Goal: Task Accomplishment & Management: Use online tool/utility

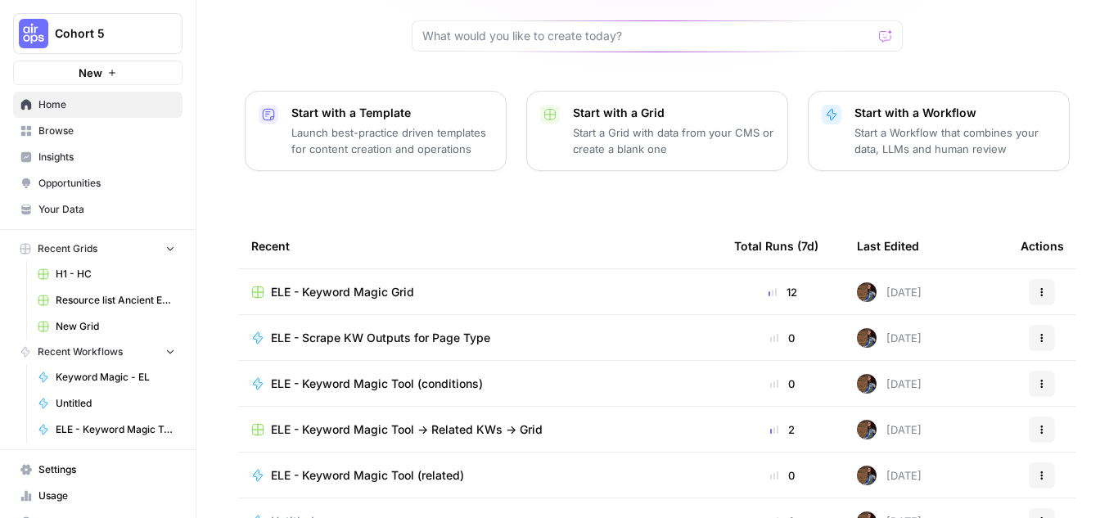
scroll to position [210, 0]
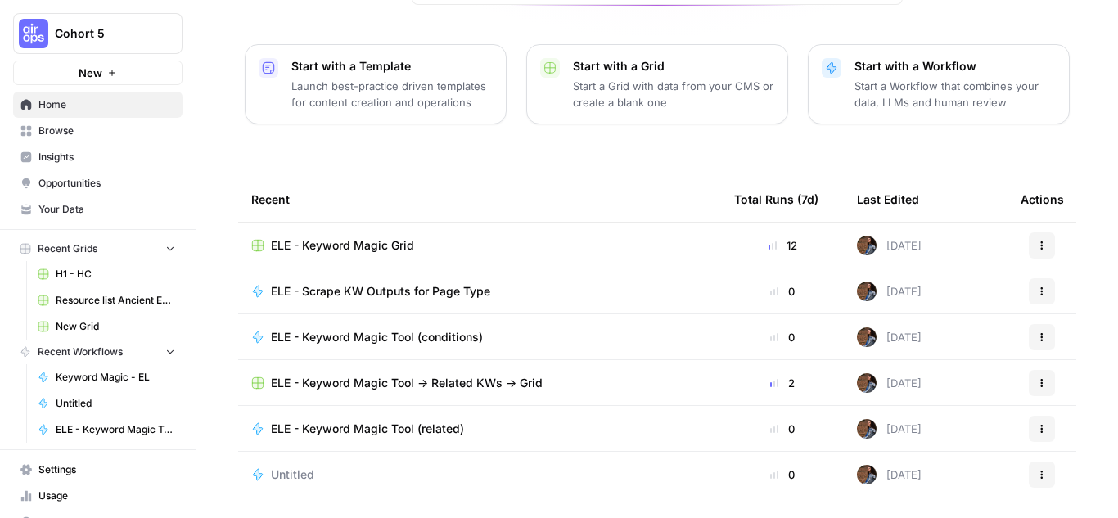
click at [375, 237] on span "ELE - Keyword Magic Grid" at bounding box center [342, 245] width 143 height 16
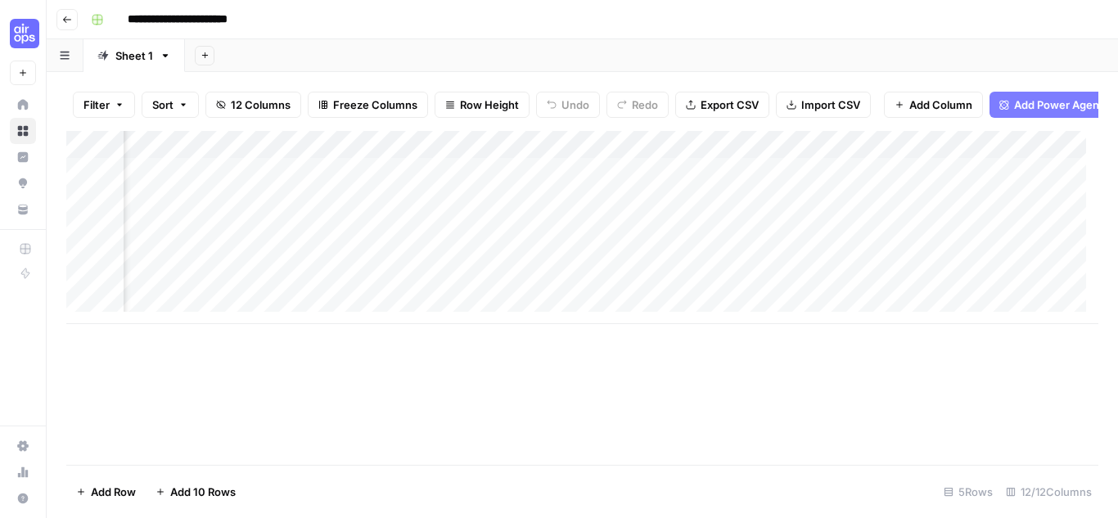
scroll to position [0, 692]
click at [673, 207] on div "Add Column" at bounding box center [582, 227] width 1032 height 193
click at [624, 175] on div "Add Column" at bounding box center [582, 227] width 1032 height 193
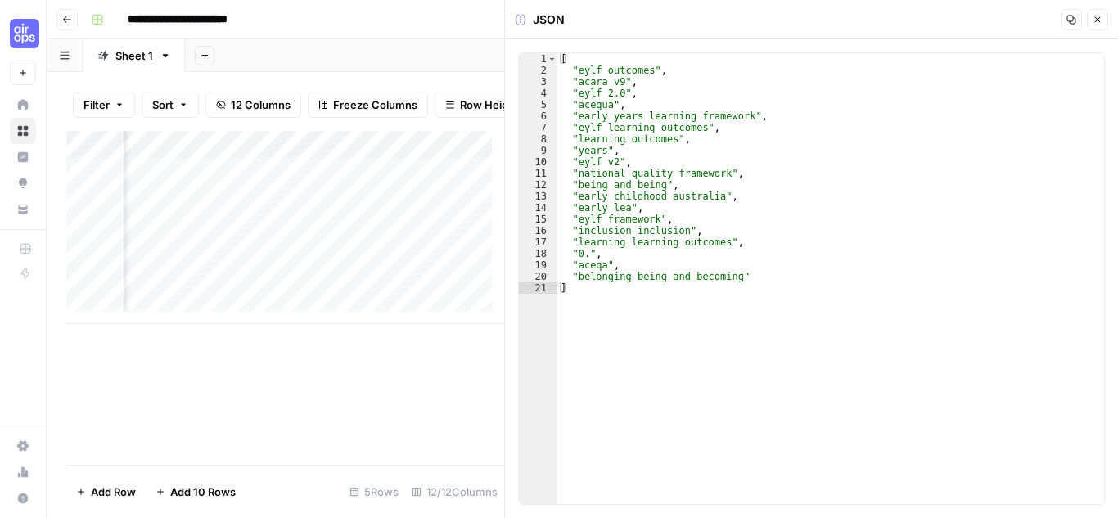
click at [1104, 22] on button "Close" at bounding box center [1097, 19] width 21 height 21
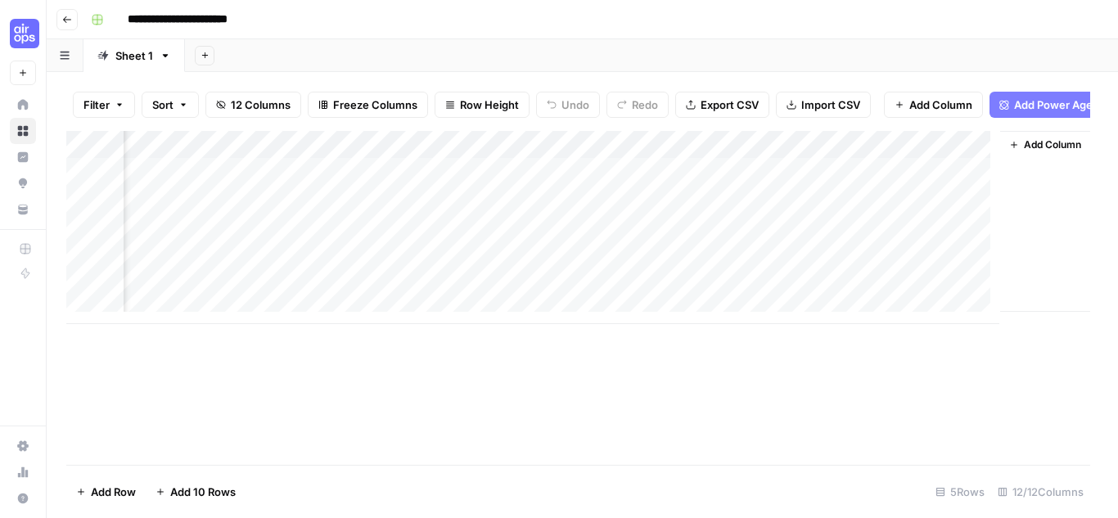
scroll to position [0, 1227]
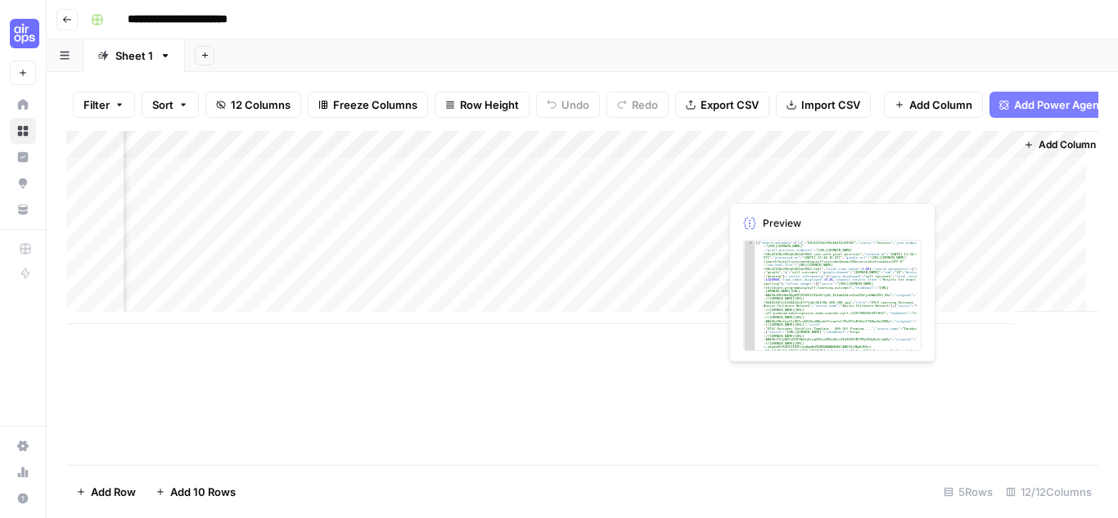
click at [785, 182] on div "Add Column" at bounding box center [582, 227] width 1032 height 193
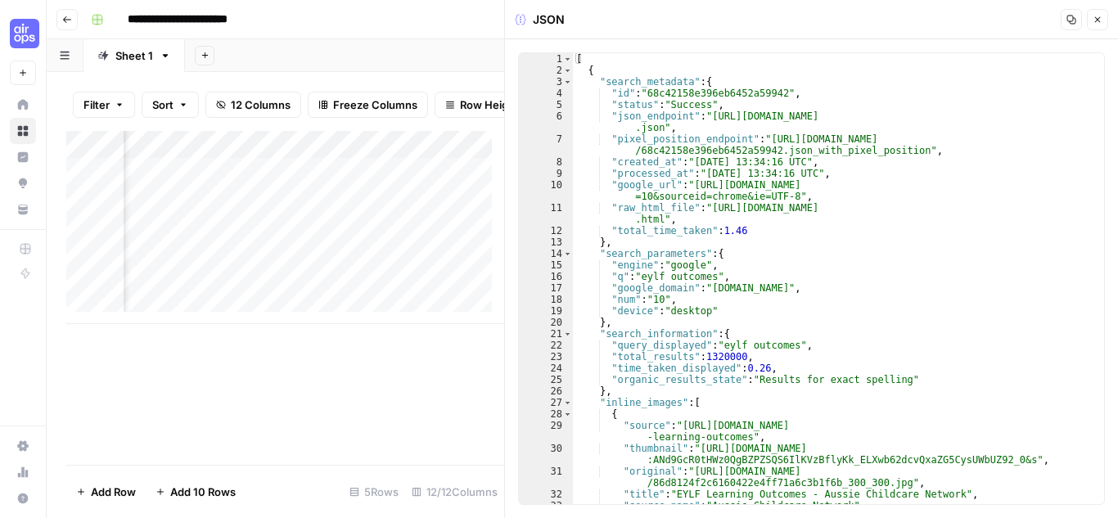
click at [1090, 12] on button "Close" at bounding box center [1097, 19] width 21 height 21
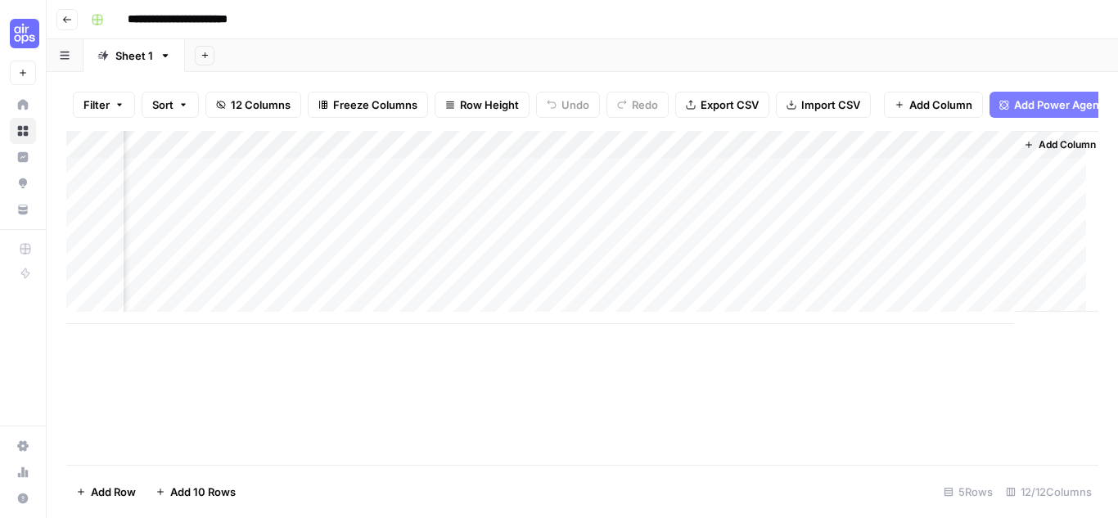
click at [920, 182] on div "Add Column" at bounding box center [582, 227] width 1032 height 193
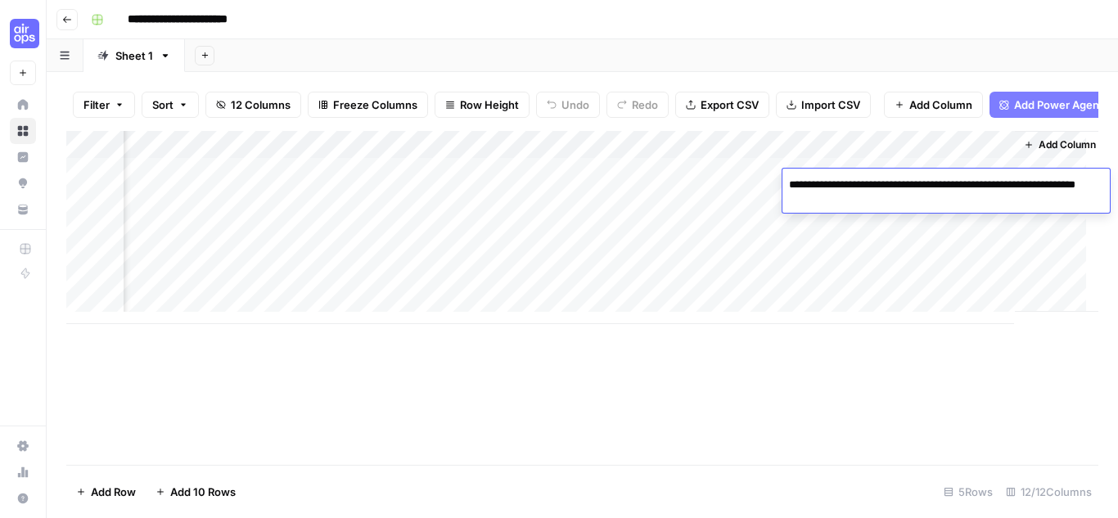
click at [929, 263] on div "Add Column" at bounding box center [582, 227] width 1032 height 193
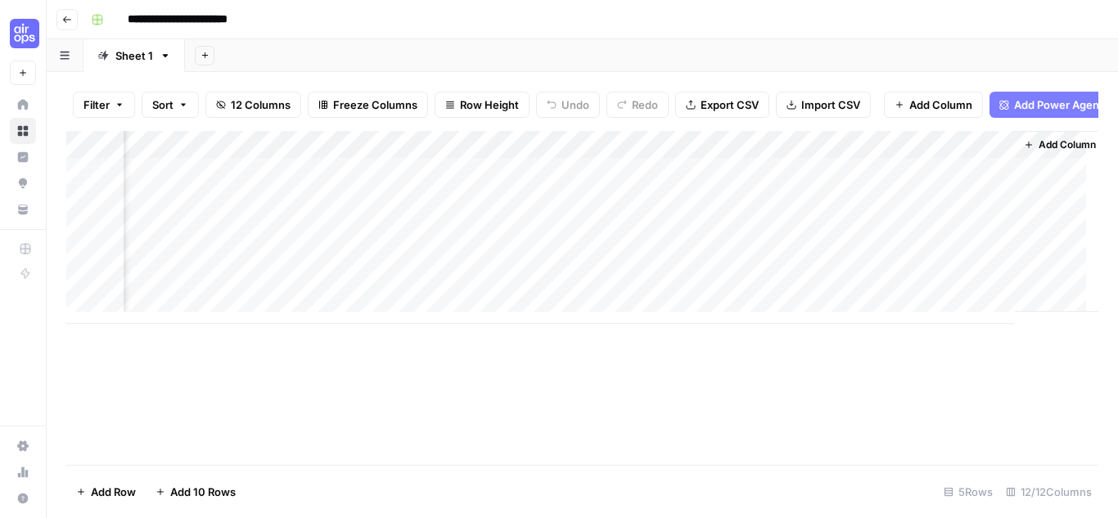
click at [929, 263] on div "Add Column" at bounding box center [582, 227] width 1032 height 193
click at [919, 229] on div "Add Column" at bounding box center [582, 227] width 1032 height 193
click at [917, 177] on div "Add Column" at bounding box center [582, 227] width 1032 height 193
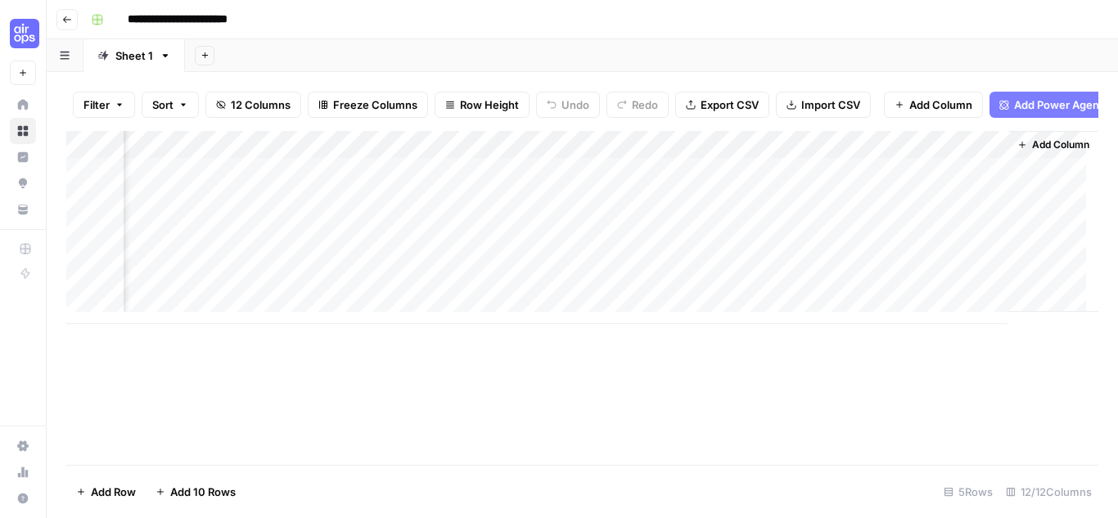
click at [901, 245] on div "Add Column" at bounding box center [582, 227] width 1032 height 193
click at [589, 180] on div "Add Column" at bounding box center [582, 227] width 1032 height 193
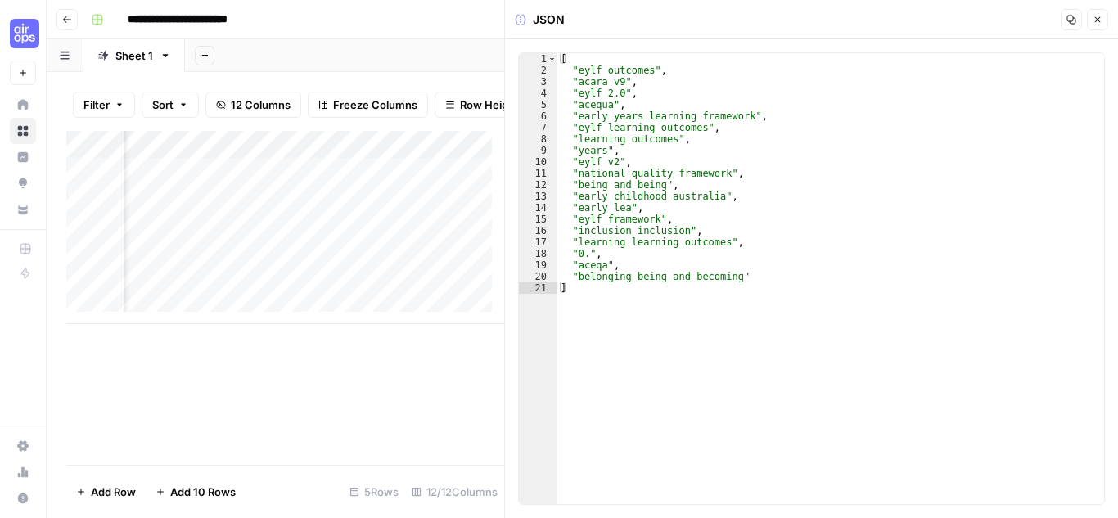
click at [1104, 13] on button "Close" at bounding box center [1097, 19] width 21 height 21
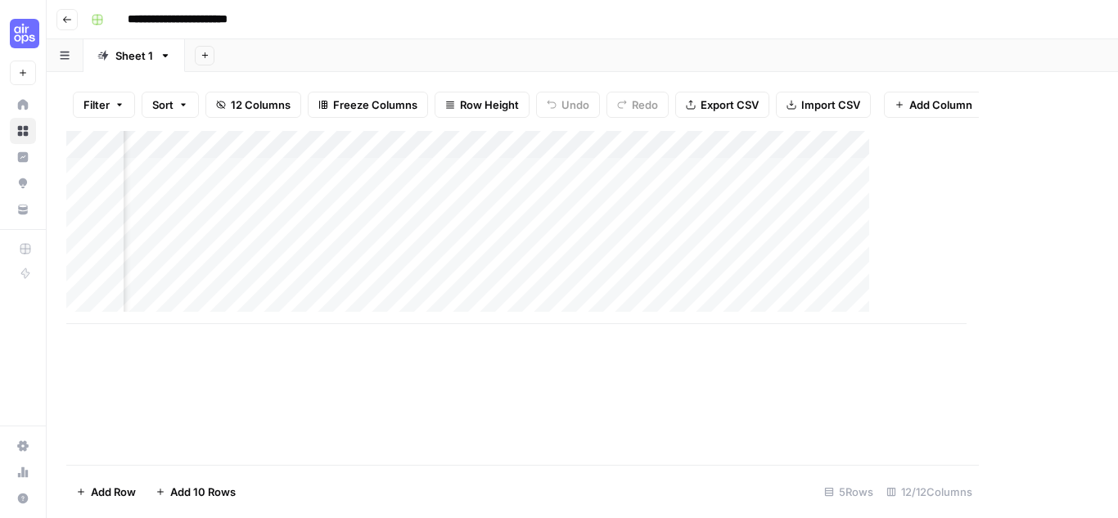
scroll to position [0, 1227]
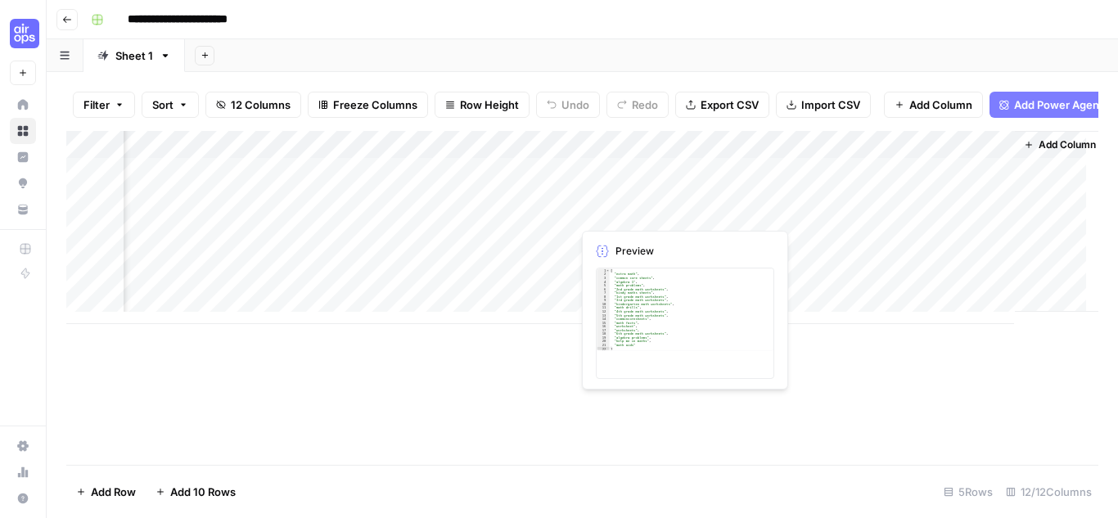
click at [619, 213] on div "Add Column" at bounding box center [582, 227] width 1032 height 193
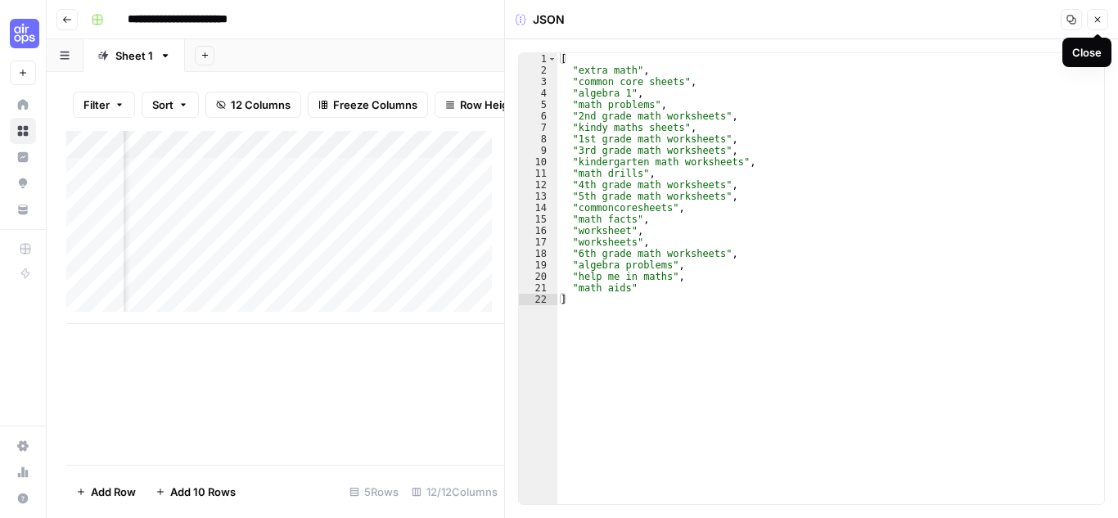
click at [1090, 15] on button "Close" at bounding box center [1097, 19] width 21 height 21
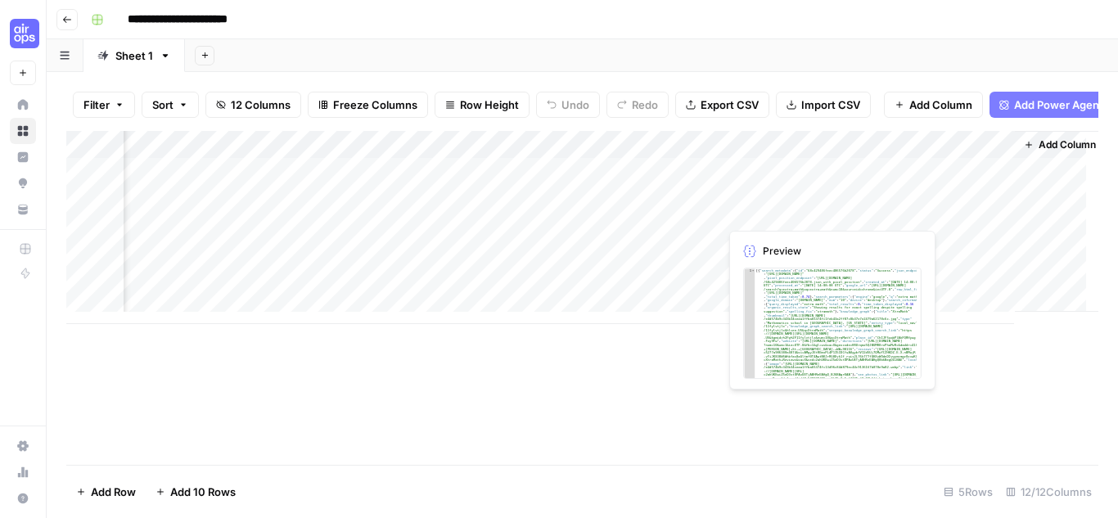
click at [781, 208] on div "Add Column" at bounding box center [582, 227] width 1032 height 193
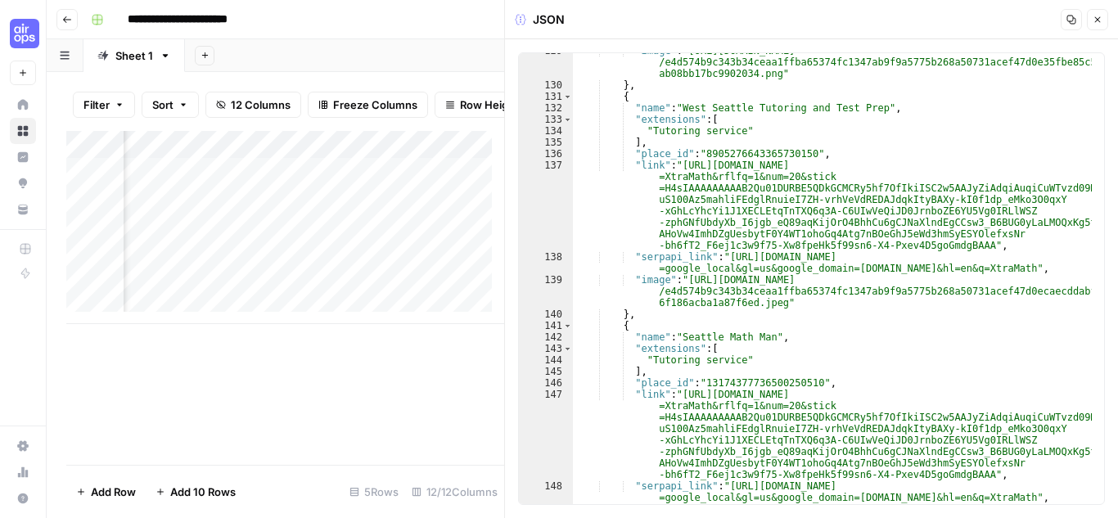
scroll to position [223, 0]
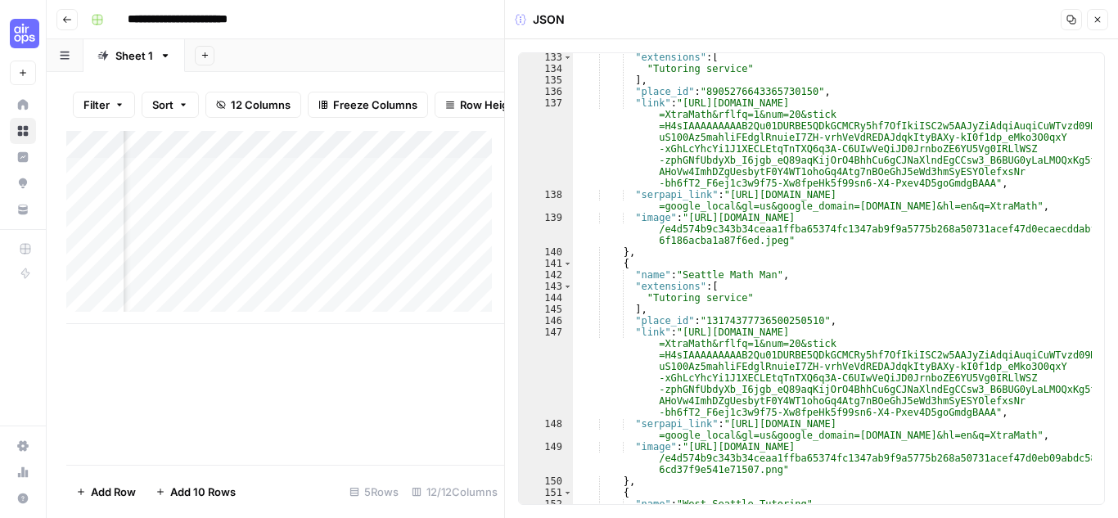
click at [1095, 16] on icon "button" at bounding box center [1098, 20] width 10 height 10
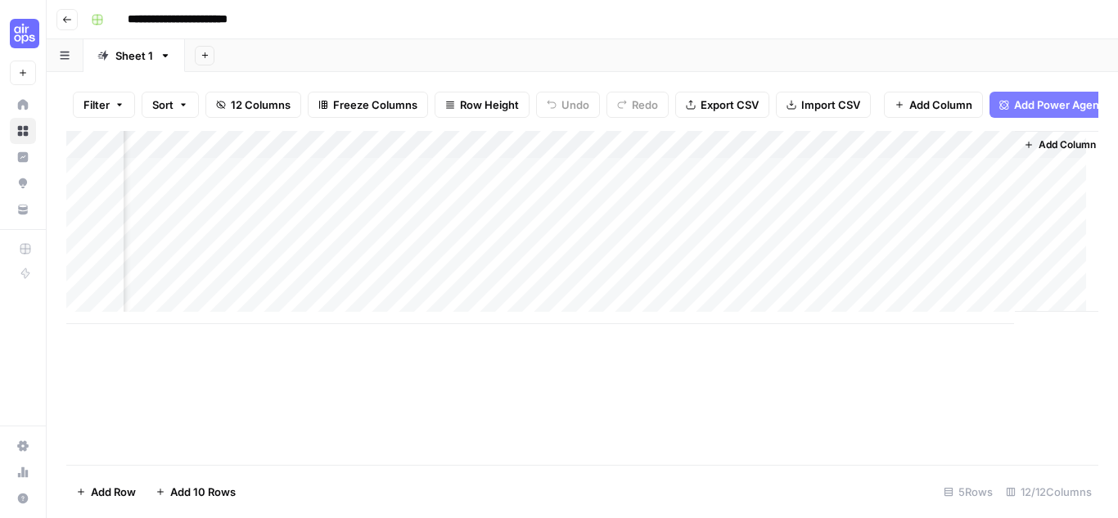
click at [361, 174] on div "Add Column" at bounding box center [582, 227] width 1032 height 193
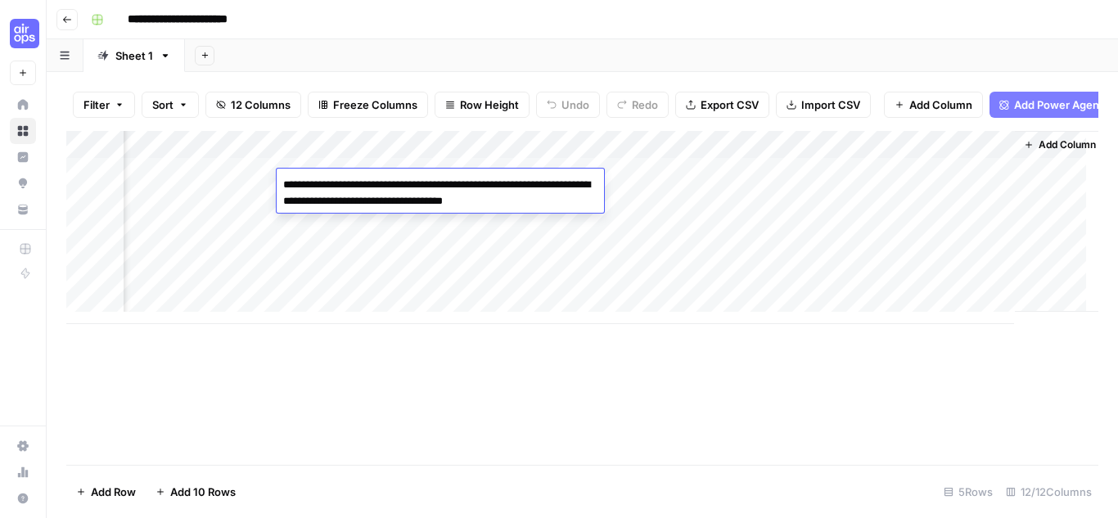
click at [485, 152] on div "Add Column" at bounding box center [582, 227] width 1032 height 193
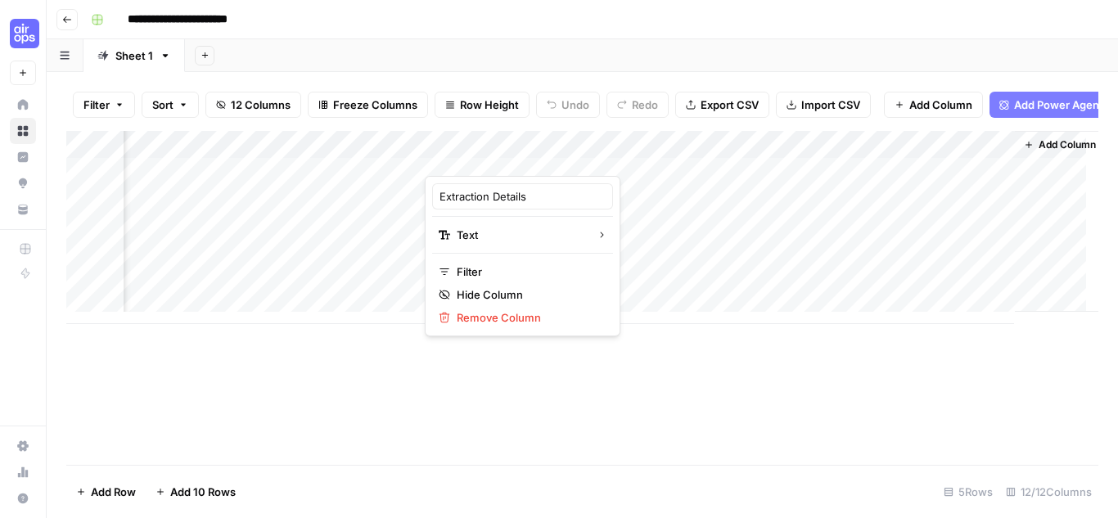
click at [391, 186] on div "Add Column" at bounding box center [582, 227] width 1032 height 193
click at [368, 181] on div "Add Column" at bounding box center [582, 227] width 1032 height 193
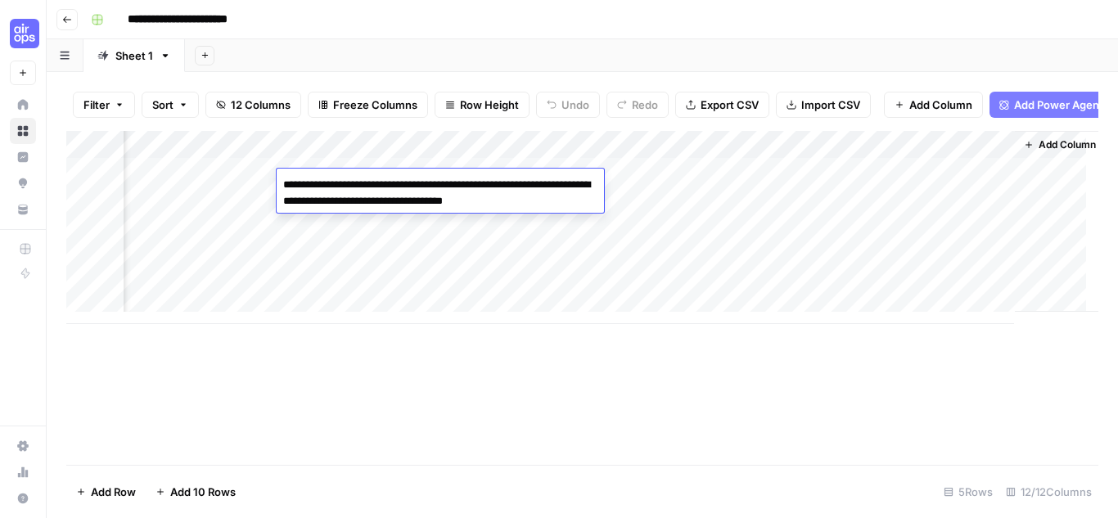
click at [368, 181] on textarea "**********" at bounding box center [440, 193] width 327 height 39
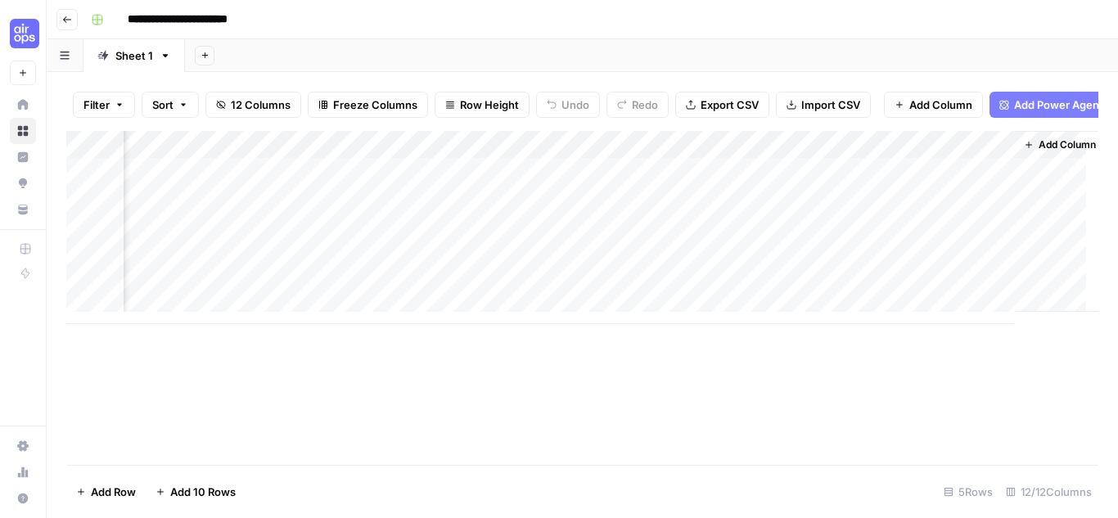
click at [331, 269] on div "Add Column" at bounding box center [582, 227] width 1032 height 193
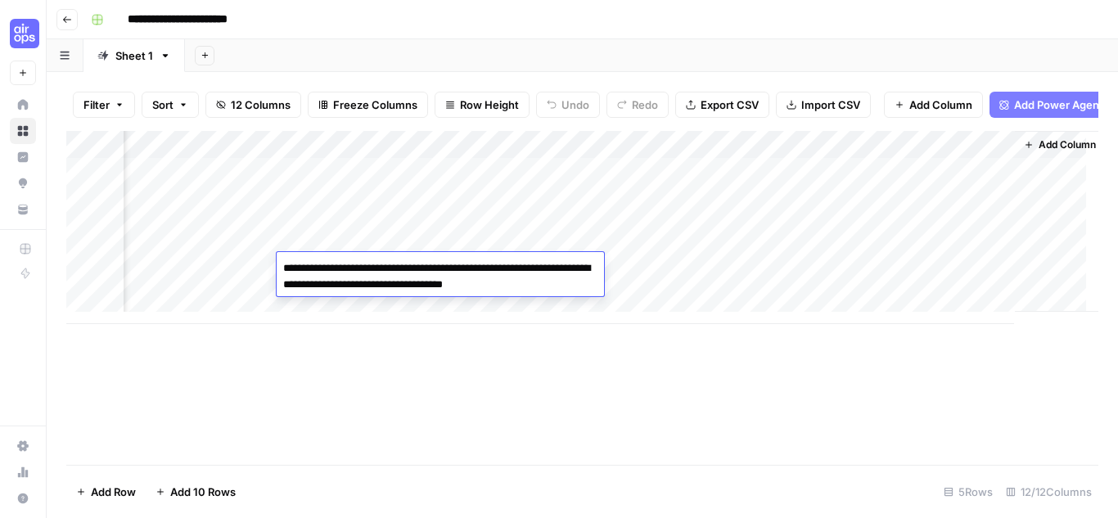
click at [463, 219] on div "Add Column" at bounding box center [582, 227] width 1032 height 193
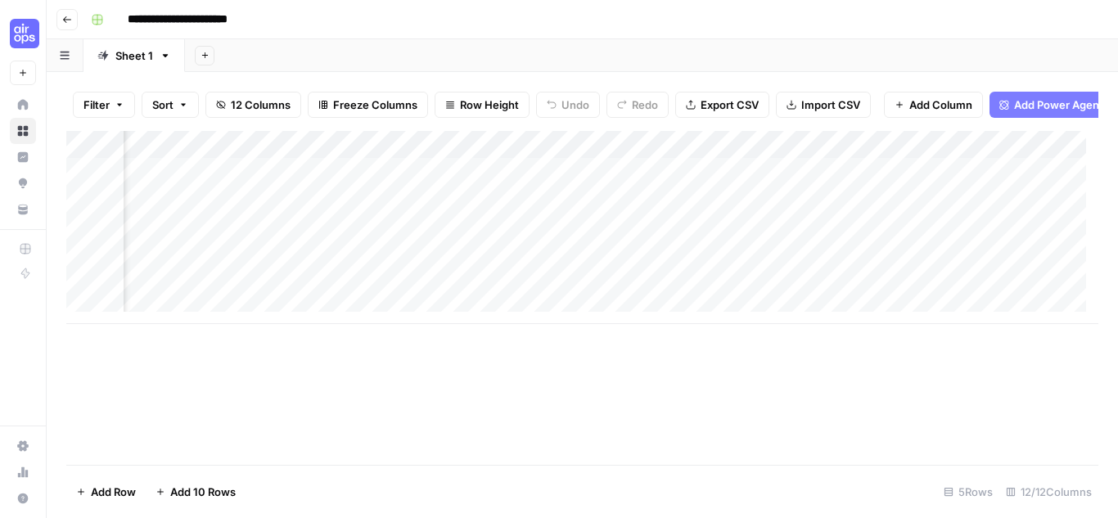
scroll to position [0, 1069]
click at [485, 202] on div "Add Column" at bounding box center [582, 227] width 1032 height 193
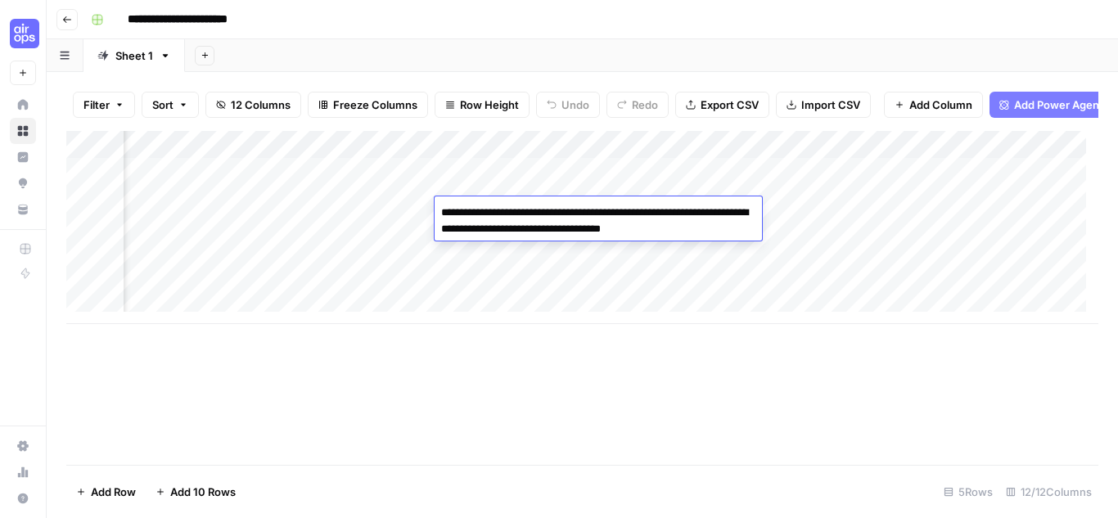
click at [604, 177] on div "Add Column" at bounding box center [582, 227] width 1032 height 193
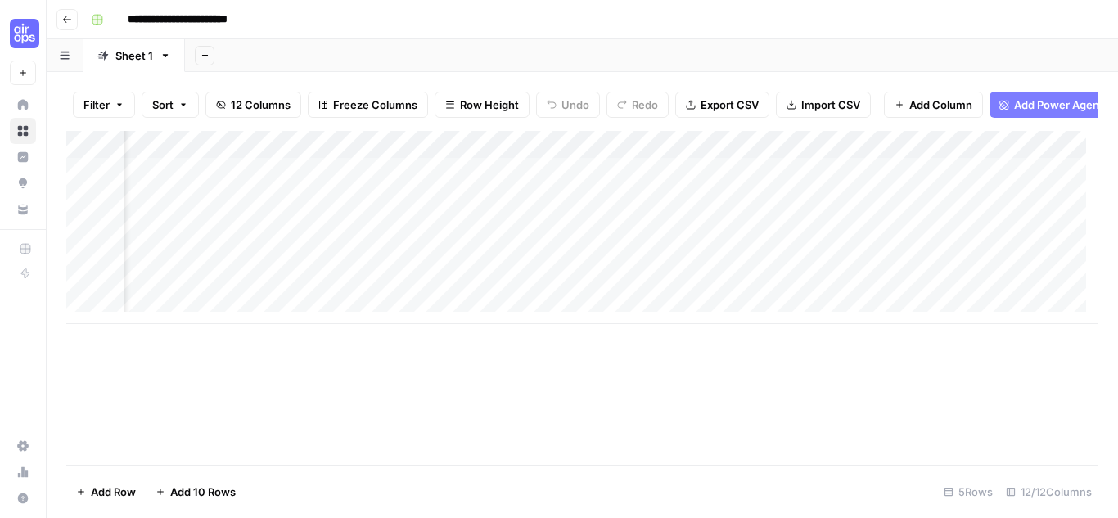
click at [610, 206] on div "Add Column" at bounding box center [582, 227] width 1032 height 193
click at [661, 191] on div "Add Column" at bounding box center [582, 227] width 1032 height 193
click at [777, 207] on div "Add Column" at bounding box center [582, 227] width 1032 height 193
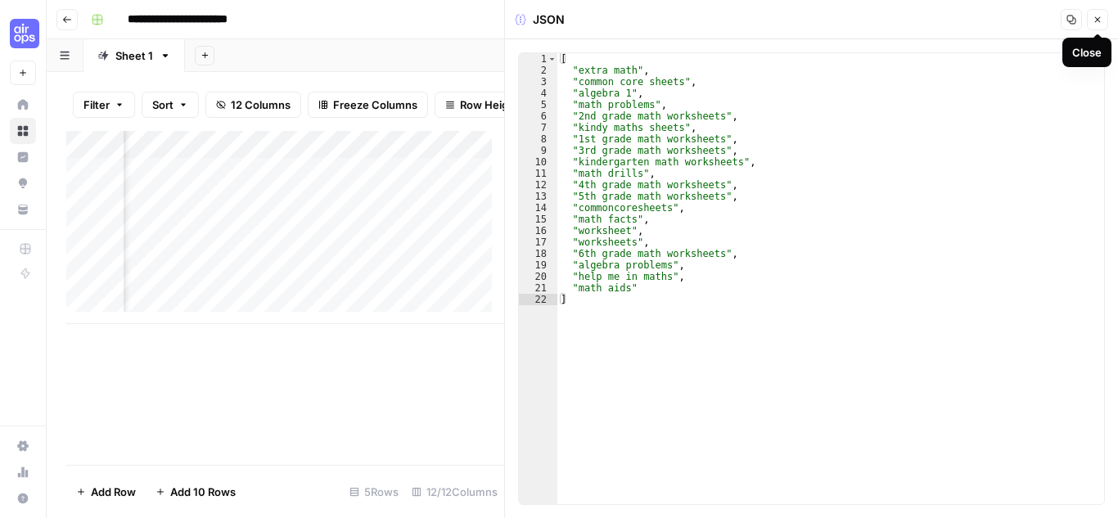
click at [1100, 16] on icon "button" at bounding box center [1098, 20] width 10 height 10
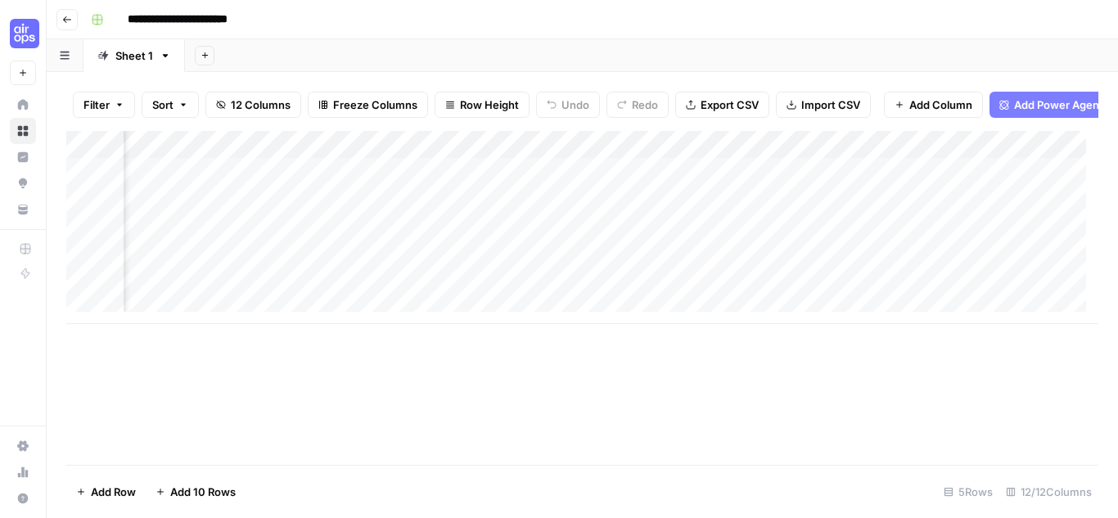
scroll to position [0, 847]
click at [299, 207] on div "Add Column" at bounding box center [582, 227] width 1032 height 193
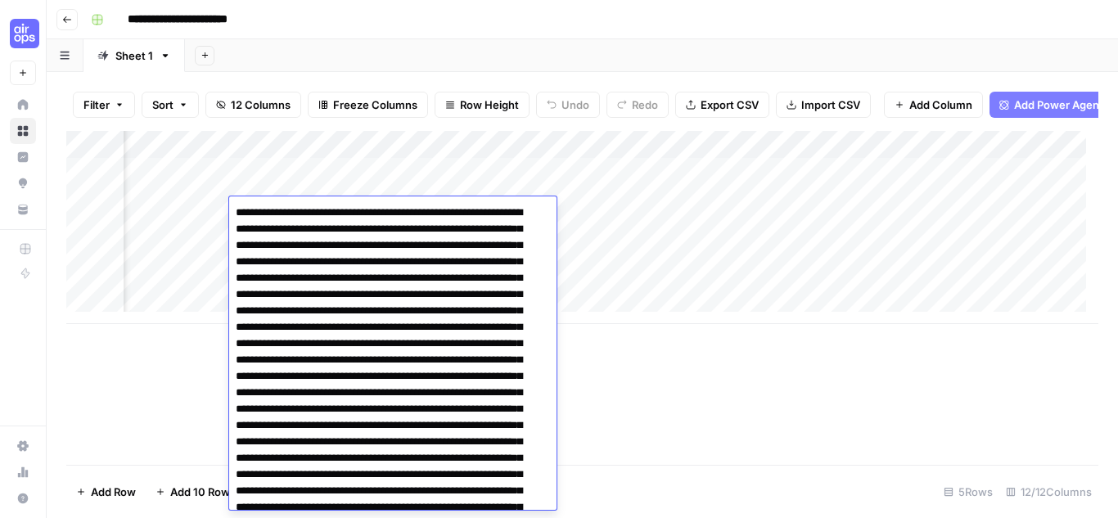
scroll to position [1204, 0]
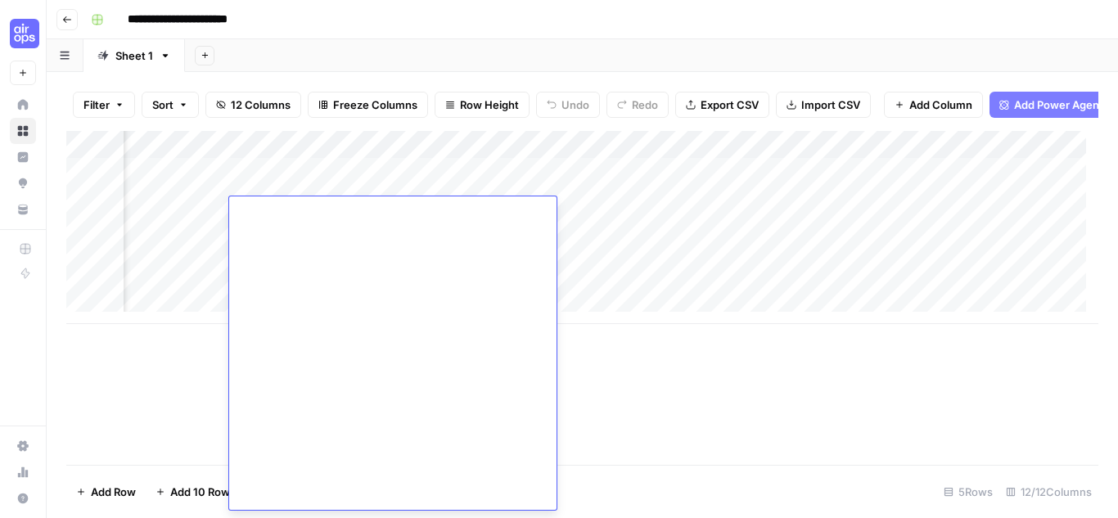
click at [1002, 206] on div "Add Column" at bounding box center [582, 227] width 1032 height 193
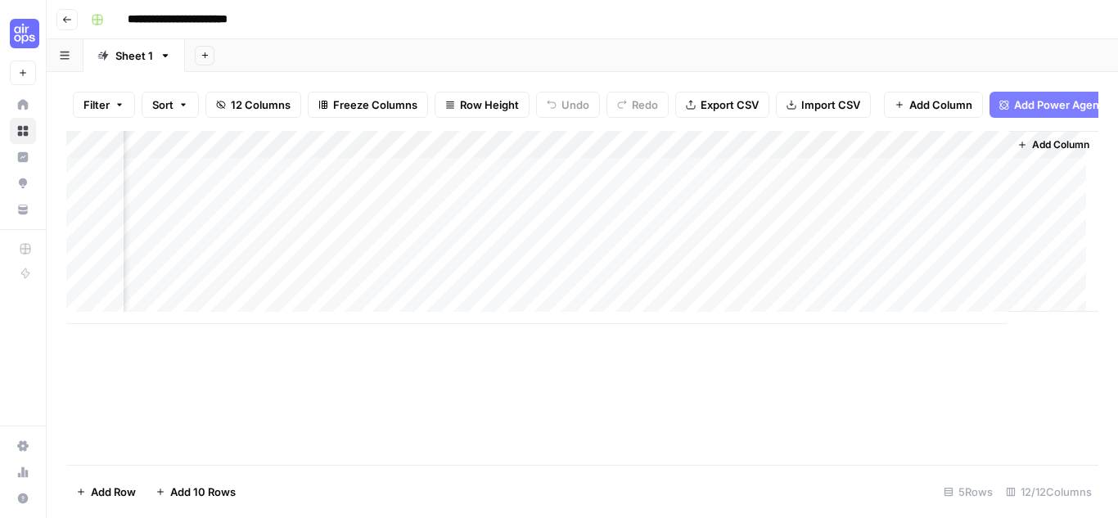
scroll to position [0, 1247]
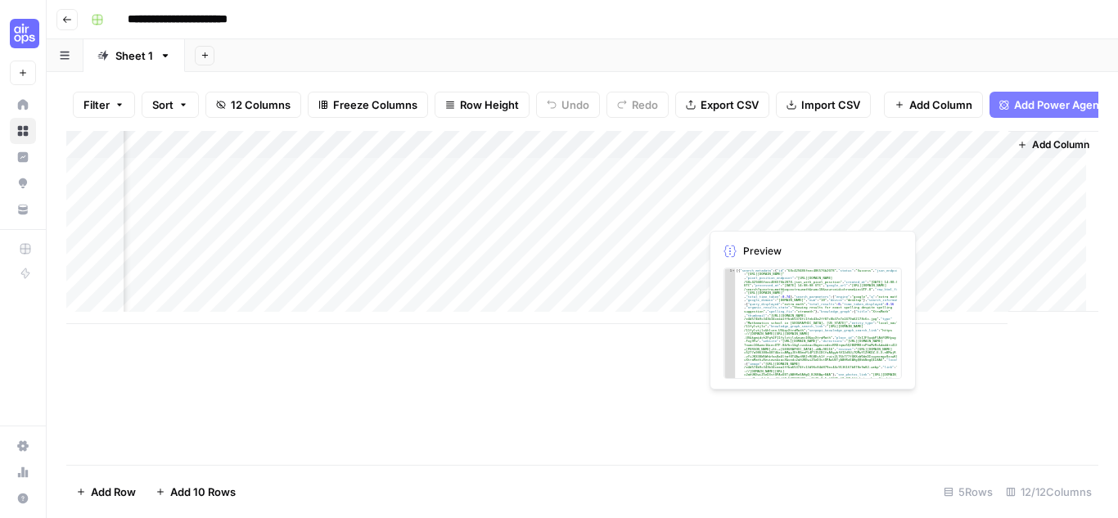
click at [765, 207] on div "Add Column" at bounding box center [582, 227] width 1032 height 193
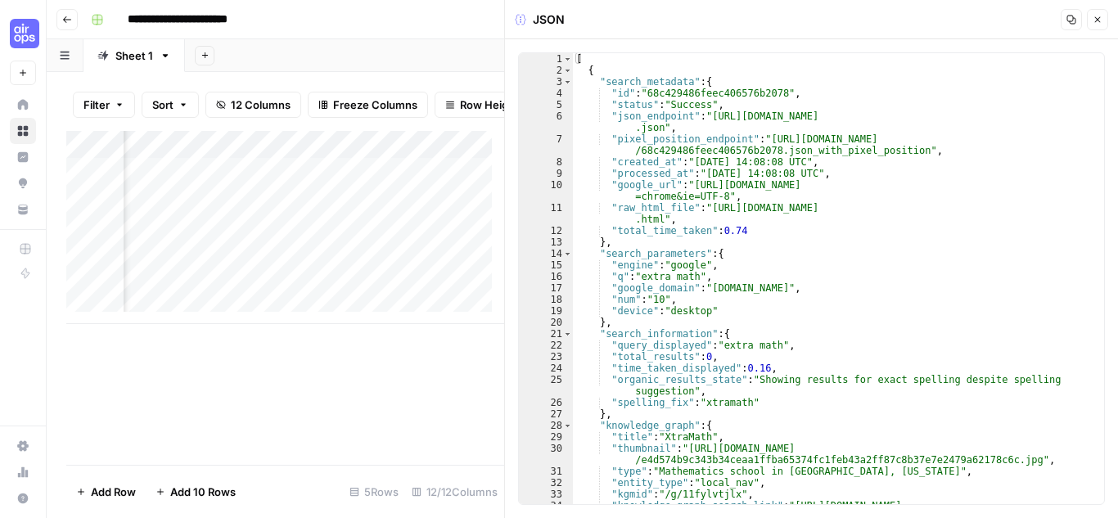
type textarea "*"
click at [587, 71] on div "[ { "search_metadata" : { "id" : "68c429486feec406576b2078" , "status" : "Succe…" at bounding box center [832, 295] width 519 height 485
click at [569, 71] on span "Toggle code folding, rows 2 through 396" at bounding box center [567, 70] width 9 height 11
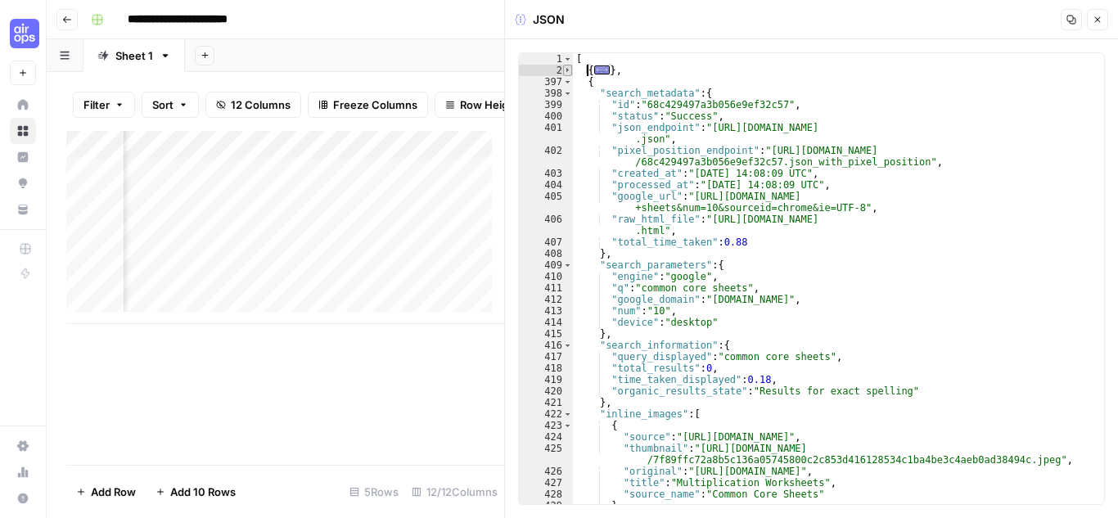
click at [569, 71] on span "Toggle code folding, rows 2 through 396" at bounding box center [567, 70] width 9 height 11
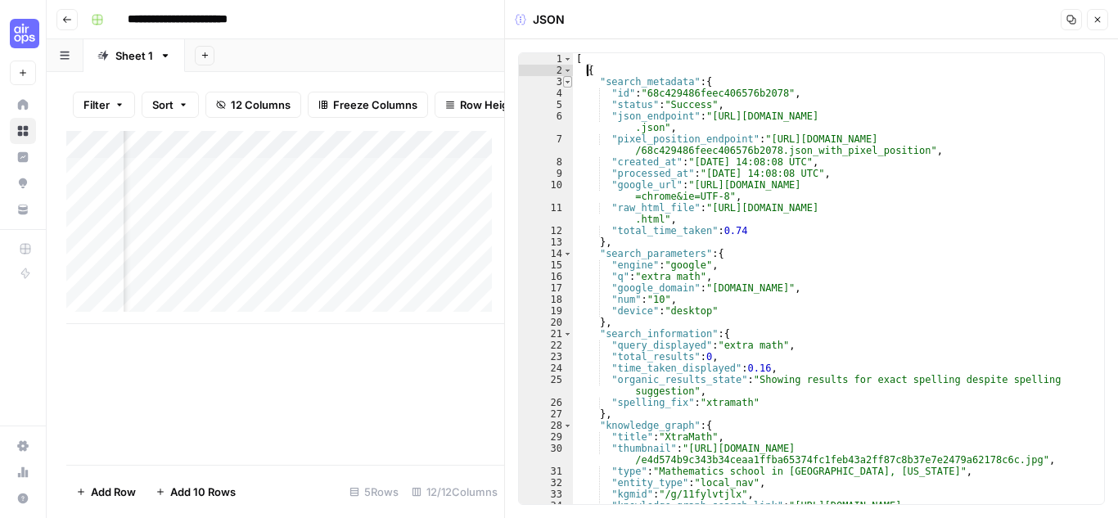
click at [569, 81] on span "Toggle code folding, rows 3 through 13" at bounding box center [567, 81] width 9 height 11
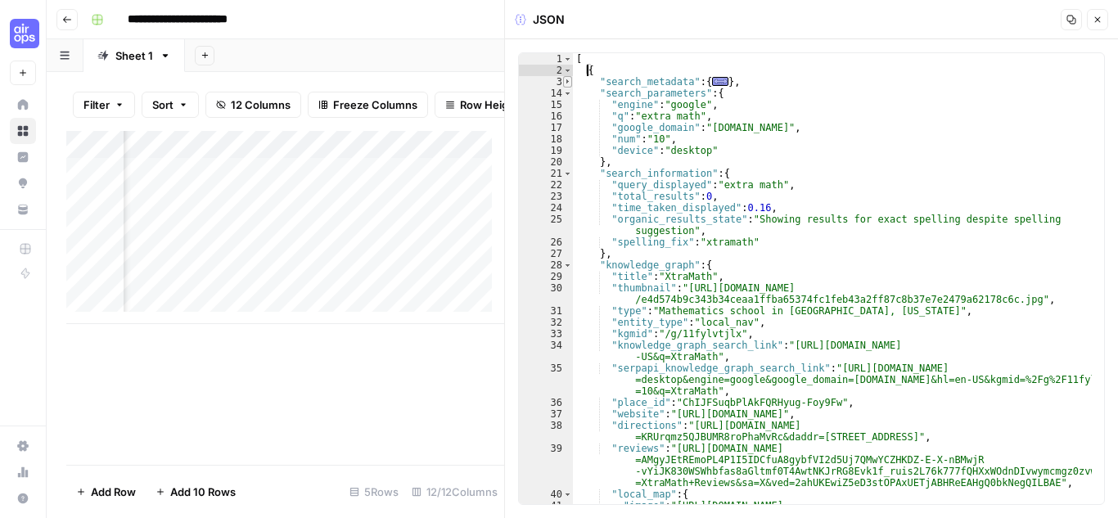
click at [570, 83] on span "Toggle code folding, rows 3 through 13" at bounding box center [567, 81] width 9 height 11
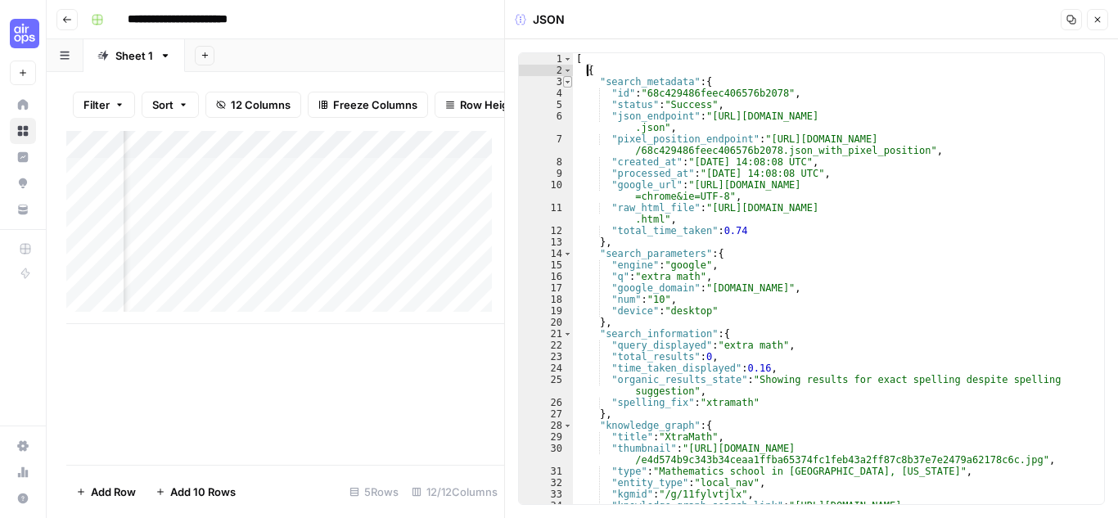
click at [570, 76] on span "Toggle code folding, rows 3 through 13" at bounding box center [567, 81] width 9 height 11
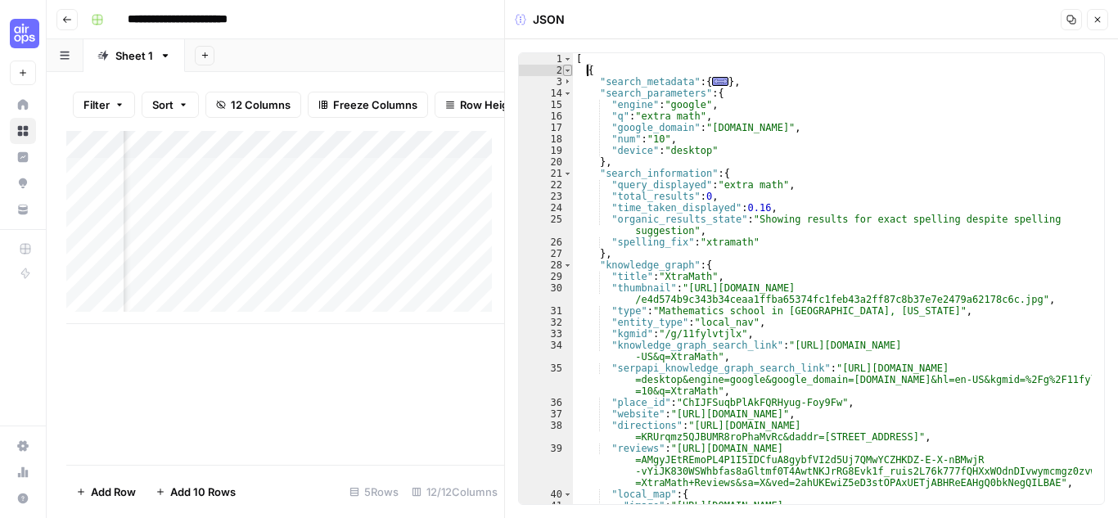
click at [570, 71] on span "Toggle code folding, rows 2 through 396" at bounding box center [567, 70] width 9 height 11
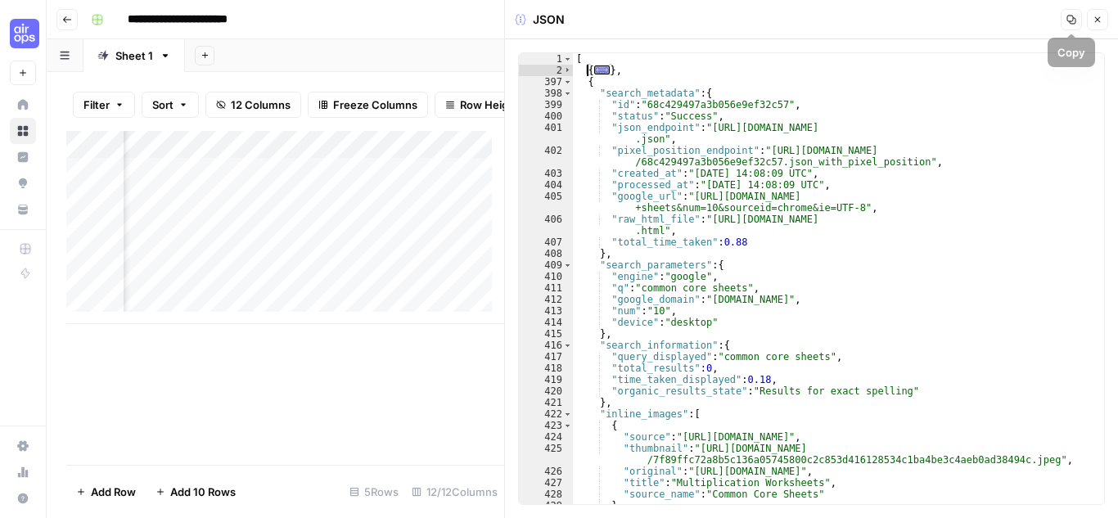
click at [1107, 13] on button "Close" at bounding box center [1097, 19] width 21 height 21
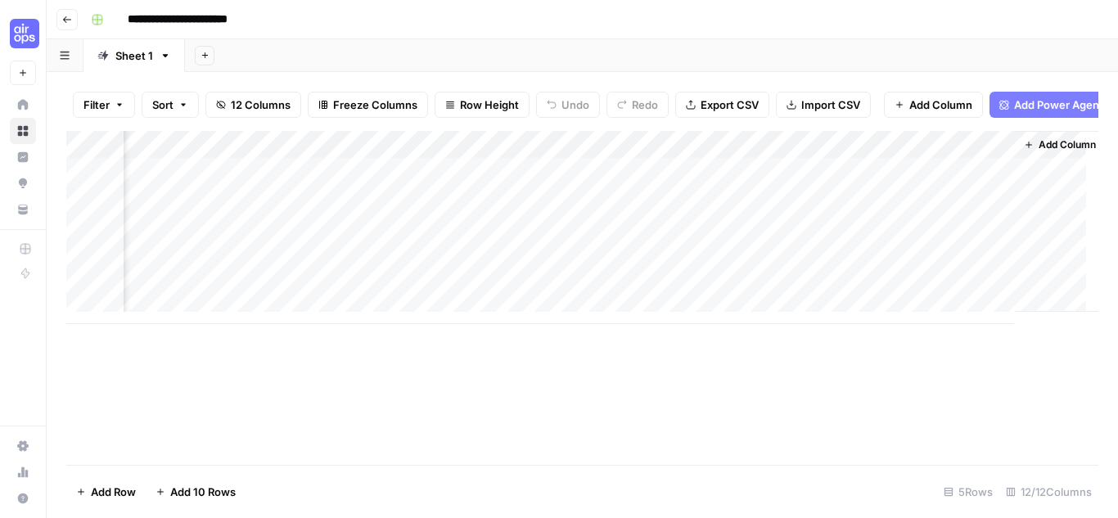
scroll to position [0, 1247]
click at [908, 205] on div "Add Column" at bounding box center [582, 227] width 1032 height 193
click at [752, 207] on div "Add Column" at bounding box center [582, 227] width 1032 height 193
click at [833, 205] on div "Add Column" at bounding box center [582, 227] width 1032 height 193
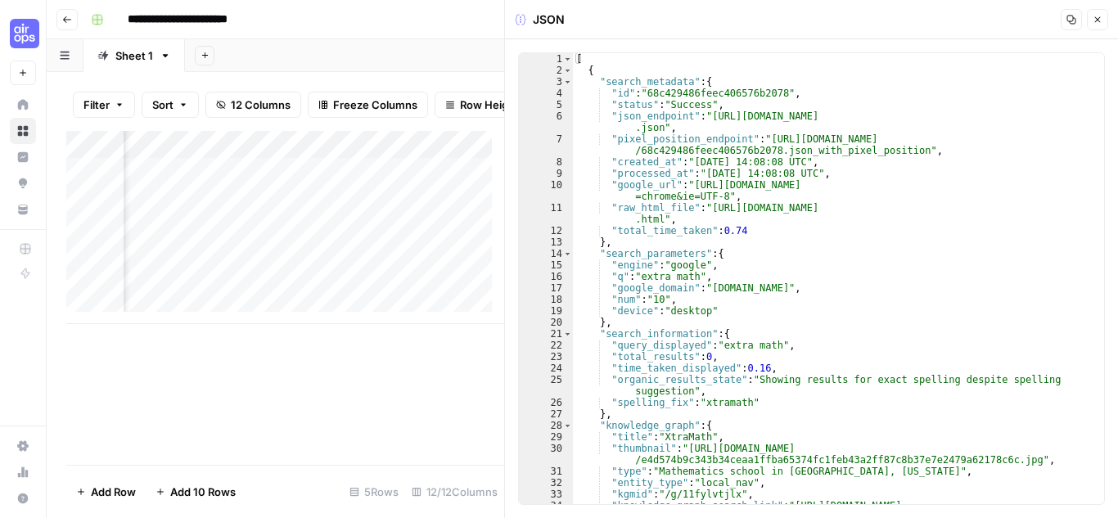
click at [1104, 14] on button "Close" at bounding box center [1097, 19] width 21 height 21
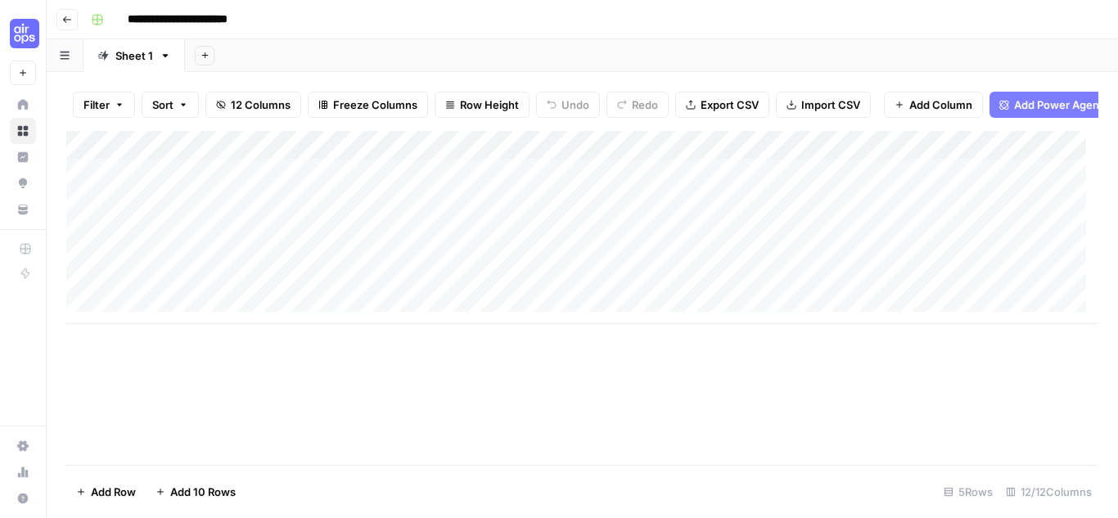
scroll to position [12, 0]
click at [169, 308] on div "Add Column" at bounding box center [582, 227] width 1032 height 193
click at [169, 308] on textarea at bounding box center [254, 311] width 262 height 23
type textarea "*"
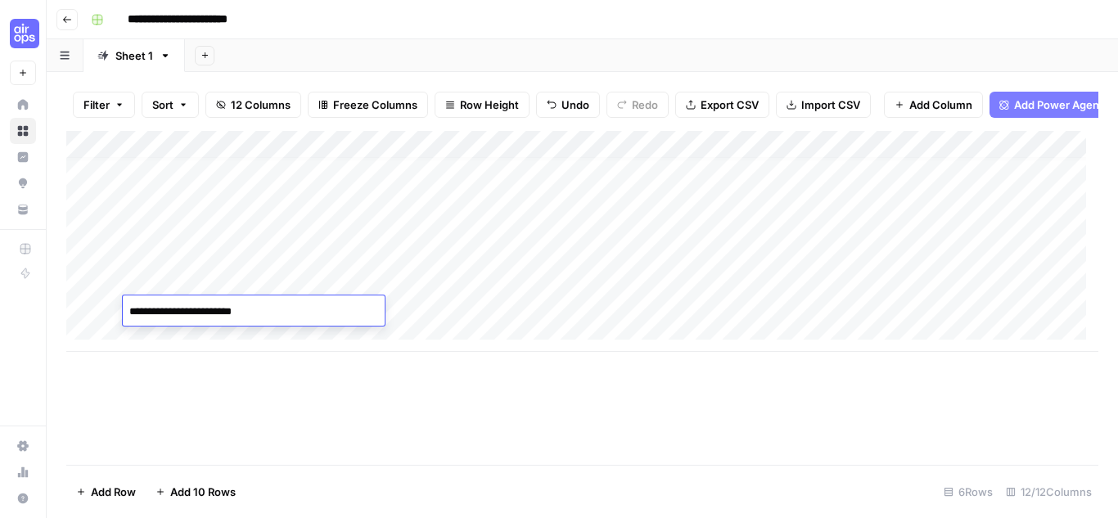
type textarea "**********"
click at [412, 304] on div "Add Column" at bounding box center [582, 241] width 1032 height 221
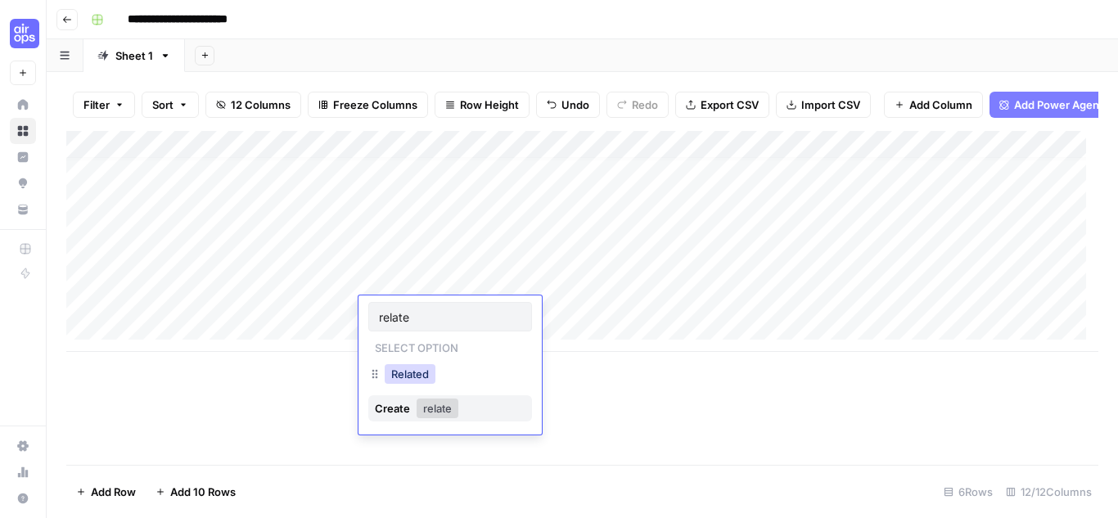
type input "relate"
click at [418, 373] on button "Related" at bounding box center [410, 374] width 51 height 20
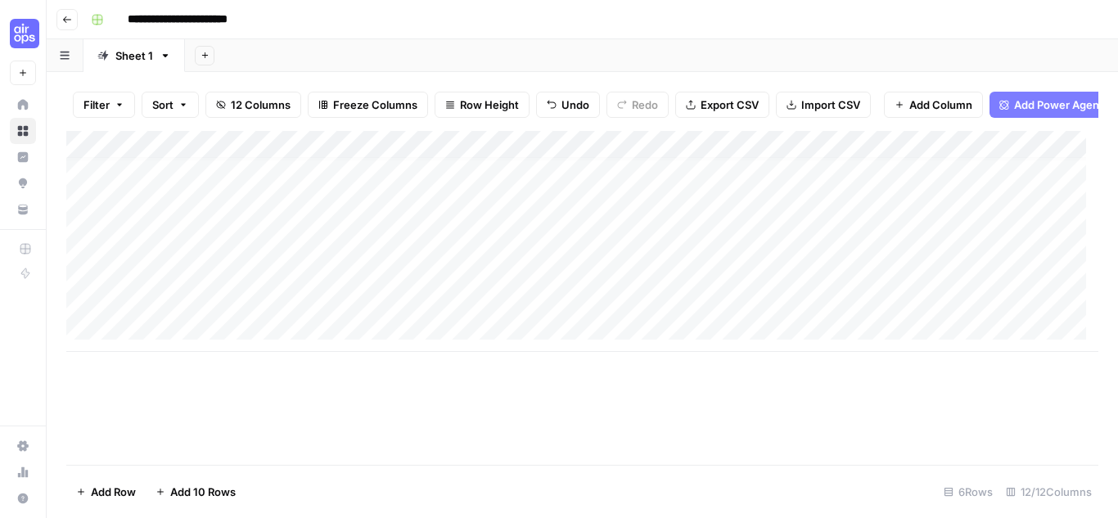
click at [535, 307] on div "Add Column" at bounding box center [582, 241] width 1032 height 221
type textarea "**"
click at [836, 308] on div "Add Column" at bounding box center [582, 241] width 1032 height 221
click at [953, 309] on div "Add Column" at bounding box center [582, 241] width 1032 height 221
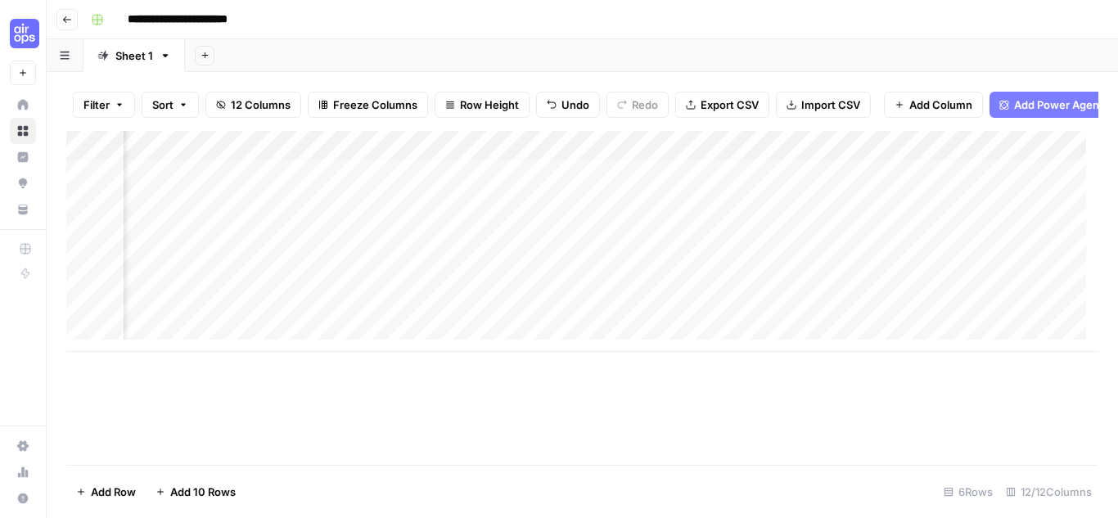
click at [711, 307] on div "Add Column" at bounding box center [582, 241] width 1032 height 221
click at [774, 309] on div "Add Column" at bounding box center [582, 241] width 1032 height 221
click at [774, 280] on div "Add Column" at bounding box center [582, 241] width 1032 height 221
click at [773, 308] on div "Add Column" at bounding box center [582, 241] width 1032 height 221
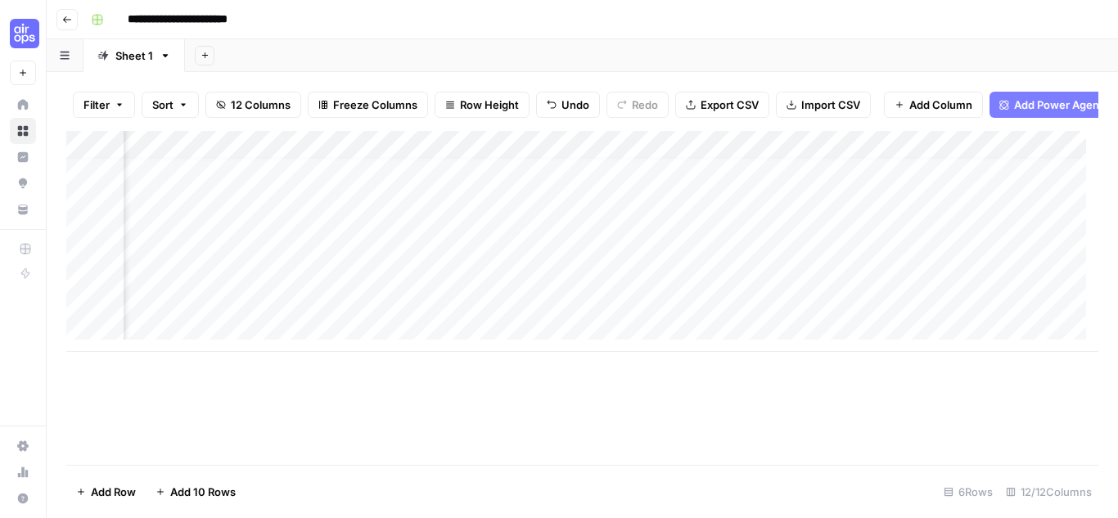
click at [996, 306] on div "Add Column" at bounding box center [582, 241] width 1032 height 221
click at [193, 307] on div "Add Column" at bounding box center [582, 241] width 1032 height 221
click at [183, 310] on textarea "**********" at bounding box center [254, 311] width 262 height 23
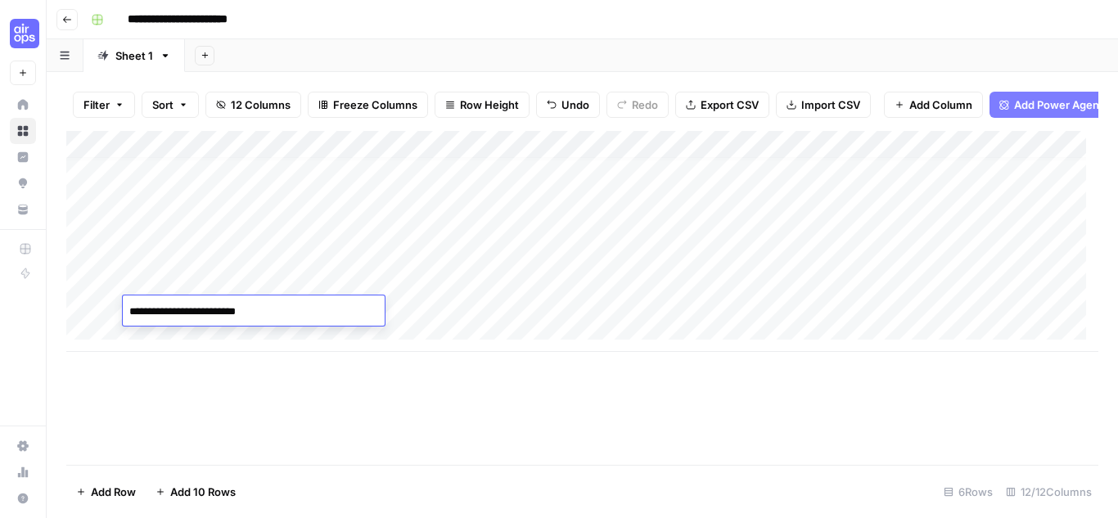
click at [183, 310] on textarea "**********" at bounding box center [254, 311] width 262 height 23
type textarea "**********"
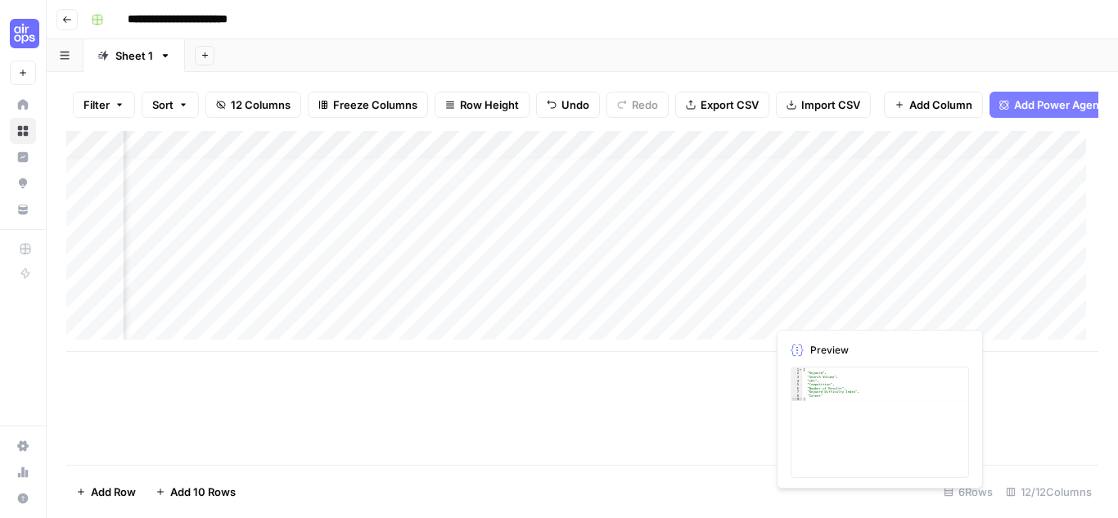
scroll to position [12, 169]
click at [745, 308] on div "Add Column" at bounding box center [582, 241] width 1032 height 221
click at [982, 308] on div "Add Column" at bounding box center [582, 241] width 1032 height 221
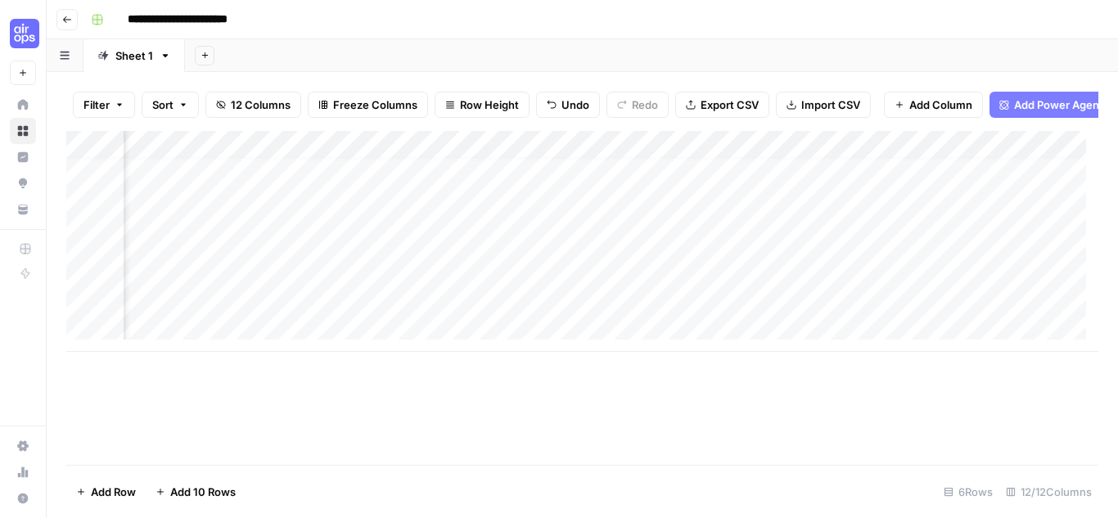
click at [543, 314] on div "Add Column" at bounding box center [582, 241] width 1032 height 221
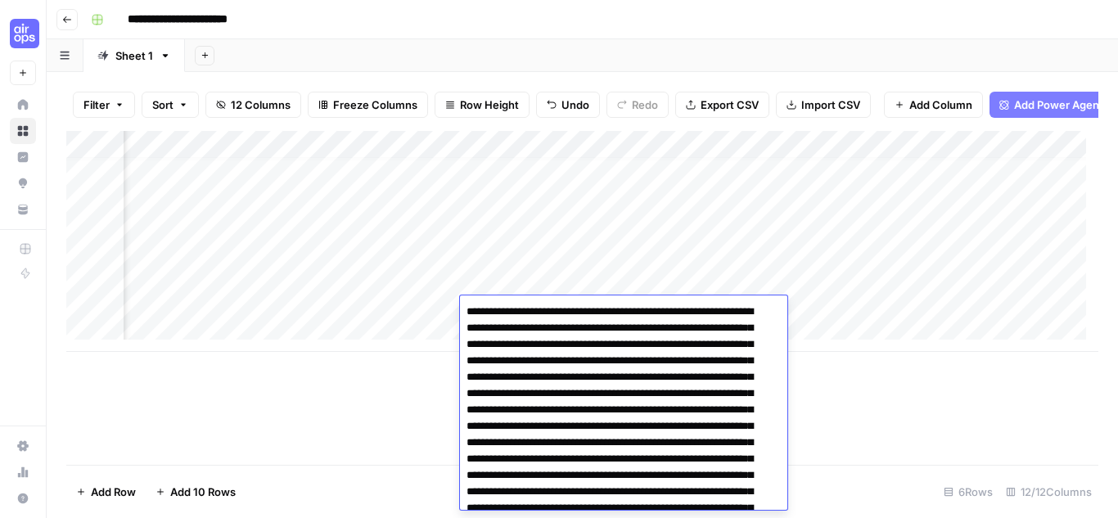
scroll to position [1418, 0]
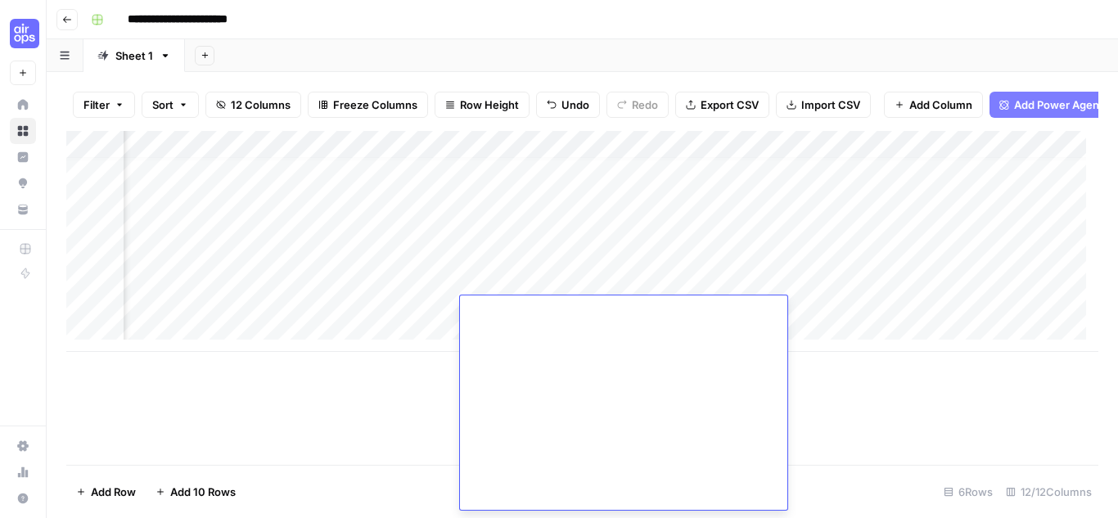
click at [431, 309] on div "Add Column" at bounding box center [582, 241] width 1032 height 221
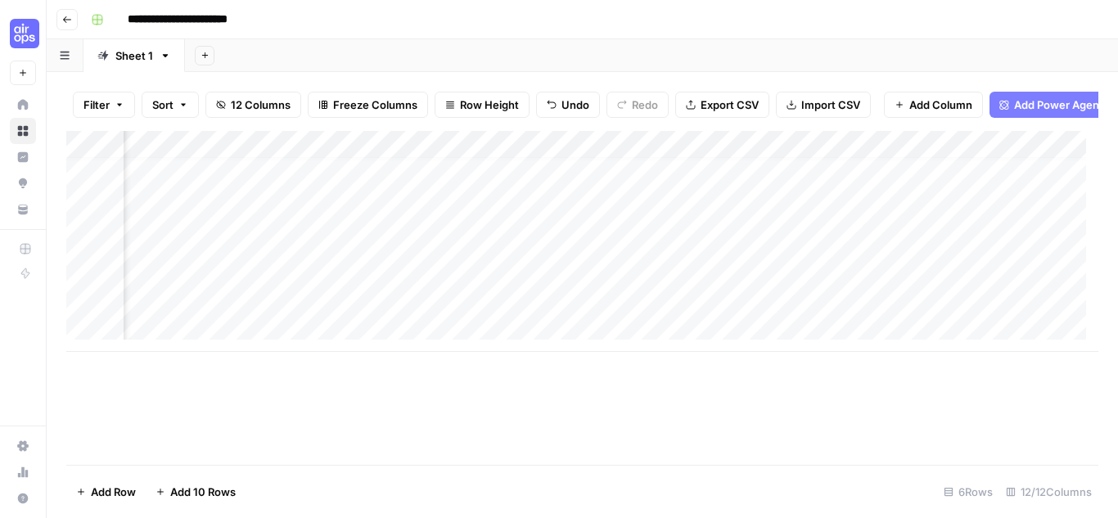
scroll to position [12, 1118]
click at [743, 309] on div "Add Column" at bounding box center [582, 241] width 1032 height 221
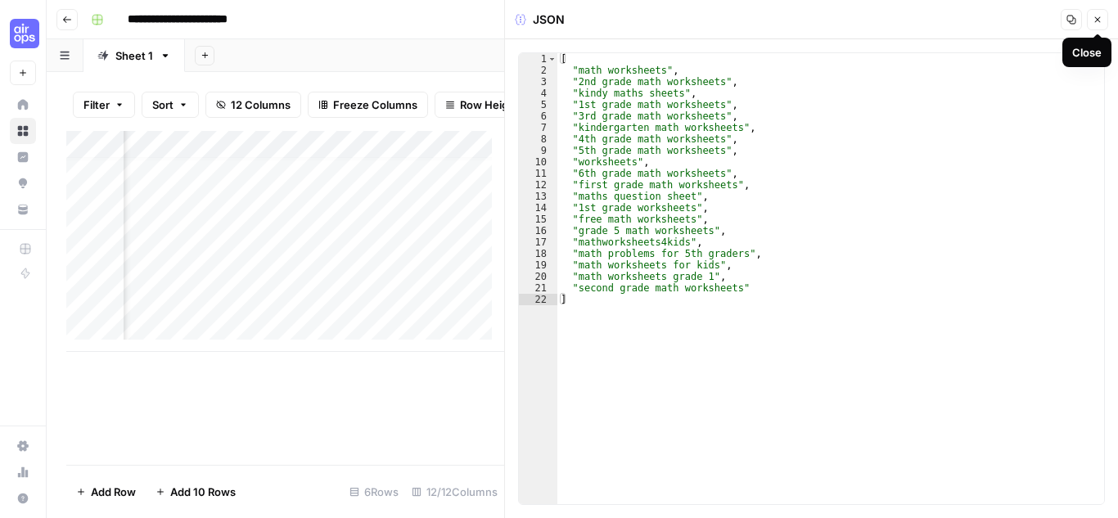
click at [1102, 12] on button "Close" at bounding box center [1097, 19] width 21 height 21
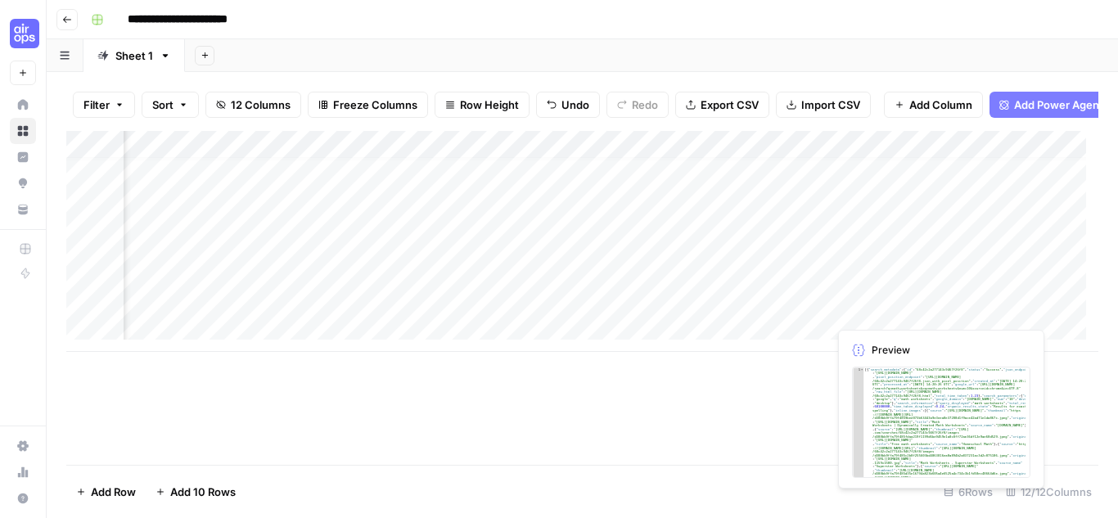
click at [904, 309] on div "Add Column" at bounding box center [582, 241] width 1032 height 221
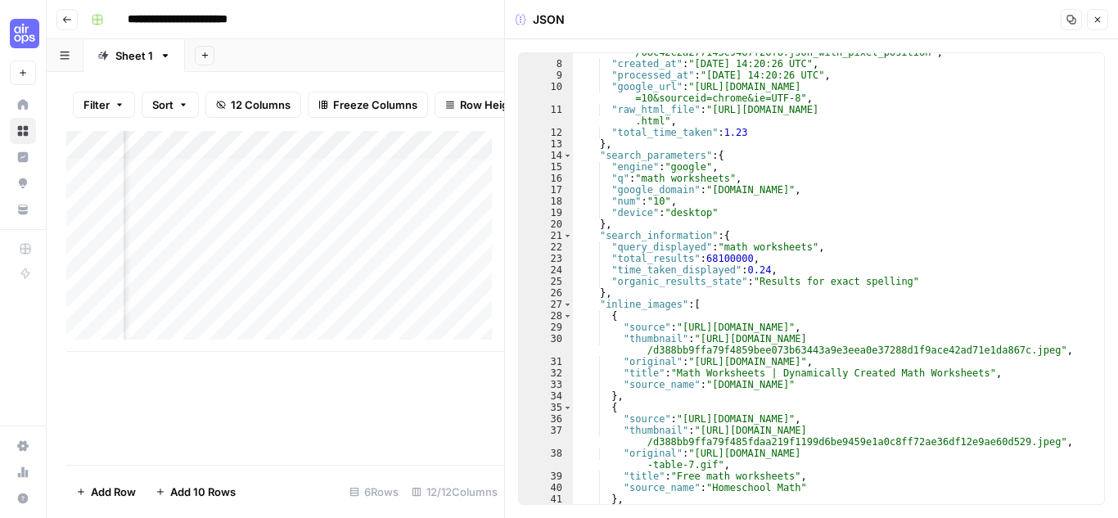
scroll to position [26, 0]
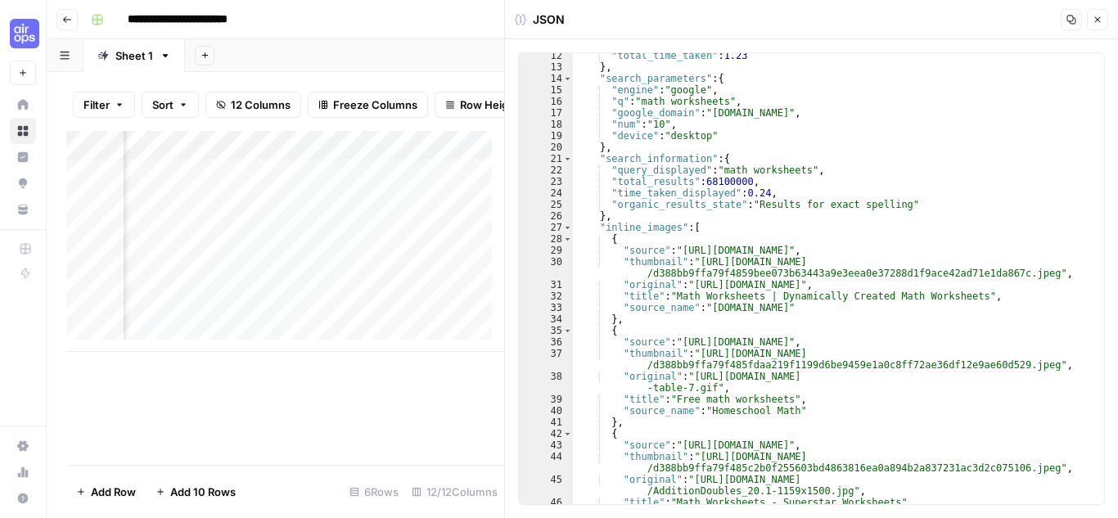
click at [675, 154] on div ""total_time_taken" : 1.23 } , "search_parameters" : { "engine" : "google" , "q"…" at bounding box center [832, 287] width 519 height 474
type textarea "* *"
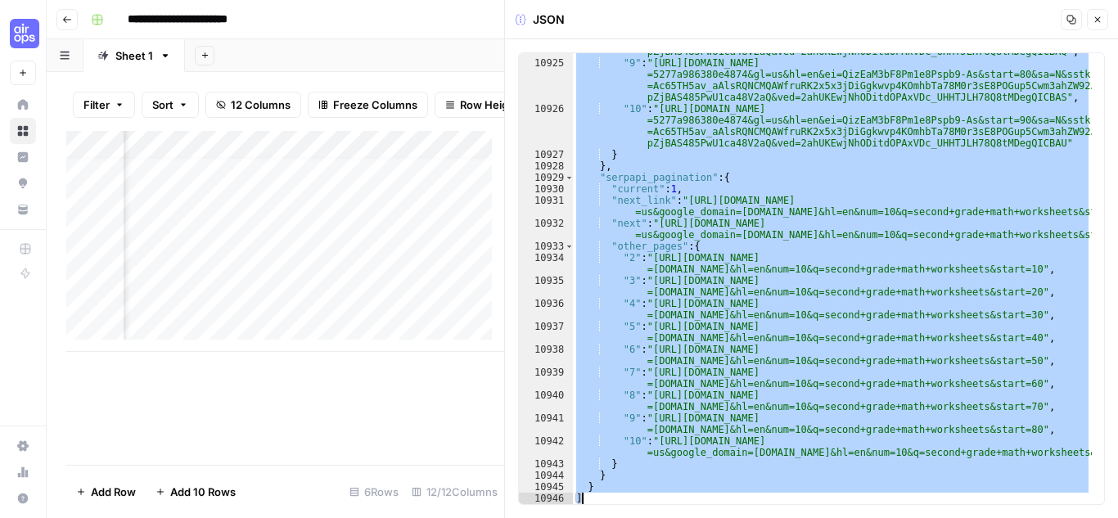
scroll to position [26376, 0]
click at [585, 31] on header "JSON Copy Close" at bounding box center [811, 19] width 613 height 39
click at [1037, 39] on div "* * 10924 10925 10926 10927 10928 10929 10930 10931 10932 10933 10934 10935 109…" at bounding box center [811, 278] width 613 height 479
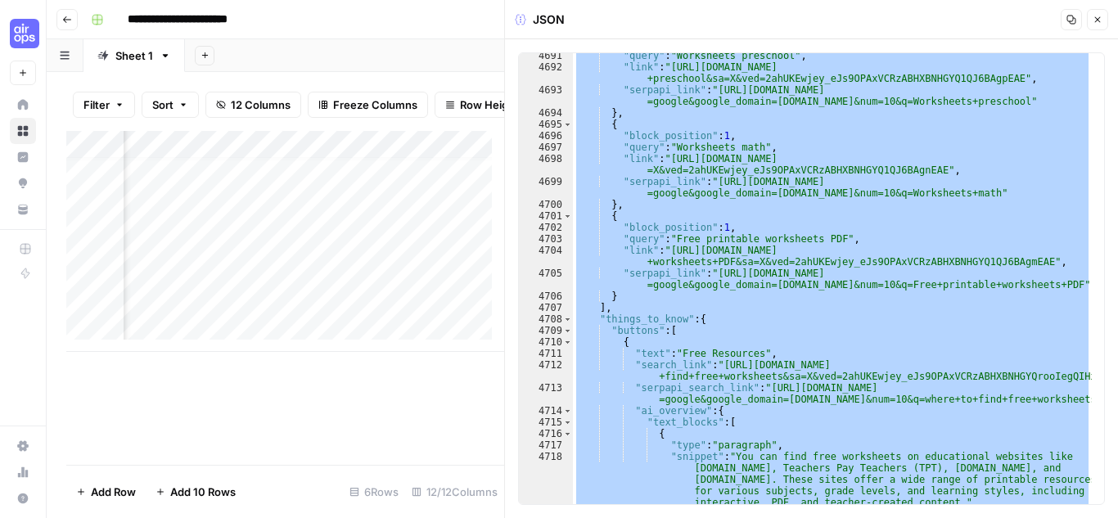
scroll to position [0, 0]
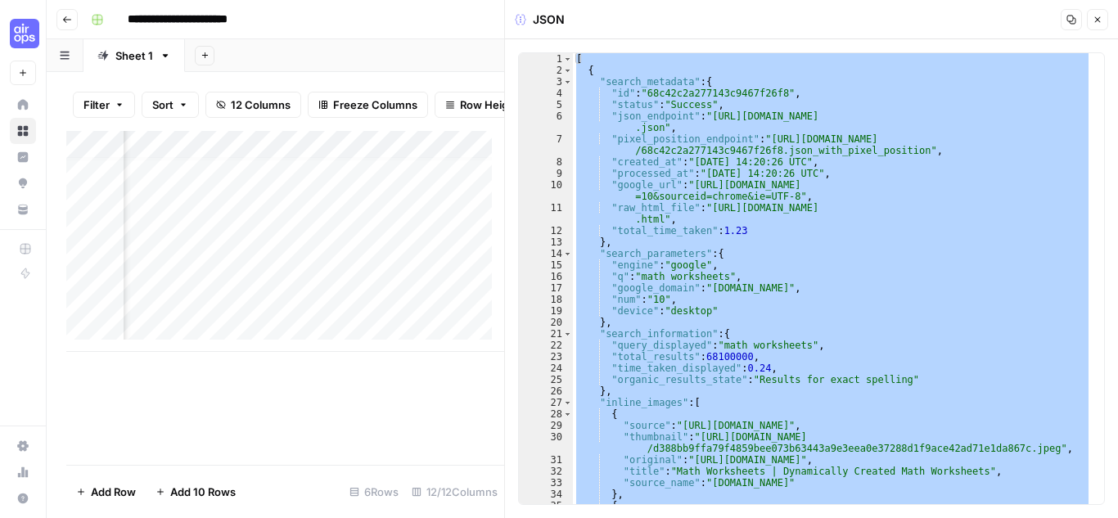
click at [1036, 42] on div "* * 1 2 3 4 5 6 7 8 9 10 11 12 13 14 15 16 17 18 19 20 21 22 23 24 25 26 27 28 …" at bounding box center [811, 278] width 613 height 479
click at [1098, 10] on button "Close" at bounding box center [1097, 19] width 21 height 21
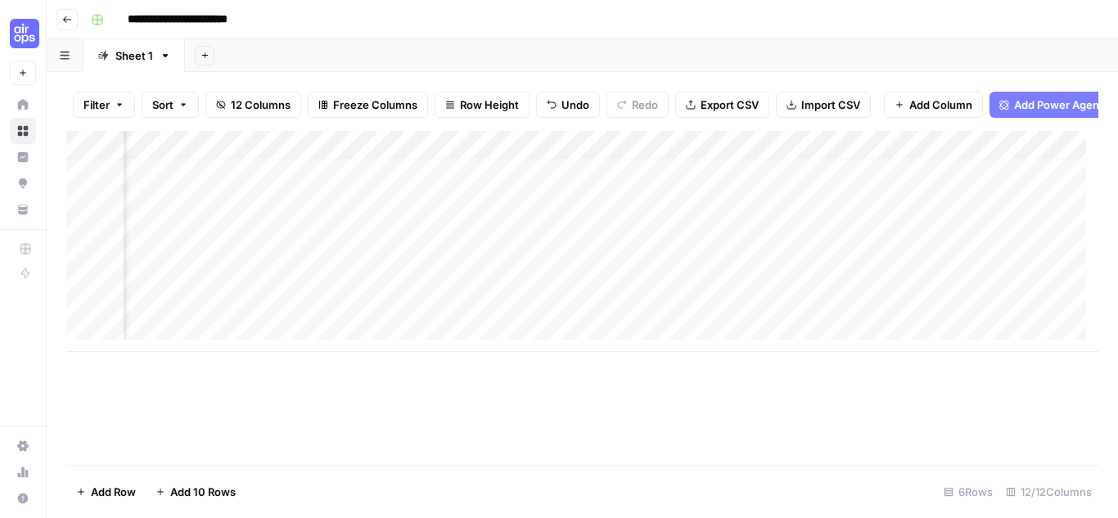
scroll to position [12, 884]
click at [585, 154] on div "Add Column" at bounding box center [582, 241] width 1032 height 221
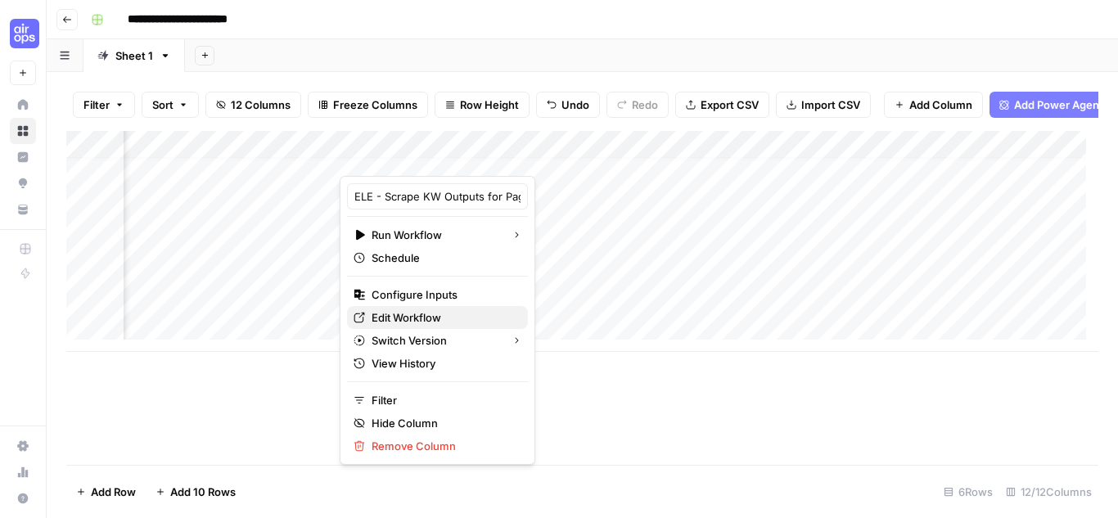
click at [429, 318] on span "Edit Workflow" at bounding box center [443, 317] width 143 height 16
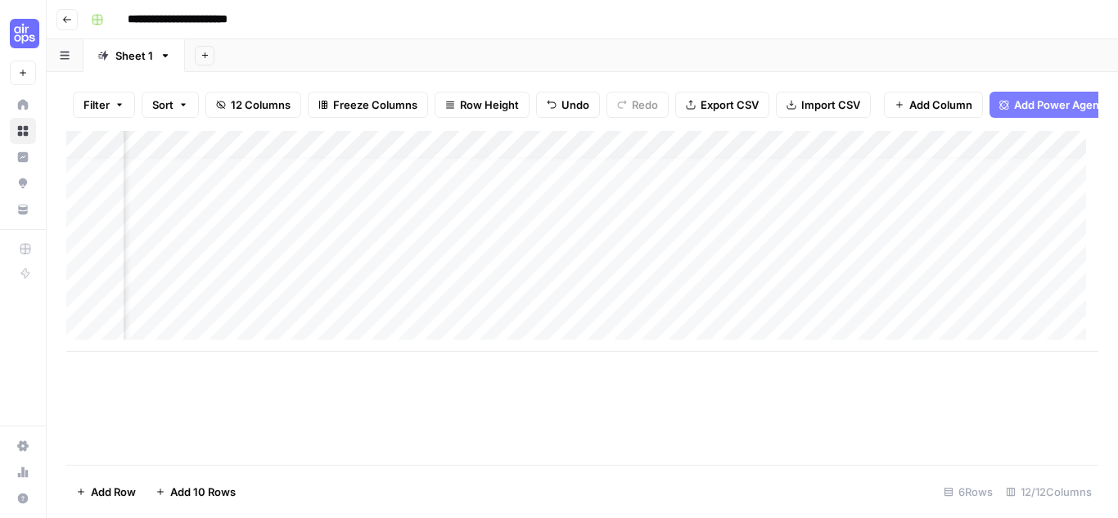
scroll to position [12, 289]
click at [853, 199] on div "Add Column" at bounding box center [582, 241] width 1032 height 221
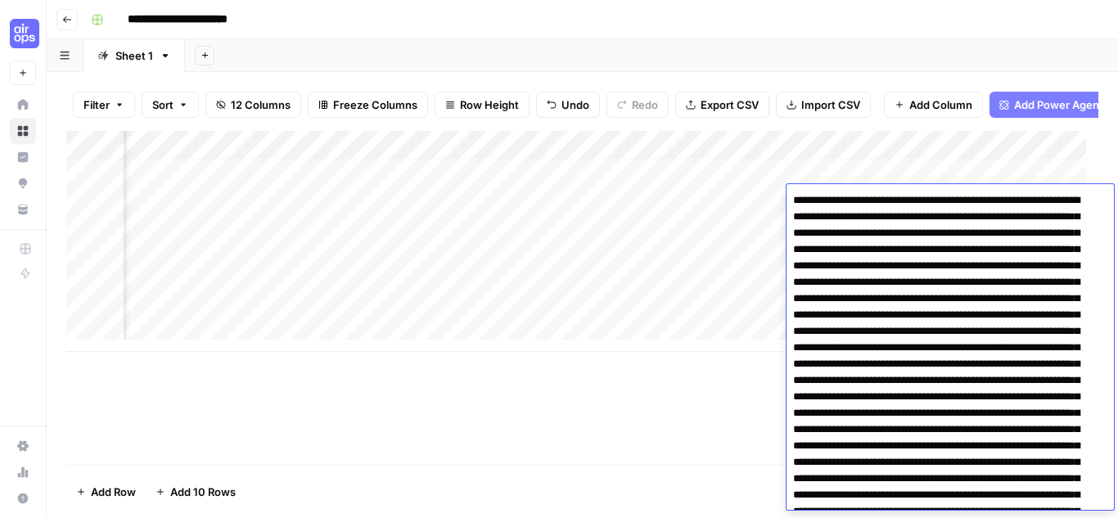
scroll to position [1192, 0]
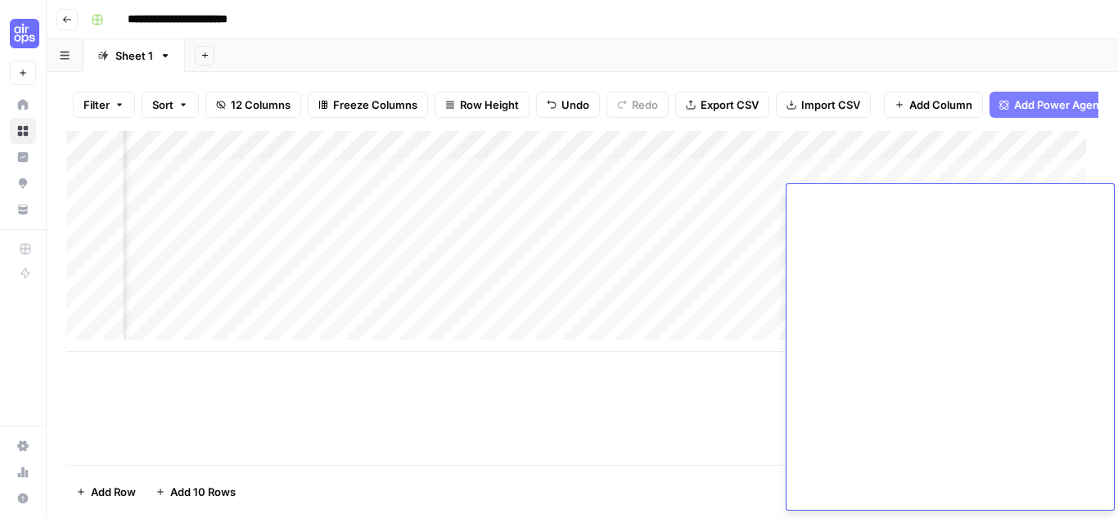
click at [722, 249] on div "Add Column" at bounding box center [582, 241] width 1032 height 221
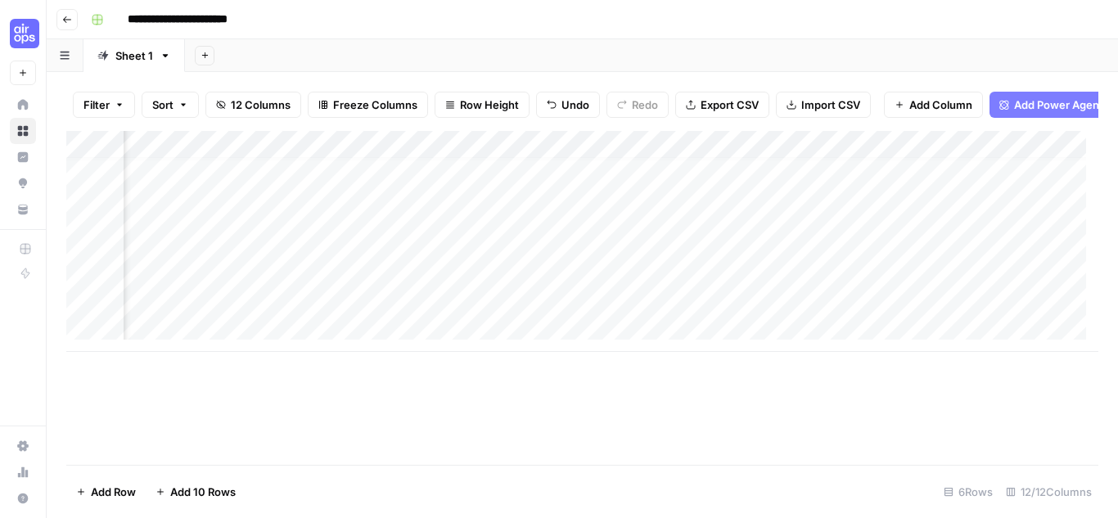
scroll to position [12, 1247]
click at [901, 196] on div "Add Column" at bounding box center [582, 241] width 1032 height 221
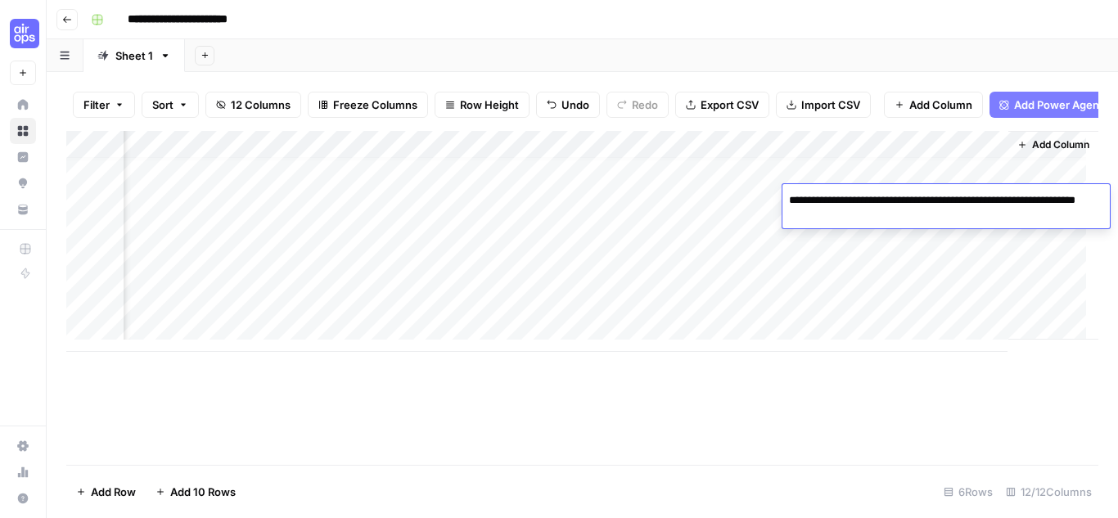
click at [899, 260] on div "Add Column" at bounding box center [582, 241] width 1032 height 221
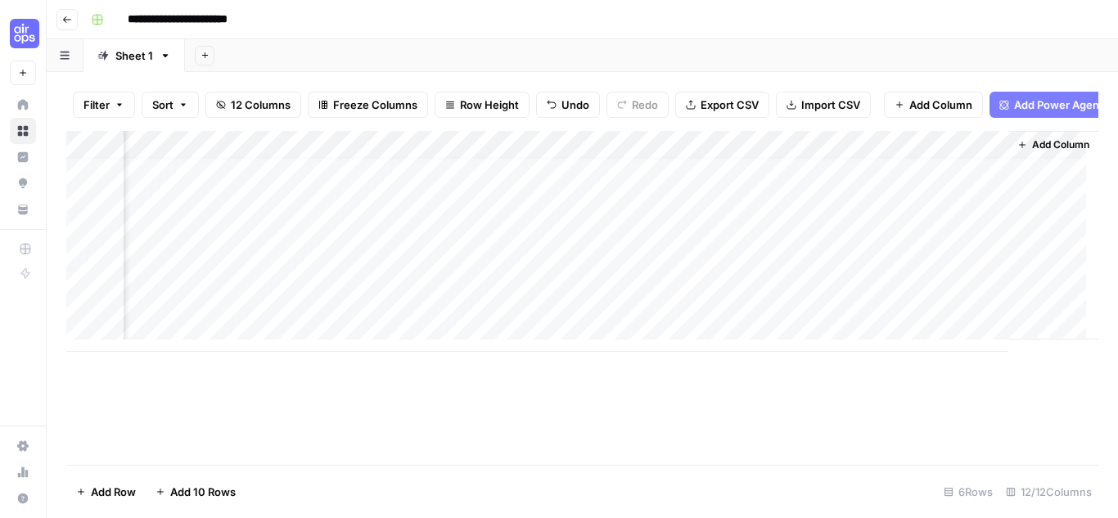
click at [905, 257] on div "Add Column" at bounding box center [582, 241] width 1032 height 221
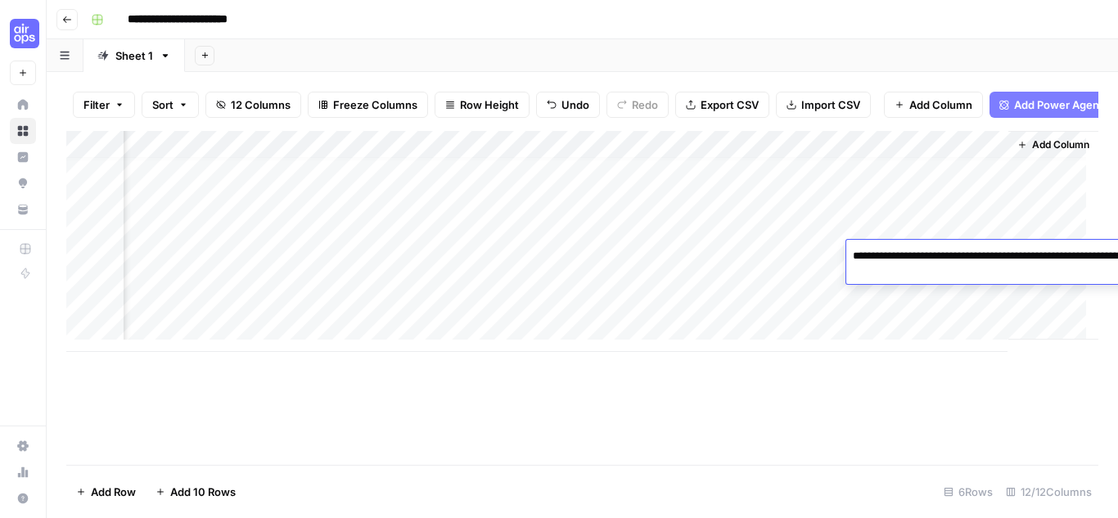
click at [905, 257] on textarea "**********" at bounding box center [1010, 264] width 327 height 39
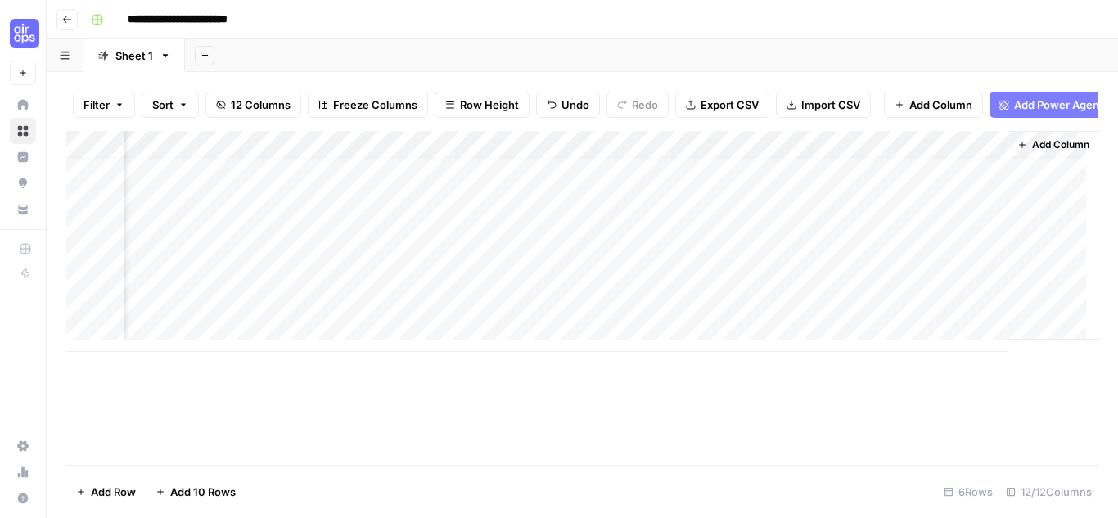
click at [922, 209] on div "Add Column" at bounding box center [582, 241] width 1032 height 221
click at [979, 158] on div "Add Column" at bounding box center [582, 241] width 1032 height 221
click at [921, 293] on span "Hide Column" at bounding box center [950, 295] width 143 height 16
click at [798, 158] on div "Add Column" at bounding box center [582, 241] width 1032 height 221
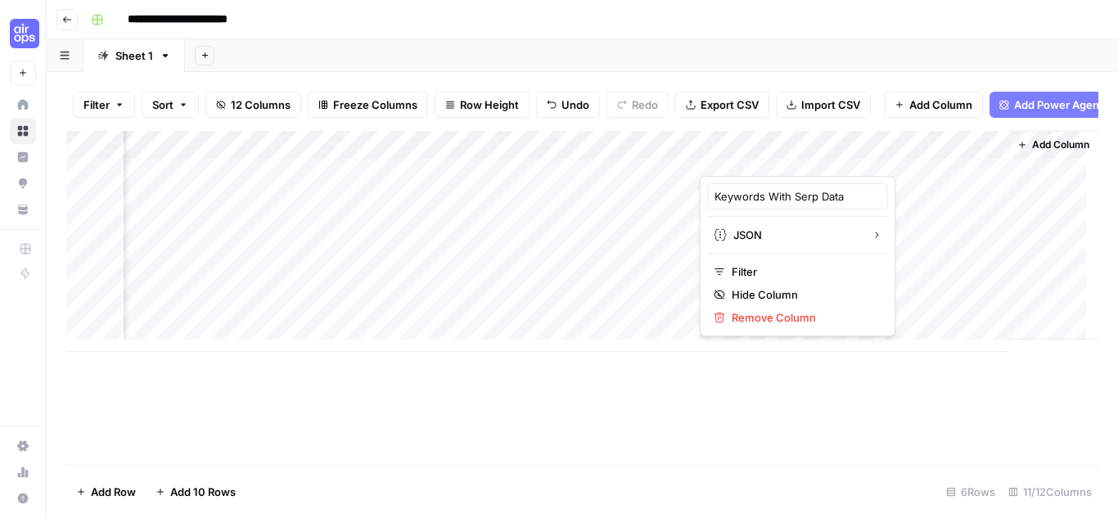
scroll to position [0, 1100]
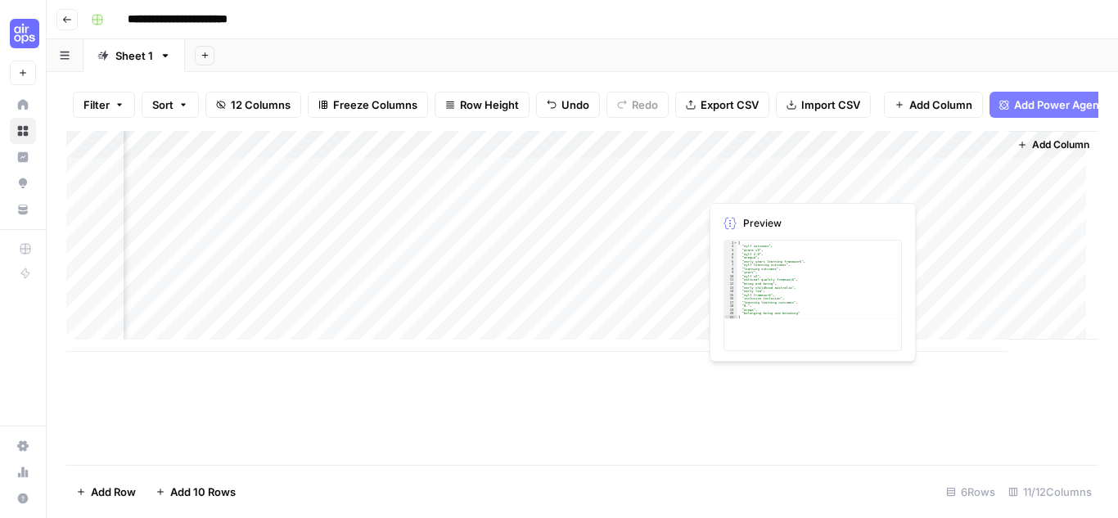
click at [764, 184] on div "Add Column" at bounding box center [582, 241] width 1032 height 221
click at [883, 265] on div "Add Column" at bounding box center [582, 241] width 1032 height 221
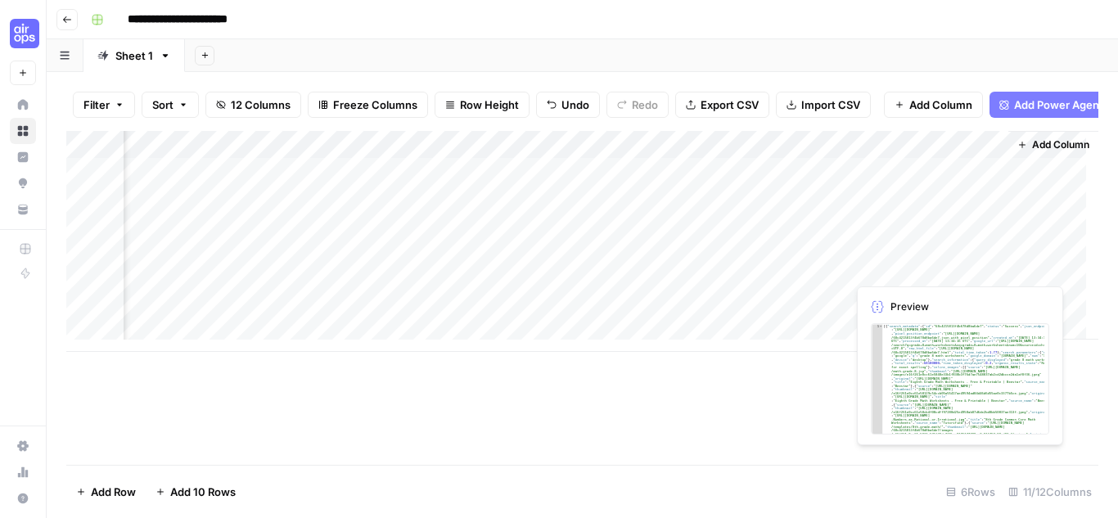
click at [883, 265] on div "Add Column" at bounding box center [582, 241] width 1032 height 221
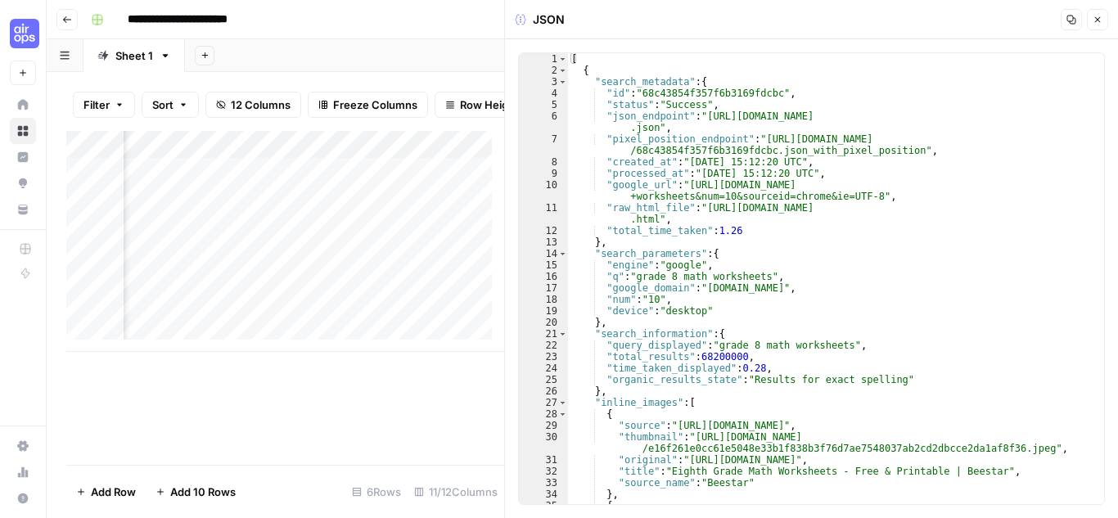
scroll to position [29, 0]
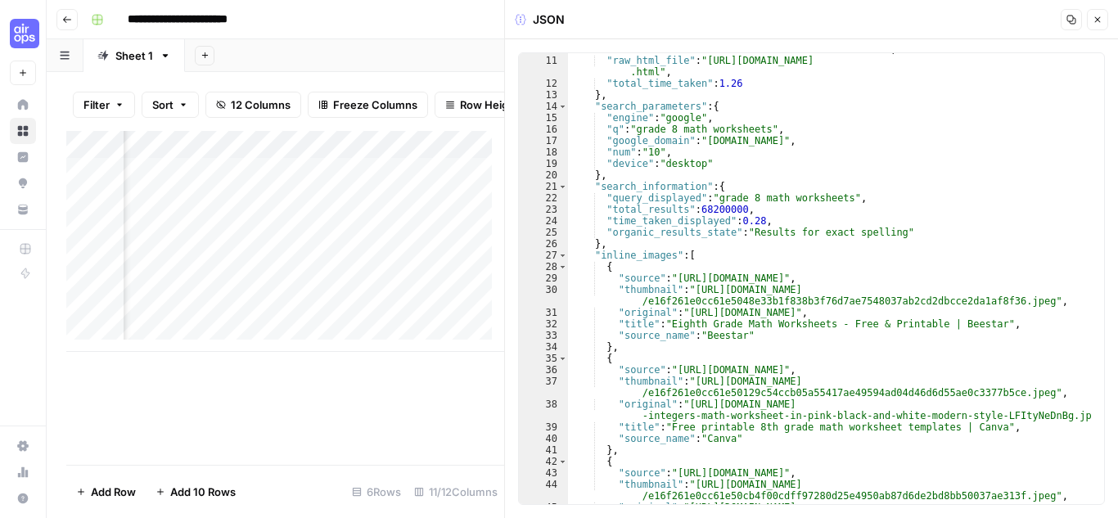
click at [1100, 14] on button "Close" at bounding box center [1097, 19] width 21 height 21
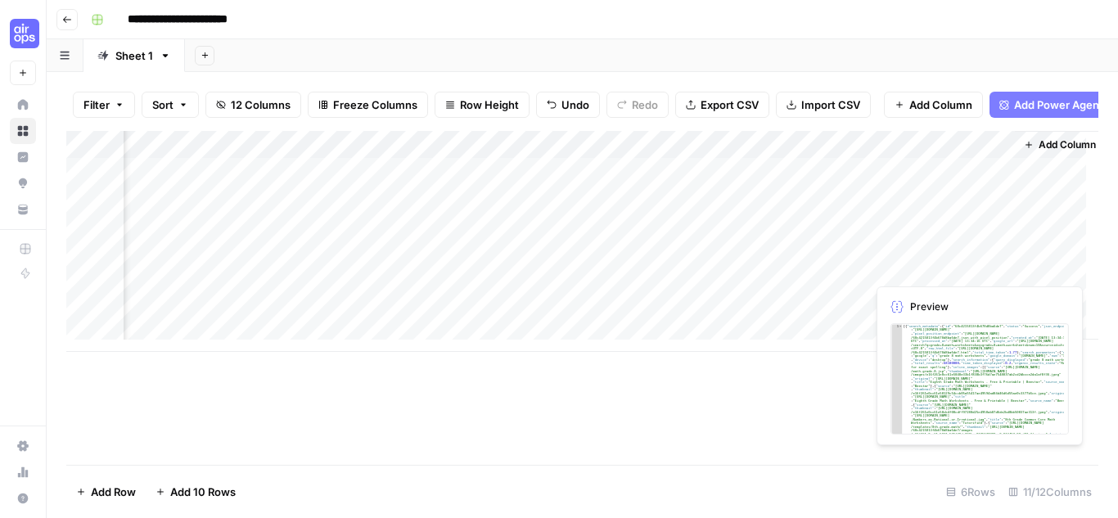
scroll to position [0, 1100]
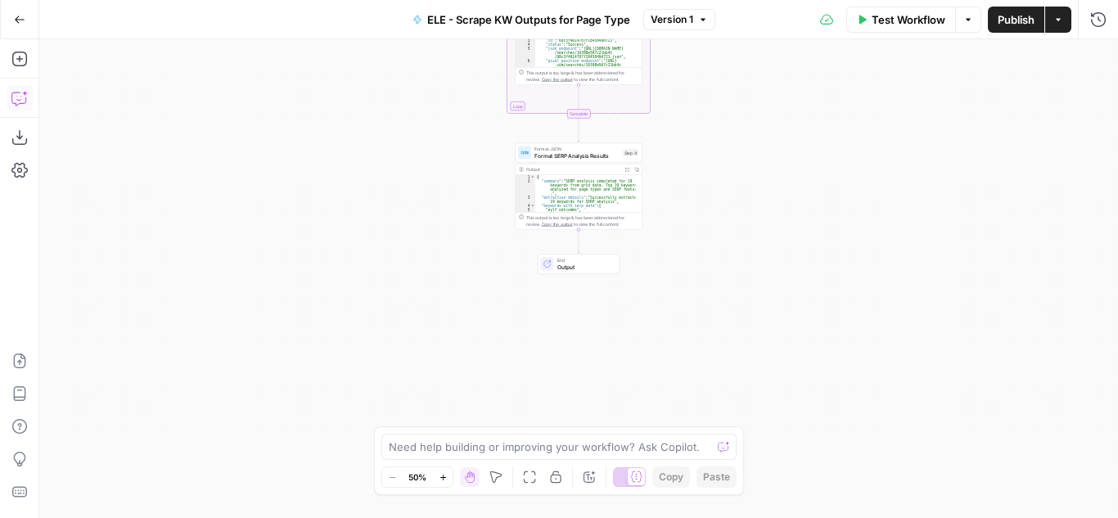
click at [21, 91] on icon "button" at bounding box center [19, 98] width 16 height 16
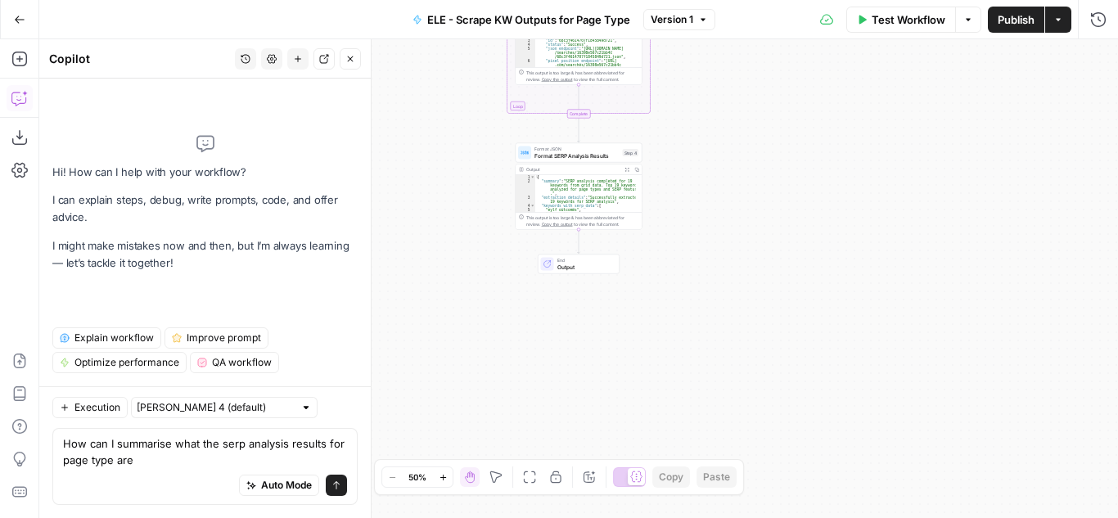
type textarea "How can I summarise what the serp analysis results for page type are?"
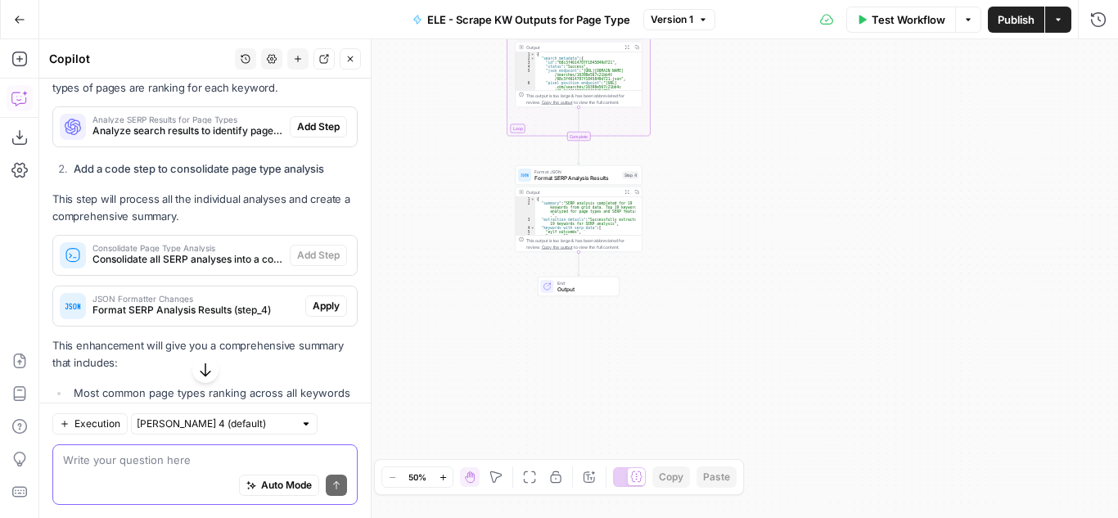
scroll to position [533, 0]
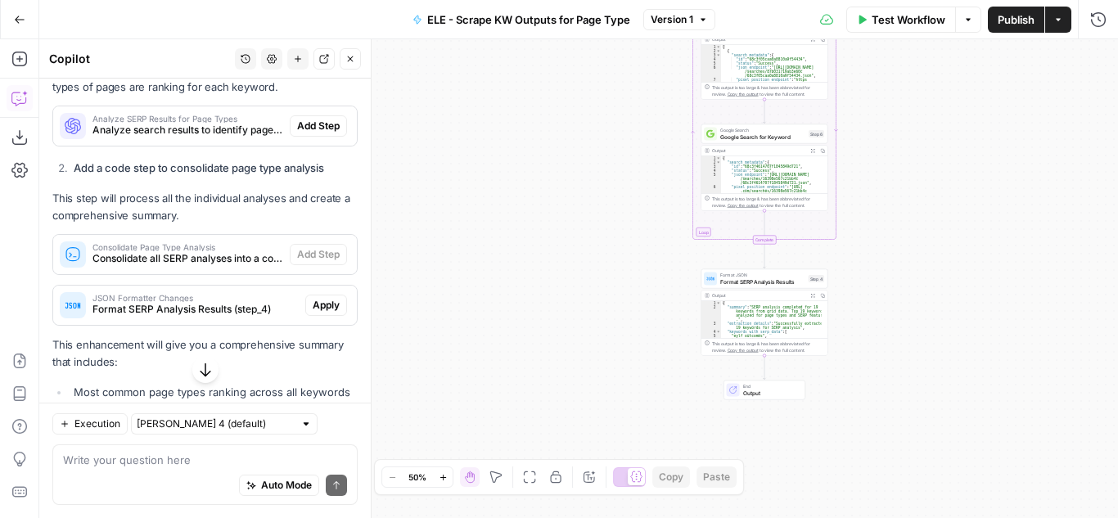
click at [224, 138] on span "Analyze search results to identify page types and SERP features for each keyword" at bounding box center [188, 130] width 191 height 15
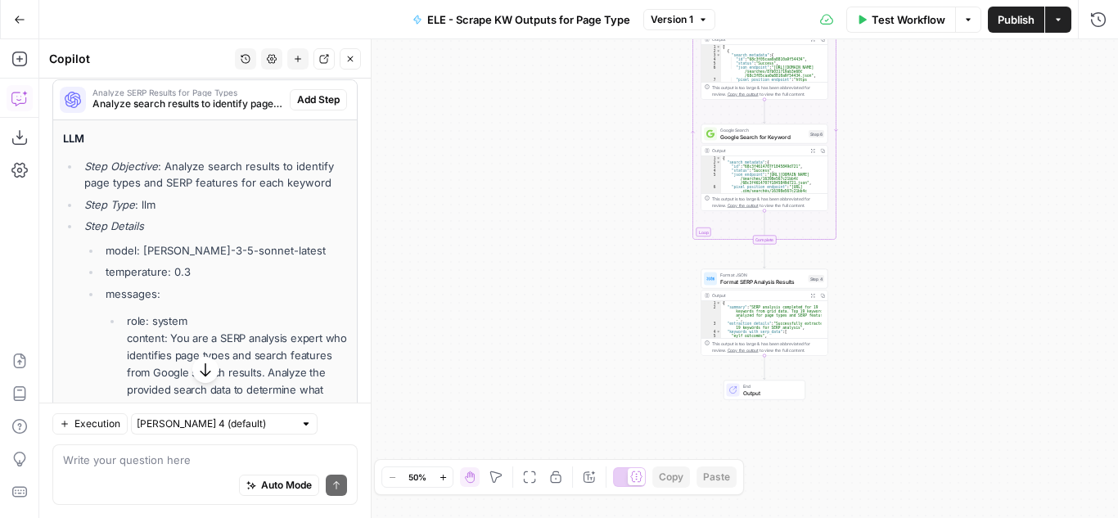
scroll to position [540, 0]
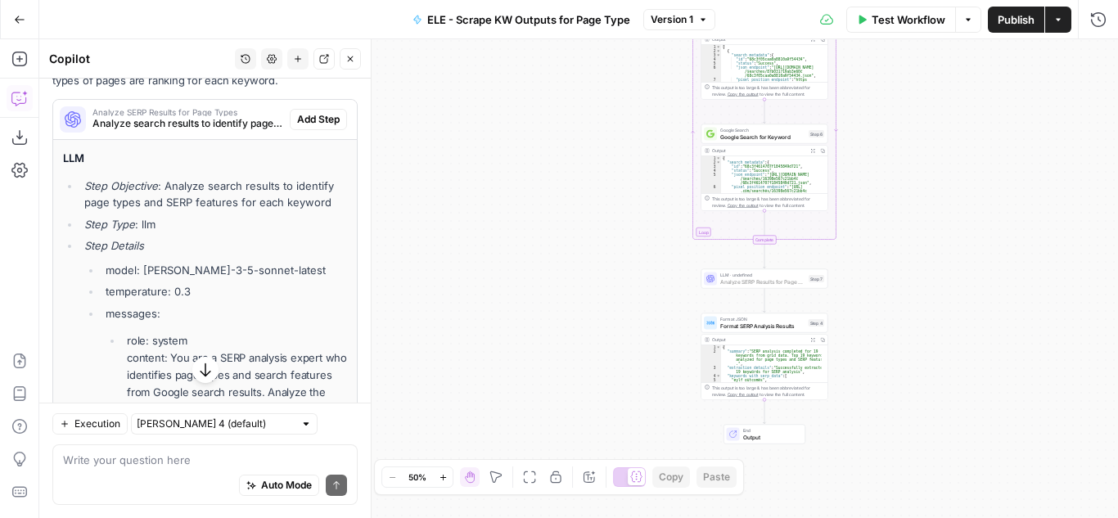
click at [297, 127] on span "Add Step" at bounding box center [318, 119] width 43 height 15
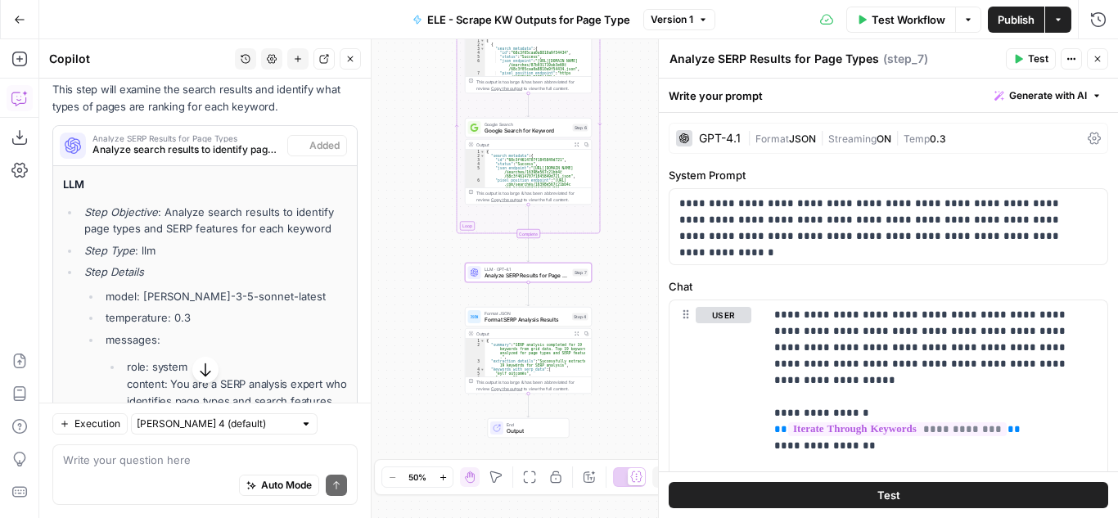
scroll to position [566, 0]
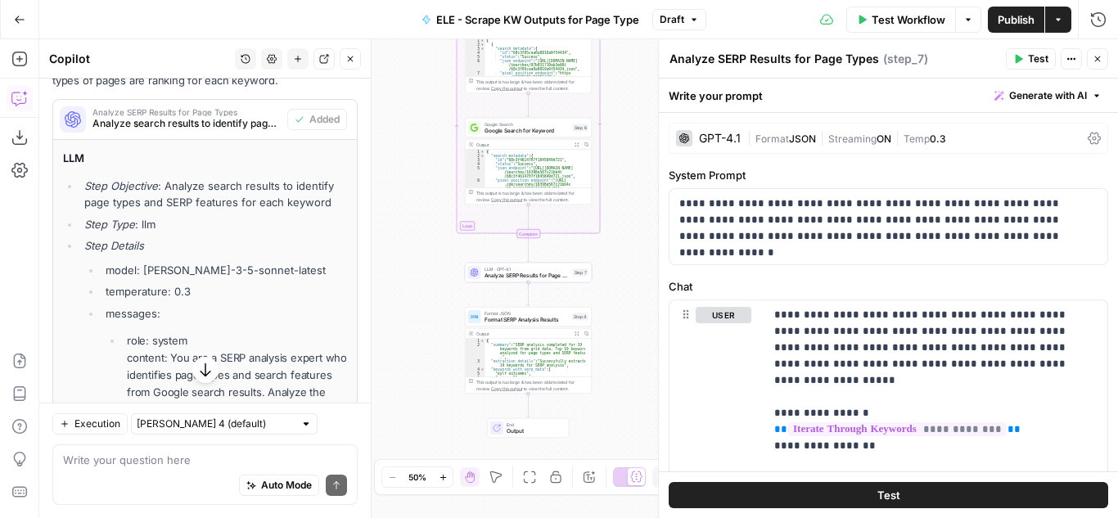
click at [1037, 61] on span "Test" at bounding box center [1038, 59] width 20 height 15
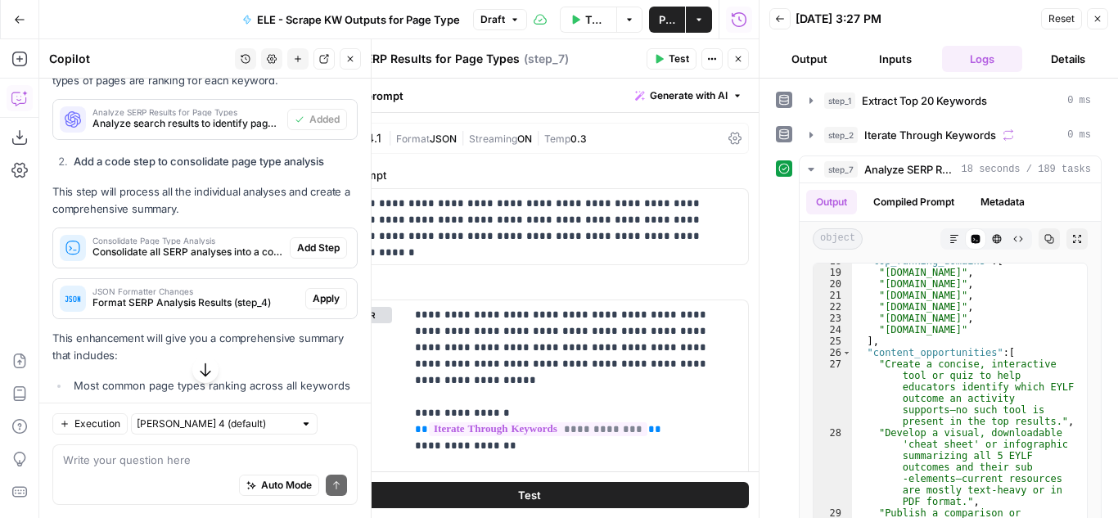
scroll to position [561, 0]
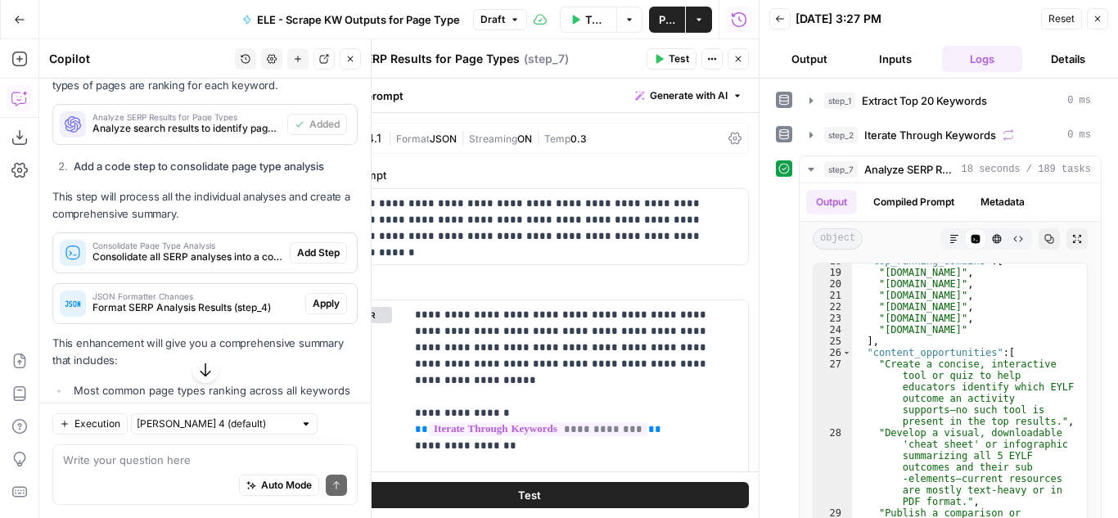
click at [305, 260] on span "Add Step" at bounding box center [318, 253] width 43 height 15
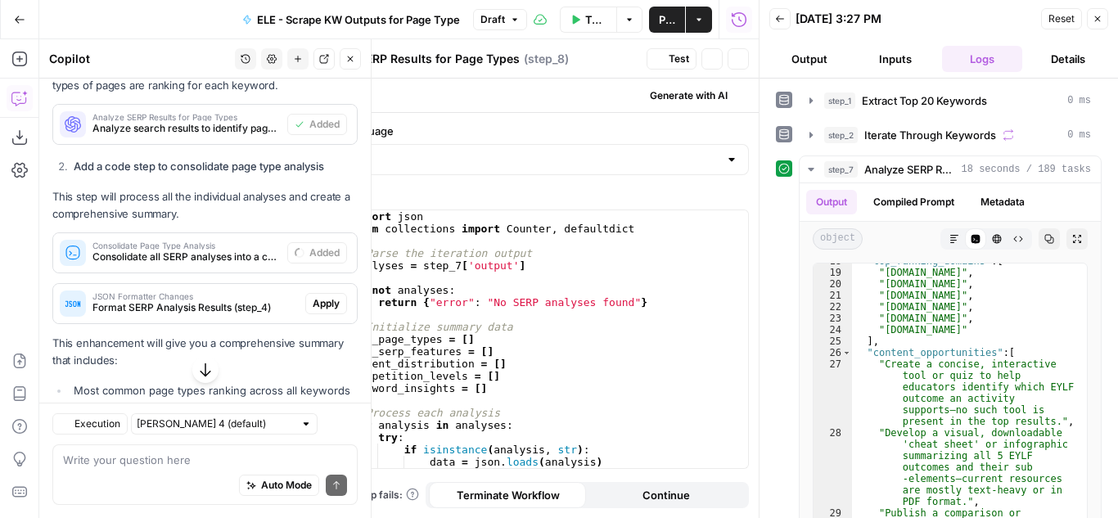
type textarea "Consolidate Page Type Analysis"
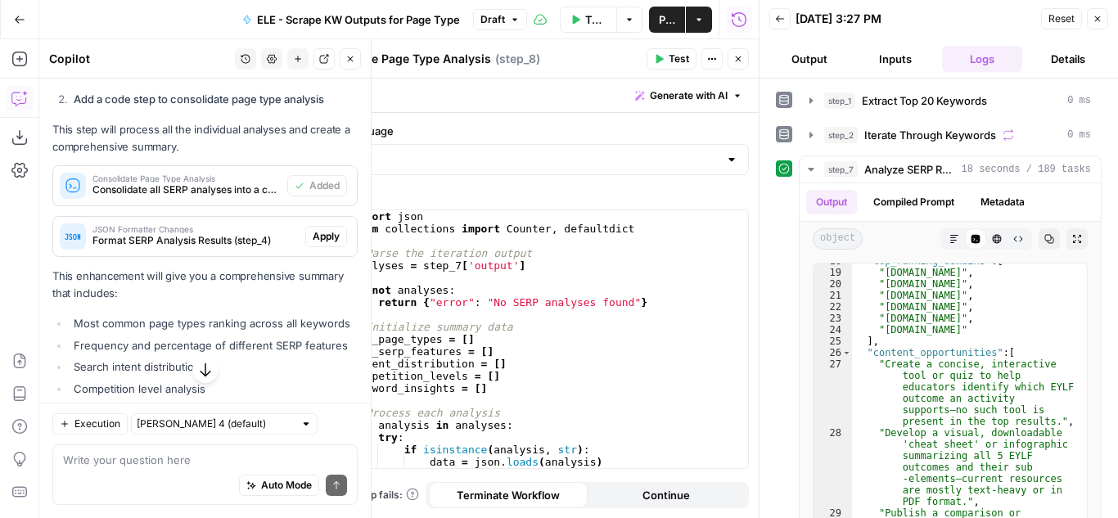
scroll to position [637, 0]
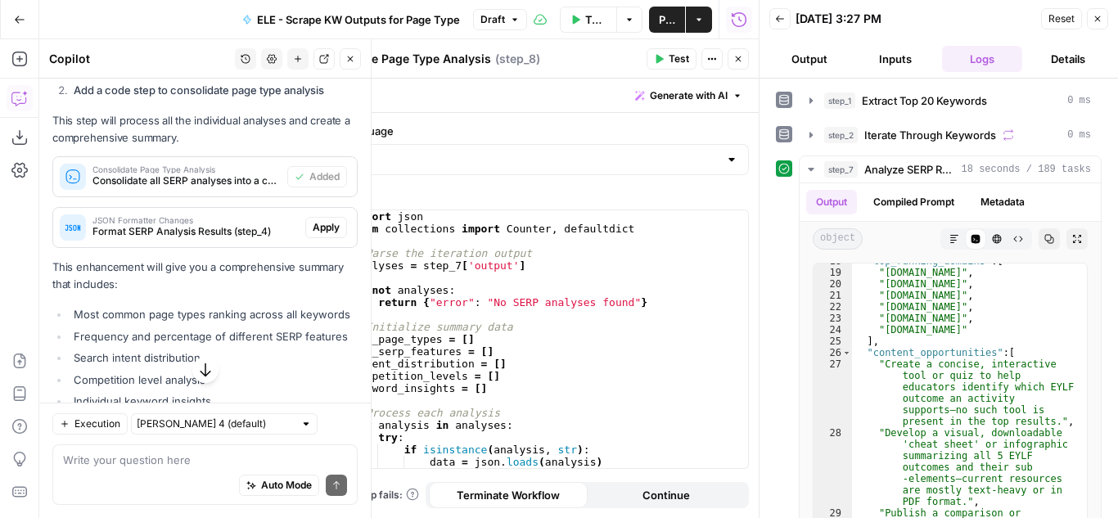
click at [313, 235] on span "Apply" at bounding box center [326, 227] width 27 height 15
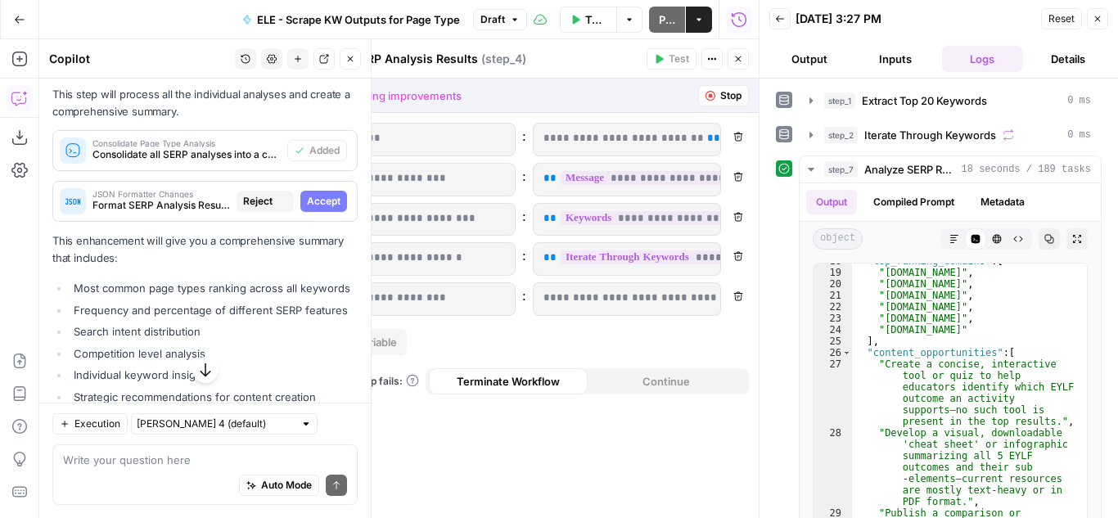
scroll to position [611, 0]
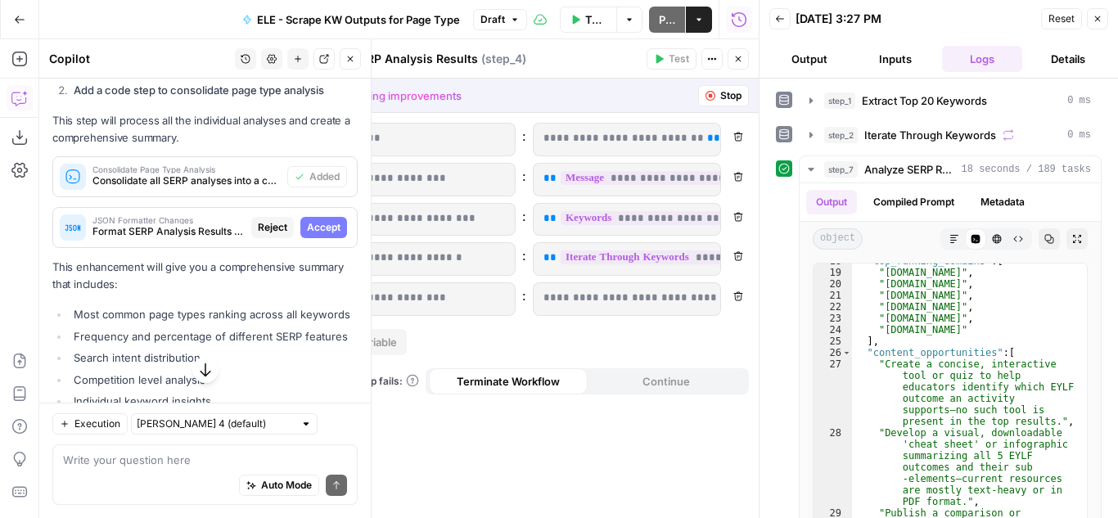
click at [316, 235] on span "Accept" at bounding box center [324, 227] width 34 height 15
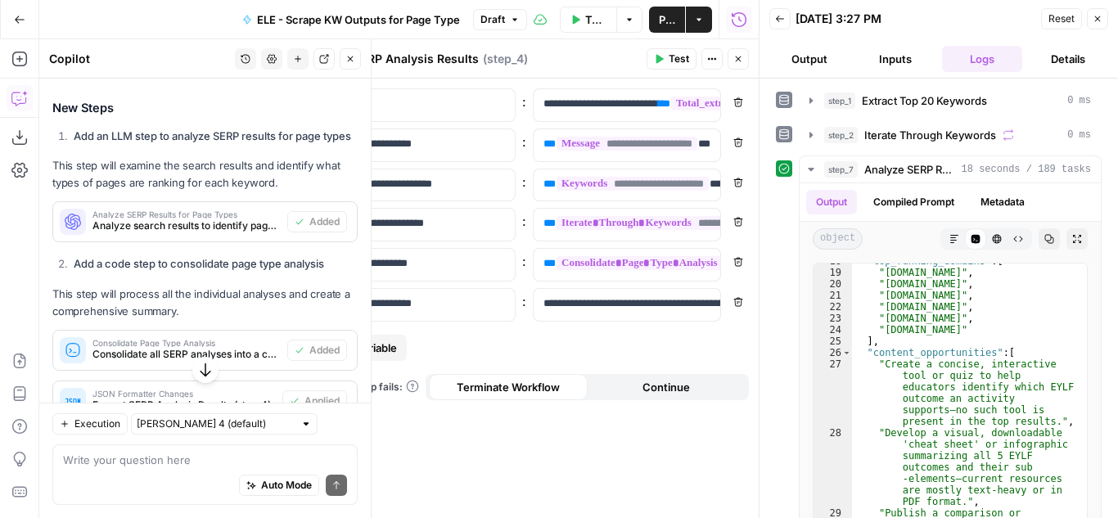
scroll to position [223, 0]
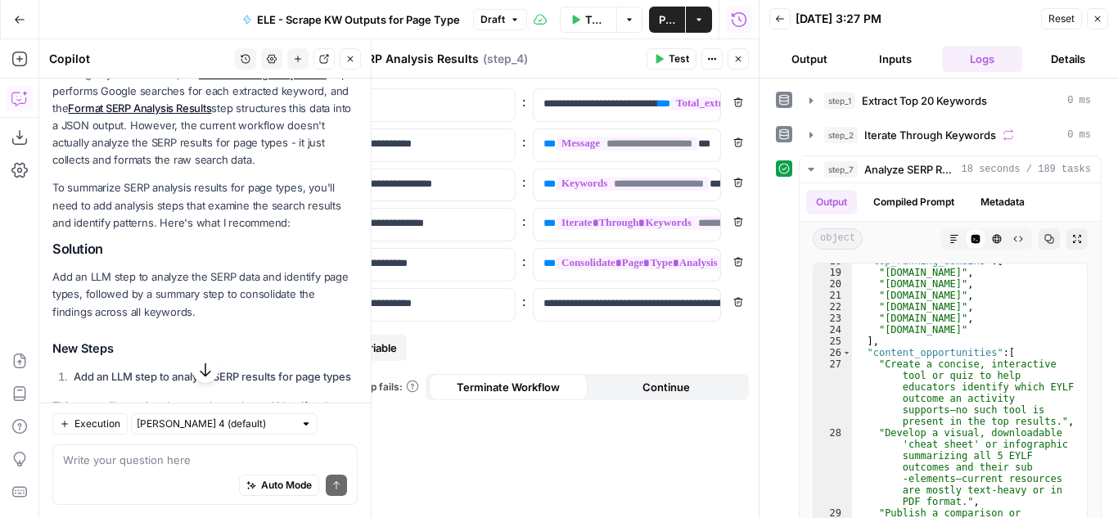
click at [1095, 12] on button "Close" at bounding box center [1097, 18] width 21 height 21
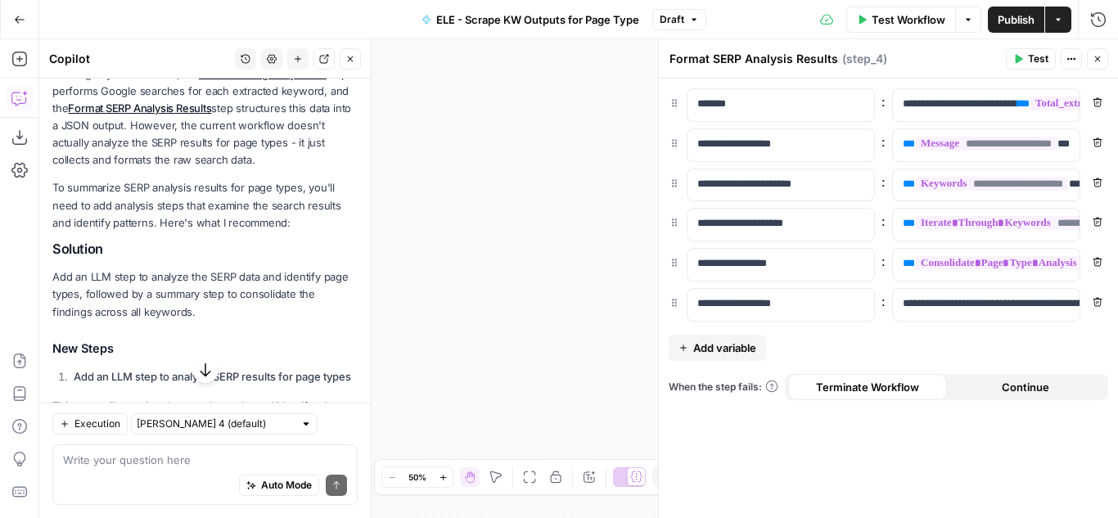
click at [1100, 59] on icon "button" at bounding box center [1098, 59] width 10 height 10
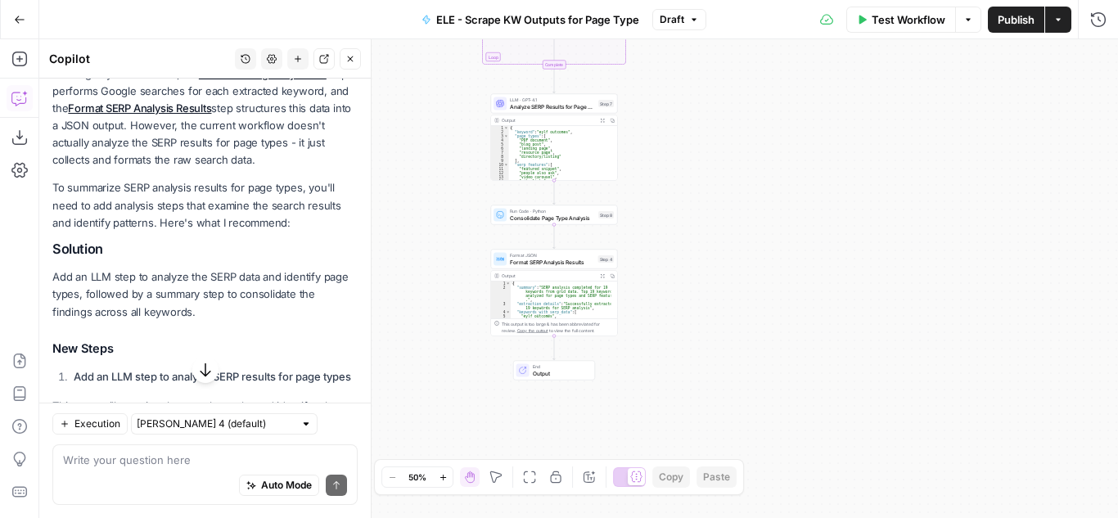
drag, startPoint x: 560, startPoint y: 146, endPoint x: 1055, endPoint y: 126, distance: 495.7
click at [1055, 126] on div "Workflow Set Inputs Inputs Run Code · Python Extract Top 20 Keywords Step 1 Out…" at bounding box center [578, 278] width 1079 height 479
click at [888, 20] on span "Test Workflow" at bounding box center [909, 19] width 74 height 16
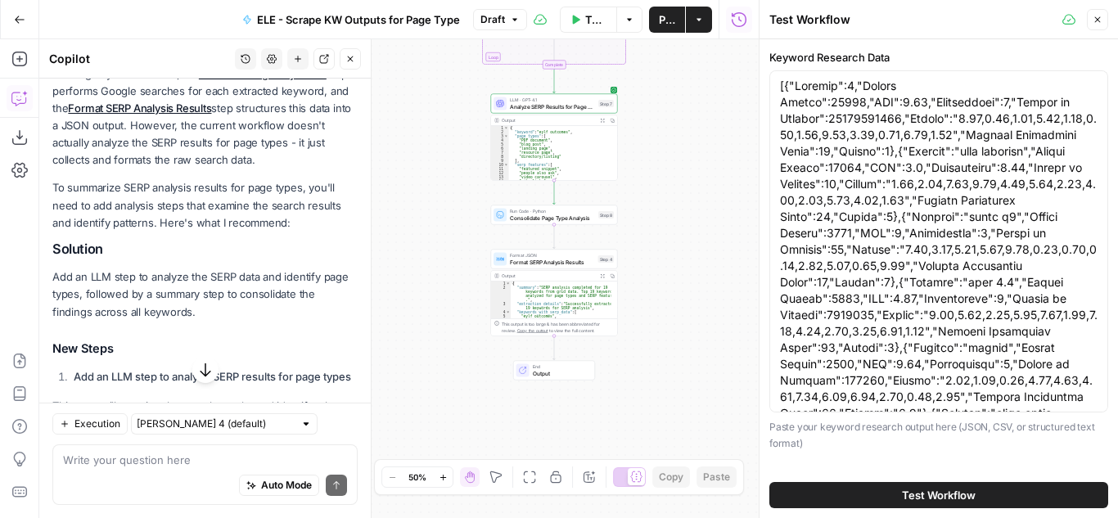
click at [902, 489] on span "Test Workflow" at bounding box center [939, 495] width 74 height 16
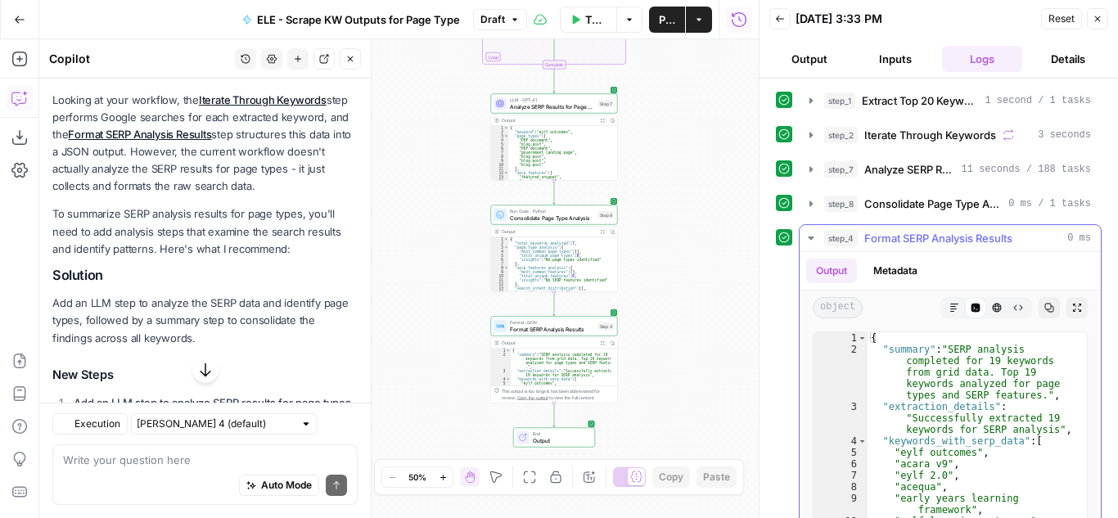
scroll to position [223, 0]
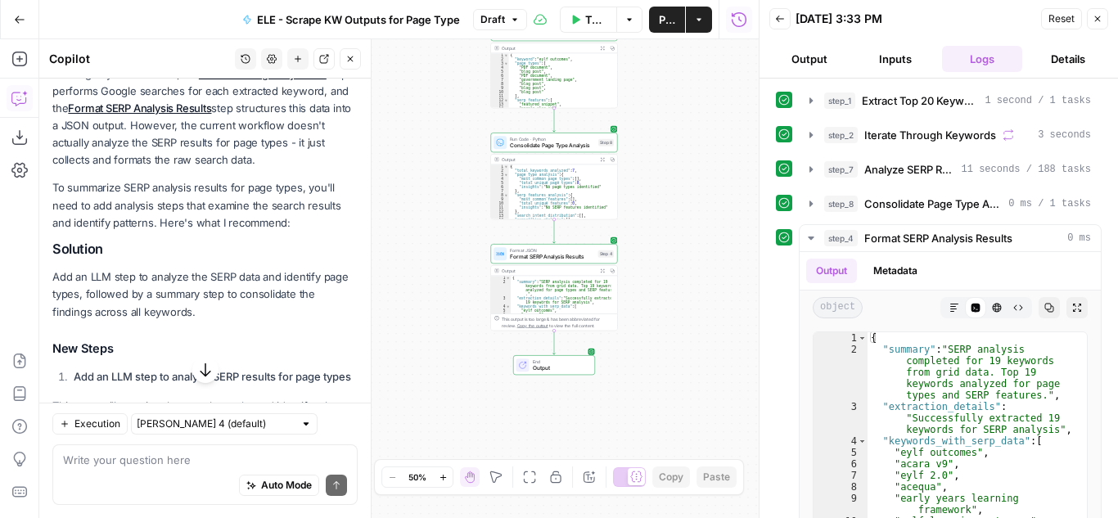
click at [559, 372] on span "Output" at bounding box center [561, 368] width 56 height 8
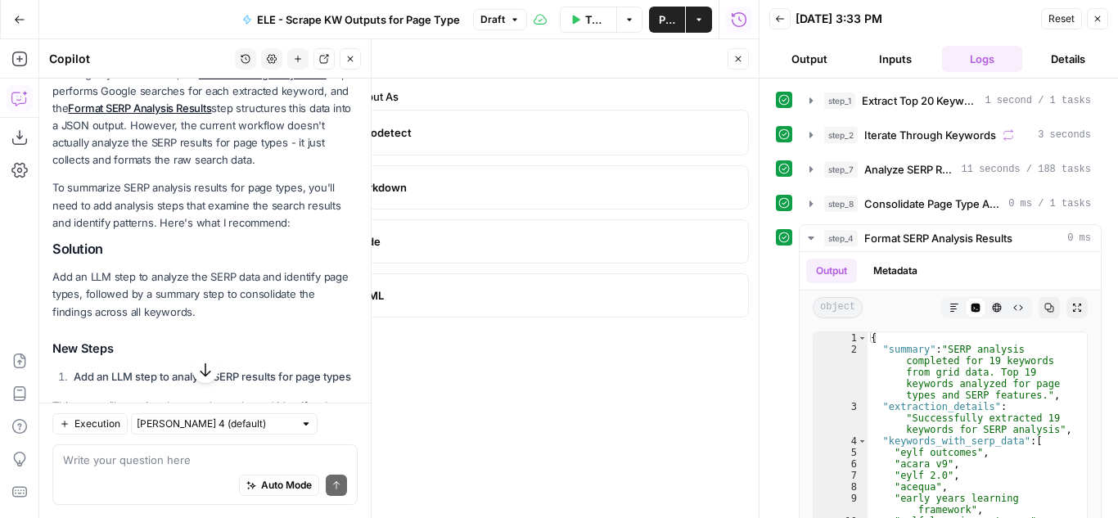
click at [819, 50] on button "Output" at bounding box center [810, 59] width 80 height 26
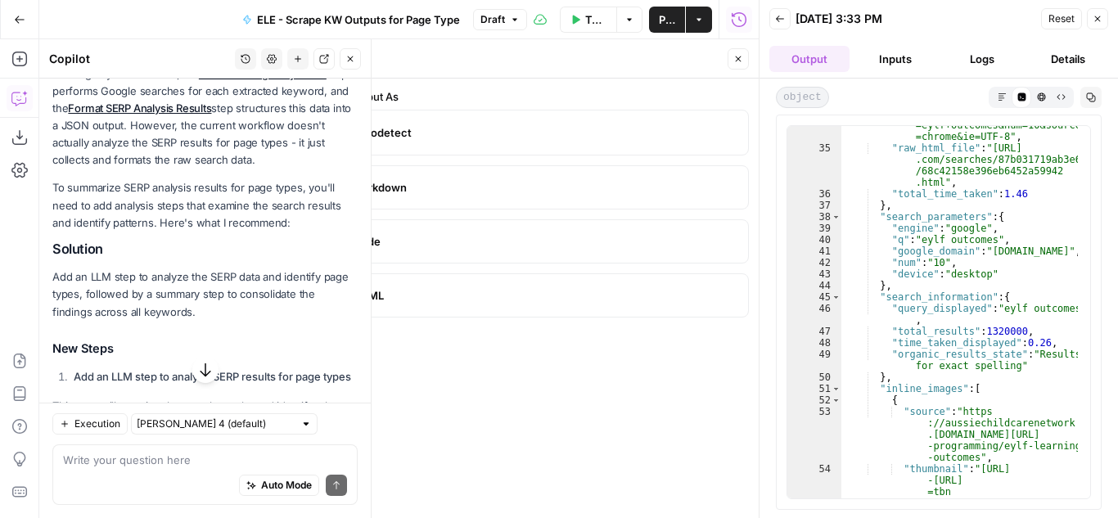
scroll to position [43, 0]
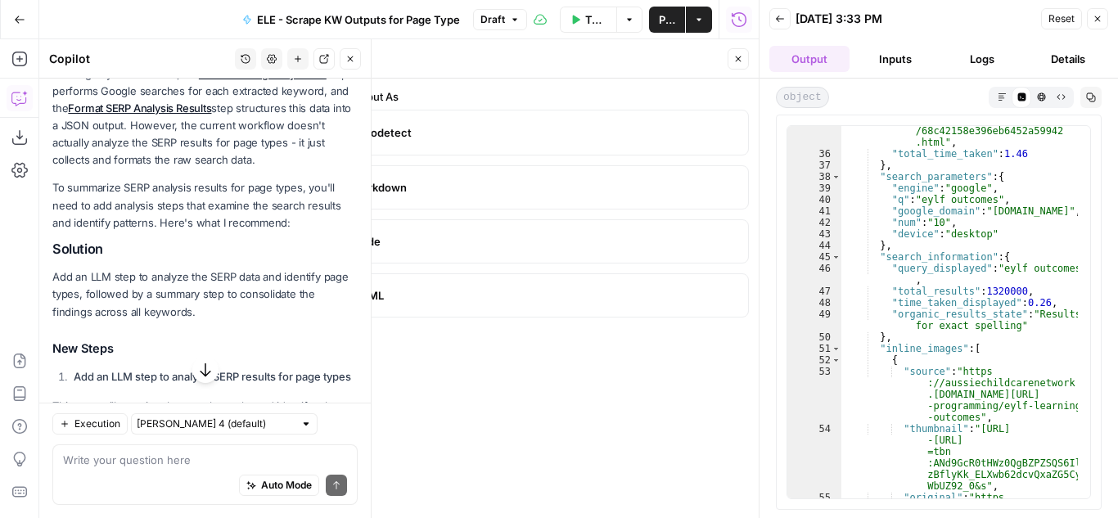
click at [1102, 21] on icon "button" at bounding box center [1098, 19] width 10 height 10
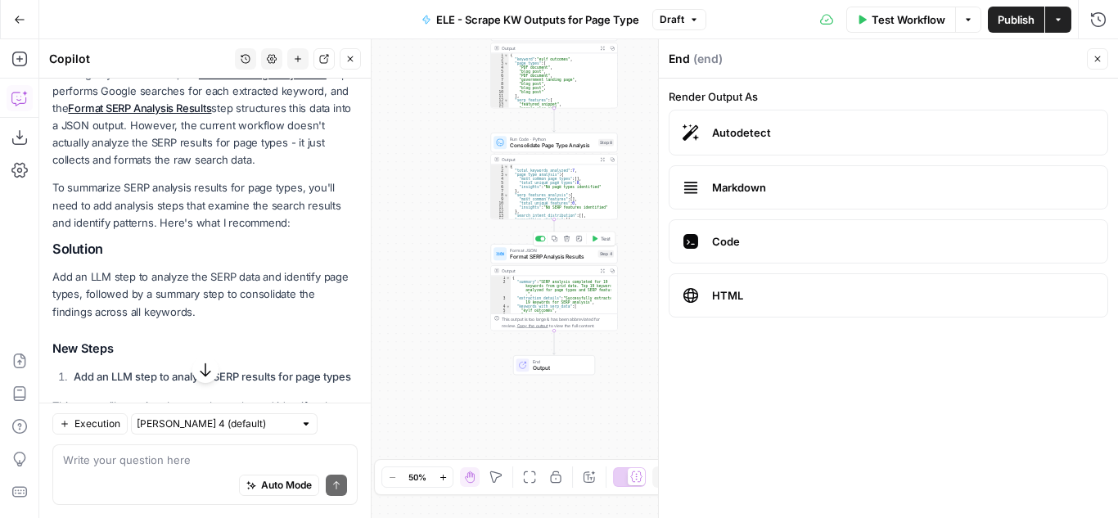
click at [562, 259] on span "Format SERP Analysis Results" at bounding box center [552, 257] width 85 height 8
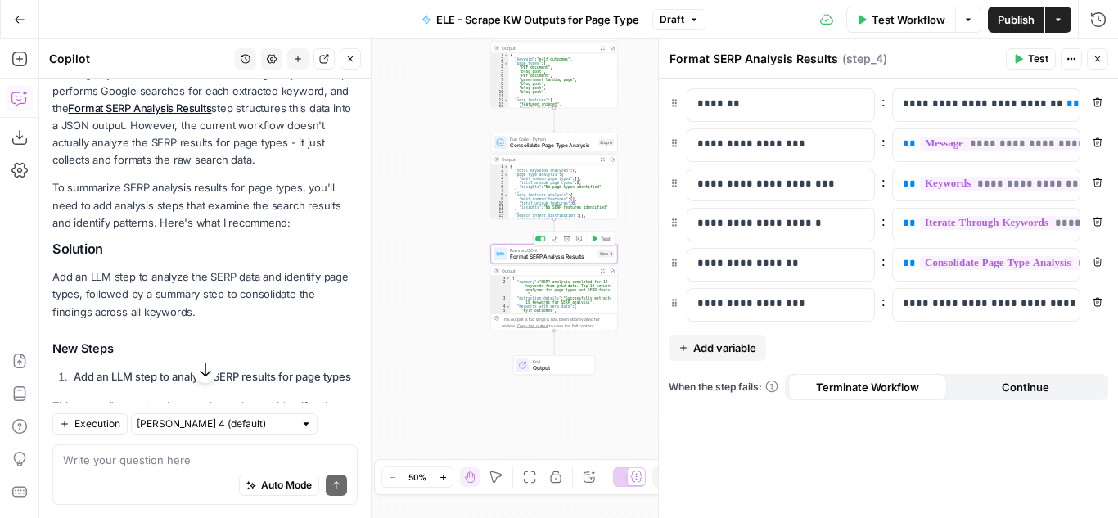
type textarea "Format SERP Analysis Results"
click at [558, 144] on span "Consolidate Page Type Analysis" at bounding box center [552, 146] width 85 height 8
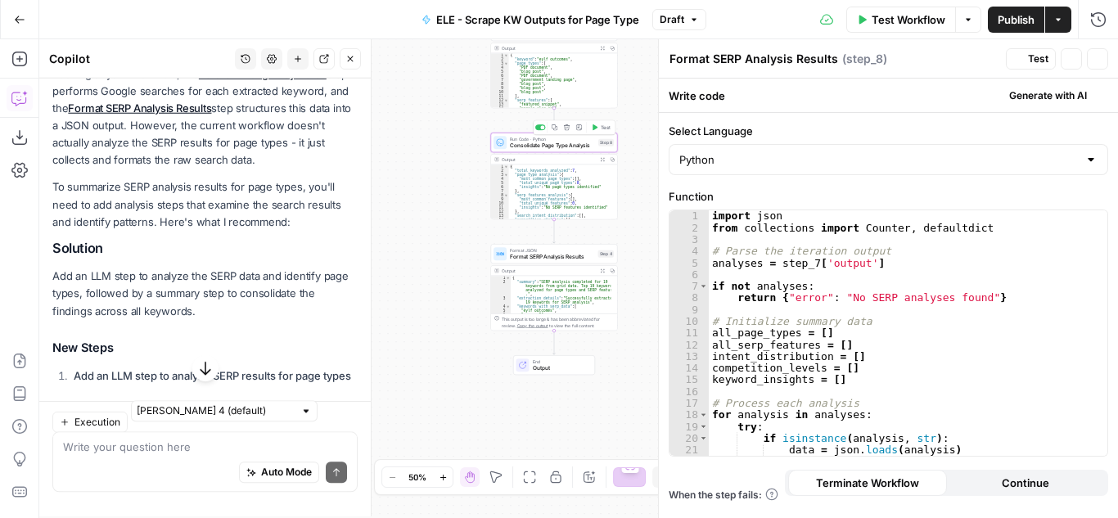
type textarea "Consolidate Page Type Analysis"
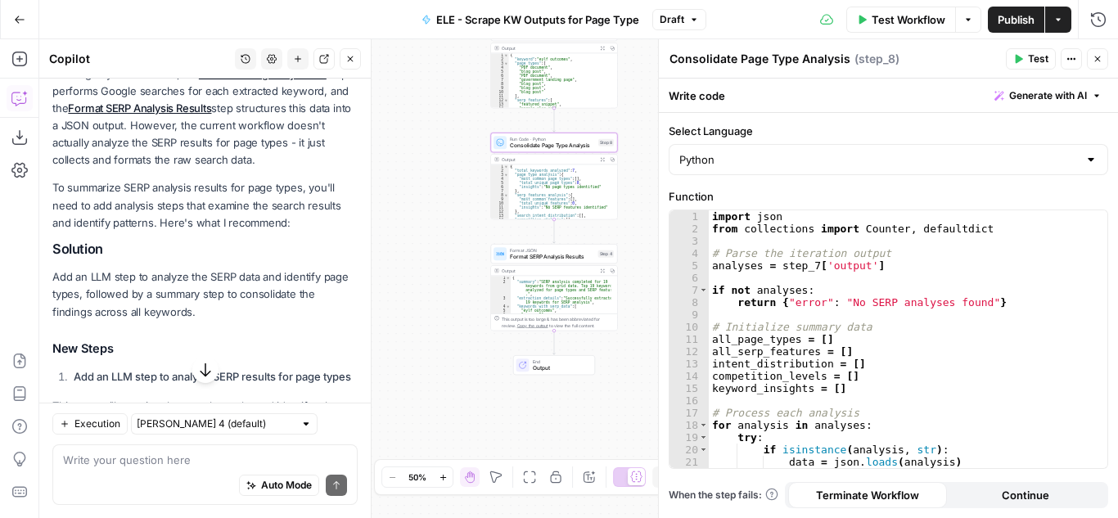
click at [555, 47] on div "Output" at bounding box center [548, 48] width 93 height 7
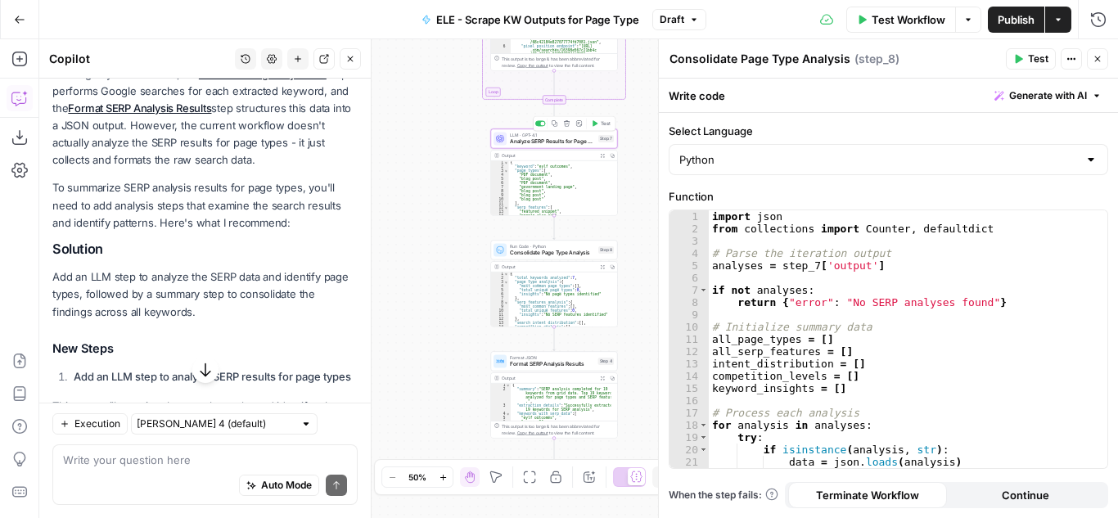
click at [562, 144] on span "Analyze SERP Results for Page Types" at bounding box center [552, 142] width 85 height 8
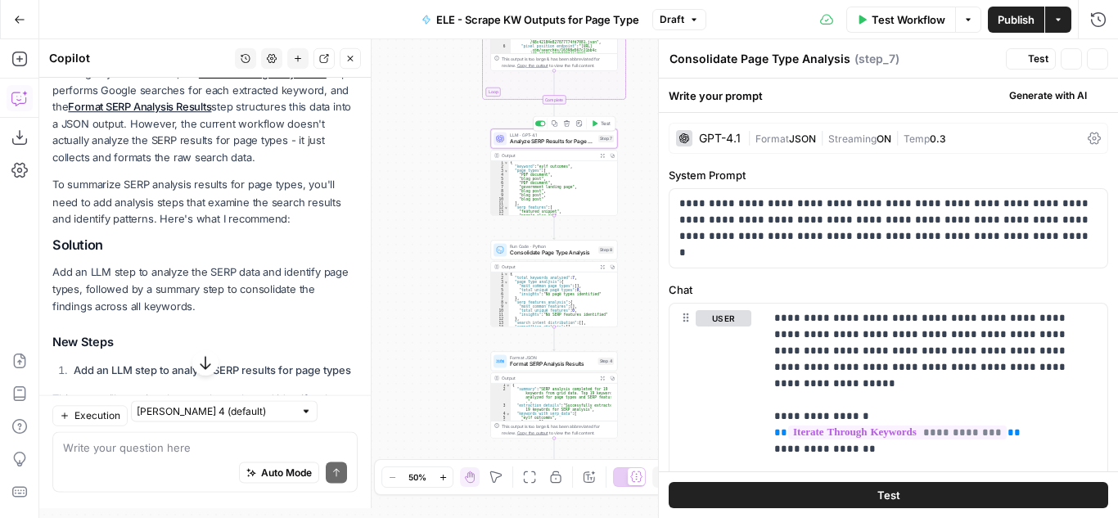
type textarea "Analyze SERP Results for Page Types"
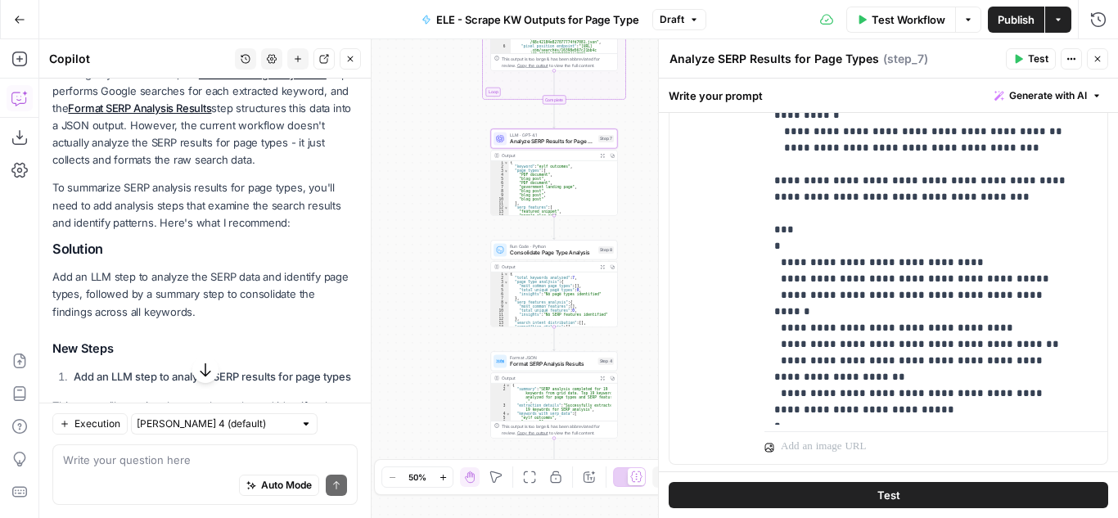
scroll to position [584, 0]
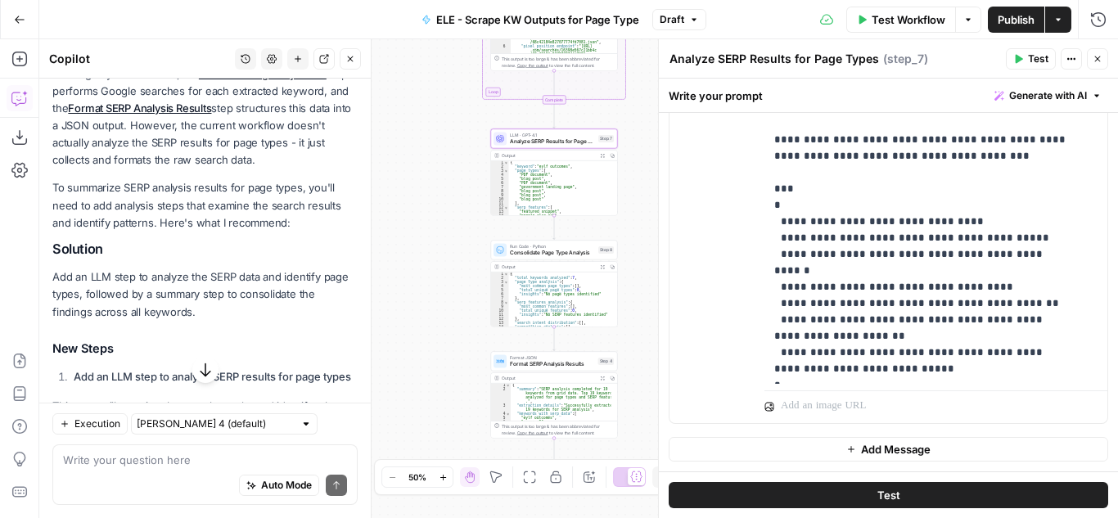
type textarea "**********"
click at [582, 204] on div "{ "keyword" : "eylf outcomes" , "page_types" : [ "PDF document" , "blog post" ,…" at bounding box center [560, 191] width 102 height 63
click at [601, 155] on icon "button" at bounding box center [603, 156] width 4 height 4
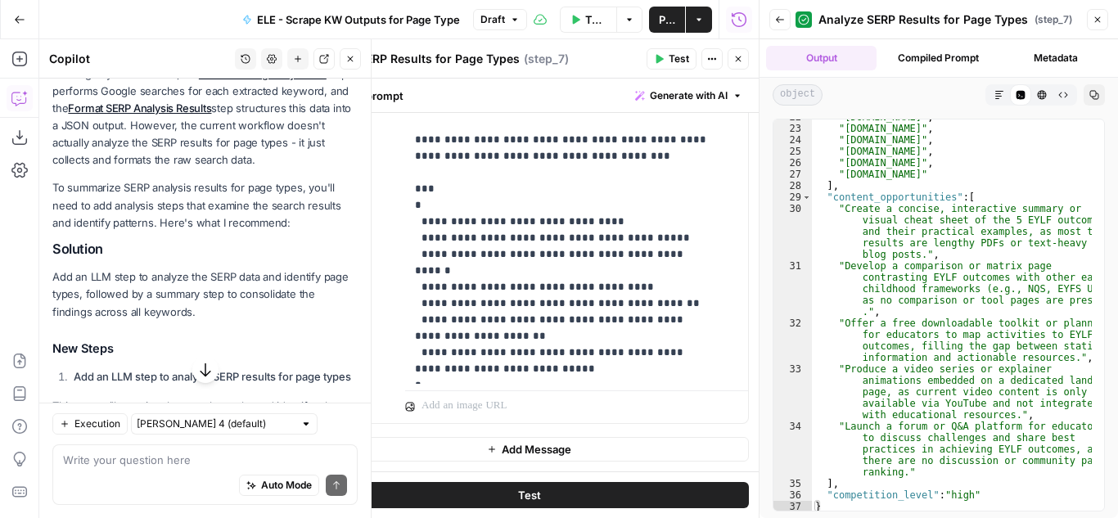
scroll to position [251, 0]
click at [734, 58] on icon "button" at bounding box center [739, 59] width 10 height 10
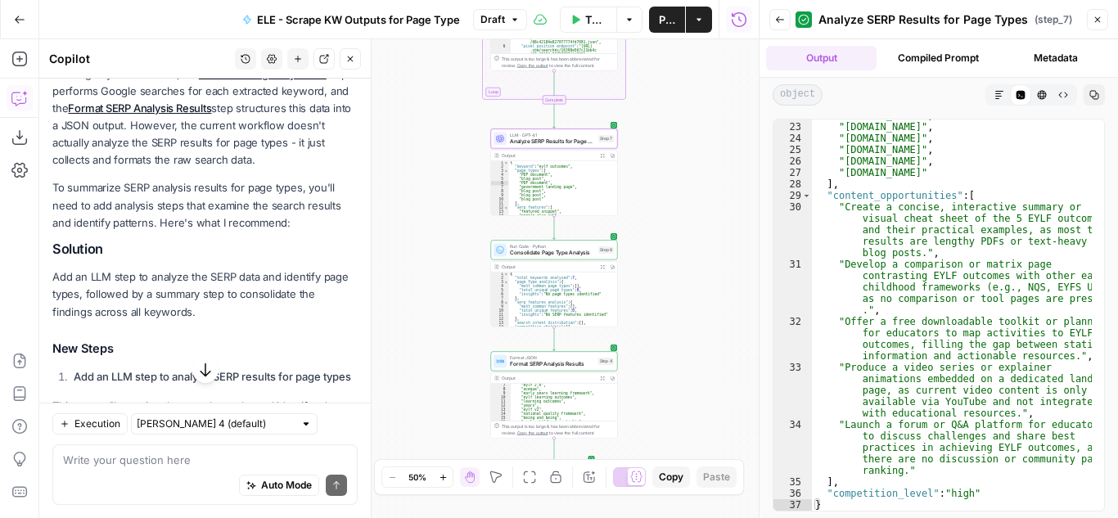
scroll to position [89, 0]
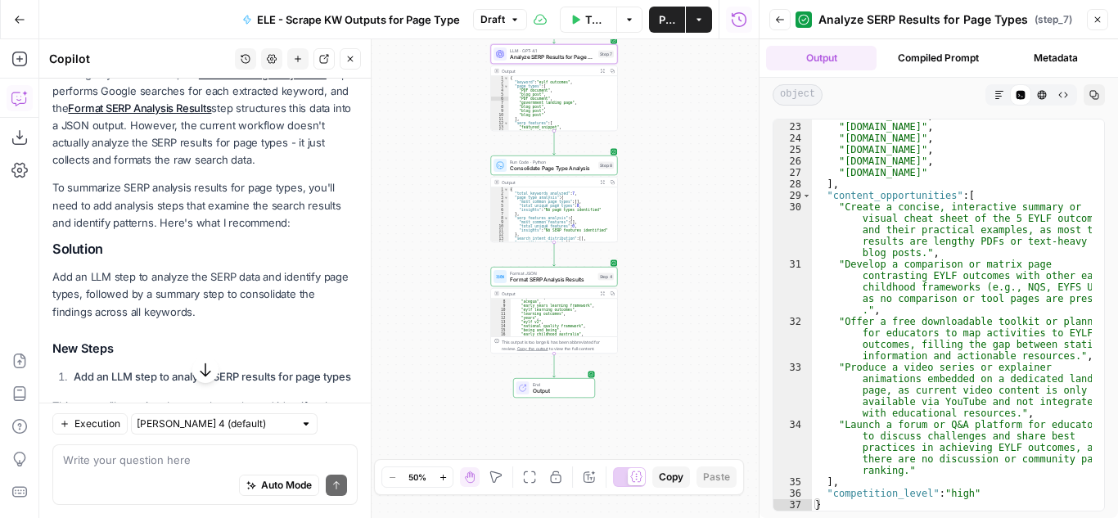
click at [558, 393] on span "Output" at bounding box center [561, 391] width 56 height 8
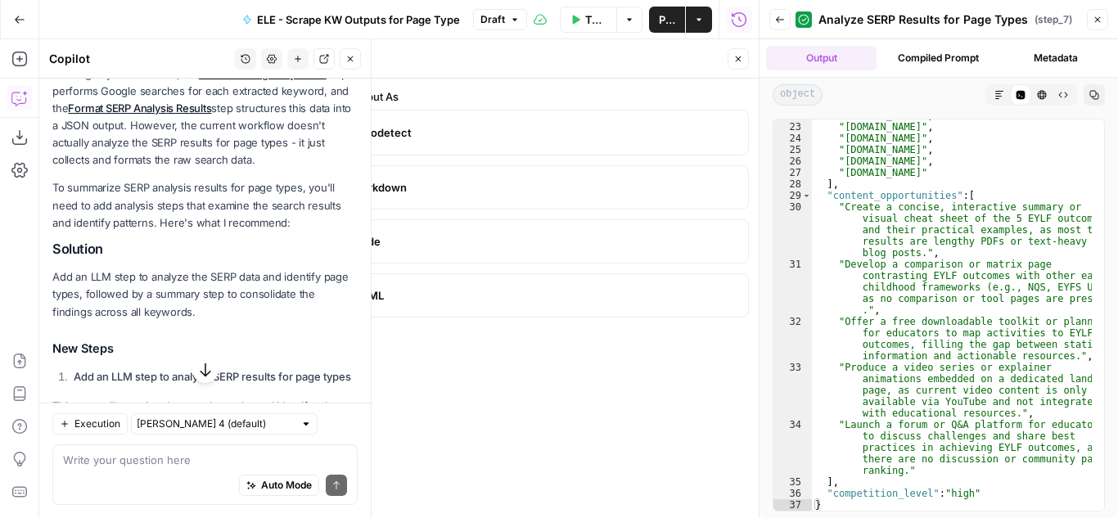
click at [1098, 14] on button "Close" at bounding box center [1097, 19] width 21 height 21
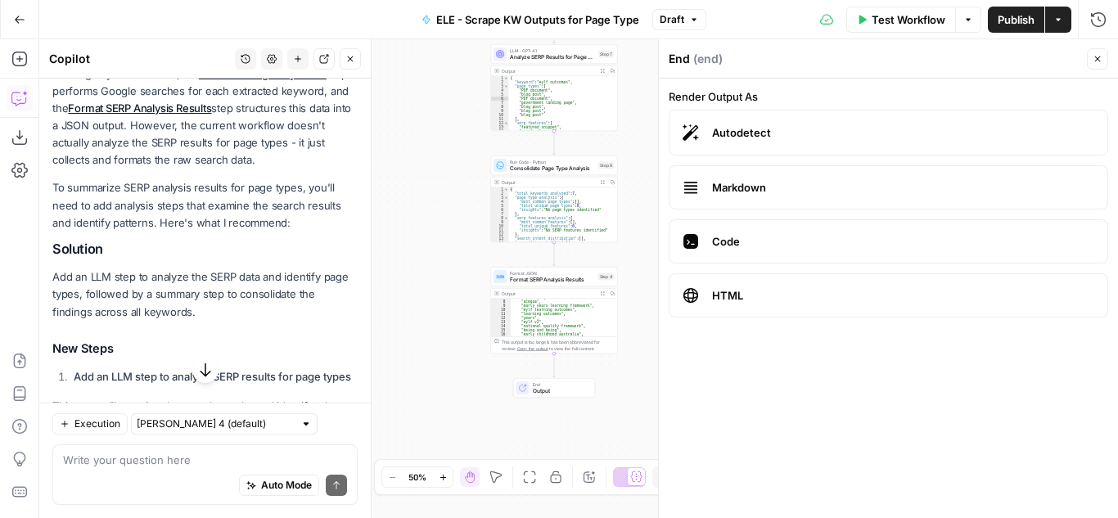
click at [566, 385] on span "End" at bounding box center [561, 385] width 56 height 7
click at [529, 386] on div at bounding box center [523, 388] width 13 height 13
click at [603, 291] on icon "button" at bounding box center [602, 293] width 5 height 5
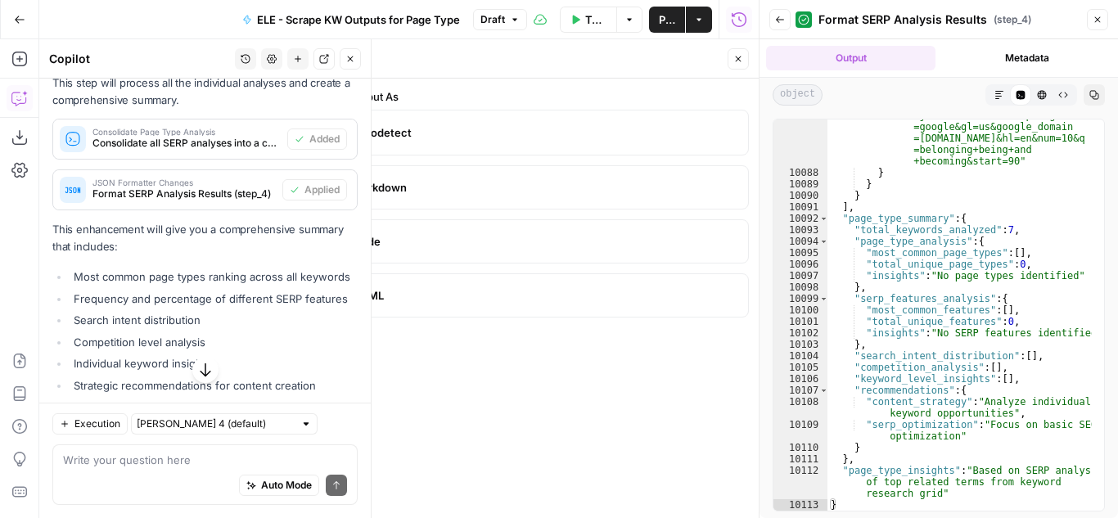
scroll to position [681, 0]
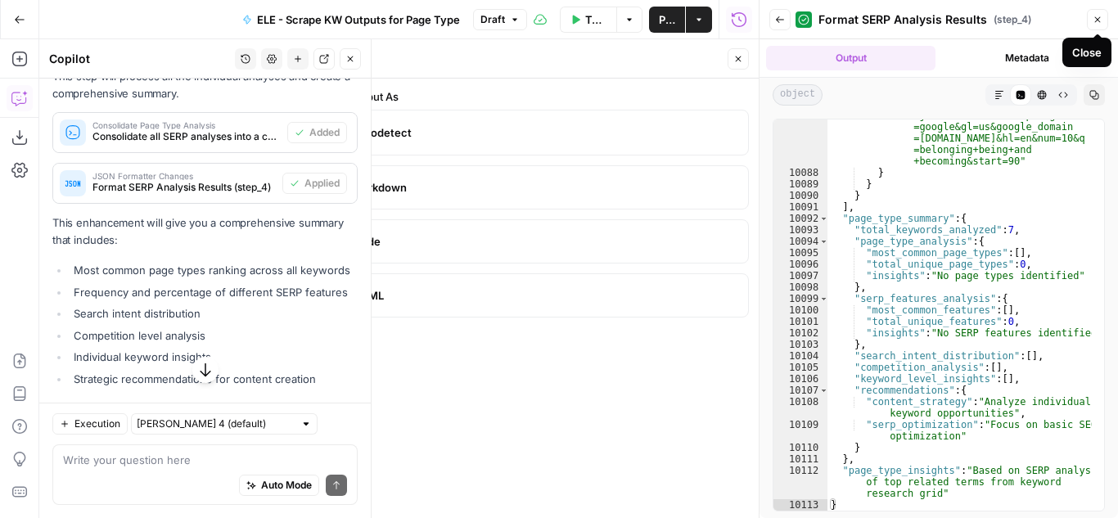
click at [1095, 15] on icon "button" at bounding box center [1098, 20] width 10 height 10
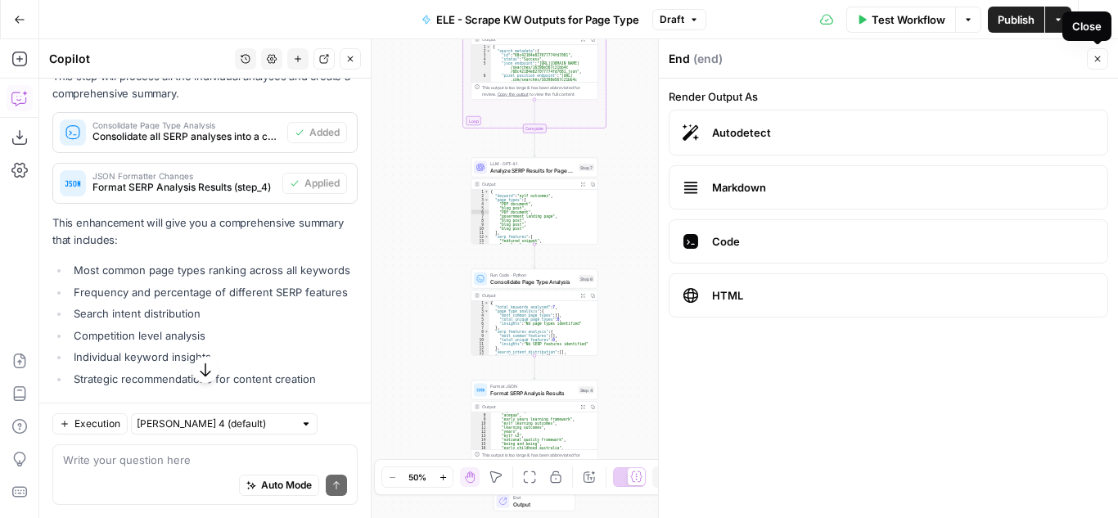
click at [1098, 52] on button "Close" at bounding box center [1097, 58] width 21 height 21
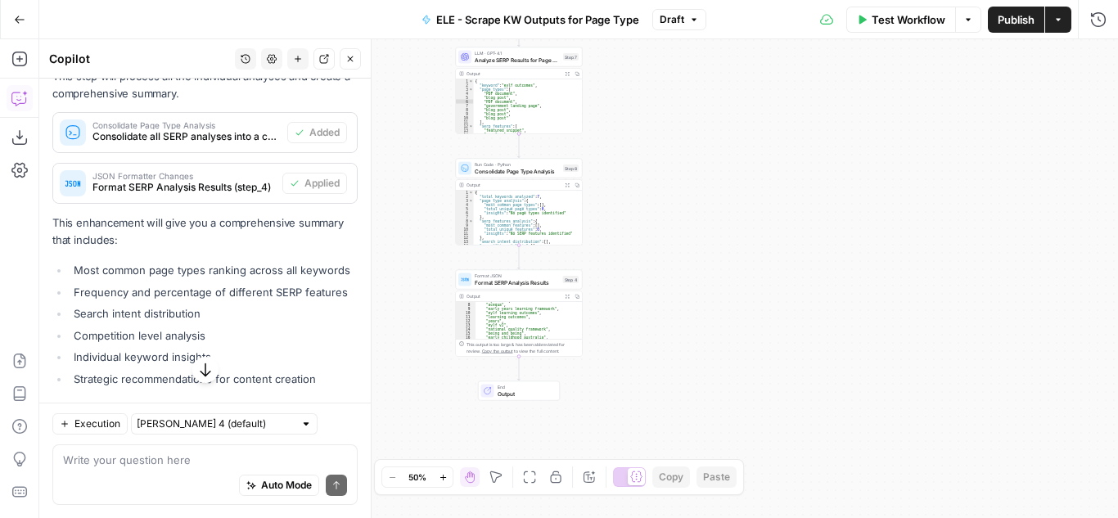
drag, startPoint x: 644, startPoint y: 198, endPoint x: 629, endPoint y: 88, distance: 111.6
click at [629, 88] on div "Workflow Set Inputs Inputs Run Code · Python Extract Top 20 Keywords Step 1 Out…" at bounding box center [578, 278] width 1079 height 479
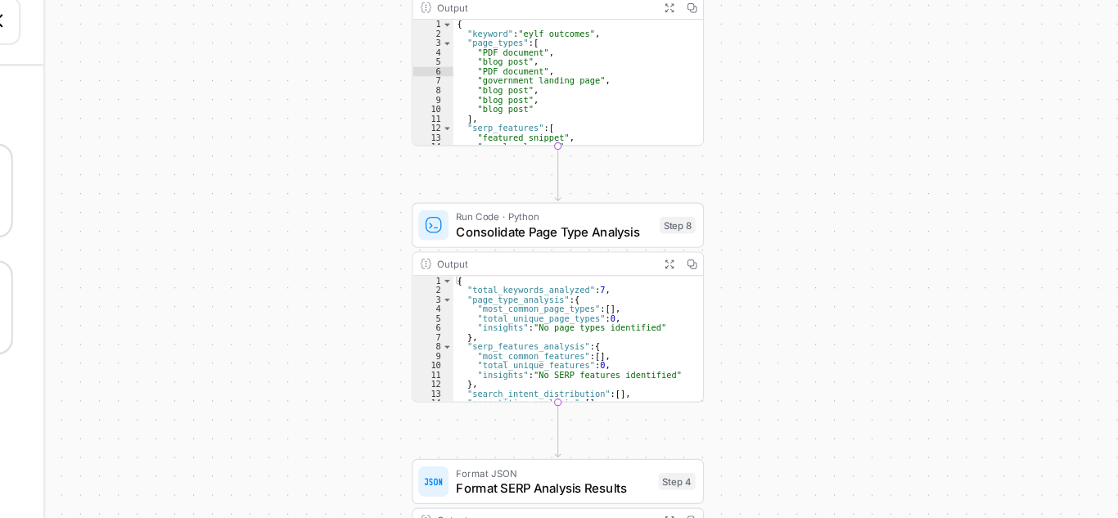
drag, startPoint x: 635, startPoint y: 178, endPoint x: 711, endPoint y: 158, distance: 78.1
click at [711, 158] on div "Workflow Set Inputs Inputs Run Code · Python Extract Top 20 Keywords Step 1 Out…" at bounding box center [578, 278] width 1079 height 479
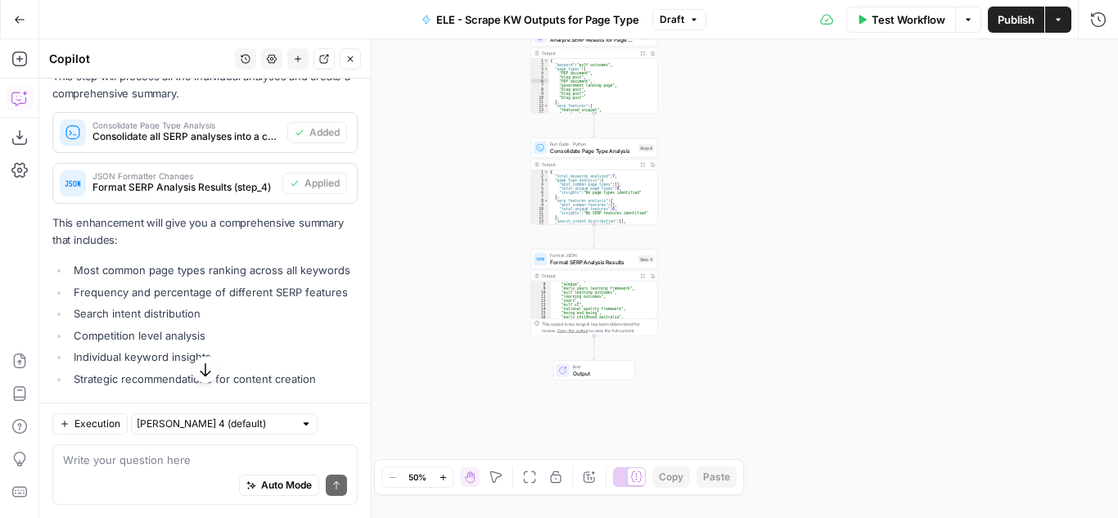
click at [973, 16] on button "Options" at bounding box center [968, 20] width 26 height 26
click at [914, 59] on span "Run Test" at bounding box center [922, 58] width 72 height 16
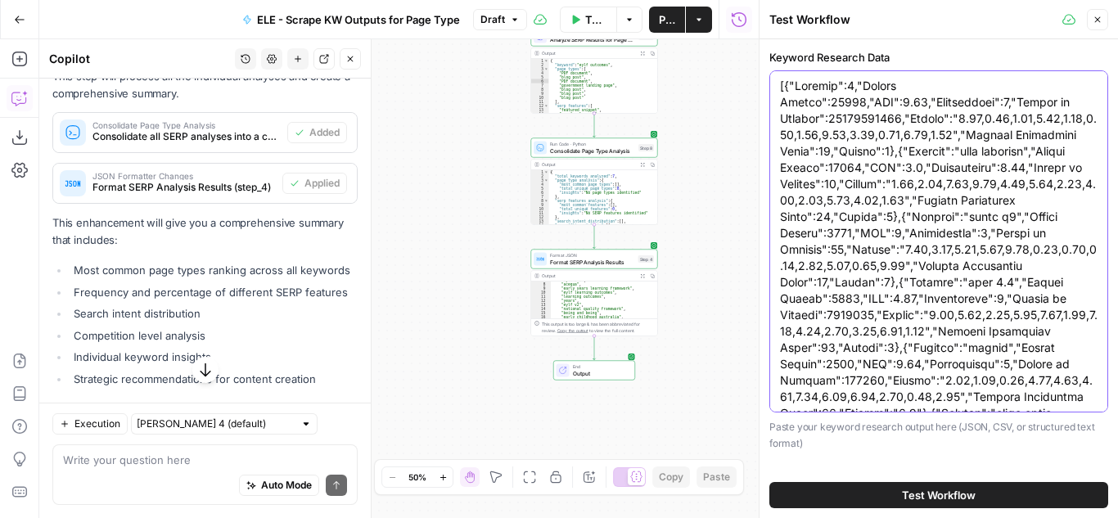
paste textarea ""extra math","Search Volume":40500,"CPC":0.27,"Competition":0.01,"Number of Res…"
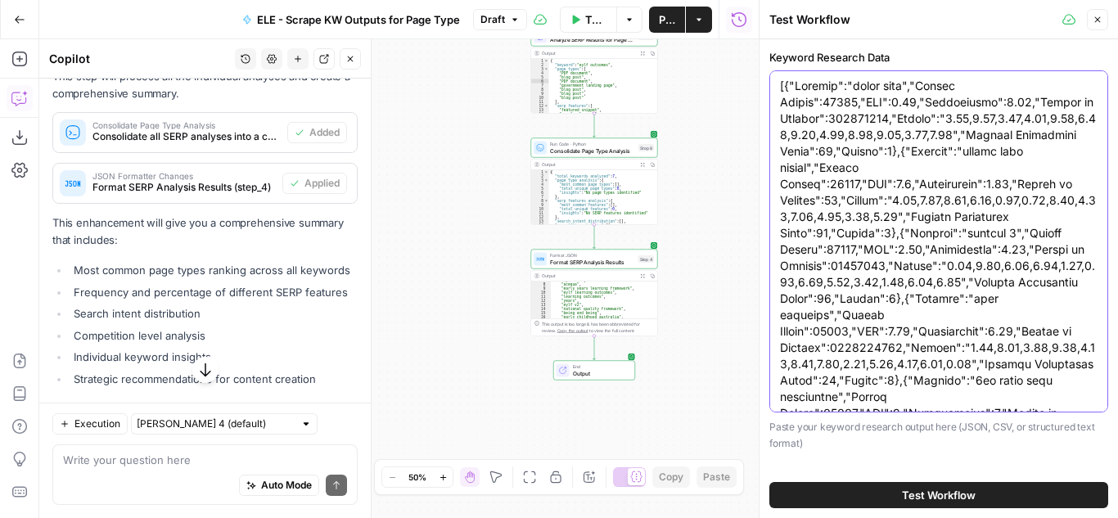
scroll to position [1498, 0]
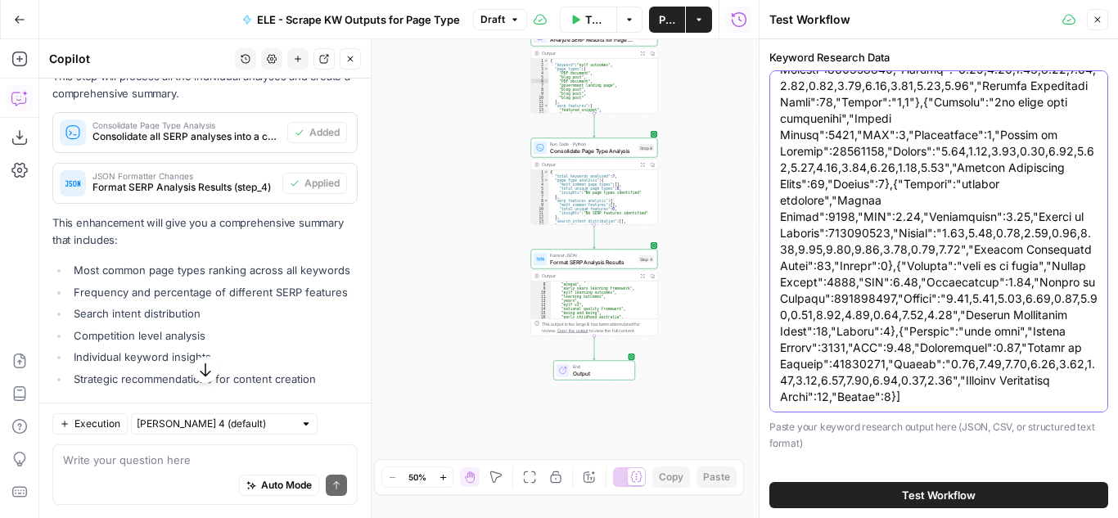
type textarea "[{"Keyword":"extra math","Search Volume":40500,"CPC":0.27,"Competition":0.01,"N…"
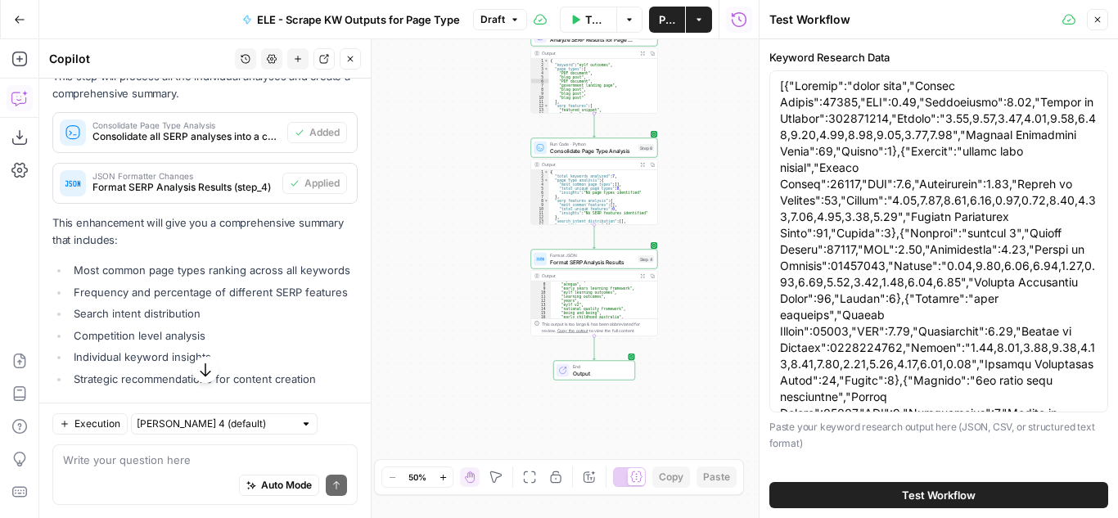
click at [954, 490] on span "Test Workflow" at bounding box center [939, 495] width 74 height 16
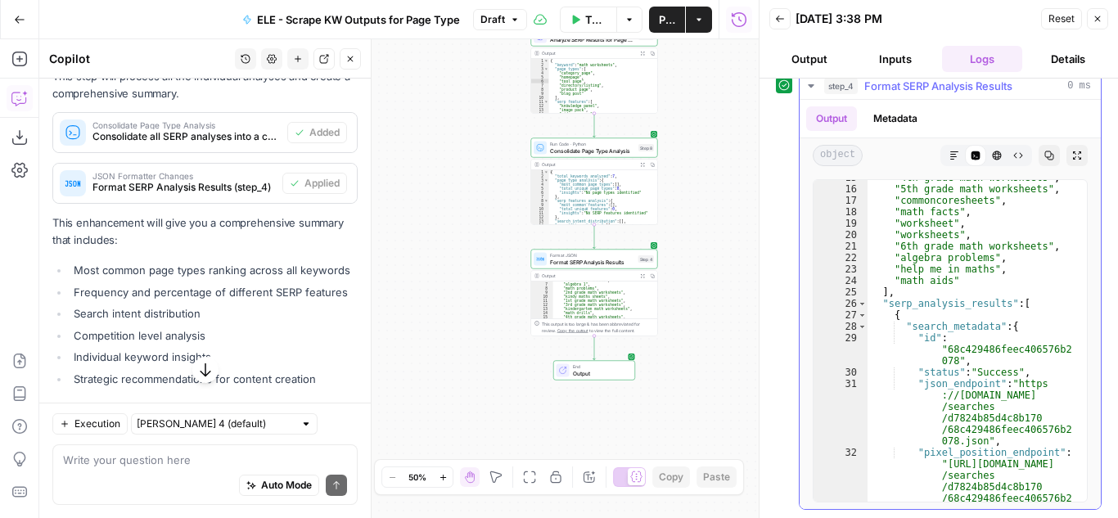
scroll to position [11, 0]
type textarea "*"
click at [863, 305] on span "Toggle code folding, rows 26 through 15201" at bounding box center [862, 303] width 9 height 11
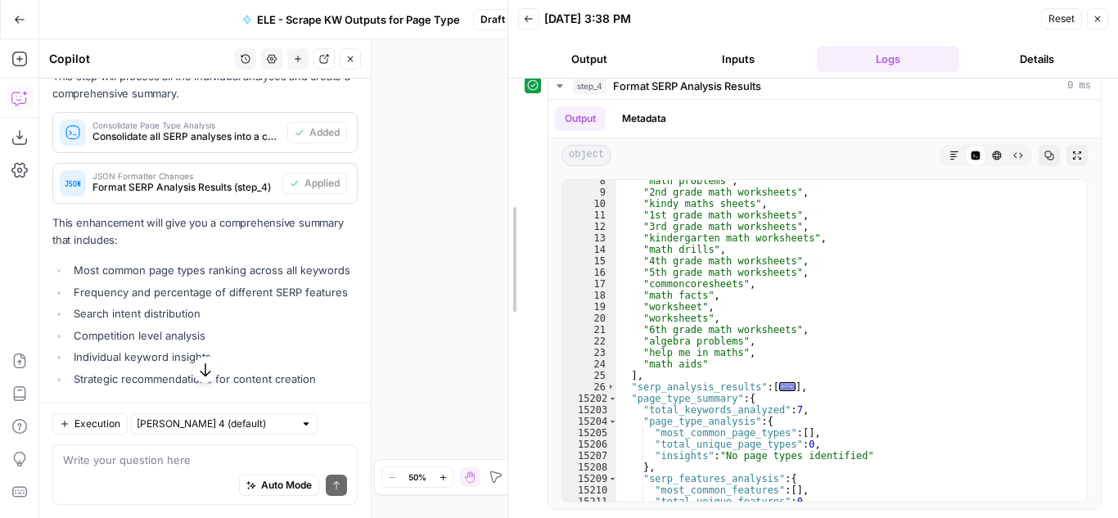
scroll to position [97, 0]
drag, startPoint x: 757, startPoint y: 117, endPoint x: 506, endPoint y: 90, distance: 252.8
click at [506, 90] on div at bounding box center [508, 259] width 16 height 518
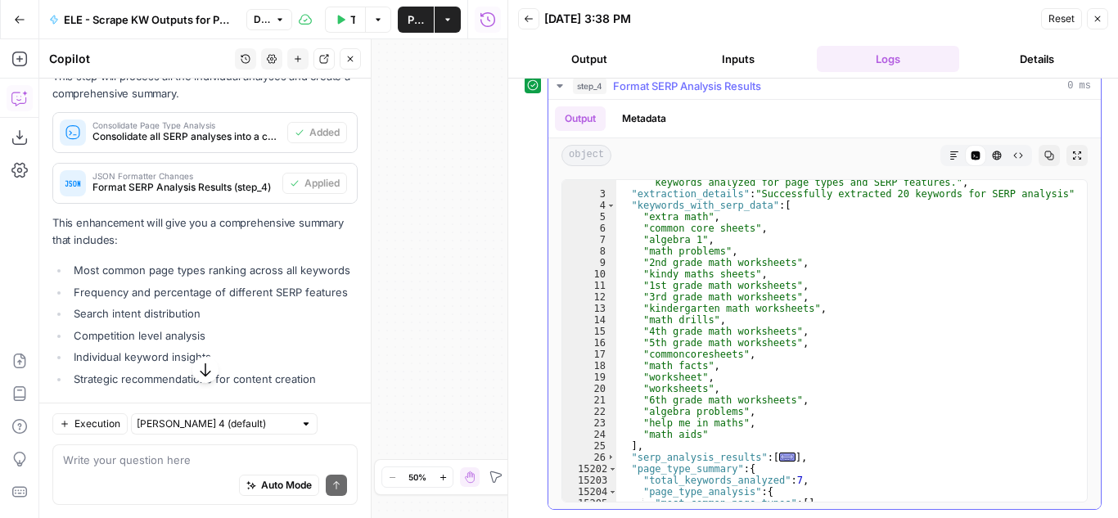
scroll to position [33, 0]
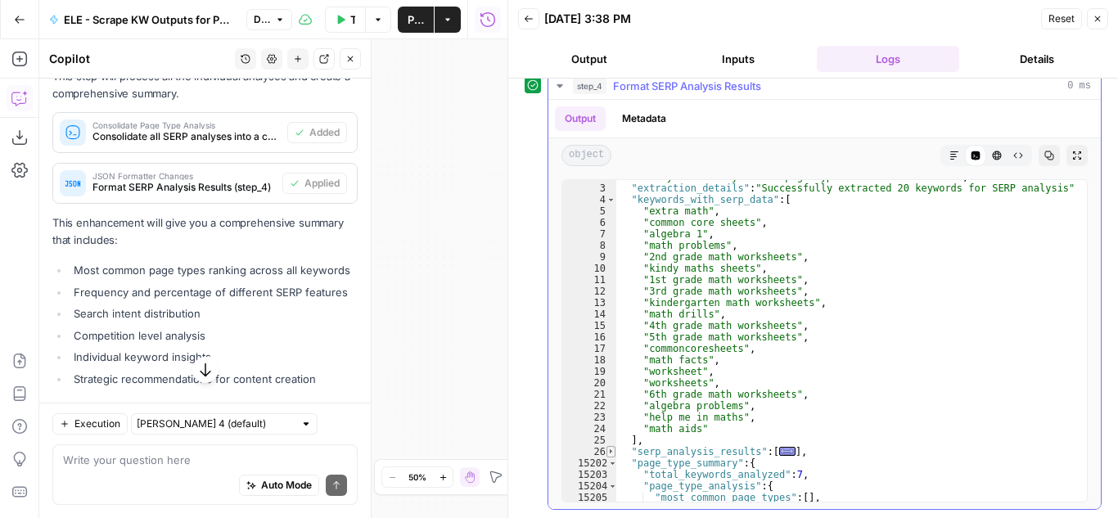
click at [610, 453] on span "Toggle code folding, rows 26 through 15201" at bounding box center [611, 451] width 9 height 11
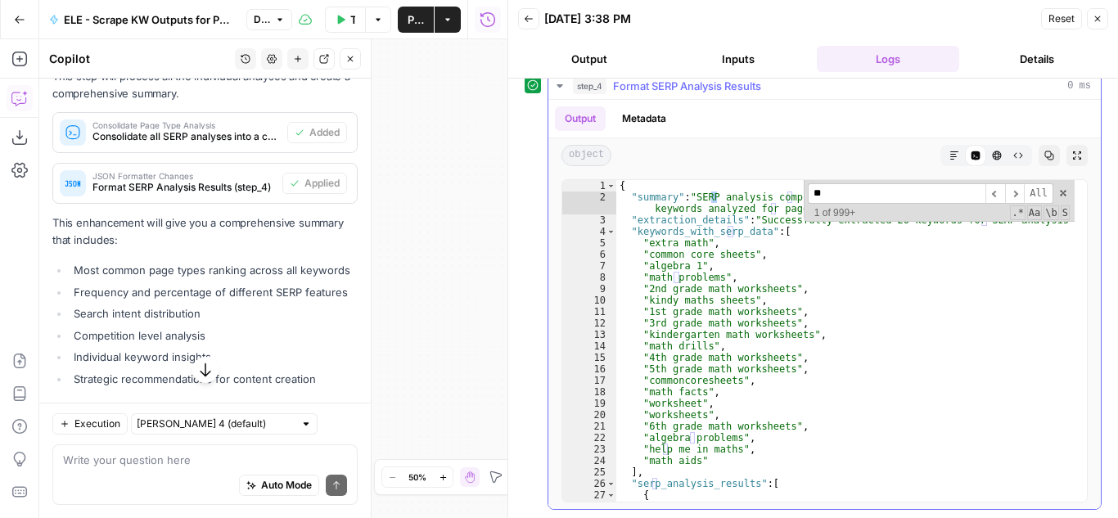
scroll to position [0, 0]
click at [1007, 192] on span "​" at bounding box center [1015, 193] width 20 height 20
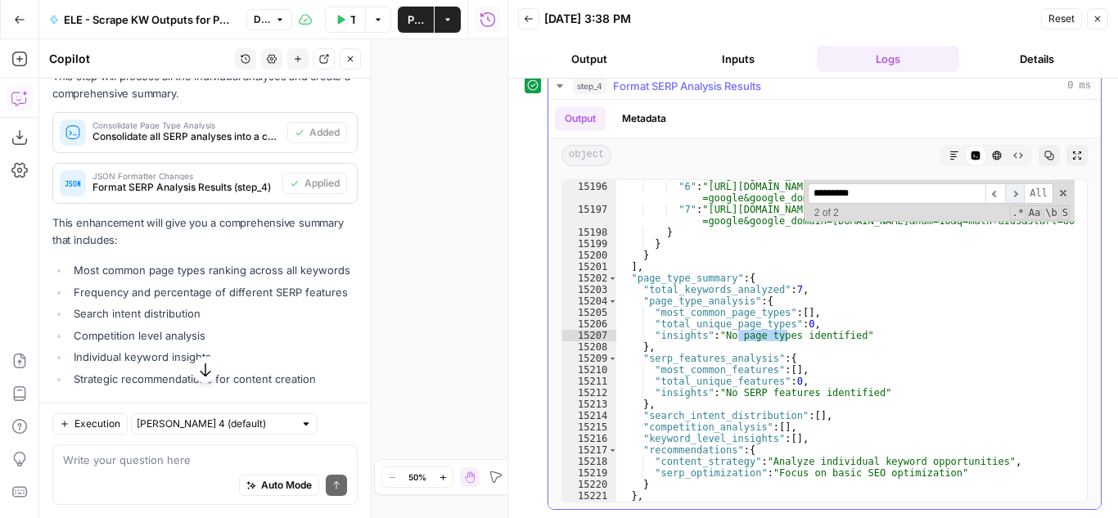
click at [1007, 192] on span "​" at bounding box center [1015, 193] width 20 height 20
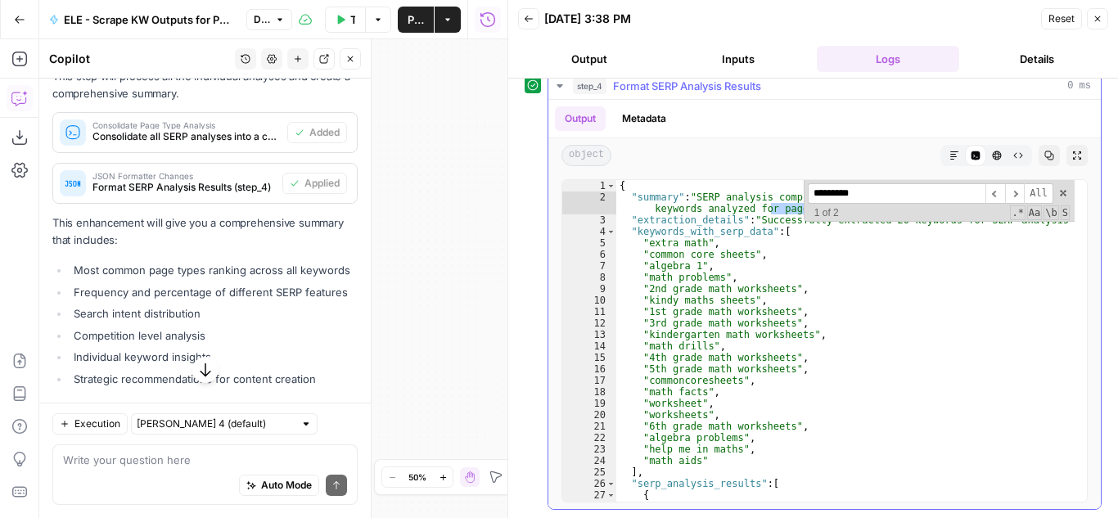
click at [827, 195] on input "*********" at bounding box center [897, 193] width 178 height 20
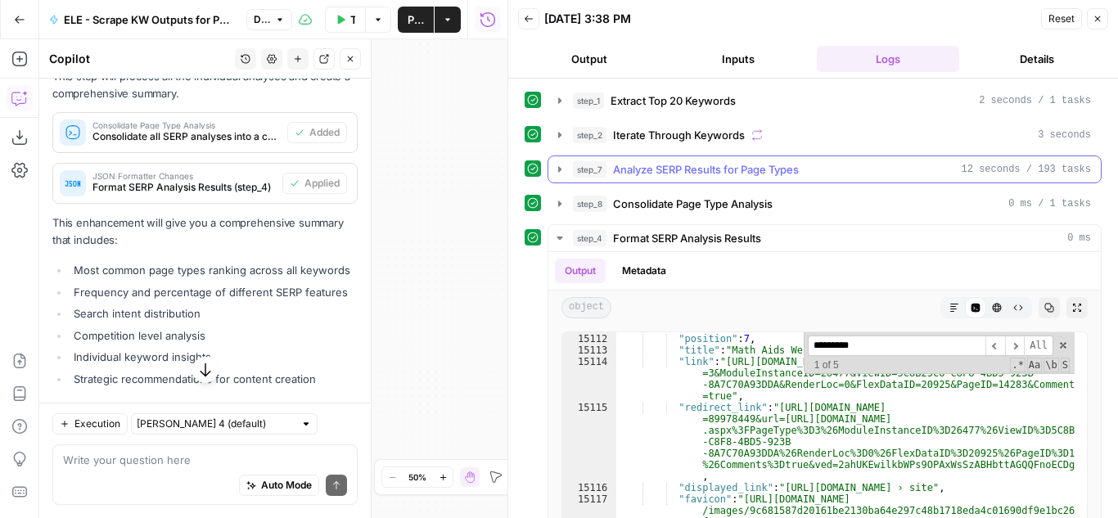
type input "*********"
click at [563, 170] on icon "button" at bounding box center [559, 169] width 13 height 13
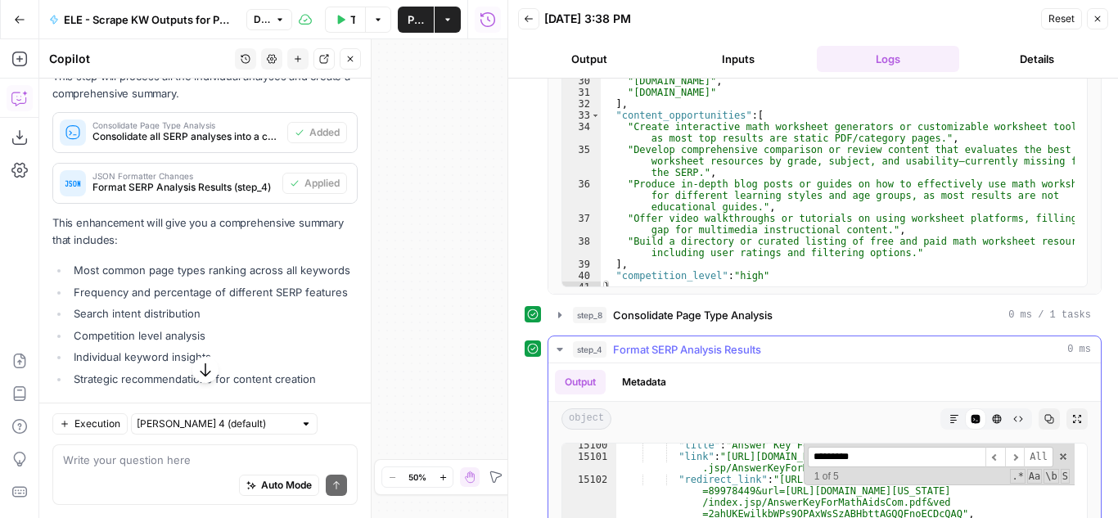
scroll to position [298, 0]
click at [561, 345] on icon "button" at bounding box center [559, 350] width 13 height 13
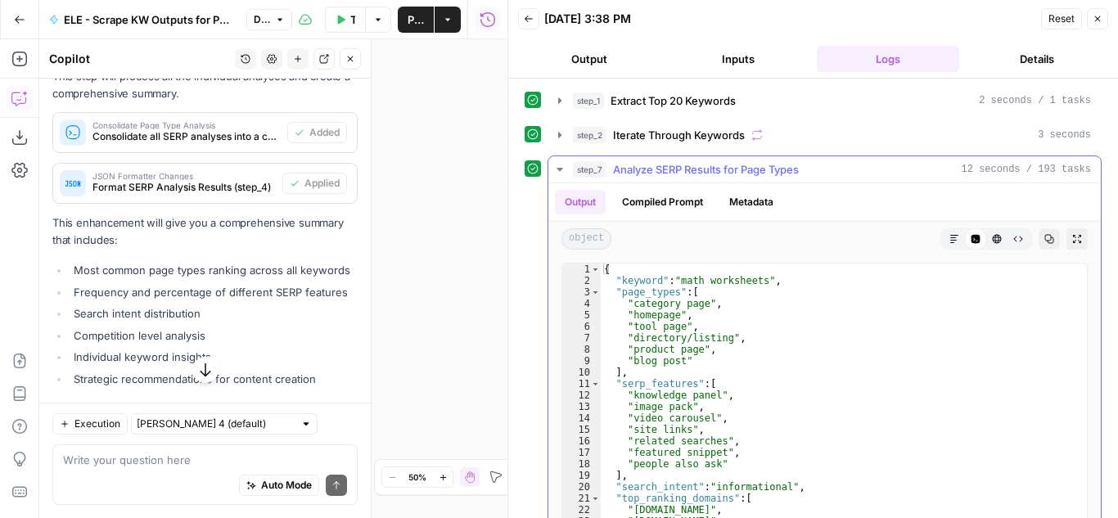
scroll to position [7, 0]
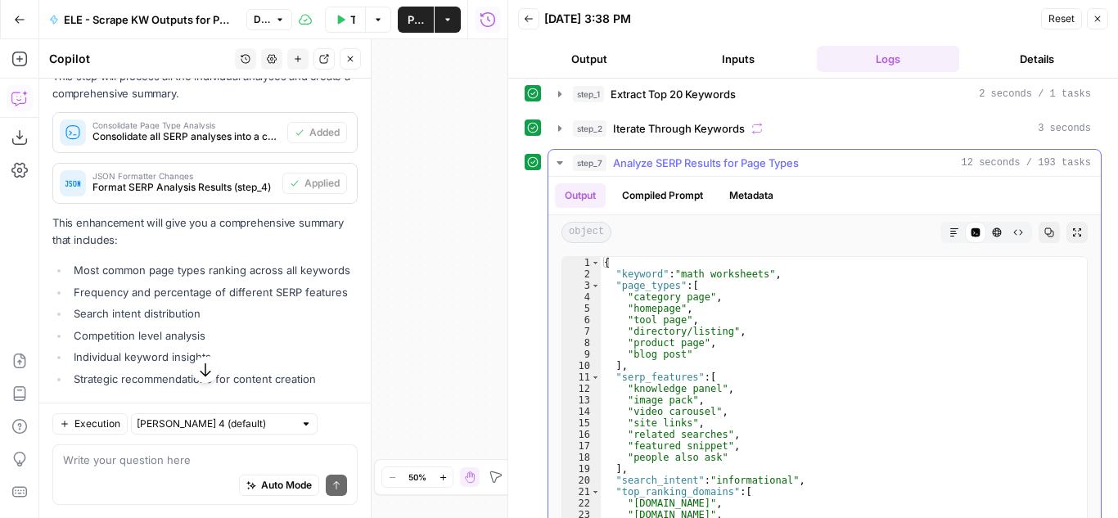
click at [558, 160] on icon "button" at bounding box center [559, 162] width 13 height 13
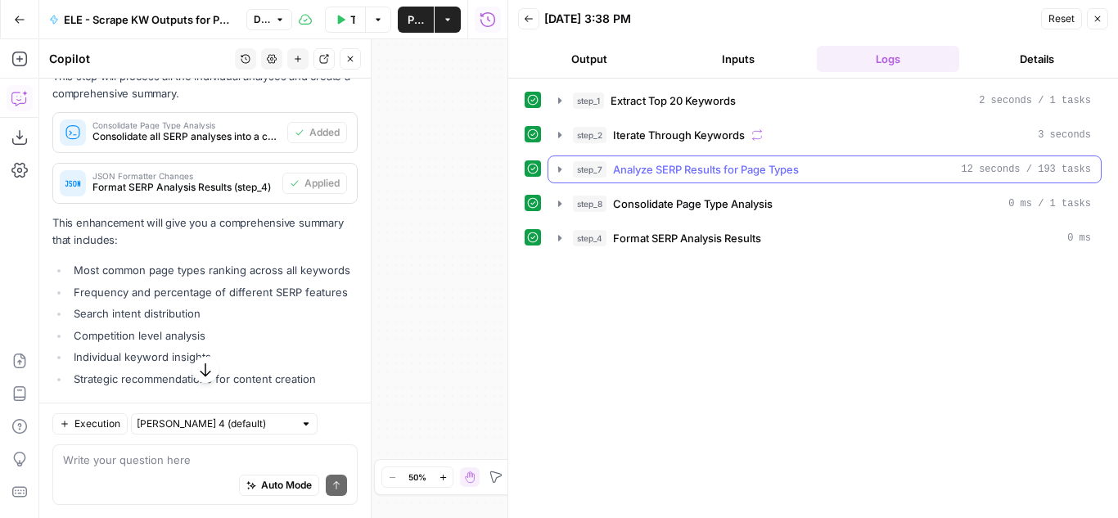
scroll to position [0, 0]
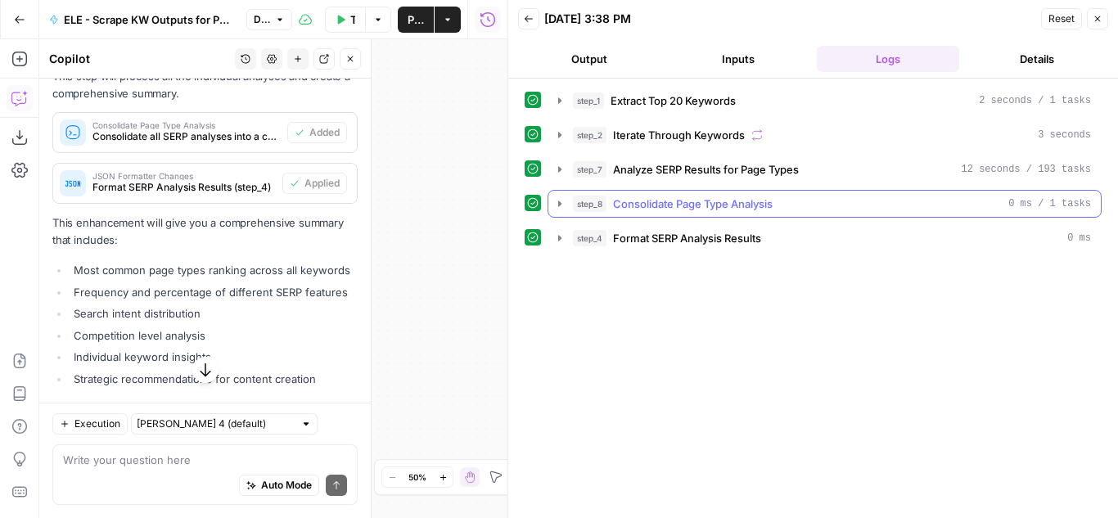
click at [557, 201] on icon "button" at bounding box center [559, 203] width 13 height 13
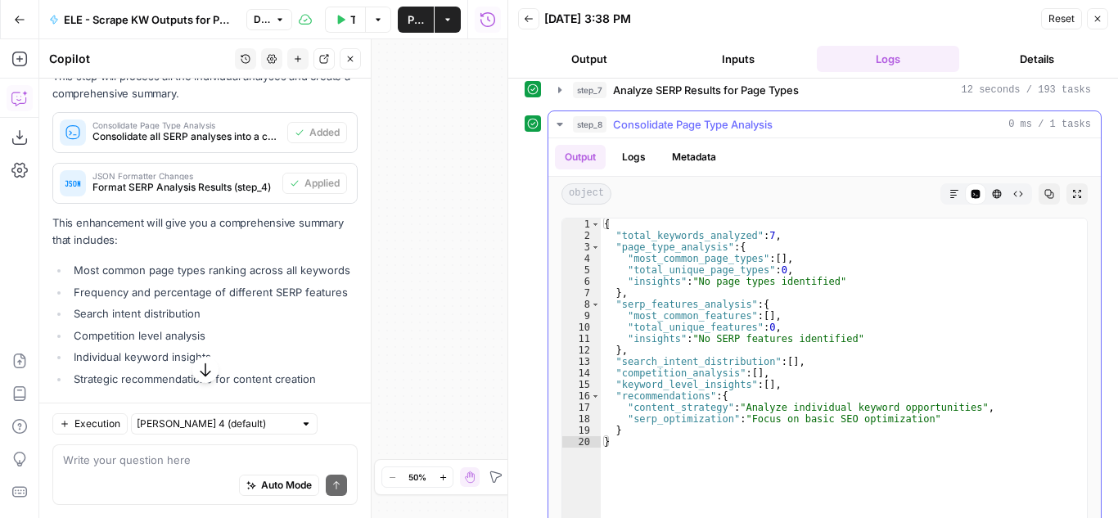
scroll to position [93, 0]
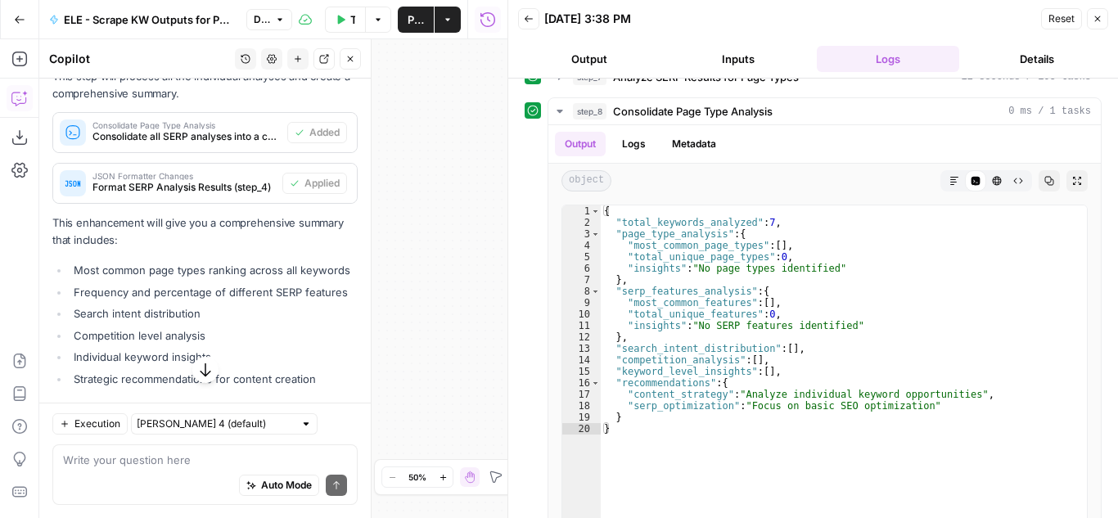
click at [116, 470] on div "Auto Mode Send" at bounding box center [205, 486] width 284 height 36
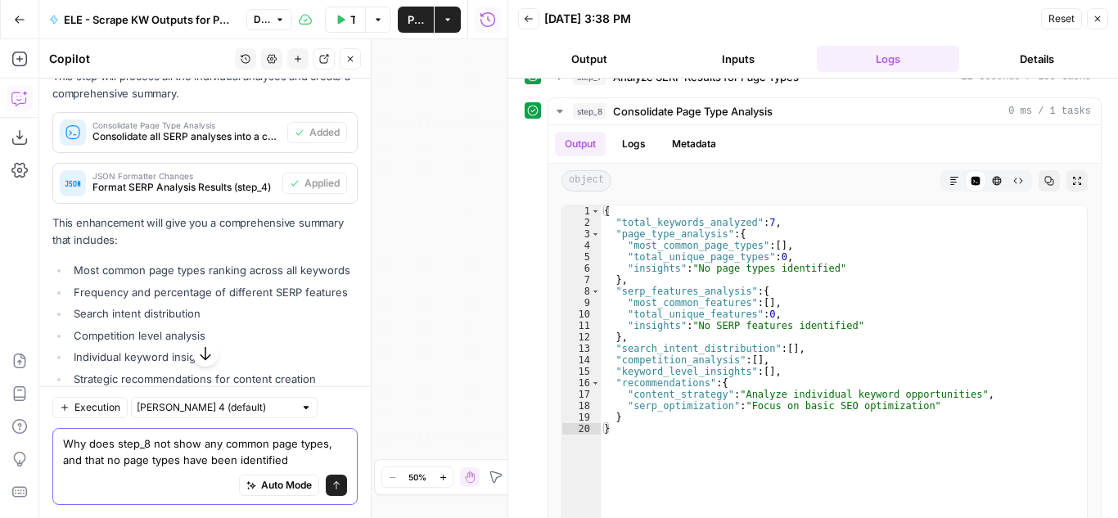
type textarea "Why does step_8 not show any common page types, and that no page types have bee…"
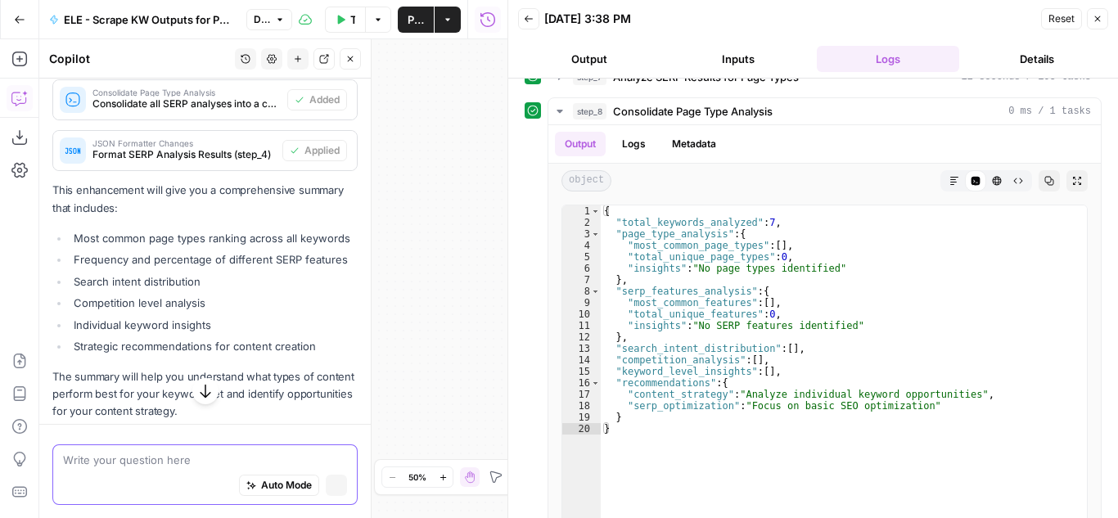
scroll to position [648, 0]
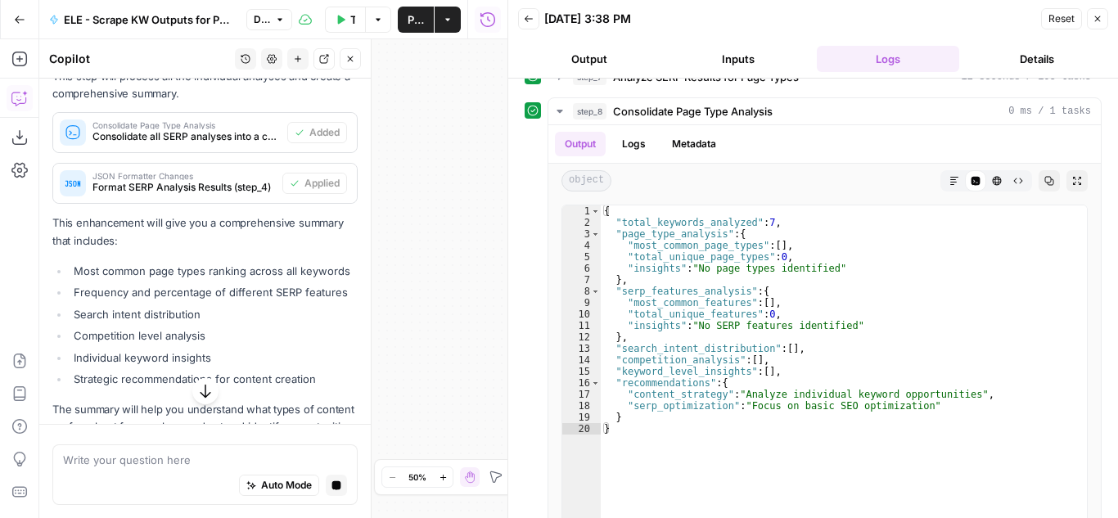
click at [197, 391] on icon "button" at bounding box center [205, 391] width 16 height 16
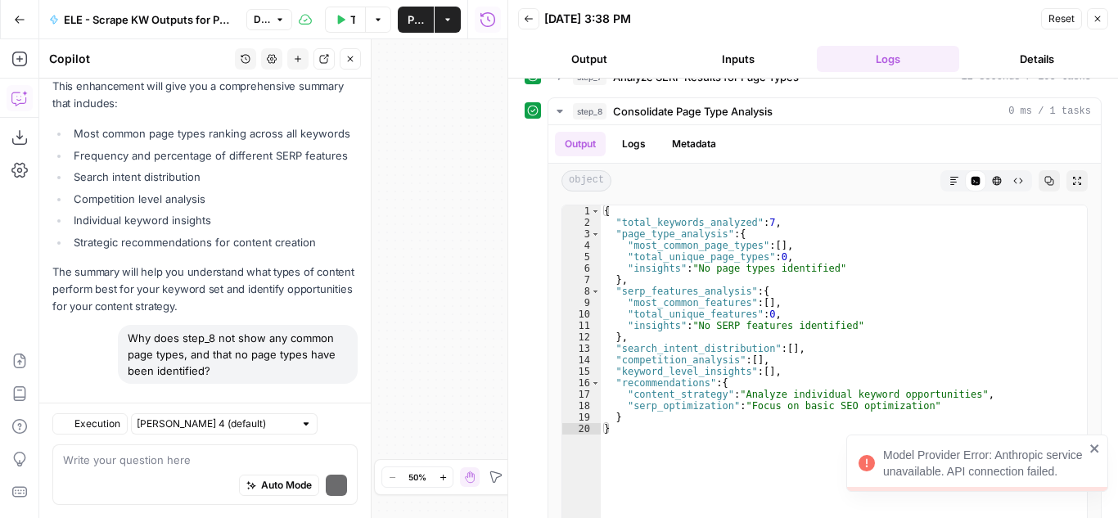
scroll to position [871, 0]
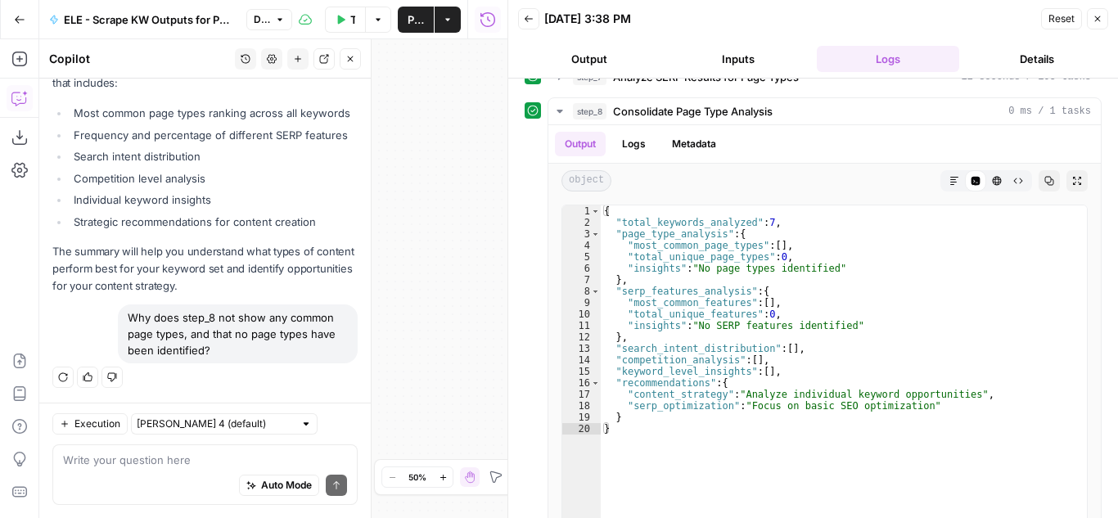
drag, startPoint x: 174, startPoint y: 401, endPoint x: 154, endPoint y: 424, distance: 30.7
click at [167, 409] on div "Hi! How can I help with your workflow? I can explain steps, debug, write prompt…" at bounding box center [205, 299] width 332 height 440
click at [205, 314] on div "Why does step_8 not show any common page types, and that no page types have bee…" at bounding box center [238, 334] width 240 height 59
click at [181, 460] on textarea at bounding box center [205, 460] width 284 height 16
type textarea "H"
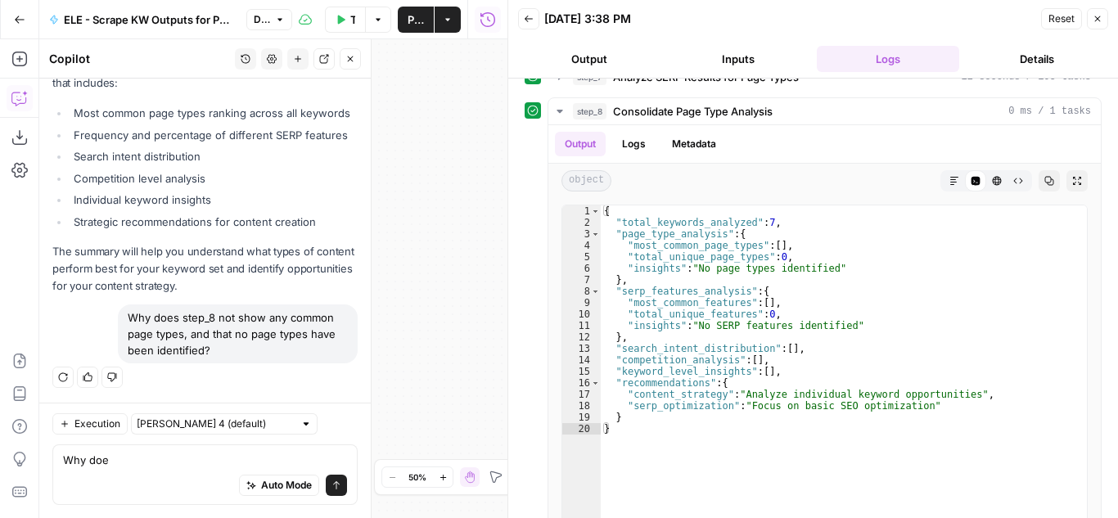
click at [154, 327] on div "Why does step_8 not show any common page types, and that no page types have bee…" at bounding box center [238, 334] width 240 height 59
copy div "Why does step_8 not show any common page types, and that no page types have bee…"
click at [99, 466] on textarea "Why doe" at bounding box center [205, 460] width 284 height 16
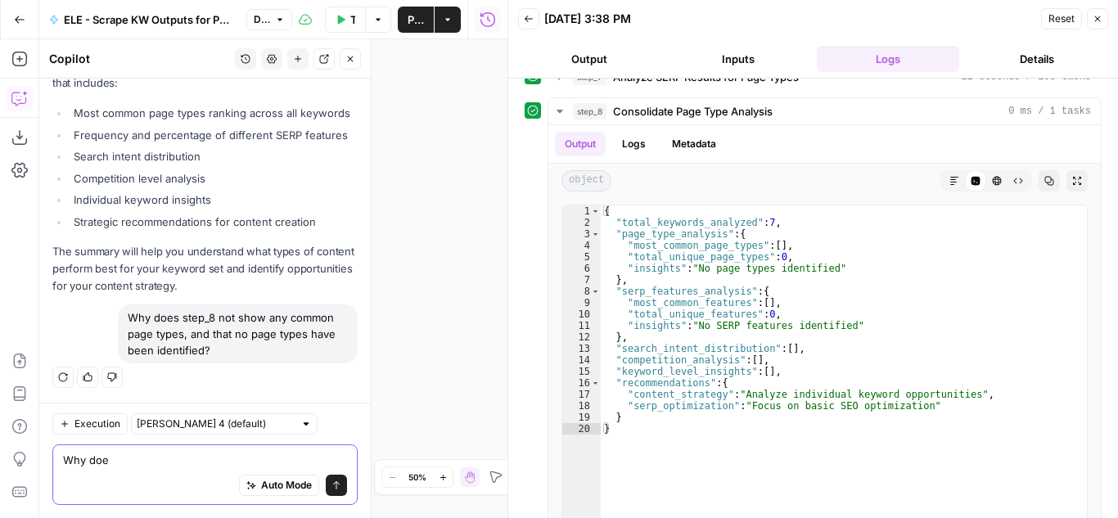
paste textarea "s step_8 not show any common page types, and that no page types have been ident…"
type textarea "Why does step_8 not show any common page types, and that no page types have bee…"
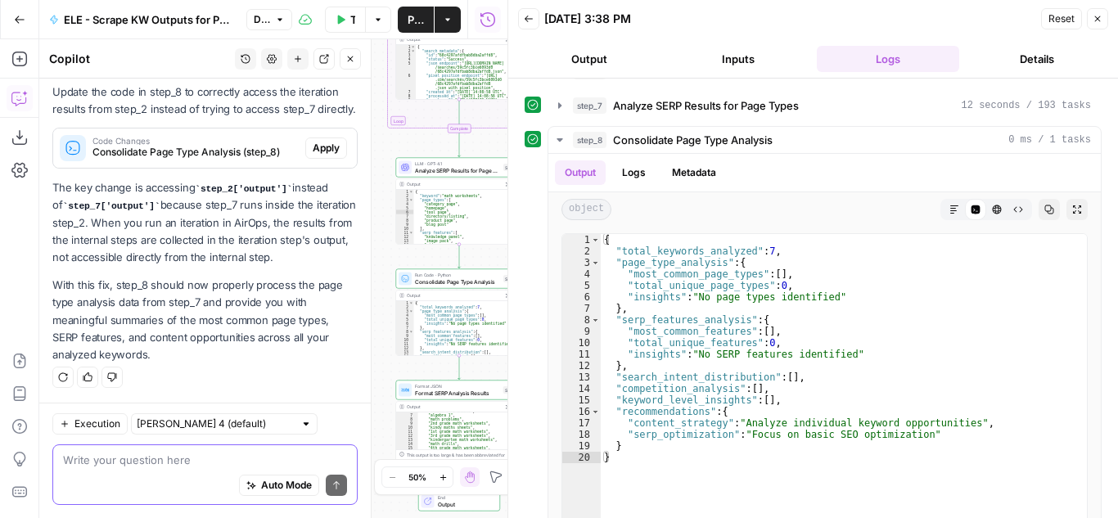
scroll to position [1431, 0]
click at [319, 156] on span "Apply" at bounding box center [326, 148] width 27 height 15
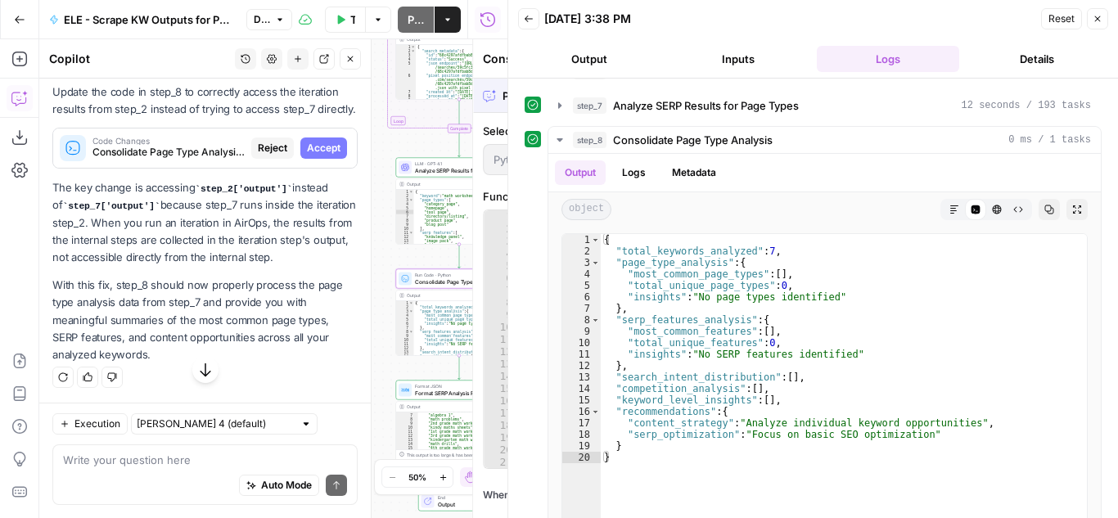
scroll to position [1405, 0]
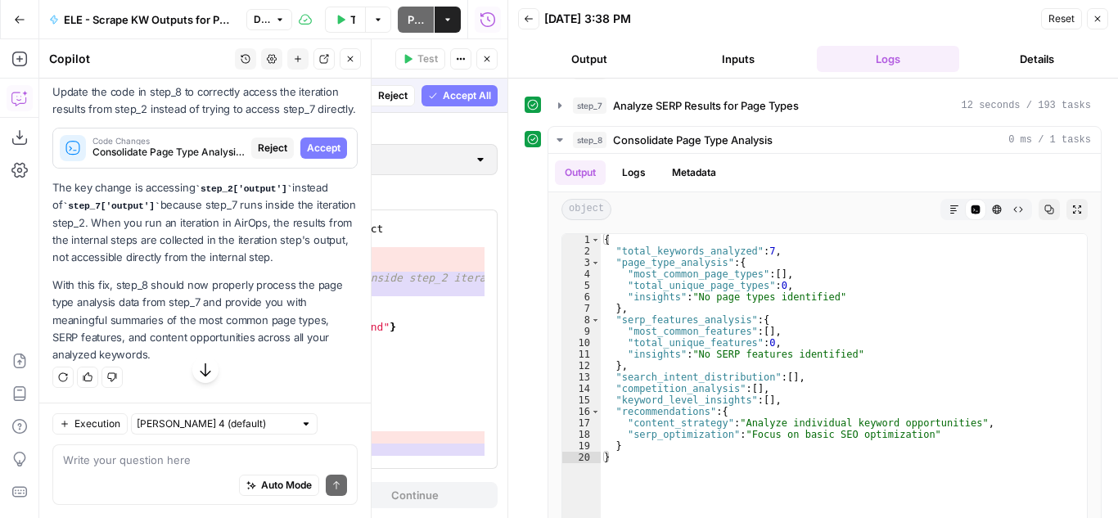
click at [323, 156] on span "Accept" at bounding box center [324, 148] width 34 height 15
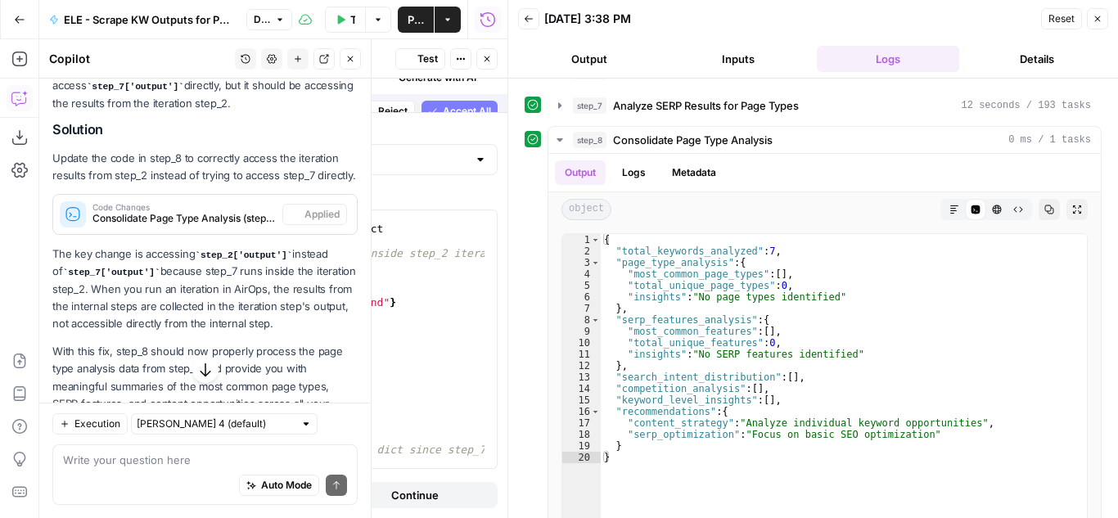
scroll to position [1483, 0]
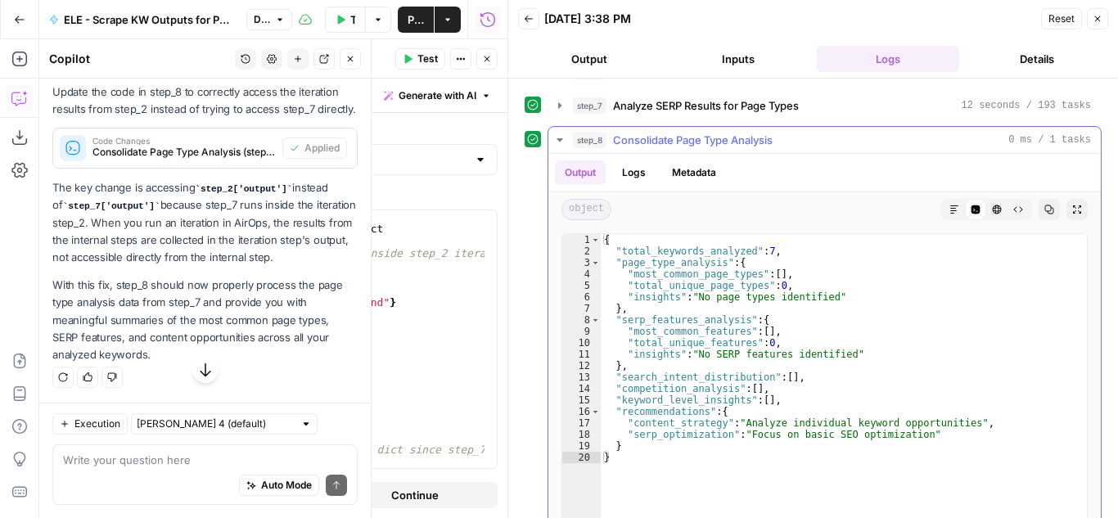
click at [558, 136] on icon "button" at bounding box center [559, 139] width 13 height 13
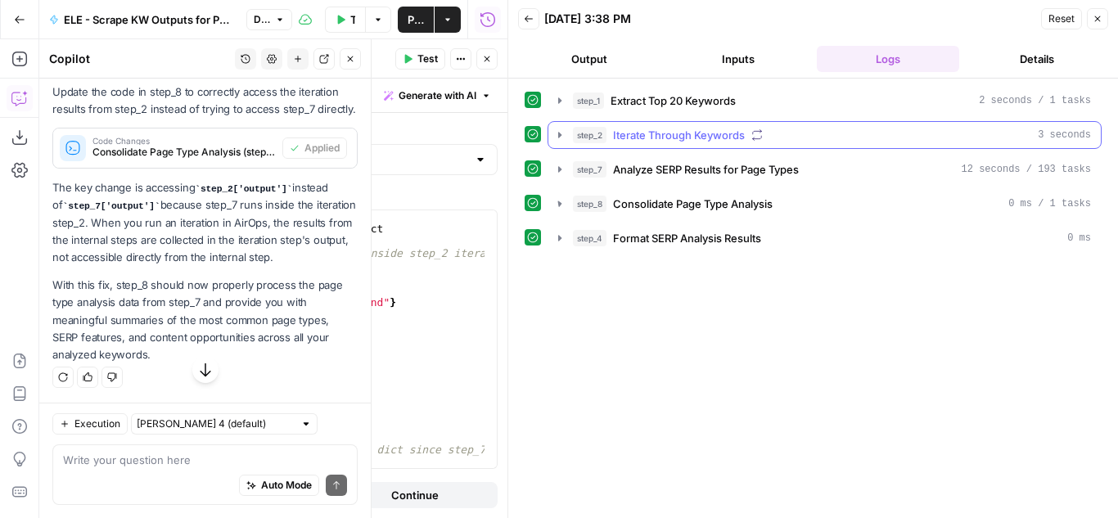
scroll to position [0, 0]
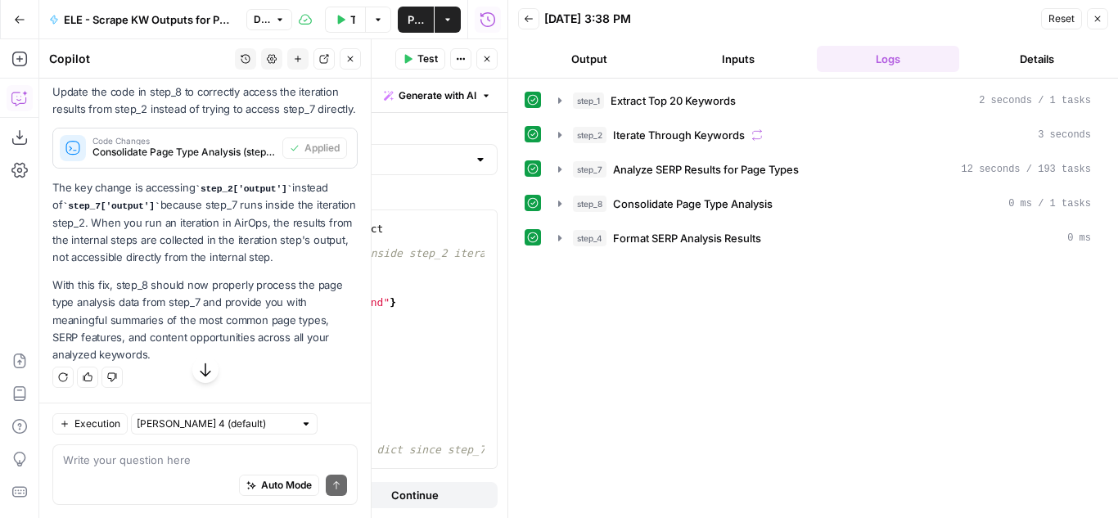
click at [536, 200] on icon at bounding box center [533, 203] width 11 height 11
click at [1096, 20] on icon "button" at bounding box center [1098, 19] width 10 height 10
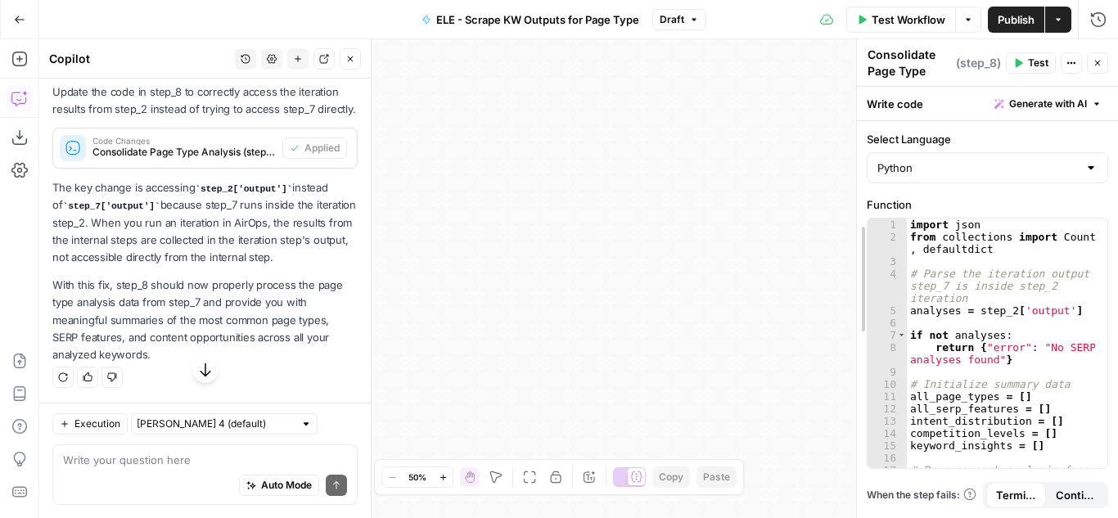
drag, startPoint x: 658, startPoint y: 166, endPoint x: 960, endPoint y: 156, distance: 301.5
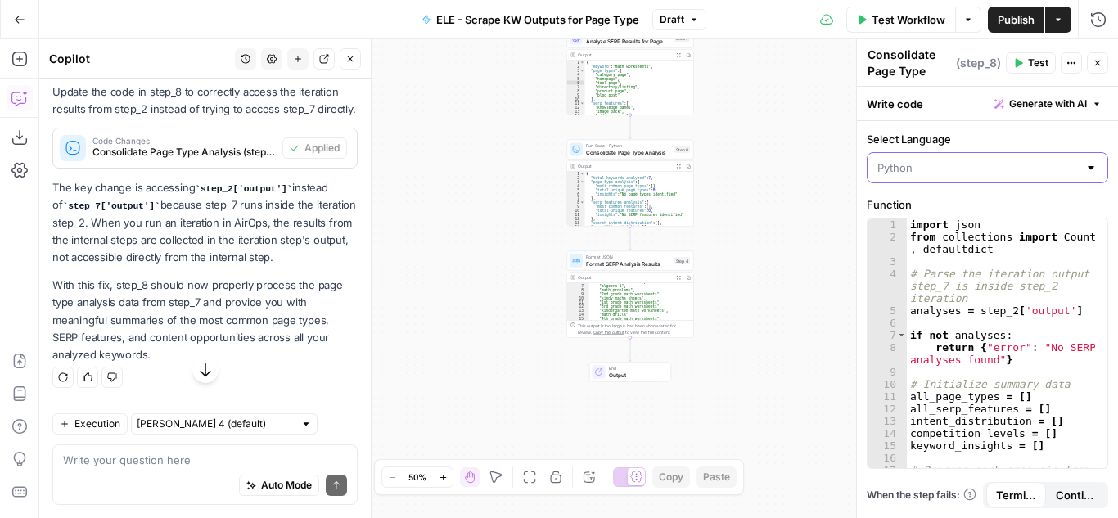
drag, startPoint x: 504, startPoint y: 264, endPoint x: 1118, endPoint y: 120, distance: 629.7
click at [1118, 120] on body "Cohort 5 New Home Browse Insights Opportunities Your Data Recent Grids H1 - HC …" at bounding box center [559, 259] width 1118 height 518
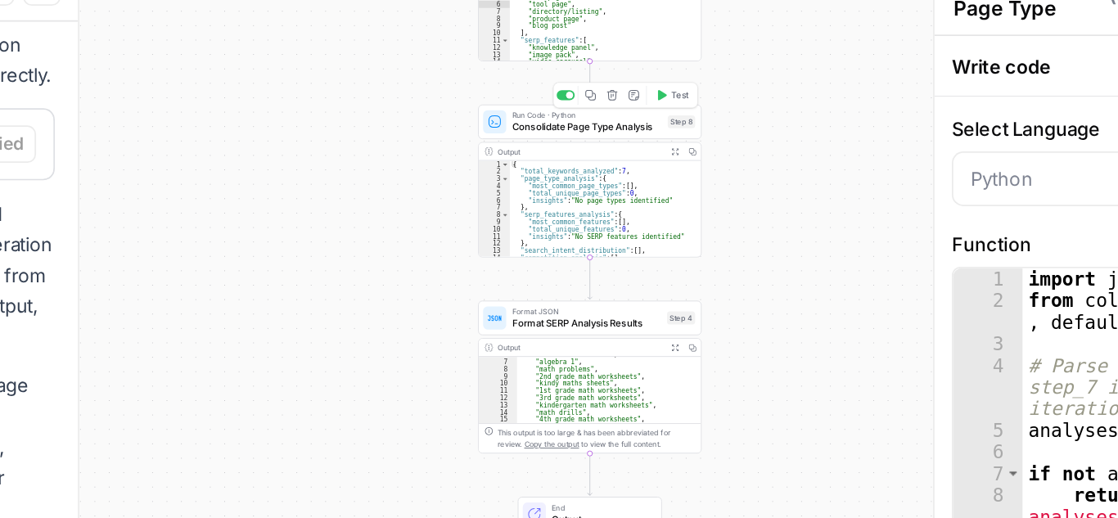
type input "Python"
click at [705, 120] on button "Test" at bounding box center [708, 120] width 25 height 11
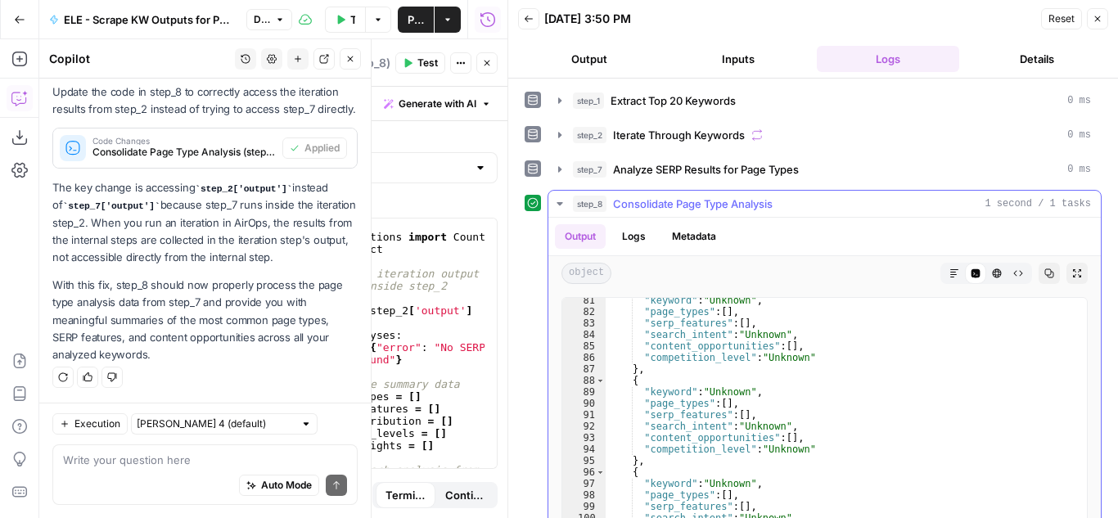
scroll to position [920, 0]
click at [165, 463] on textarea at bounding box center [205, 460] width 284 height 16
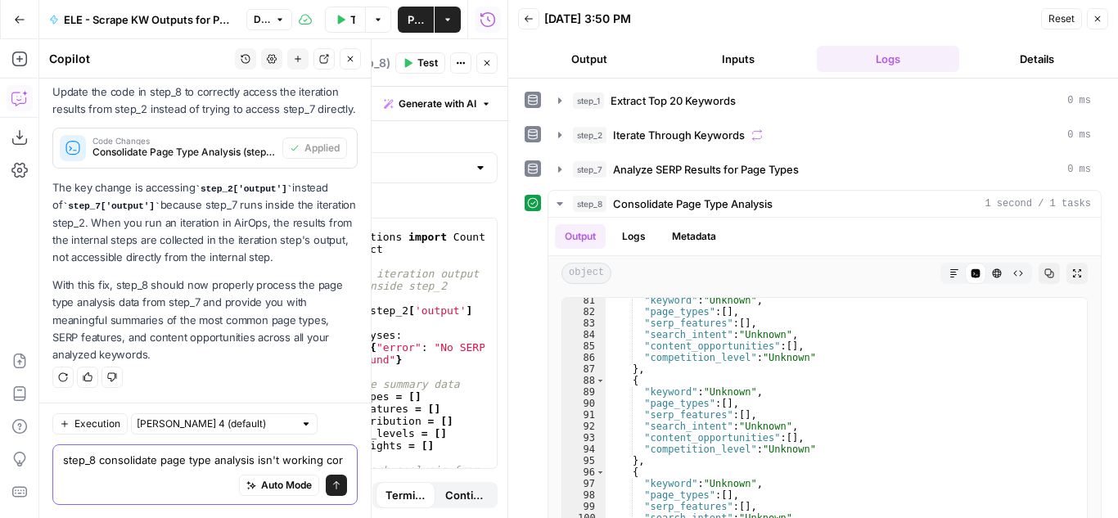
scroll to position [1538, 0]
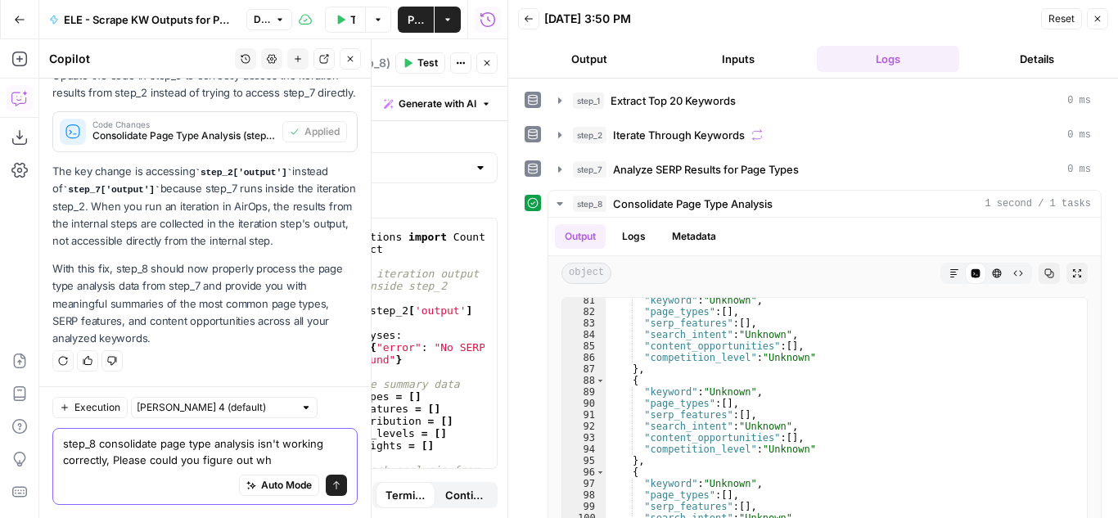
type textarea "step_8 consolidate page type analysis isn't working correctly, Please could you…"
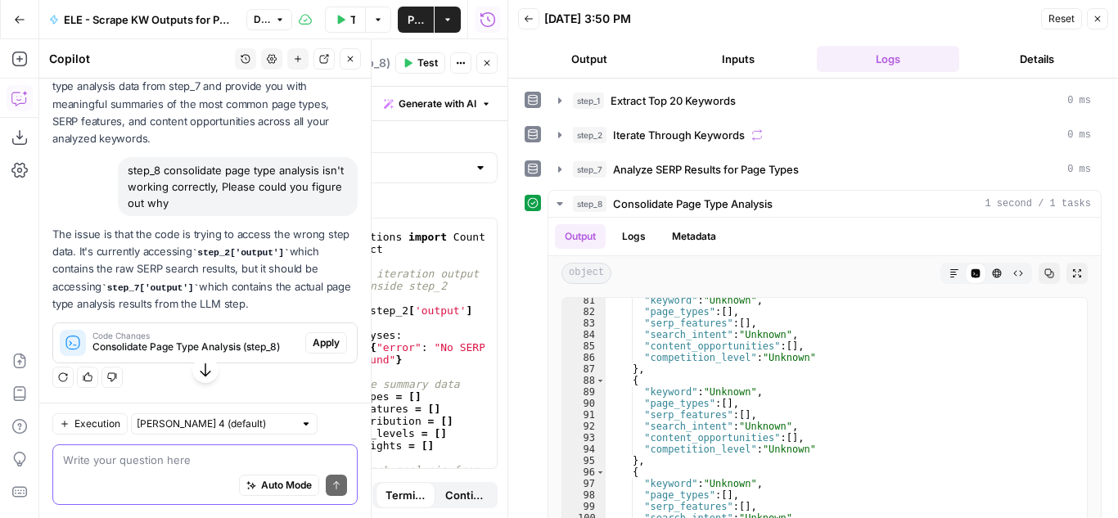
scroll to position [1737, 0]
click at [313, 341] on span "Apply" at bounding box center [326, 343] width 27 height 15
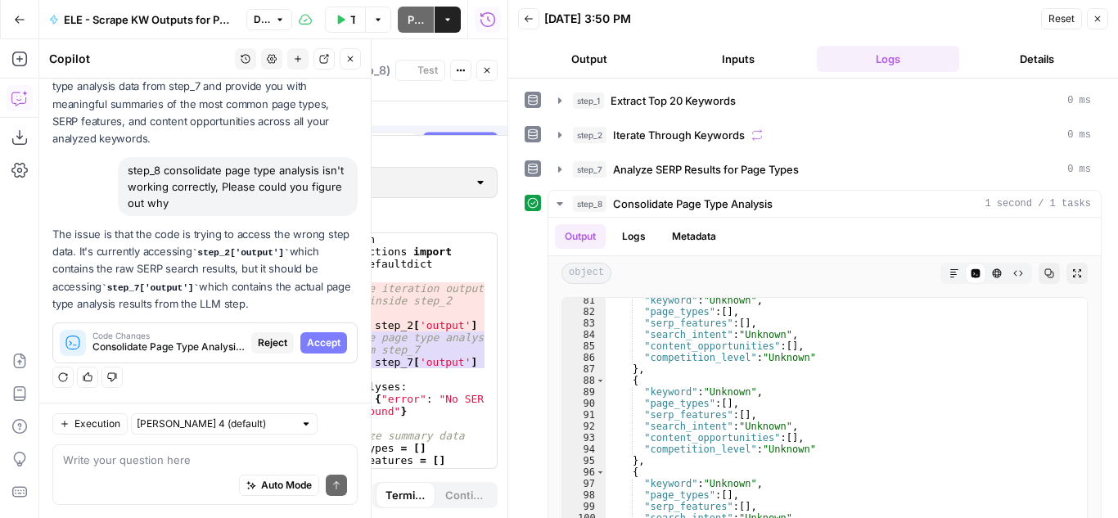
scroll to position [1659, 0]
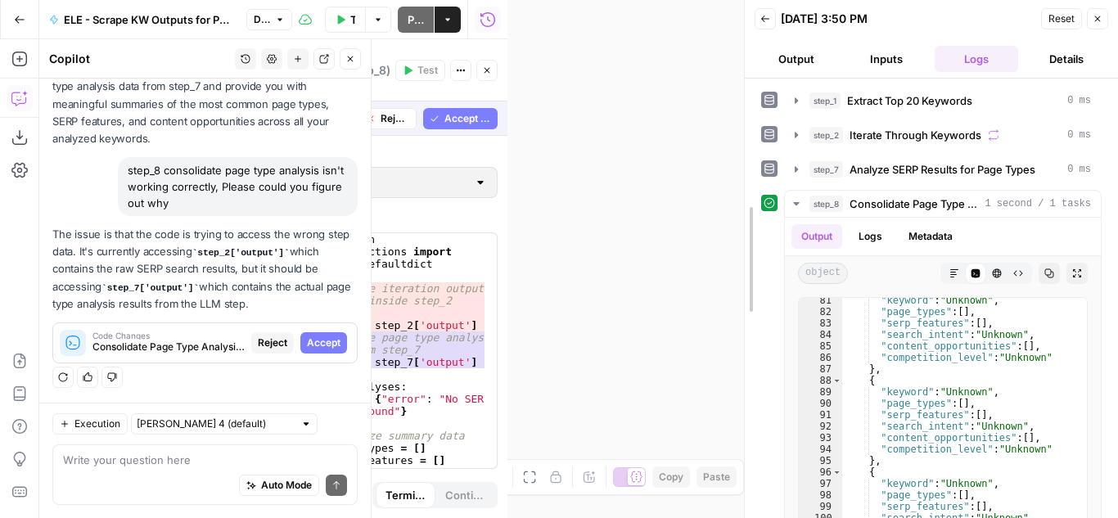
drag, startPoint x: 504, startPoint y: 146, endPoint x: 811, endPoint y: 123, distance: 307.9
click at [753, 123] on div at bounding box center [745, 259] width 16 height 518
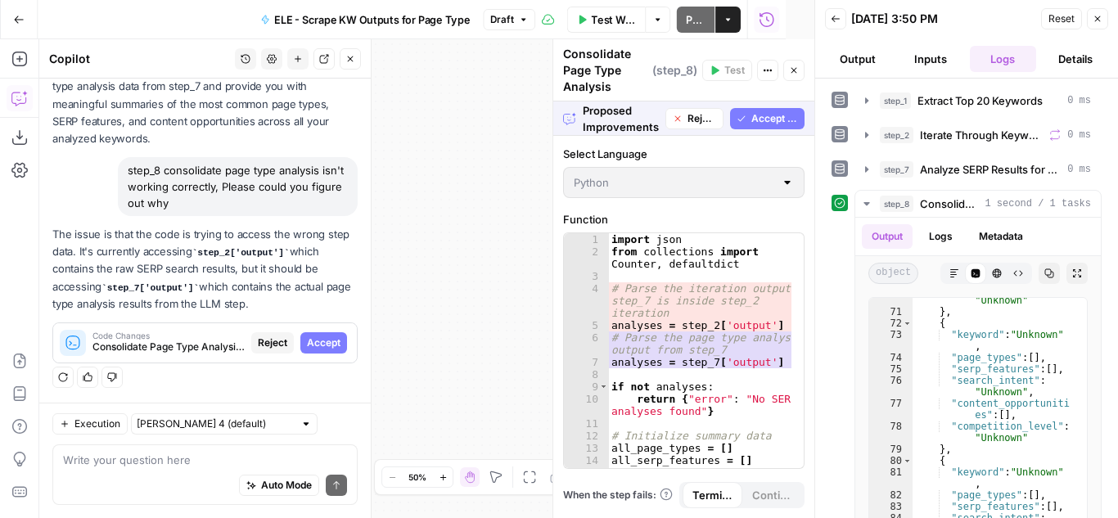
scroll to position [1253, 0]
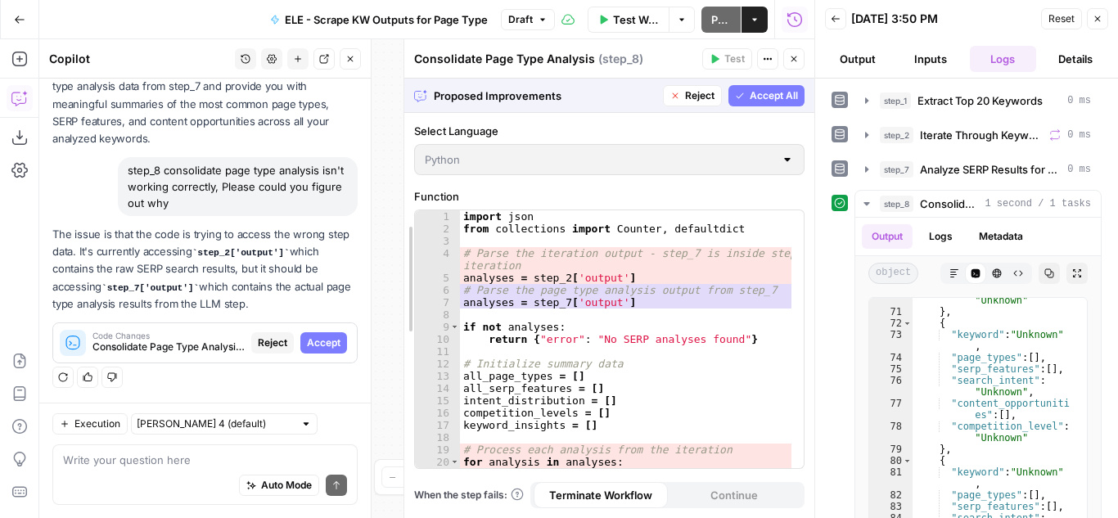
drag, startPoint x: 554, startPoint y: 183, endPoint x: 405, endPoint y: 187, distance: 149.1
click at [750, 93] on span "Accept All" at bounding box center [774, 95] width 48 height 15
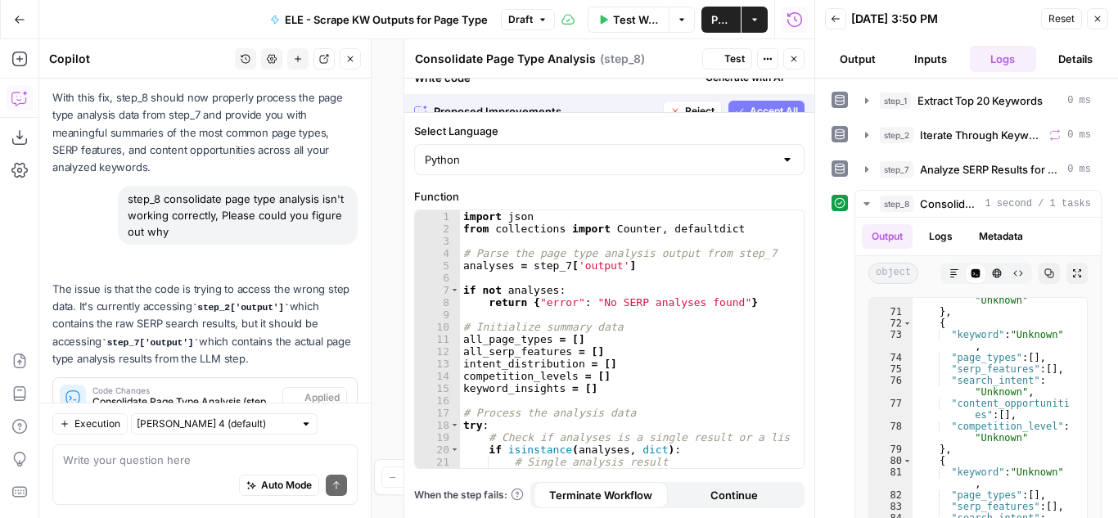
scroll to position [1763, 0]
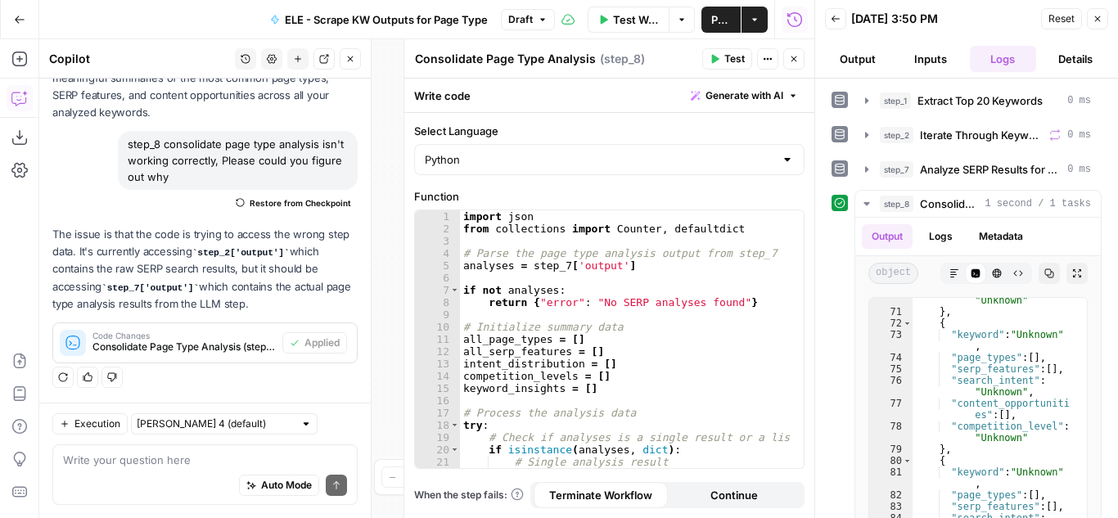
click at [732, 61] on span "Test" at bounding box center [735, 59] width 20 height 15
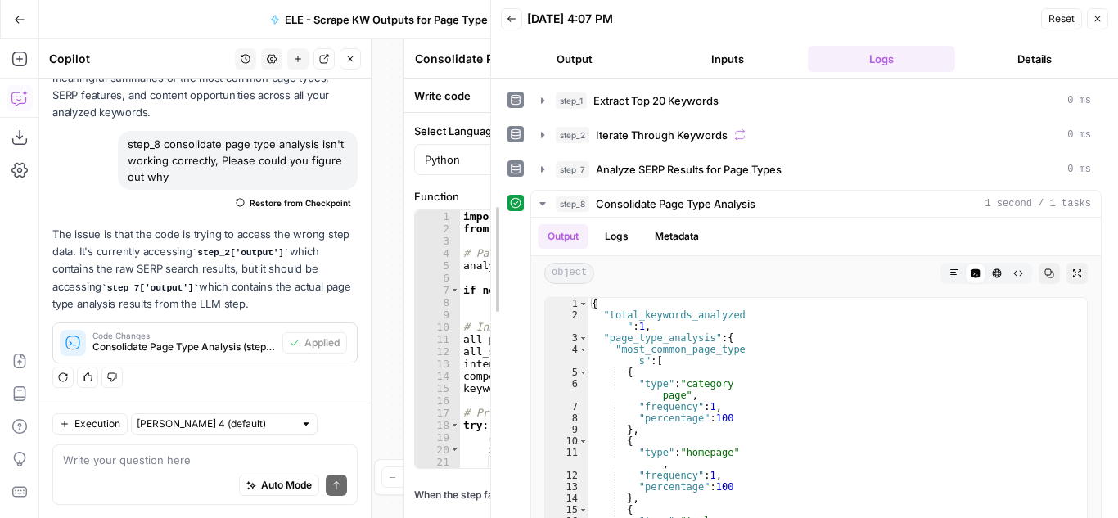
drag, startPoint x: 807, startPoint y: 269, endPoint x: 469, endPoint y: 271, distance: 338.1
click at [483, 271] on div at bounding box center [491, 259] width 16 height 518
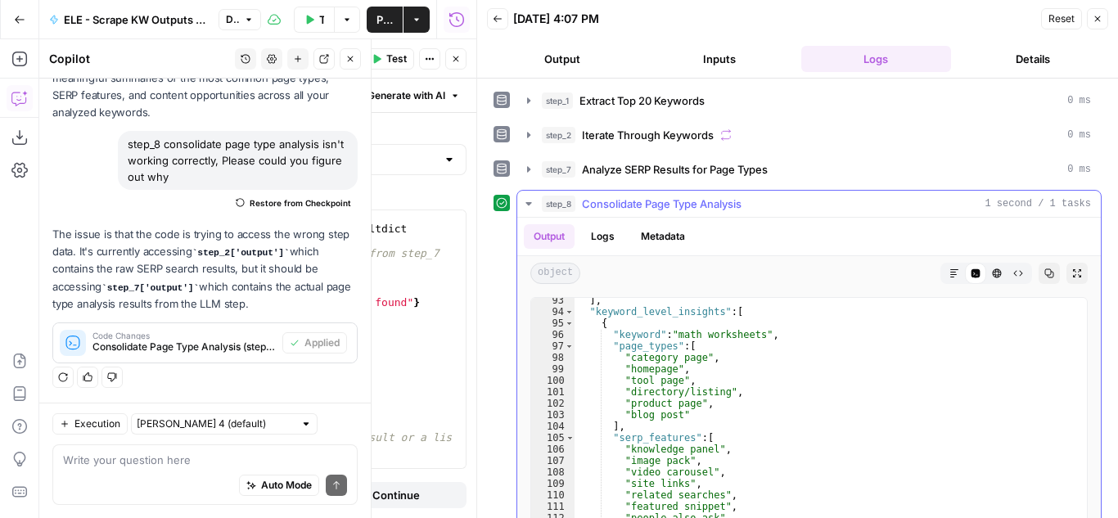
scroll to position [1081, 0]
click at [531, 202] on icon "button" at bounding box center [528, 203] width 13 height 13
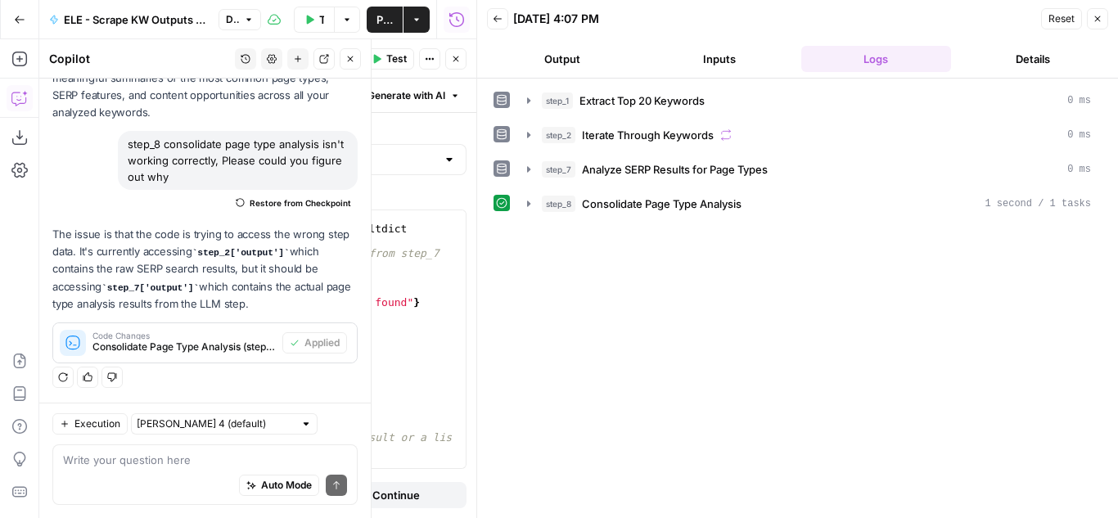
click at [454, 60] on icon "button" at bounding box center [456, 59] width 10 height 10
click at [1100, 12] on button "Close" at bounding box center [1097, 18] width 21 height 21
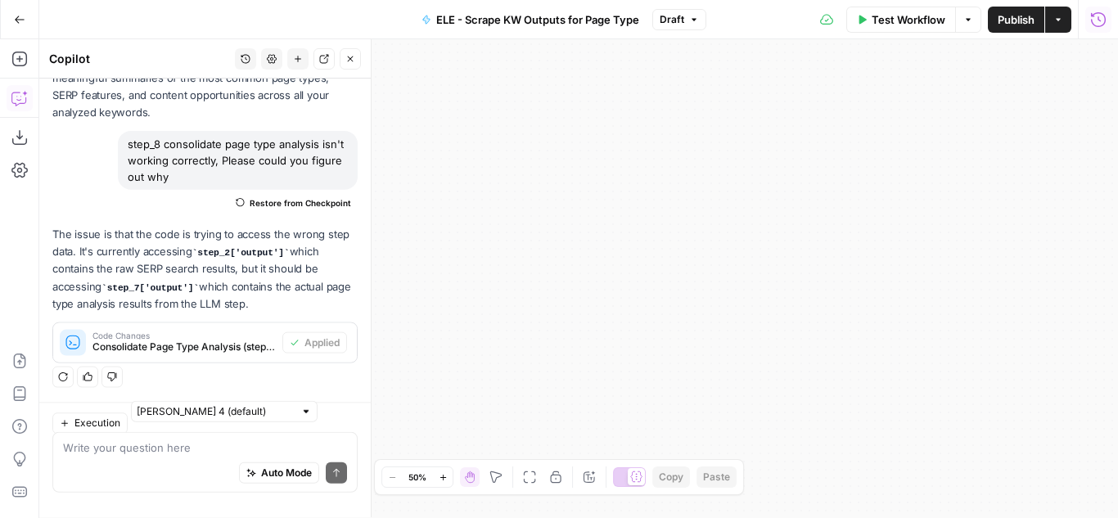
scroll to position [1763, 0]
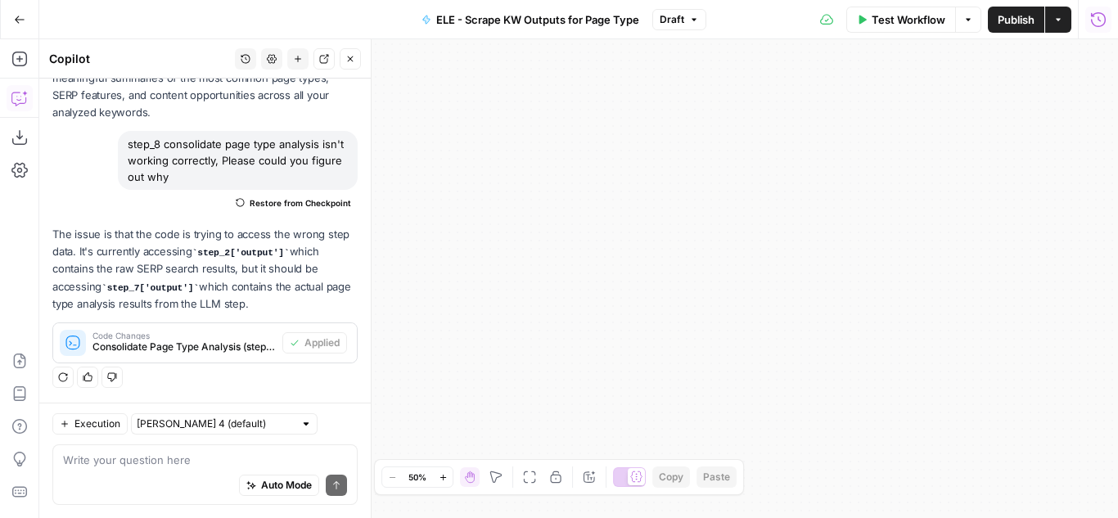
click at [350, 63] on icon "button" at bounding box center [350, 59] width 10 height 10
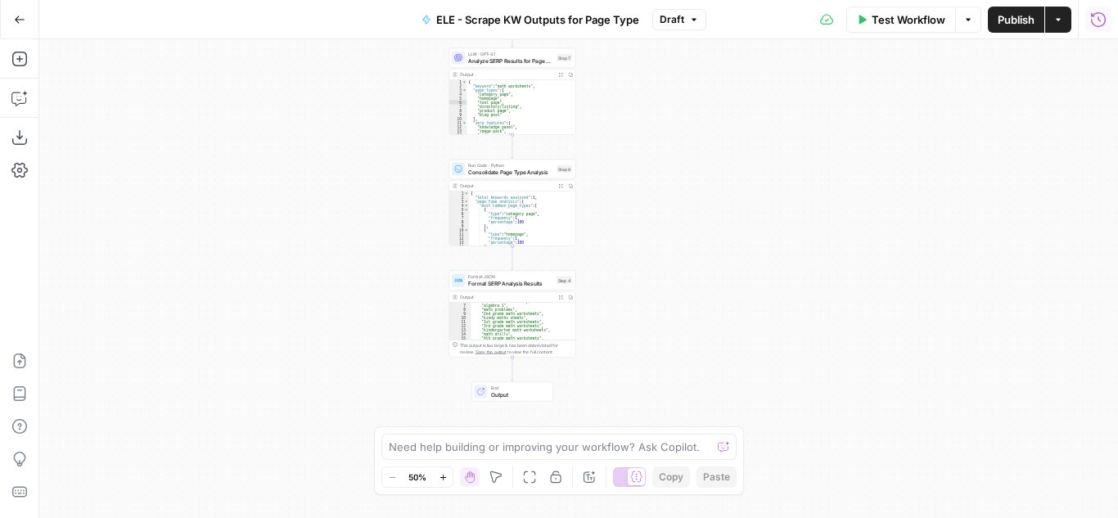
drag, startPoint x: 469, startPoint y: 279, endPoint x: 736, endPoint y: 296, distance: 267.4
click at [919, 293] on div "Workflow Set Inputs Inputs Run Code · Python Extract Top 20 Keywords Step 1 Out…" at bounding box center [578, 278] width 1079 height 479
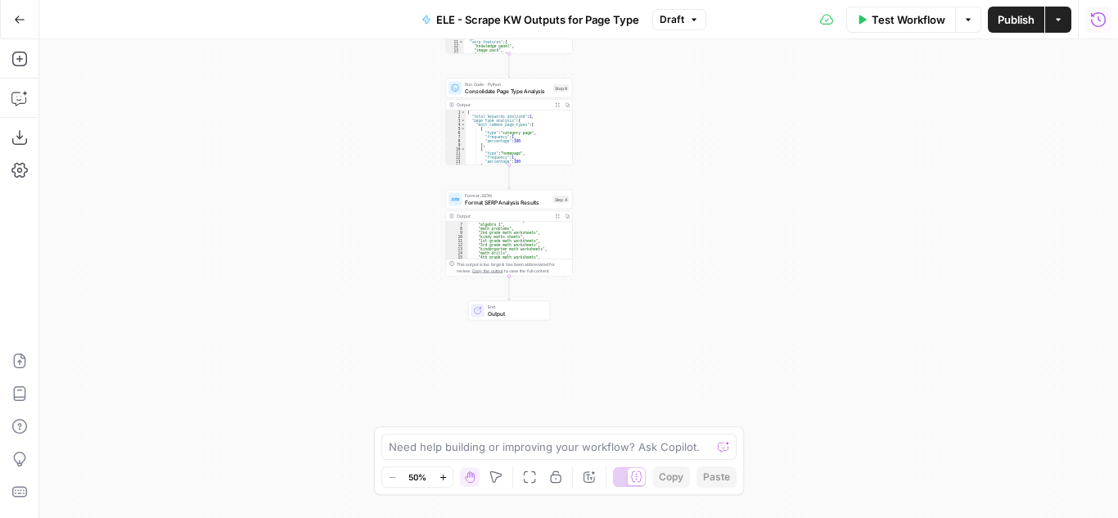
click at [918, 21] on span "Test Workflow" at bounding box center [909, 19] width 74 height 16
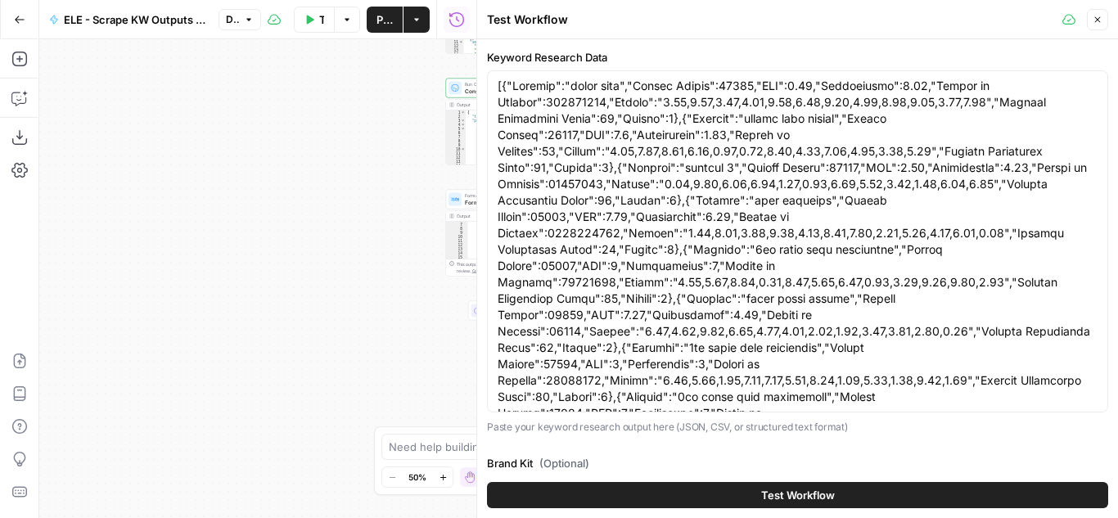
click at [774, 487] on span "Test Workflow" at bounding box center [798, 495] width 74 height 16
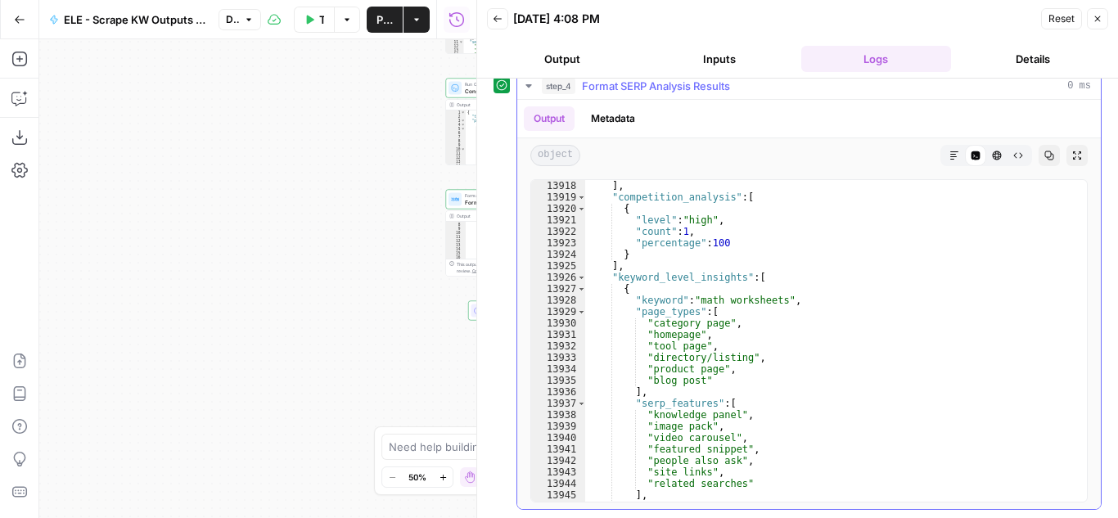
scroll to position [26505, 0]
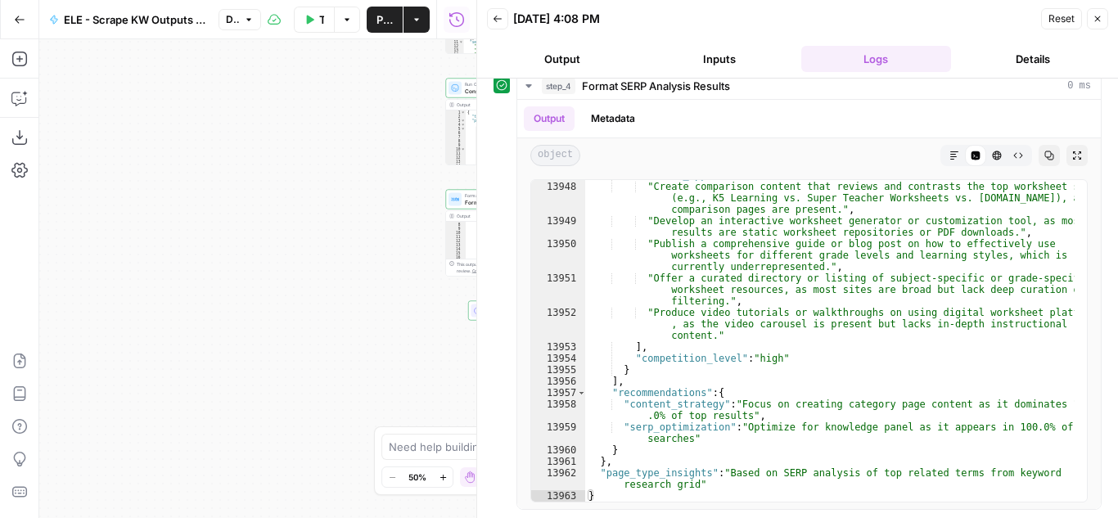
click at [493, 11] on button "Back" at bounding box center [497, 18] width 21 height 21
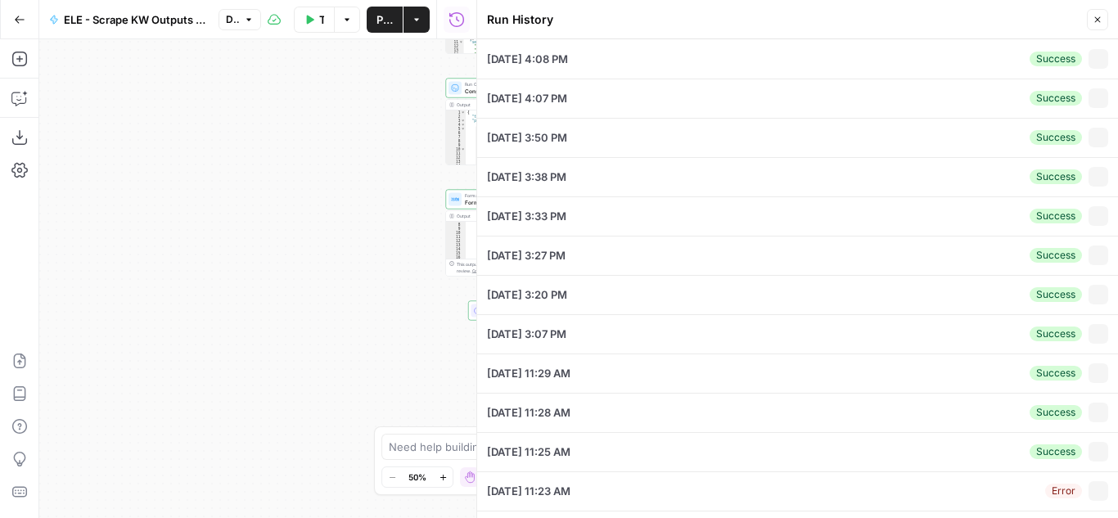
type textarea "[{"Keyword":"extra math","Search Volume":40500,"CPC":0.27,"Competition":0.01,"N…"
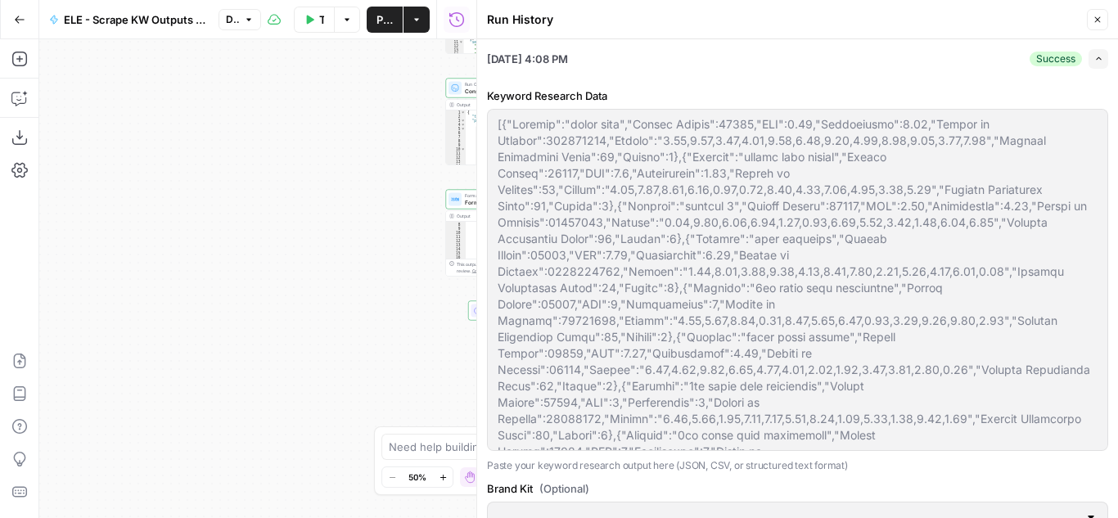
click at [1093, 20] on icon "button" at bounding box center [1098, 20] width 10 height 10
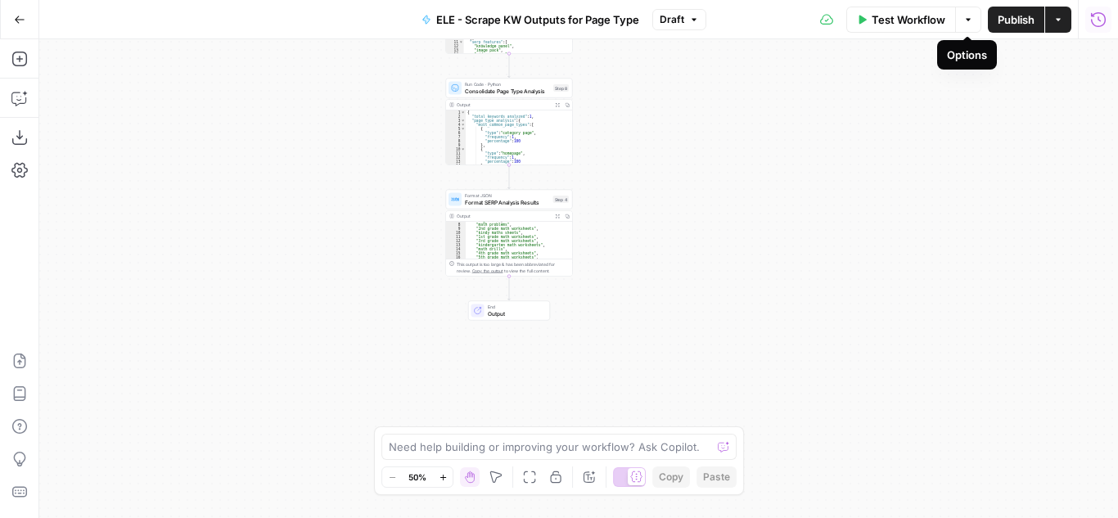
click at [1012, 14] on span "Publish" at bounding box center [1016, 19] width 37 height 16
click at [1054, 20] on icon "button" at bounding box center [1059, 20] width 10 height 10
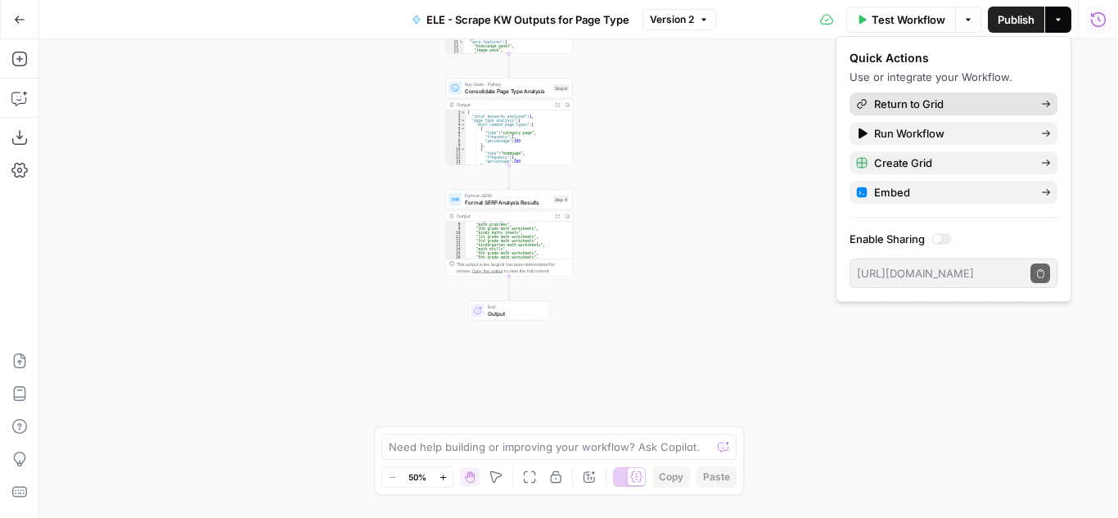
click at [924, 105] on span "Return to Grid" at bounding box center [951, 104] width 154 height 16
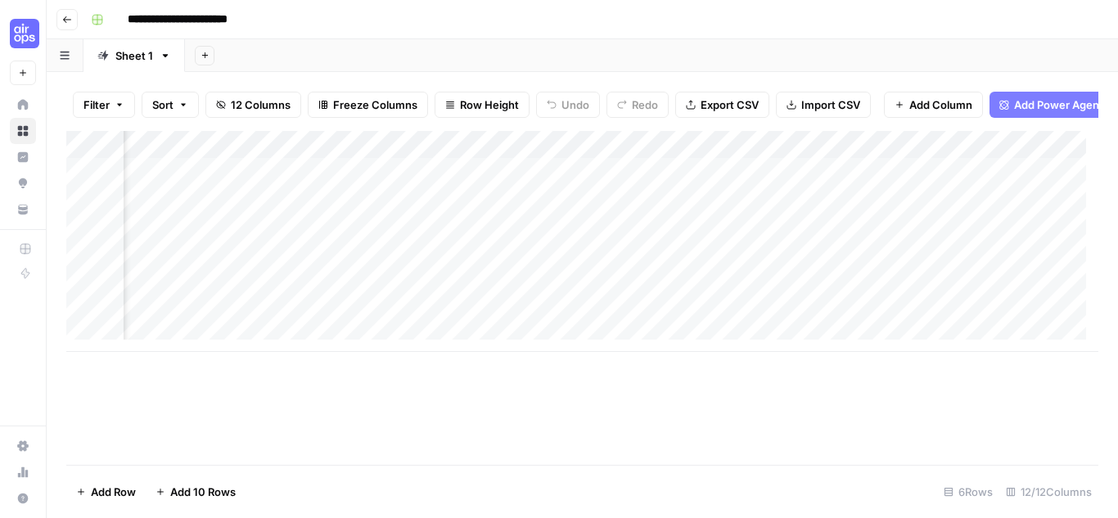
scroll to position [0, 428]
click at [1059, 181] on div "Add Column" at bounding box center [582, 241] width 1032 height 221
click at [1061, 208] on div "Add Column" at bounding box center [582, 241] width 1032 height 221
click at [1062, 266] on div "Add Column" at bounding box center [582, 241] width 1032 height 221
click at [1063, 323] on div "Add Column" at bounding box center [582, 241] width 1032 height 221
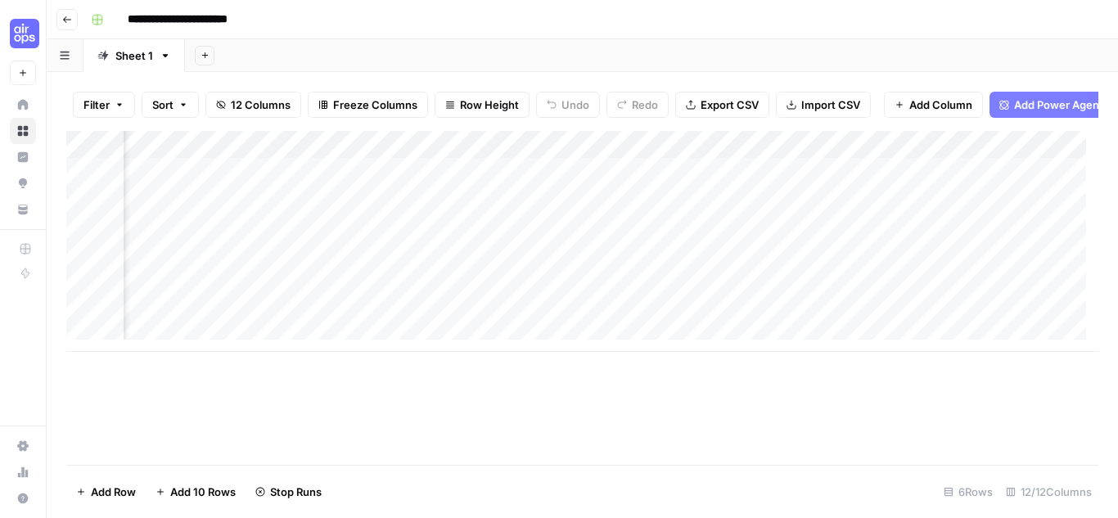
scroll to position [0, 838]
click at [630, 154] on div "Add Column" at bounding box center [582, 241] width 1032 height 221
click at [766, 476] on footer "Add Row Add 10 Rows 6 Rows 12/12 Columns" at bounding box center [582, 491] width 1032 height 53
click at [788, 318] on div "Add Column" at bounding box center [582, 241] width 1032 height 221
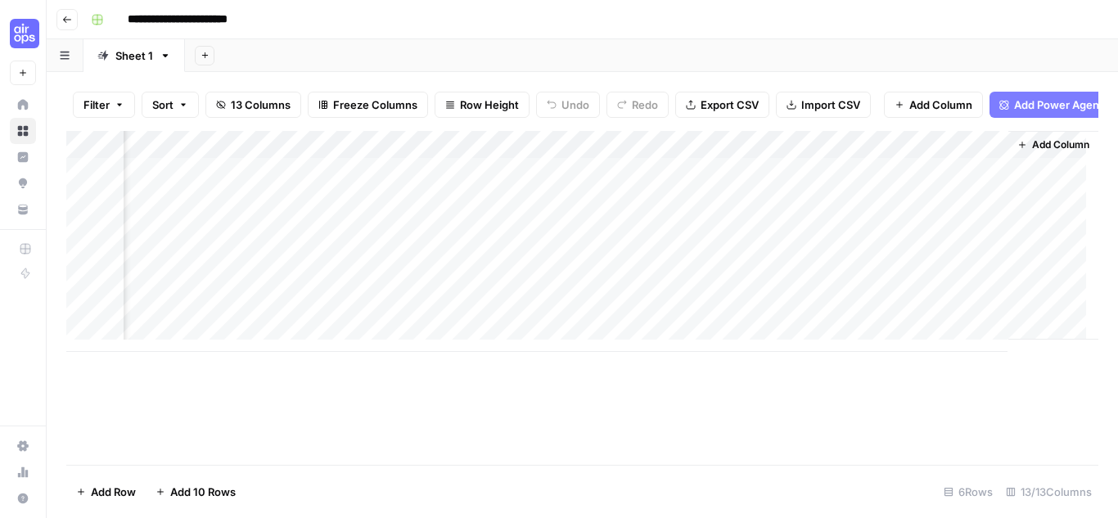
click at [788, 318] on div "Add Column" at bounding box center [582, 241] width 1032 height 221
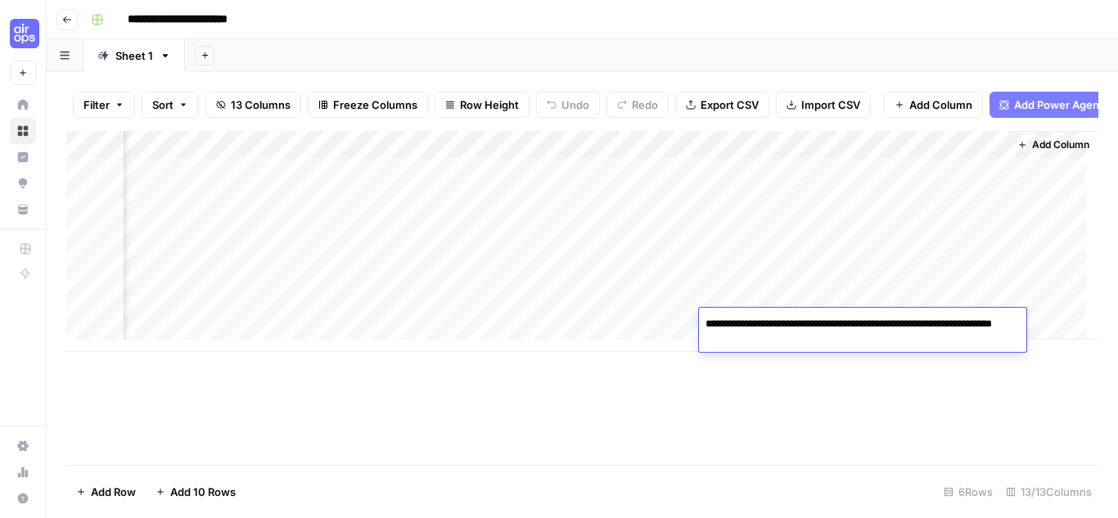
click at [797, 405] on div "Add Column" at bounding box center [582, 298] width 1032 height 334
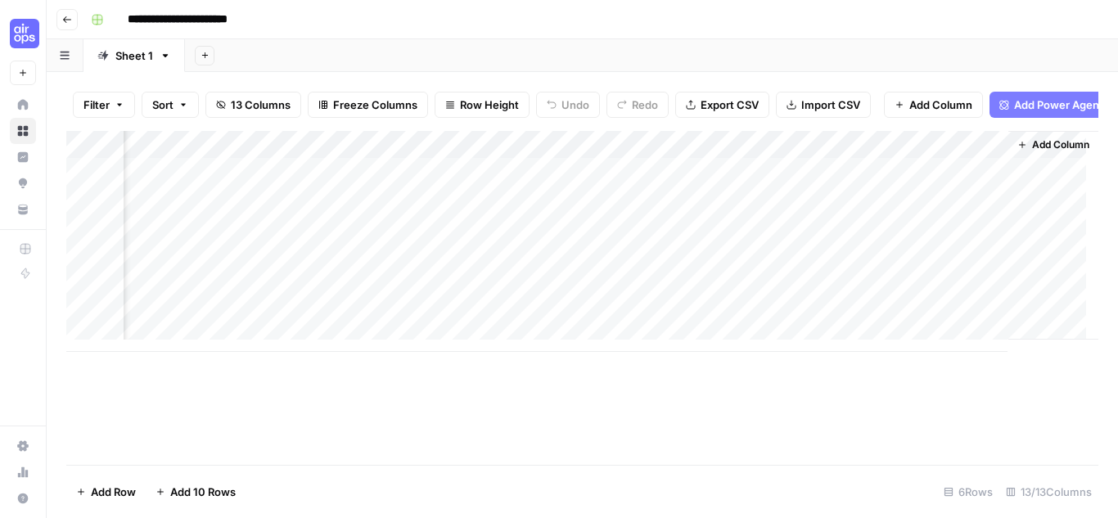
click at [837, 157] on div "Add Column" at bounding box center [582, 241] width 1032 height 221
click at [783, 295] on span "Hide Column" at bounding box center [803, 295] width 143 height 16
click at [488, 214] on div "Add Column" at bounding box center [582, 241] width 1032 height 221
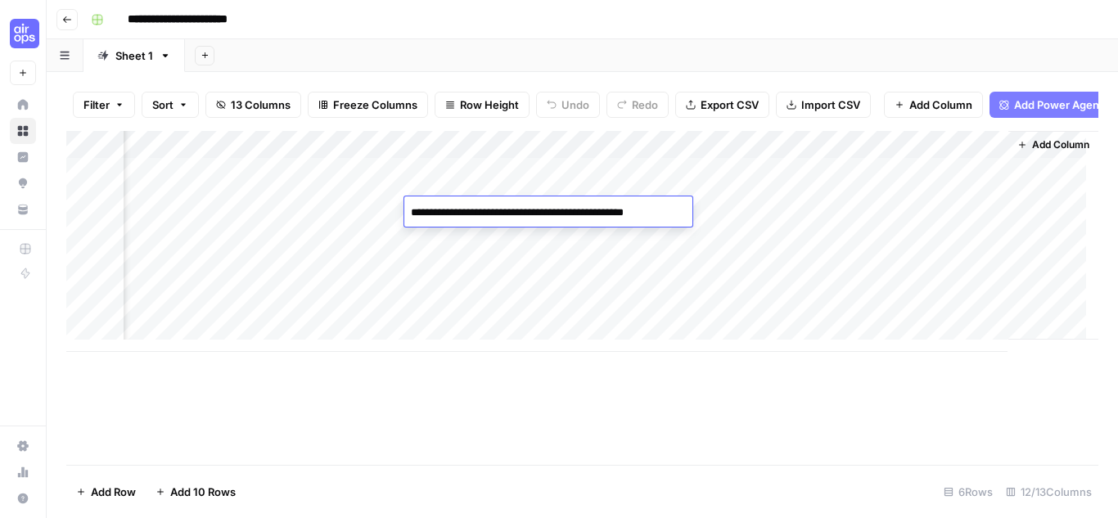
click at [339, 322] on div "Add Column" at bounding box center [582, 241] width 1032 height 221
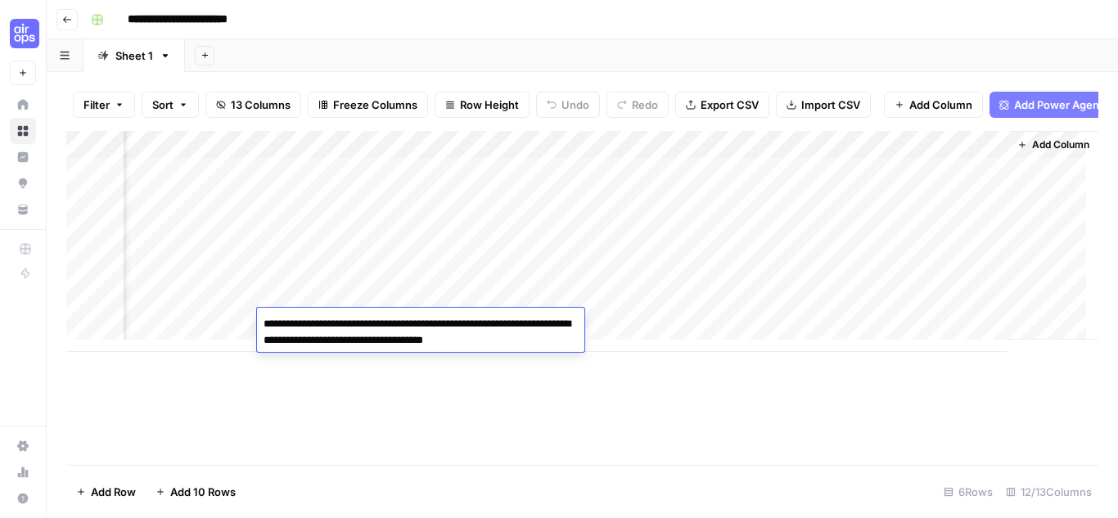
click at [480, 428] on div "Add Column" at bounding box center [582, 298] width 1032 height 334
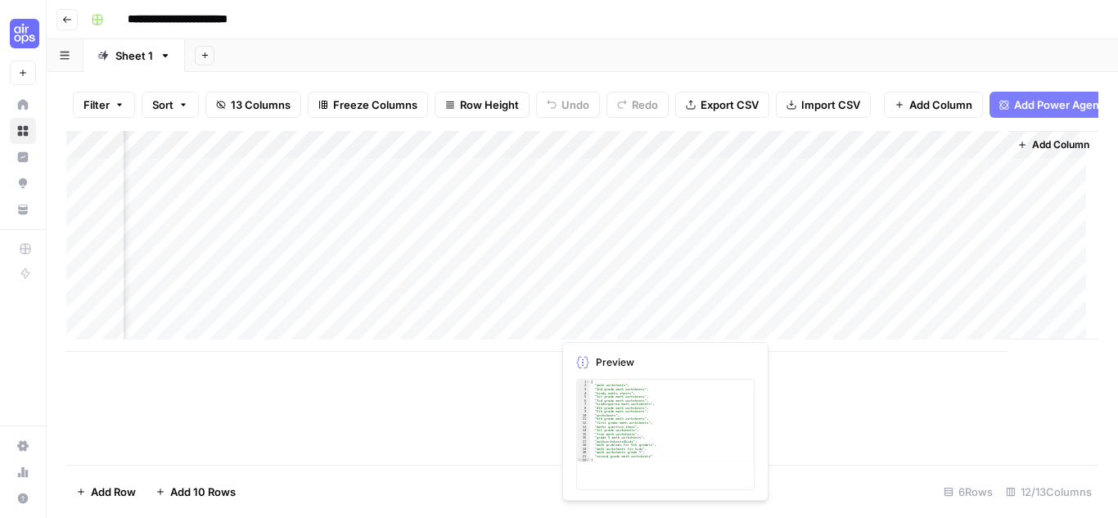
click at [643, 318] on div "Add Column" at bounding box center [582, 241] width 1032 height 221
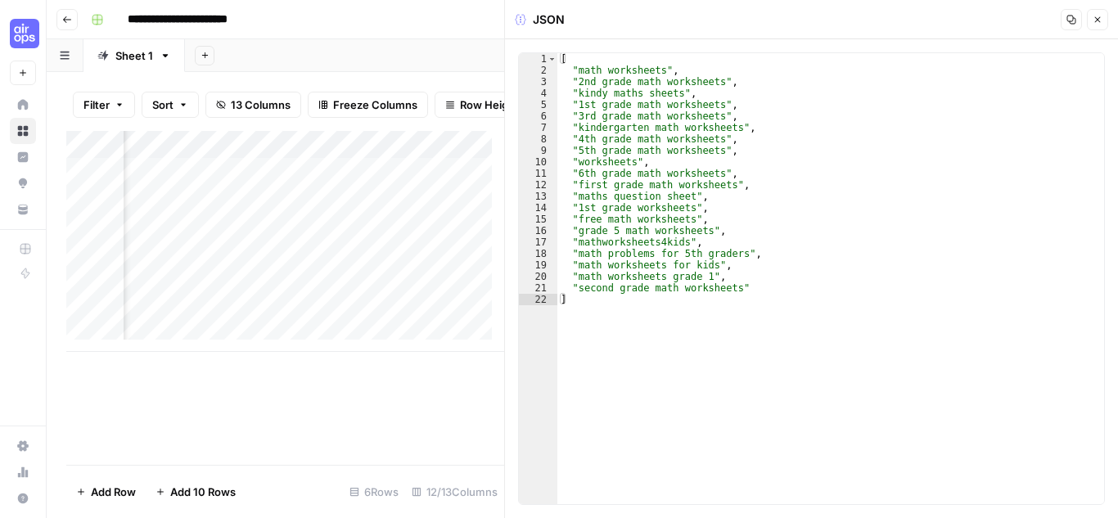
click at [1100, 15] on icon "button" at bounding box center [1098, 20] width 10 height 10
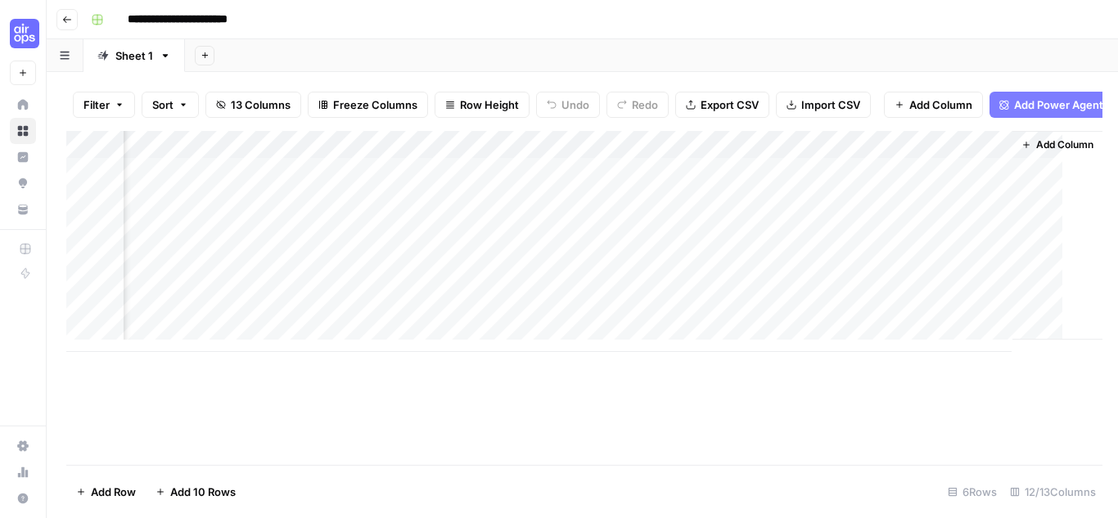
scroll to position [0, 1227]
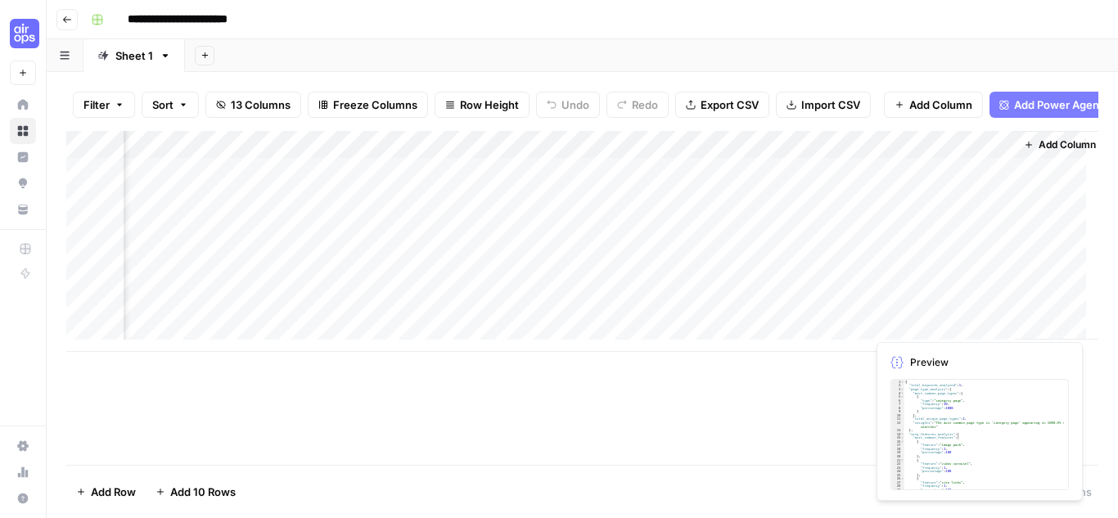
click at [918, 317] on div "Add Column" at bounding box center [582, 241] width 1032 height 221
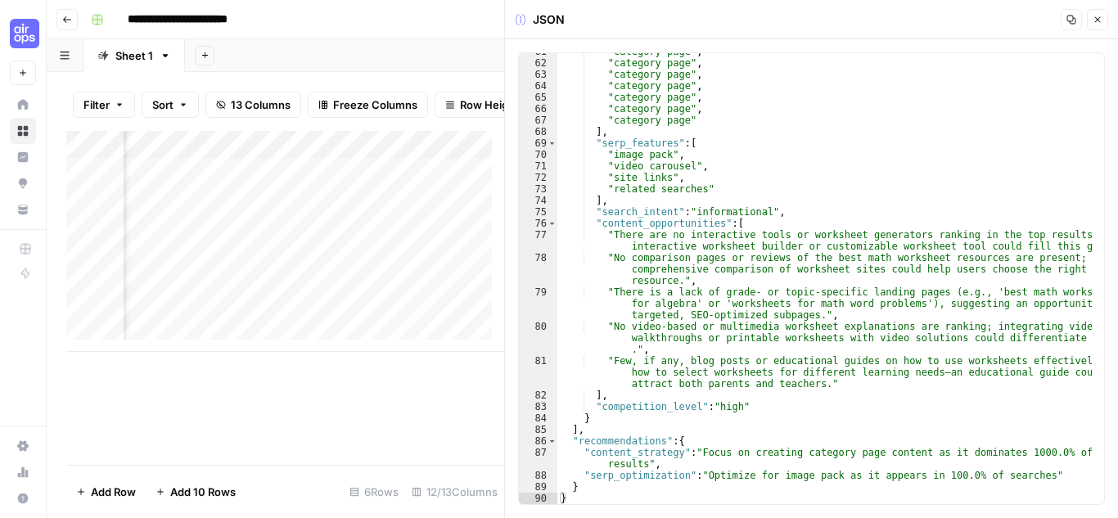
scroll to position [695, 0]
click at [1097, 15] on icon "button" at bounding box center [1098, 20] width 10 height 10
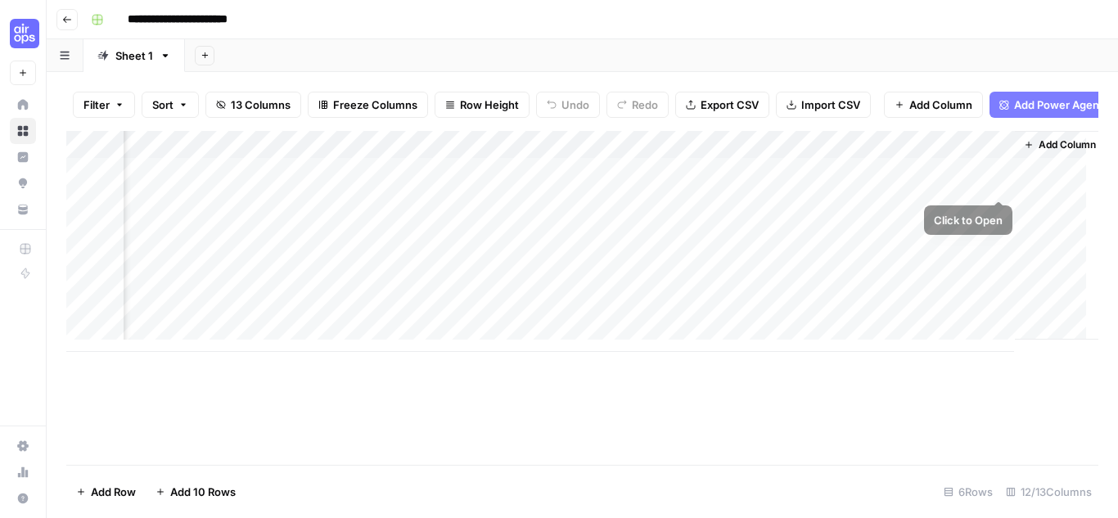
click at [956, 186] on div "Add Column" at bounding box center [582, 241] width 1032 height 221
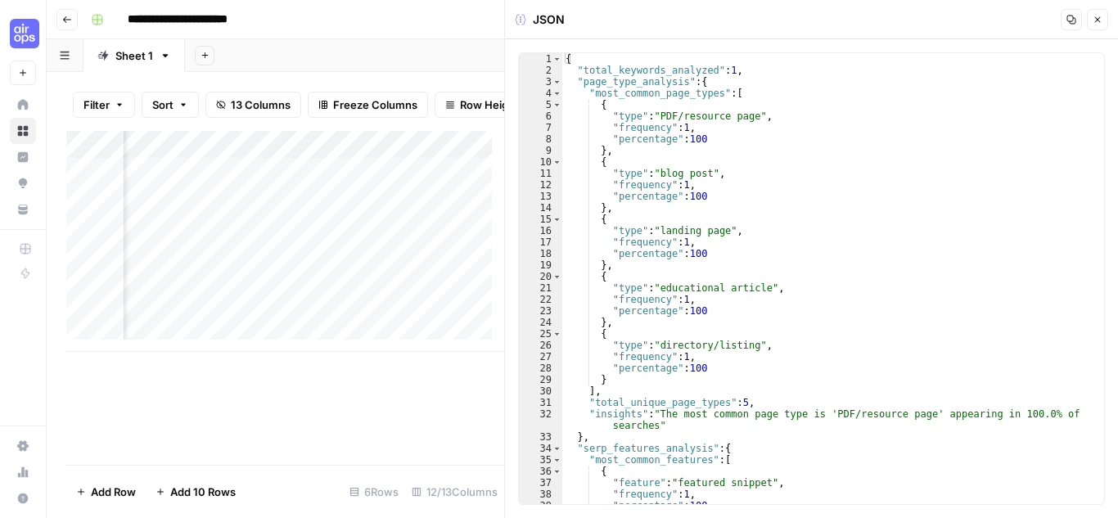
click at [1103, 13] on button "Close" at bounding box center [1097, 19] width 21 height 21
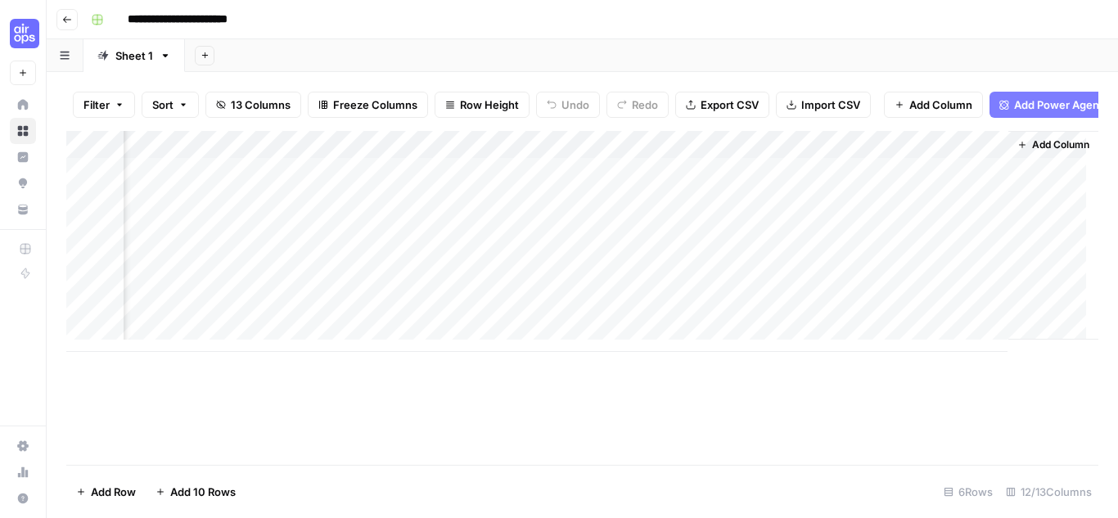
scroll to position [0, 1247]
click at [914, 209] on div "Add Column" at bounding box center [582, 241] width 1032 height 221
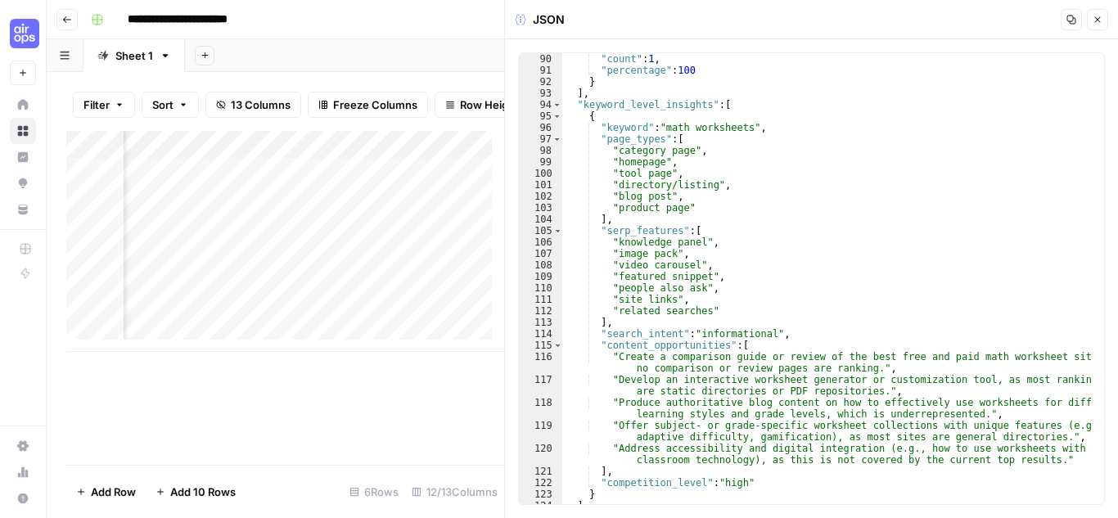
scroll to position [1108, 0]
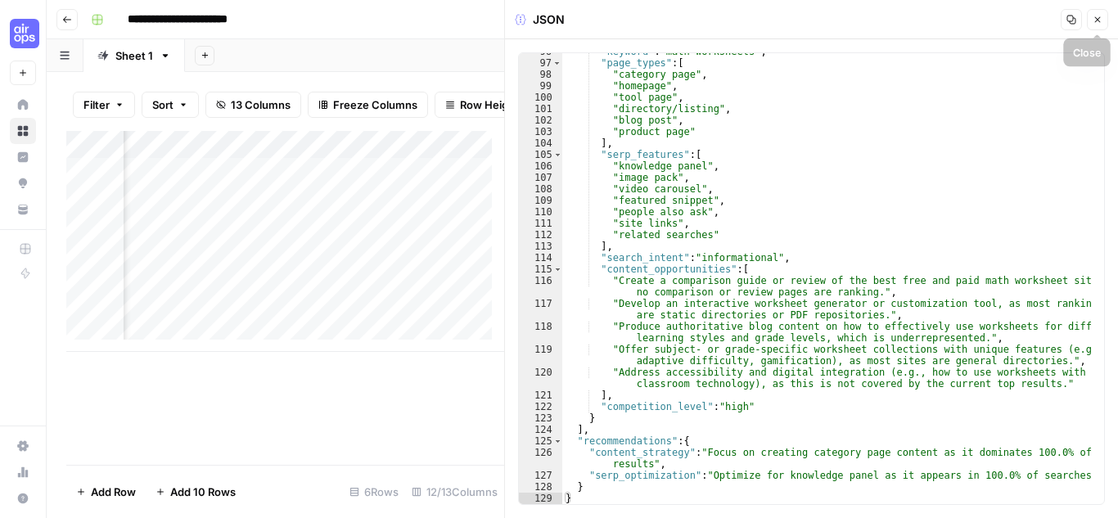
click at [1099, 18] on icon "button" at bounding box center [1098, 20] width 10 height 10
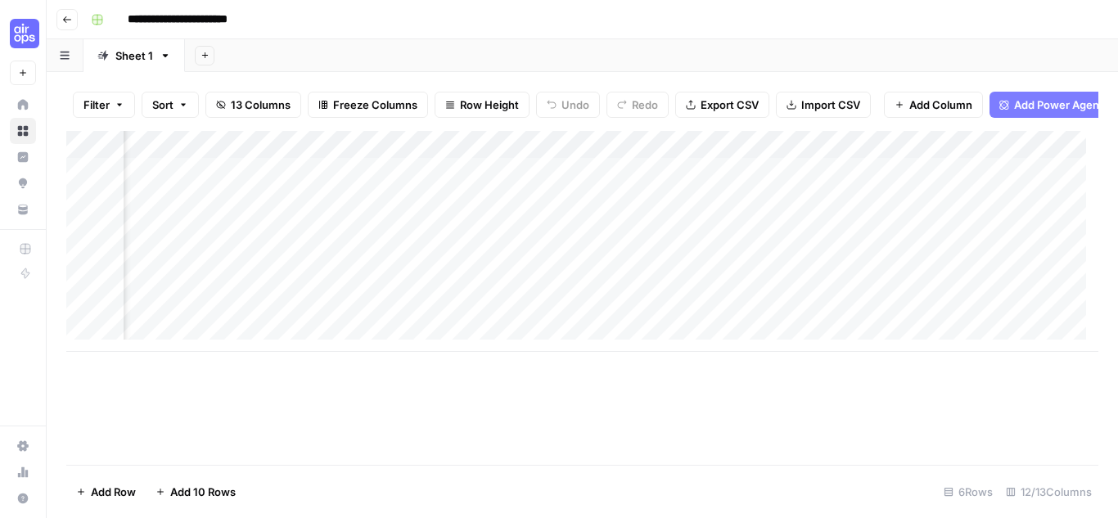
scroll to position [0, 1247]
click at [896, 266] on div "Add Column" at bounding box center [582, 241] width 1032 height 221
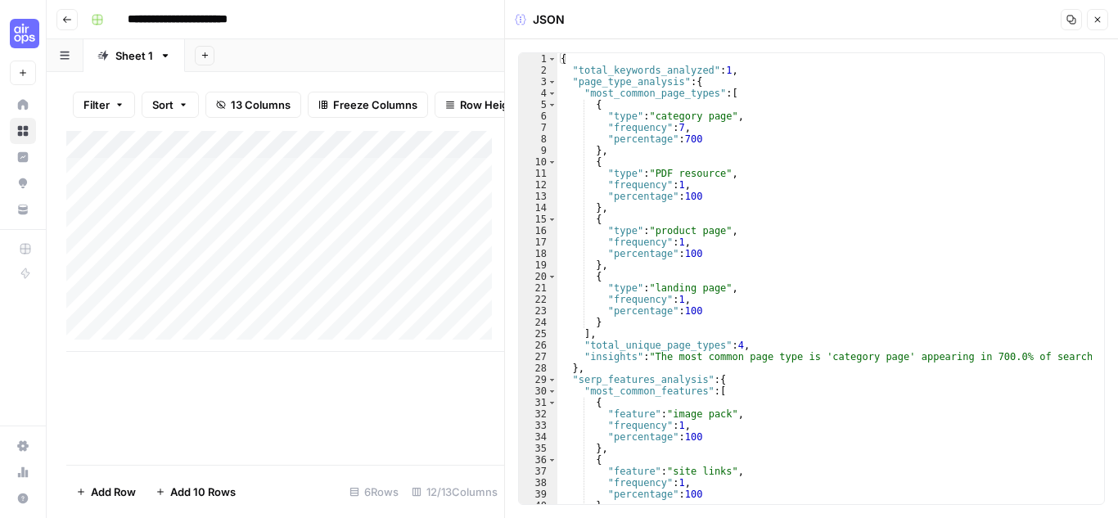
click at [1094, 25] on button "Close" at bounding box center [1097, 19] width 21 height 21
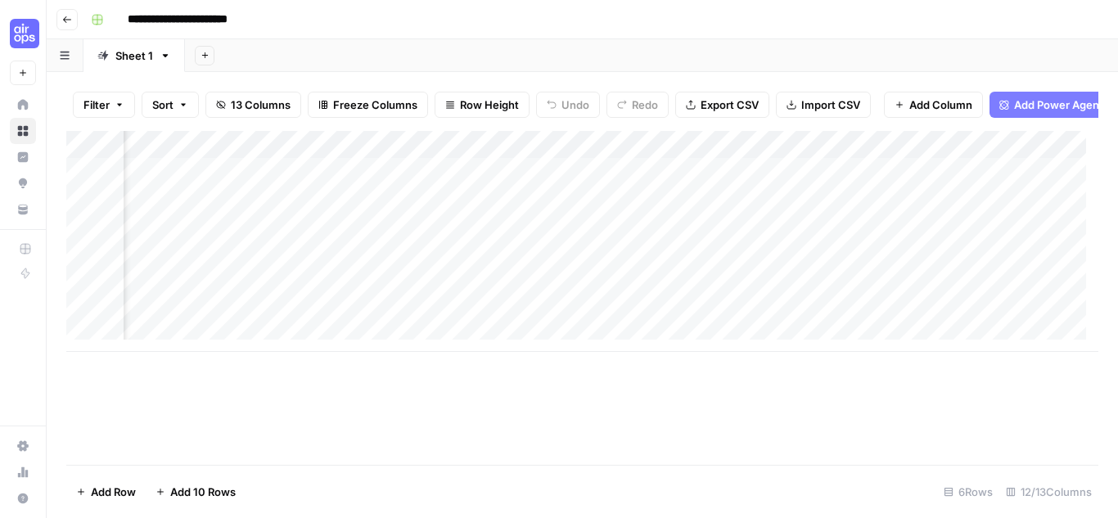
scroll to position [0, 1247]
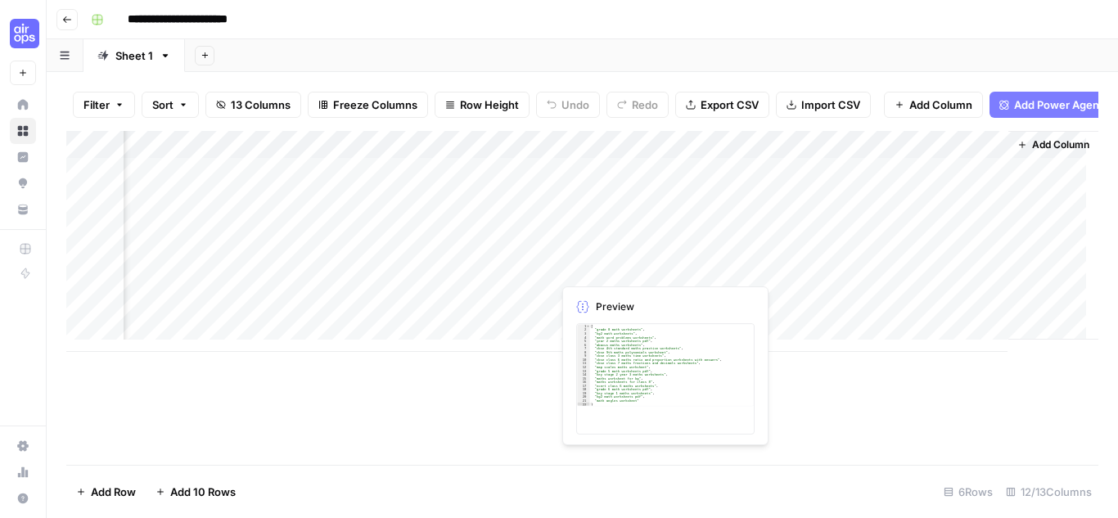
click at [631, 266] on div "Add Column" at bounding box center [582, 241] width 1032 height 221
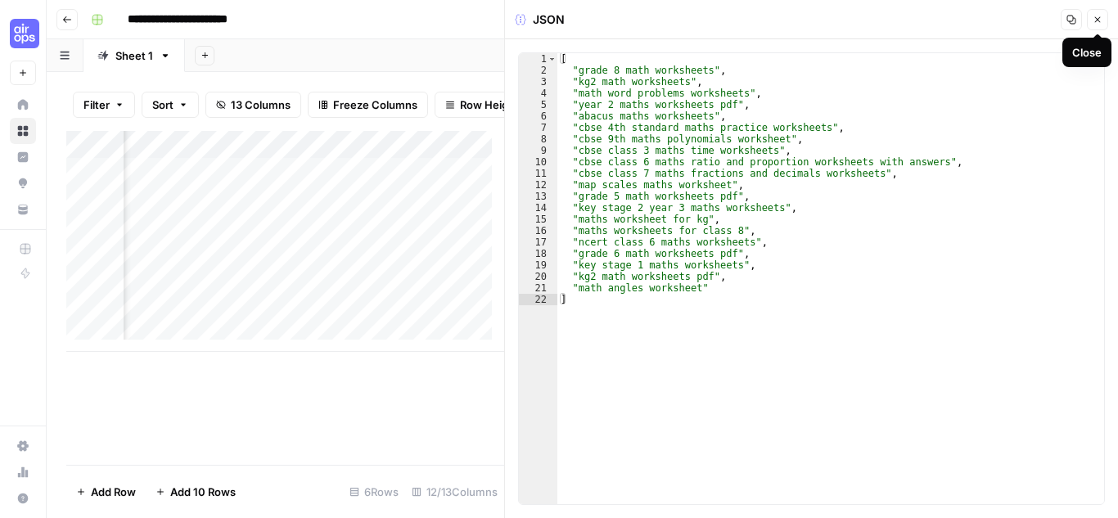
click at [1101, 13] on button "Close" at bounding box center [1097, 19] width 21 height 21
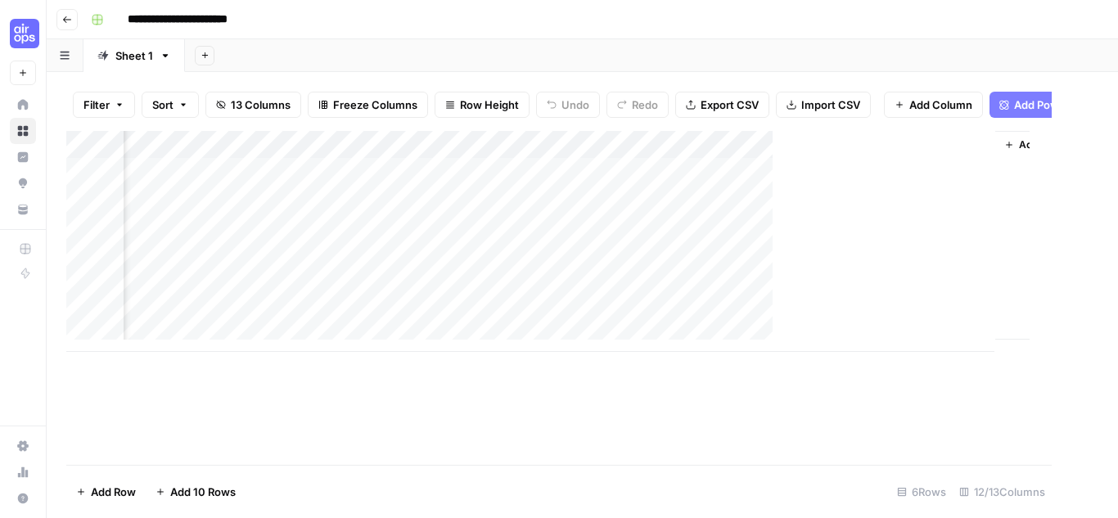
scroll to position [0, 1227]
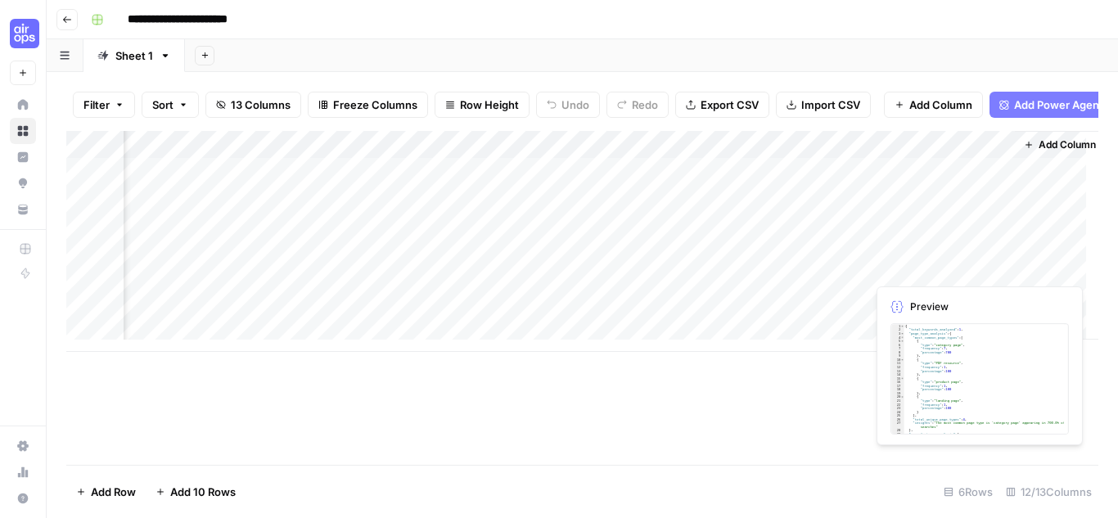
click at [916, 267] on div "Add Column" at bounding box center [582, 241] width 1032 height 221
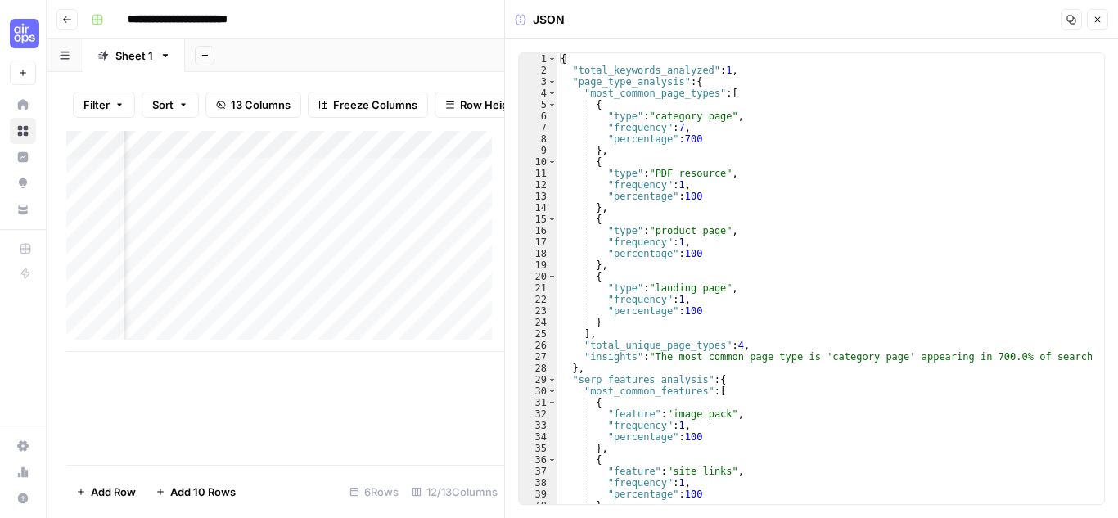
click at [1096, 18] on icon "button" at bounding box center [1098, 20] width 6 height 6
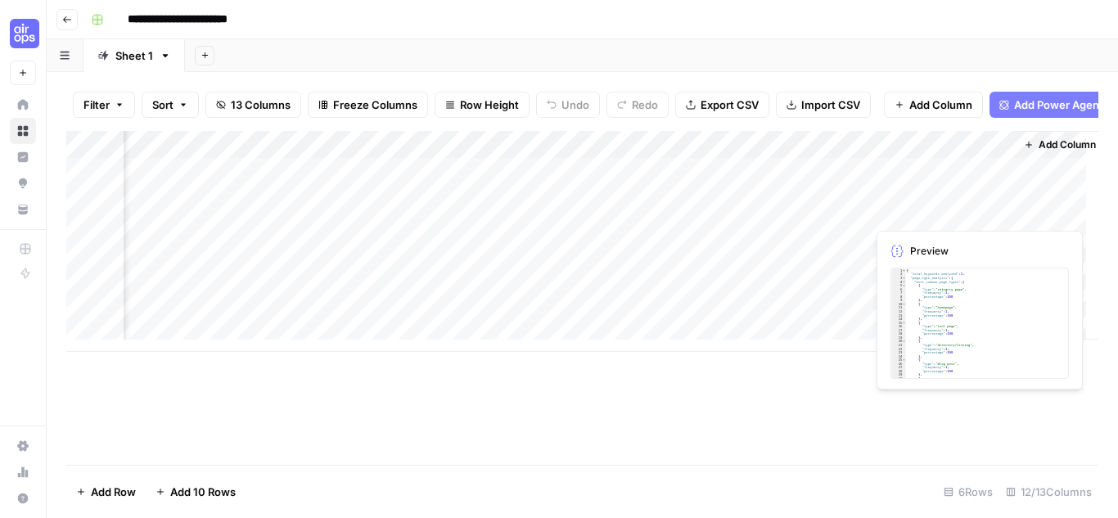
click at [913, 178] on div "Add Column" at bounding box center [582, 241] width 1032 height 221
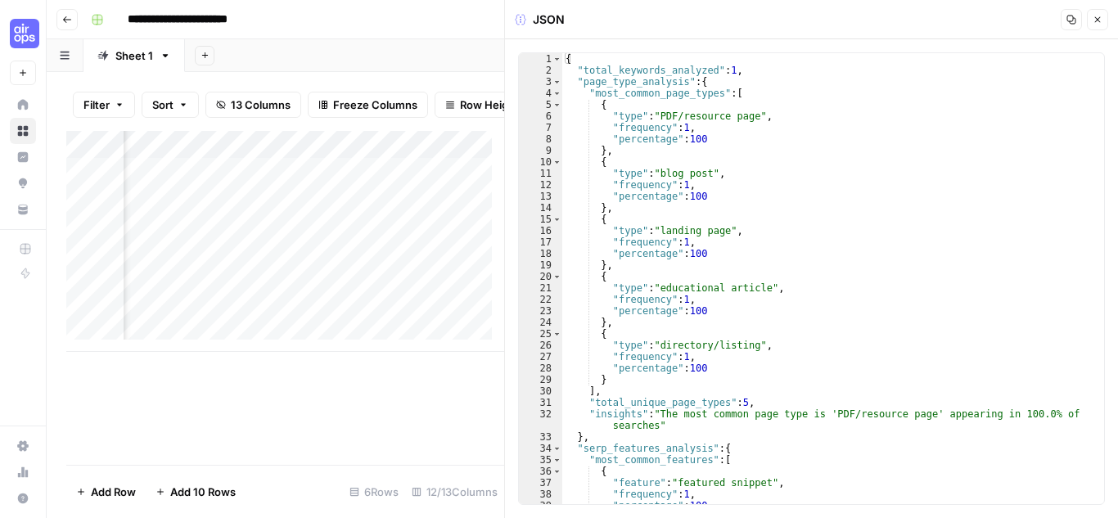
click at [1104, 17] on button "Close" at bounding box center [1097, 19] width 21 height 21
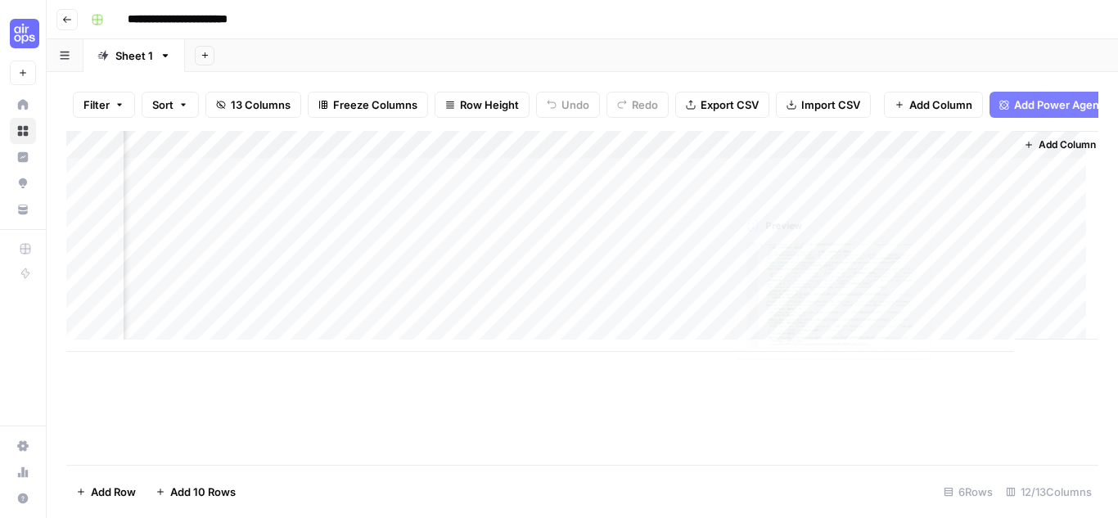
click at [905, 177] on div "Add Column" at bounding box center [582, 241] width 1032 height 221
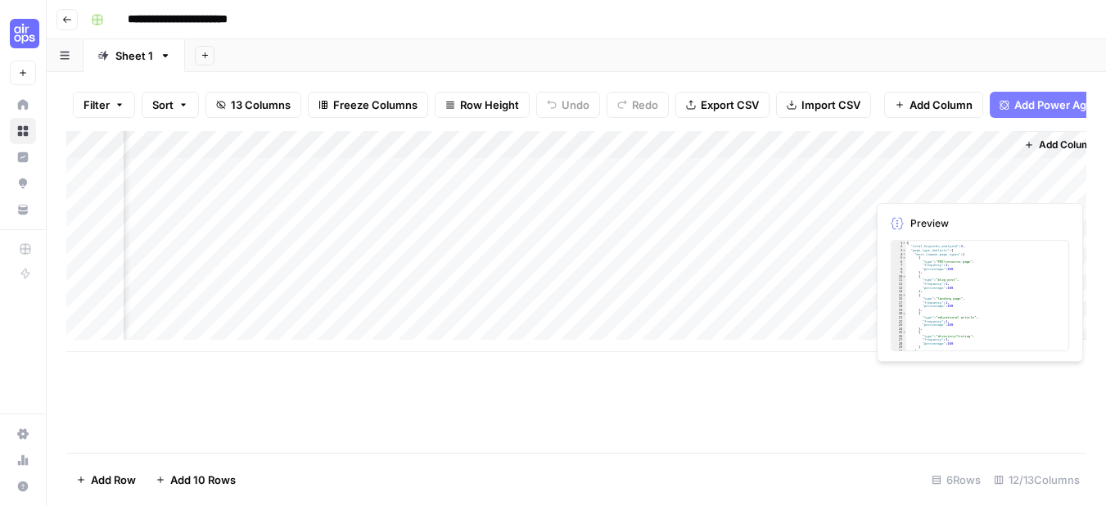
click at [905, 177] on div at bounding box center [941, 184] width 150 height 30
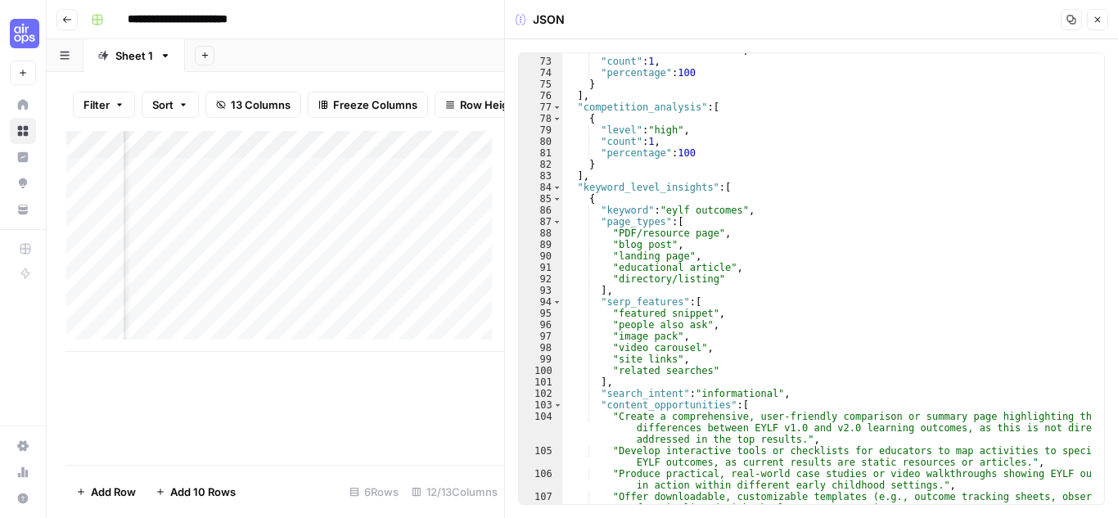
scroll to position [993, 0]
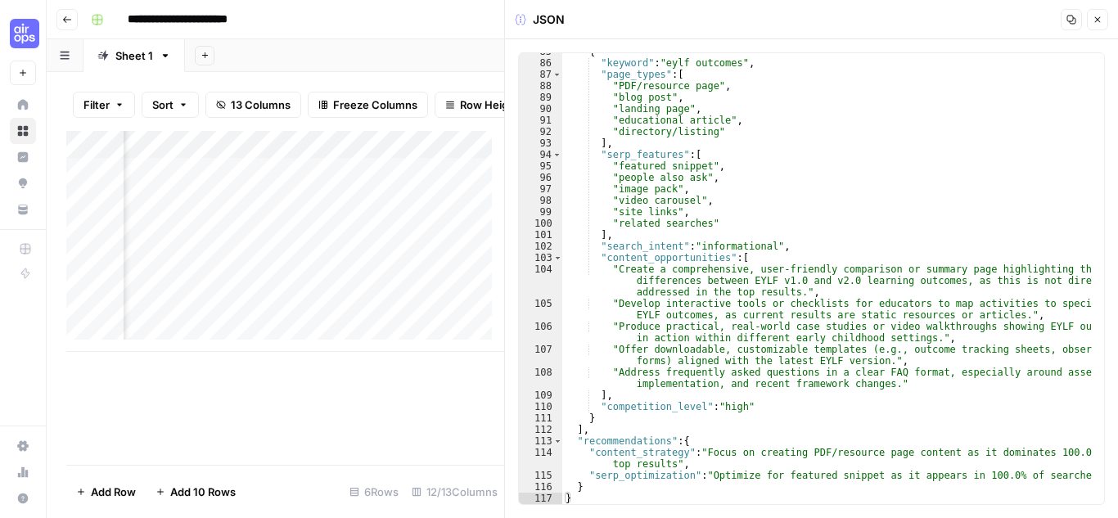
click at [1100, 15] on icon "button" at bounding box center [1098, 20] width 10 height 10
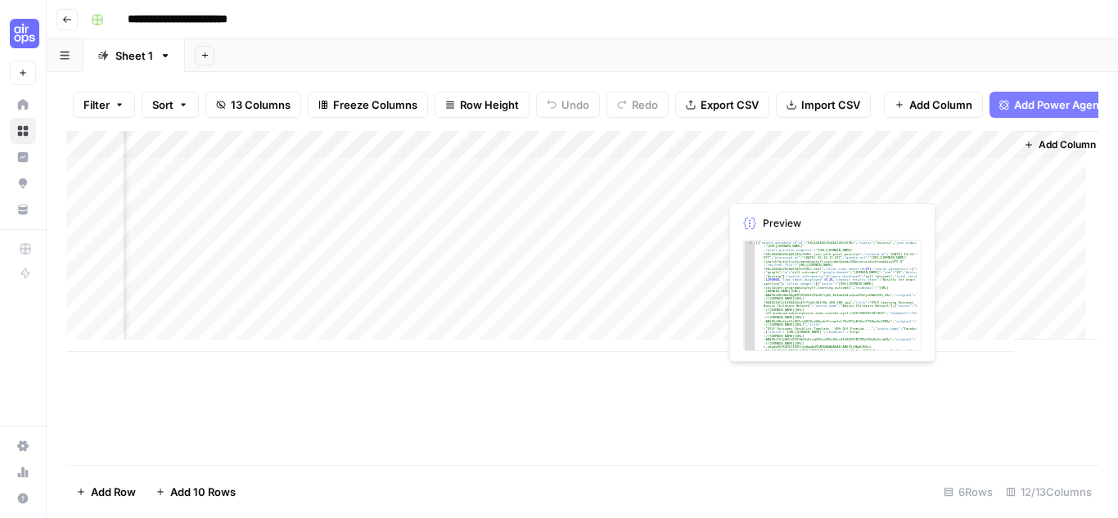
click at [763, 180] on div "Add Column" at bounding box center [582, 241] width 1032 height 221
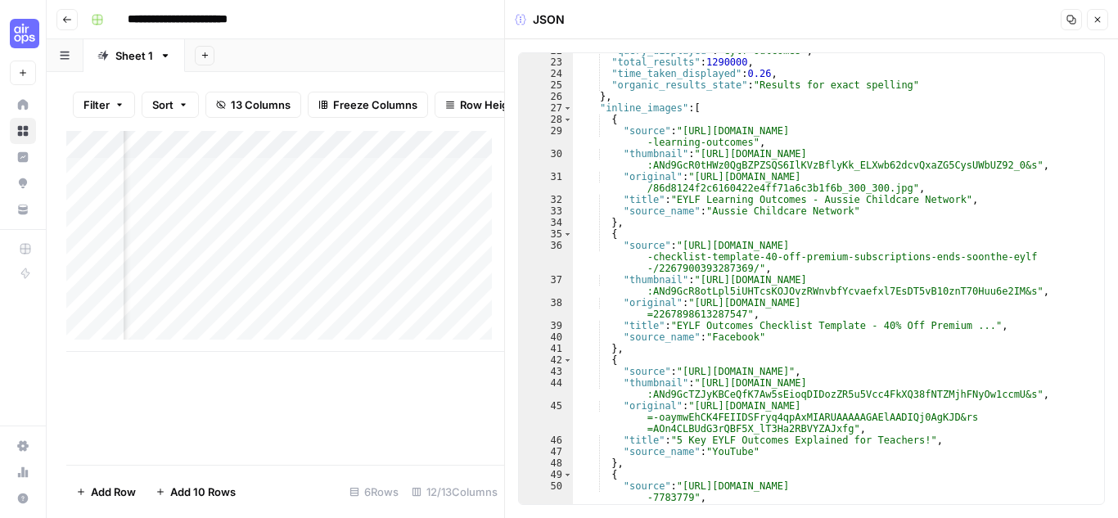
scroll to position [44, 0]
click at [1099, 19] on icon "button" at bounding box center [1098, 20] width 6 height 6
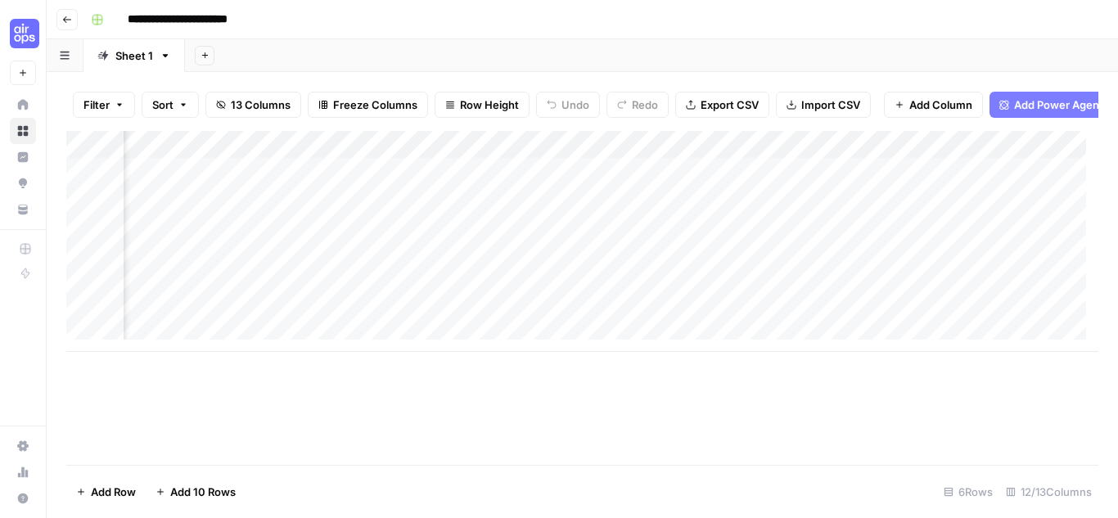
scroll to position [0, 838]
click at [628, 155] on div "Add Column" at bounding box center [582, 241] width 1032 height 221
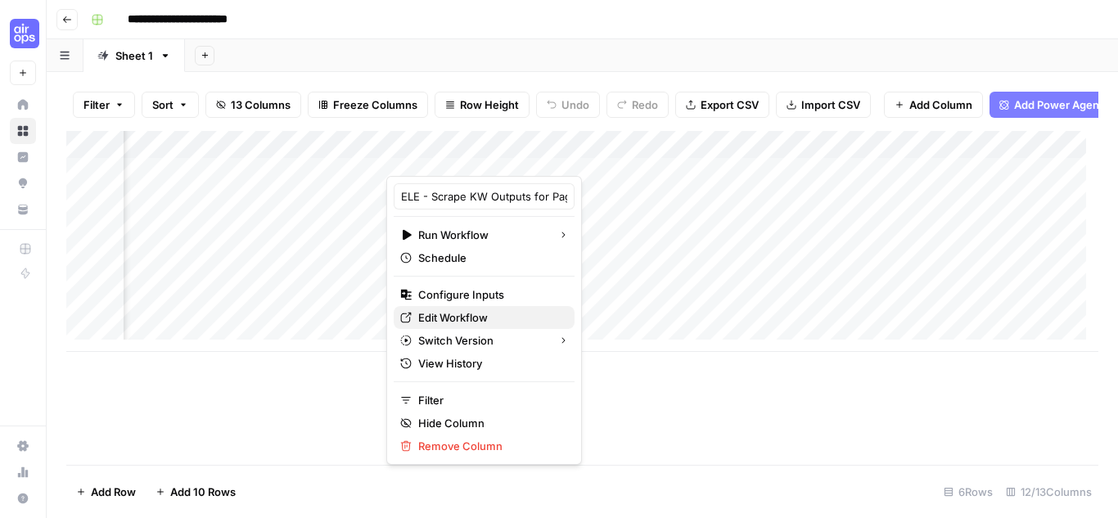
click at [454, 313] on span "Edit Workflow" at bounding box center [489, 317] width 143 height 16
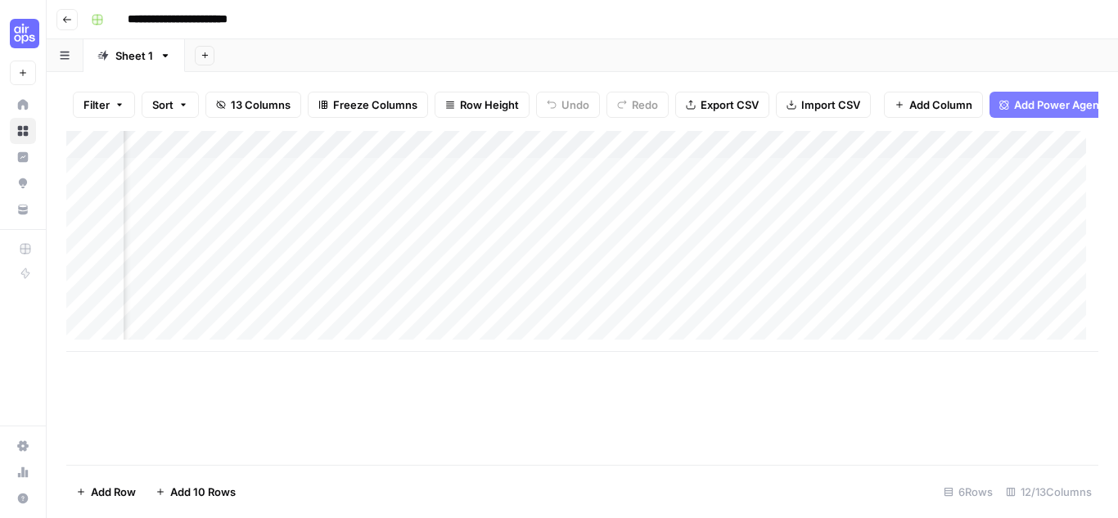
scroll to position [0, 1247]
click at [876, 183] on div "Add Column" at bounding box center [582, 241] width 1032 height 221
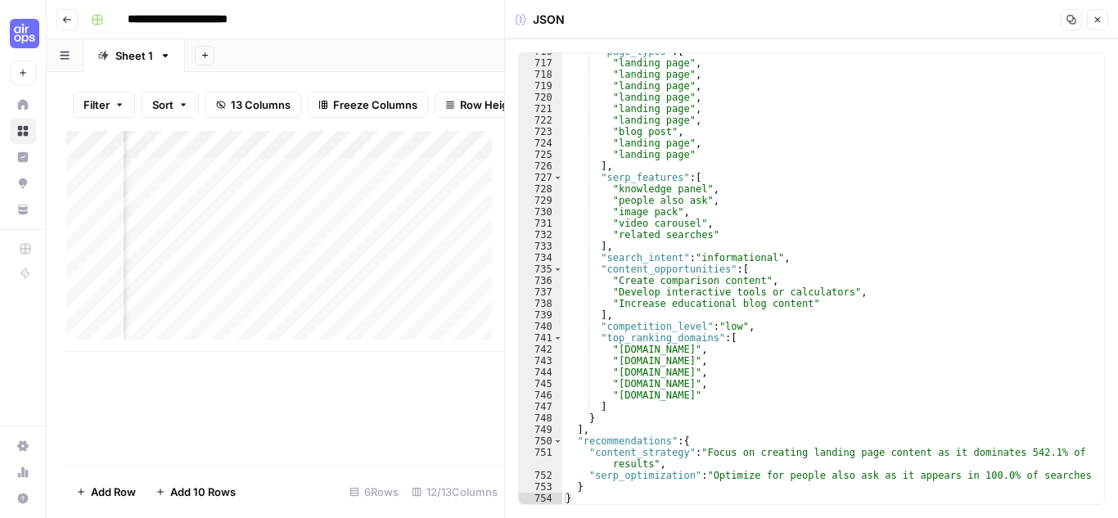
scroll to position [8214, 0]
click at [1102, 20] on icon "button" at bounding box center [1098, 20] width 10 height 10
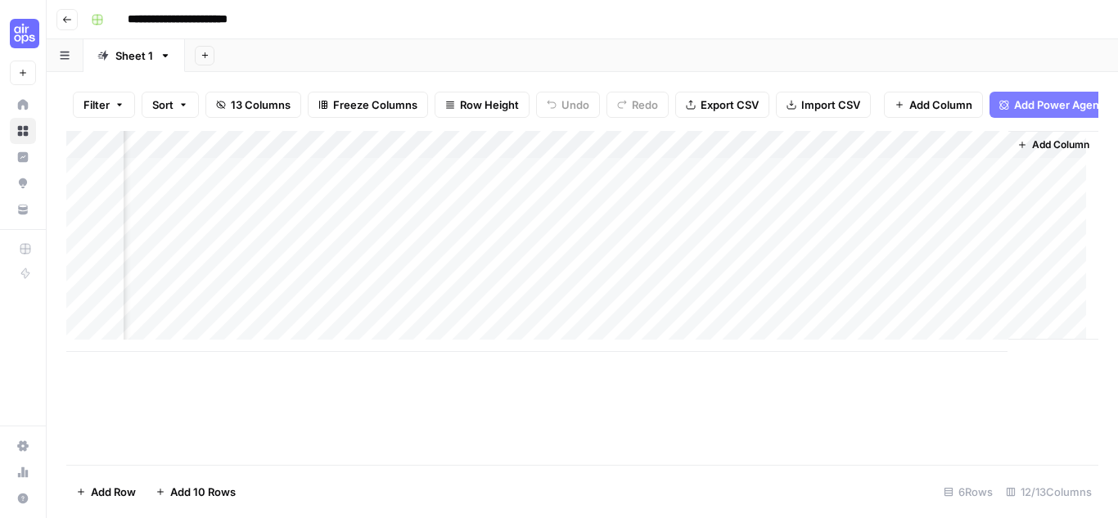
scroll to position [0, 1247]
click at [883, 208] on div "Add Column" at bounding box center [582, 241] width 1032 height 221
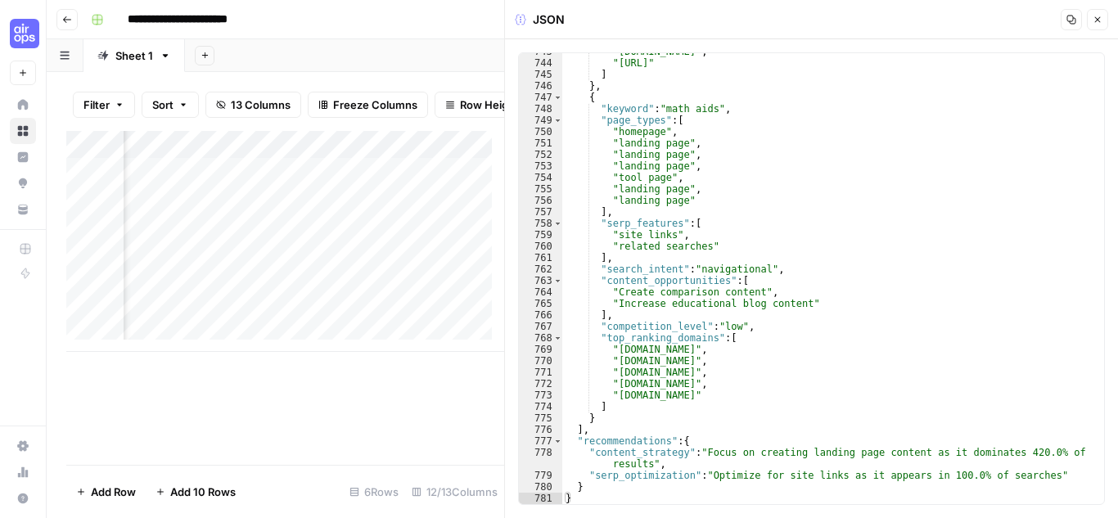
scroll to position [8512, 0]
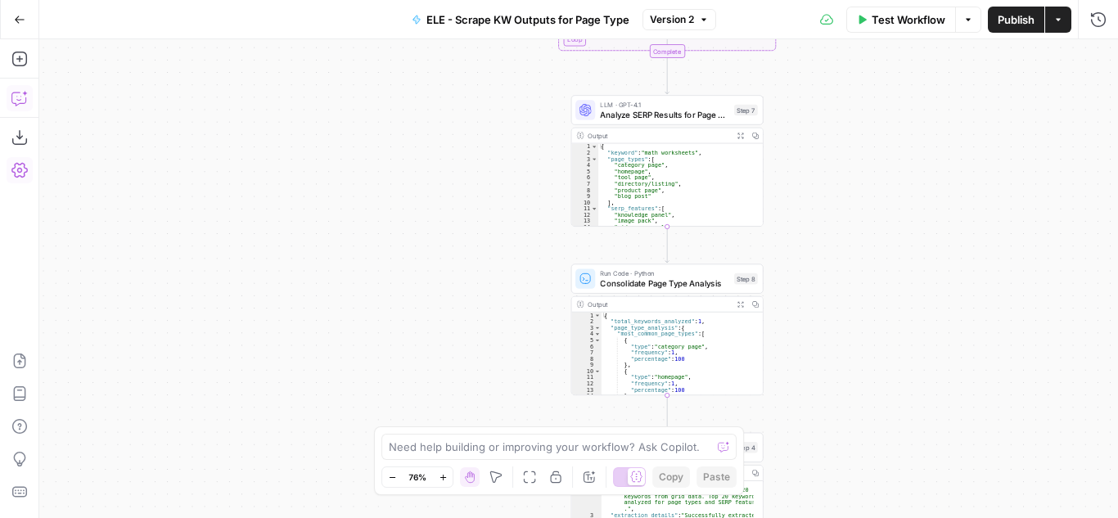
click at [25, 102] on icon "button" at bounding box center [18, 99] width 14 height 13
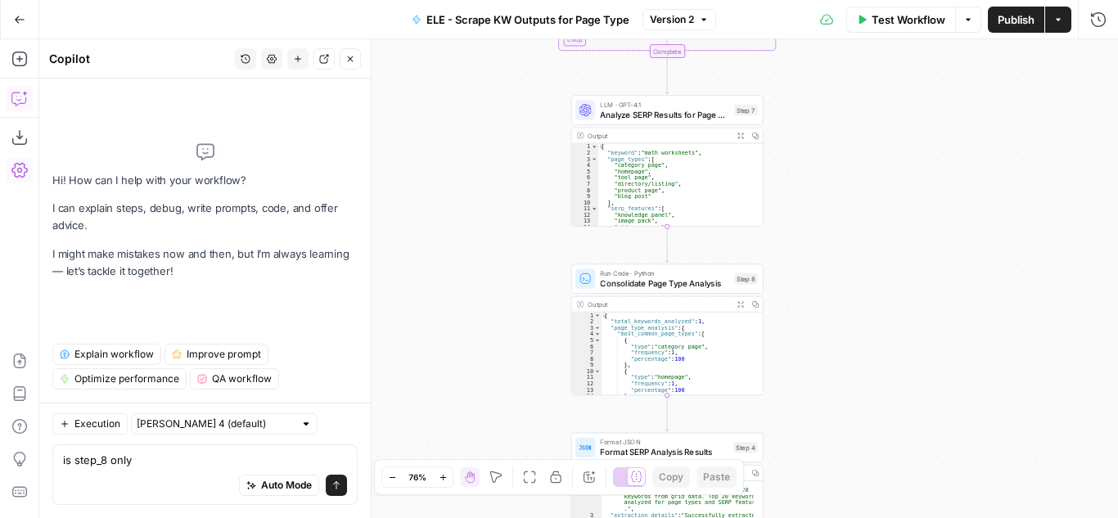
click at [744, 133] on button "Expand Output" at bounding box center [741, 135] width 15 height 15
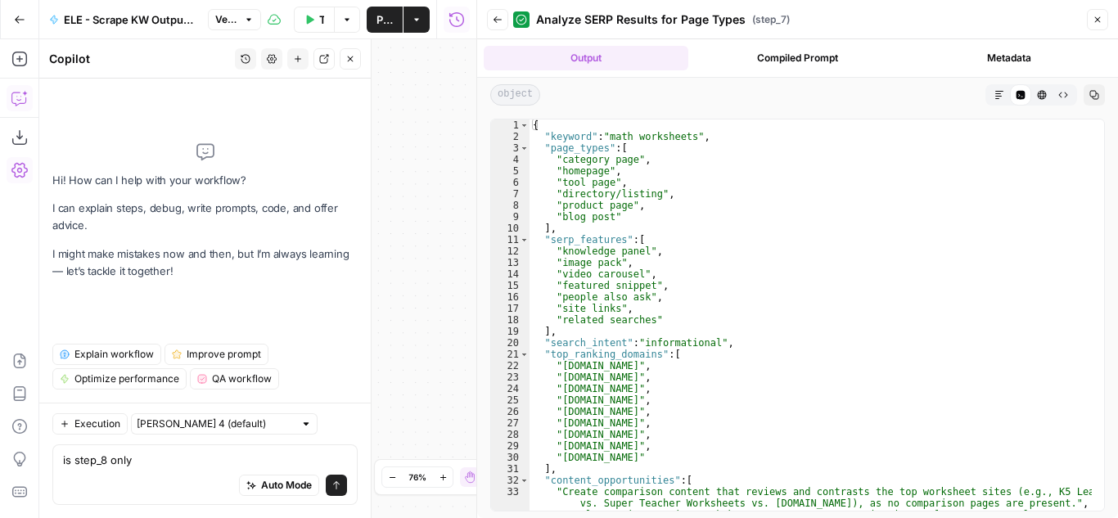
click at [1104, 12] on button "Close" at bounding box center [1097, 19] width 21 height 21
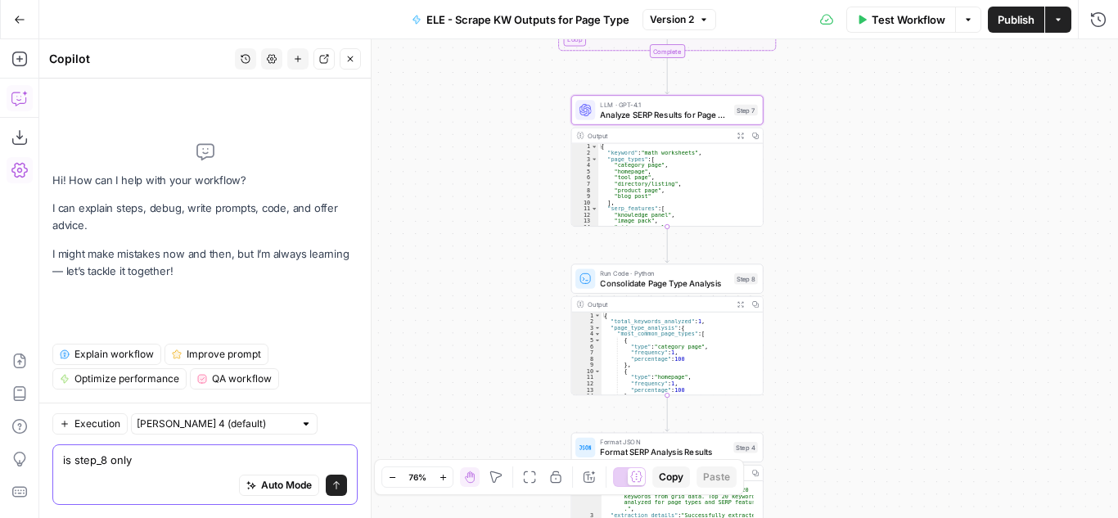
click at [101, 460] on textarea "is step_8 only" at bounding box center [205, 460] width 284 height 16
click at [165, 456] on textarea "is step_7 only" at bounding box center [205, 460] width 284 height 16
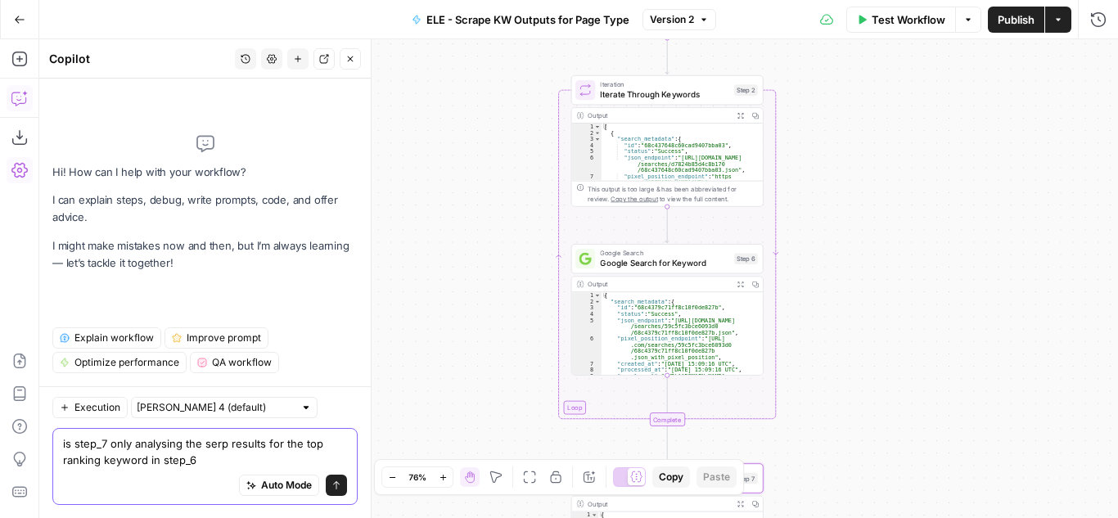
type textarea "is step_7 only analysing the serp results for the top ranking keyword in step_6?"
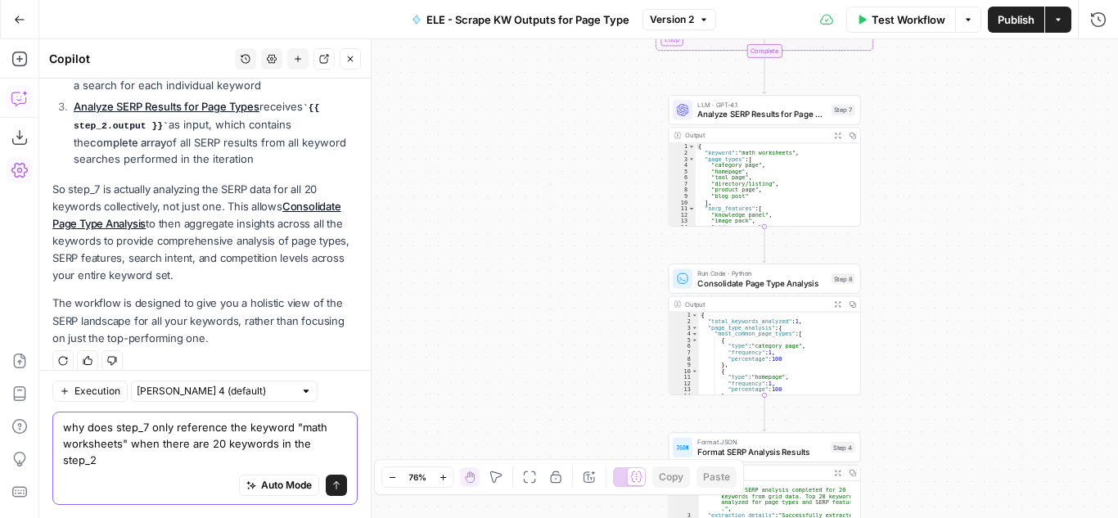
scroll to position [349, 0]
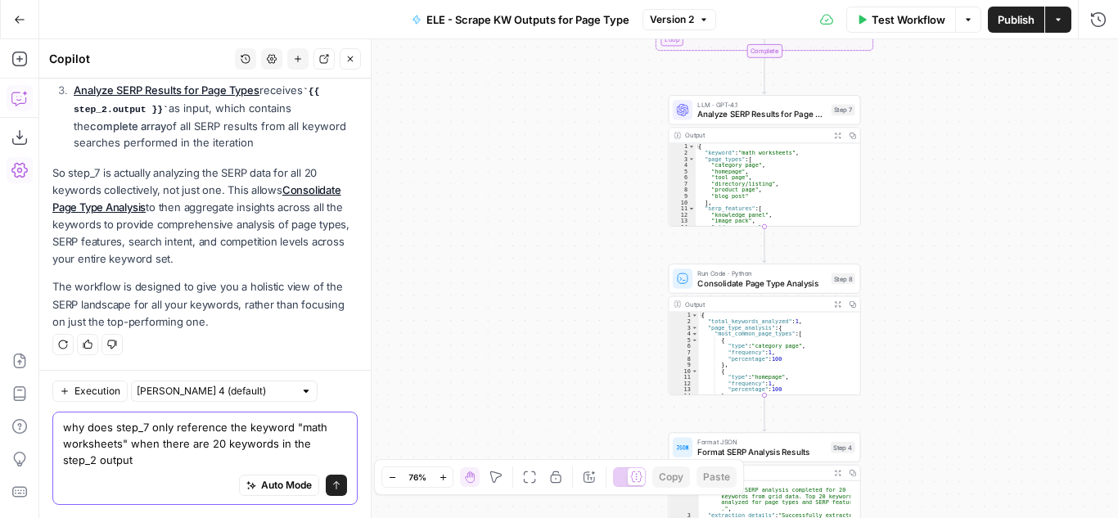
type textarea "why does step_7 only reference the keyword "math worksheets" when there are 20 …"
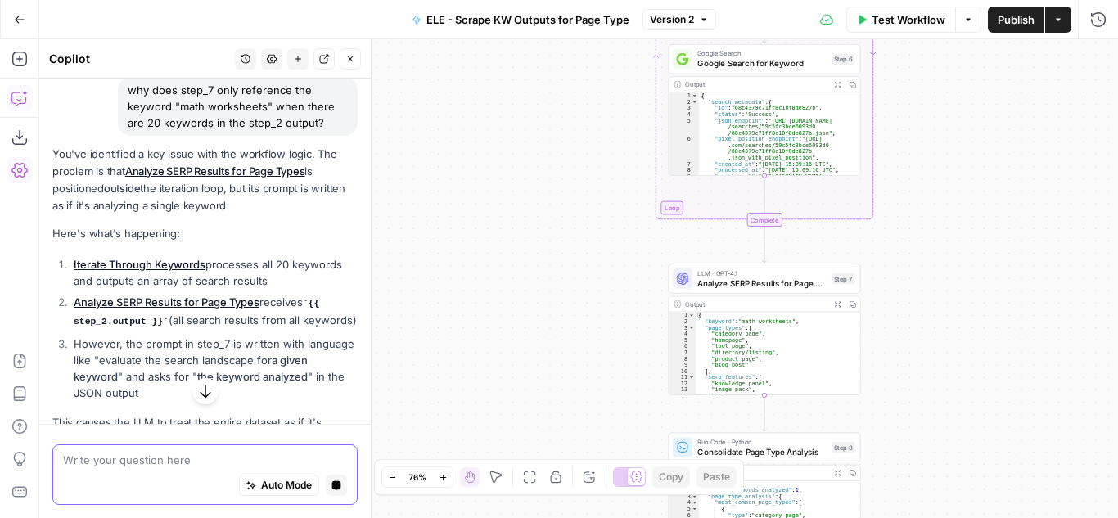
scroll to position [585, 0]
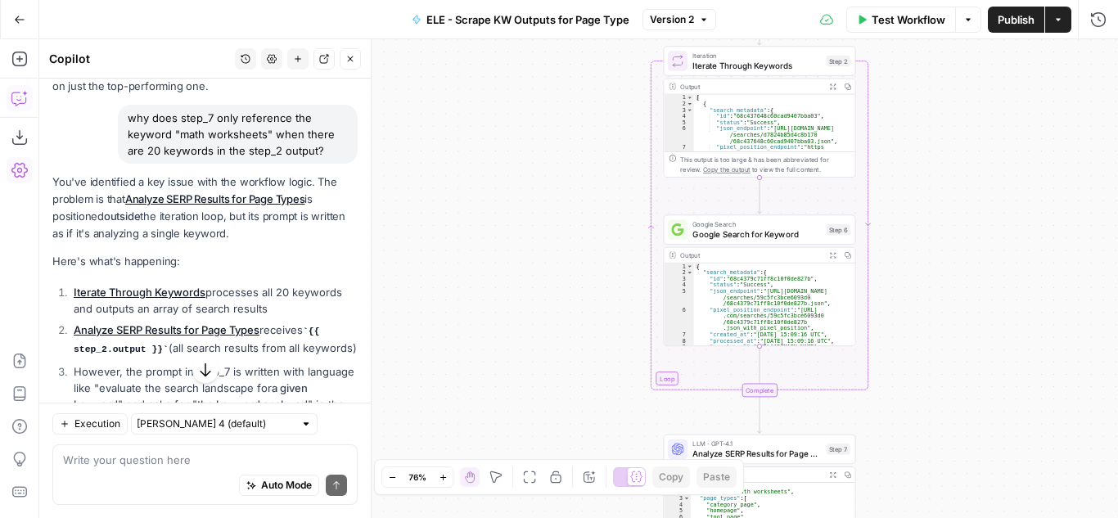
drag, startPoint x: 617, startPoint y: 292, endPoint x: 610, endPoint y: 97, distance: 195.0
click at [610, 97] on div "Workflow Set Inputs Inputs Run Code · Python Extract Top 20 Keywords Step 1 Out…" at bounding box center [578, 278] width 1079 height 479
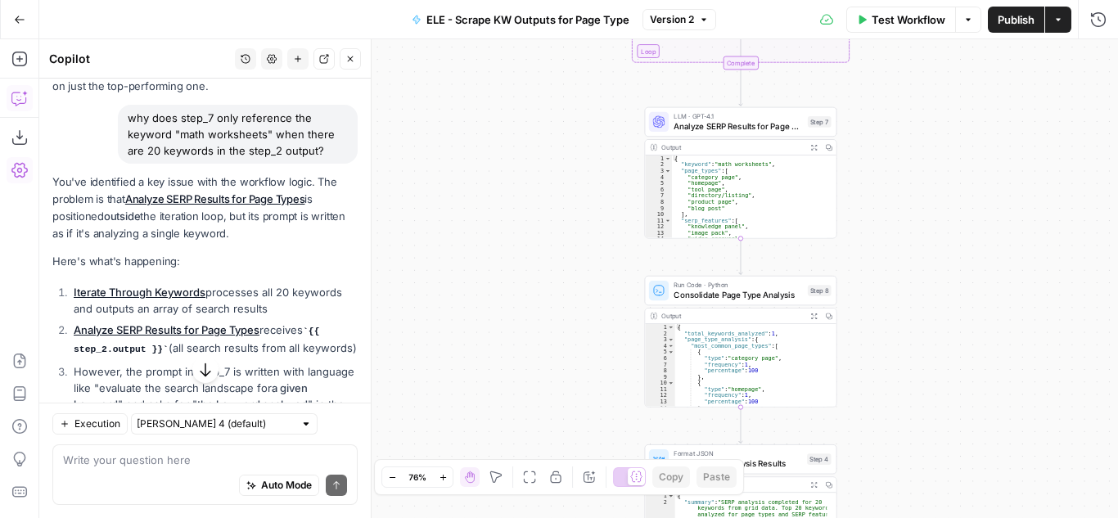
drag, startPoint x: 603, startPoint y: 422, endPoint x: 584, endPoint y: 94, distance: 328.0
click at [584, 94] on div "Workflow Set Inputs Inputs Run Code · Python Extract Top 20 Keywords Step 1 Out…" at bounding box center [578, 278] width 1079 height 479
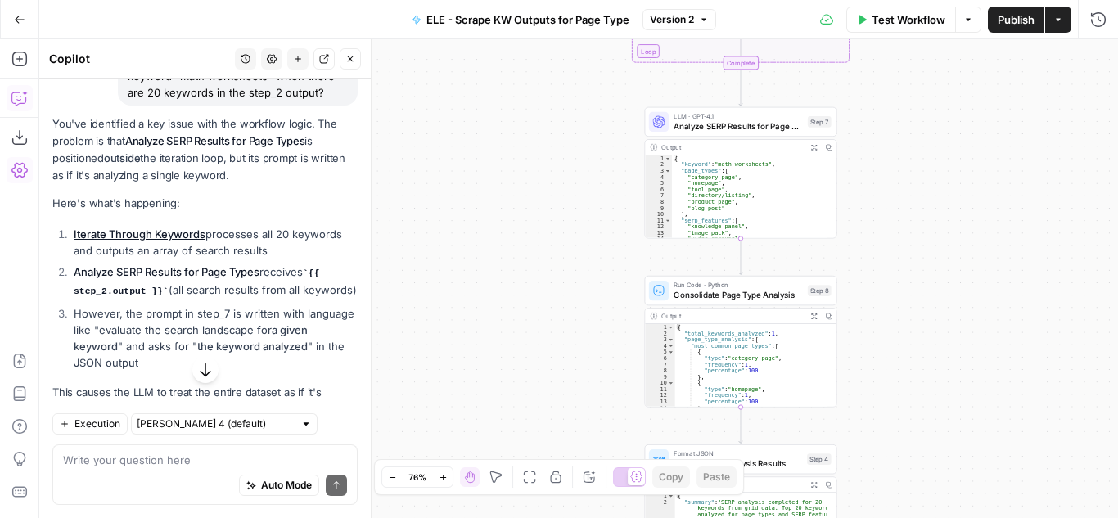
scroll to position [666, 0]
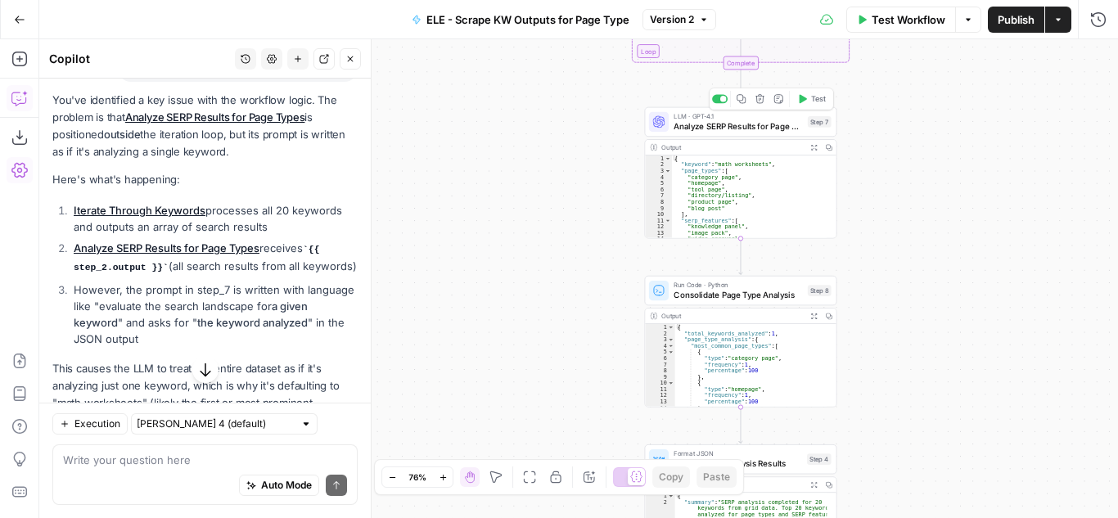
click at [774, 128] on span "Analyze SERP Results for Page Types" at bounding box center [738, 126] width 129 height 12
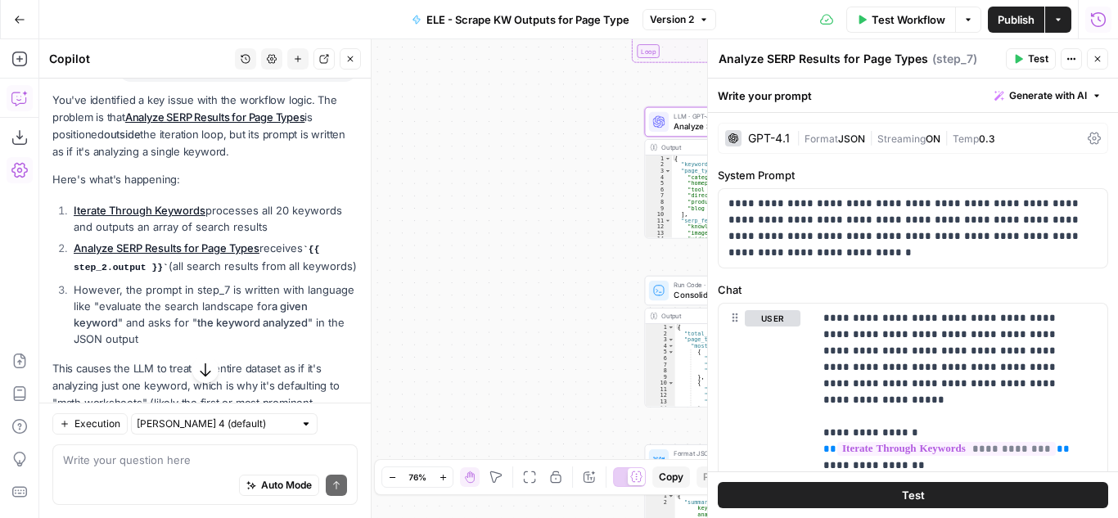
click at [1097, 15] on icon "button" at bounding box center [1099, 19] width 16 height 16
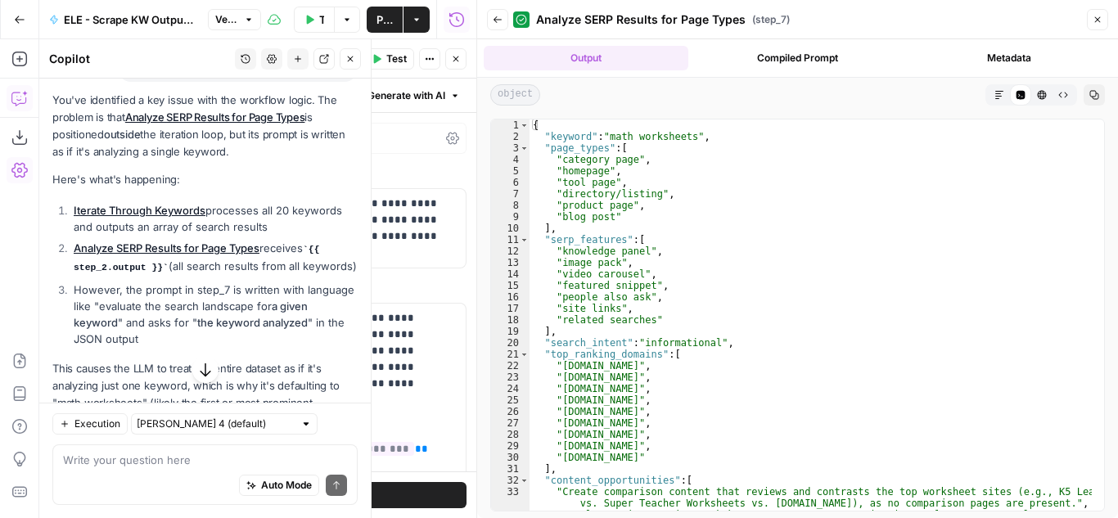
click at [764, 61] on button "Compiled Prompt" at bounding box center [797, 58] width 205 height 25
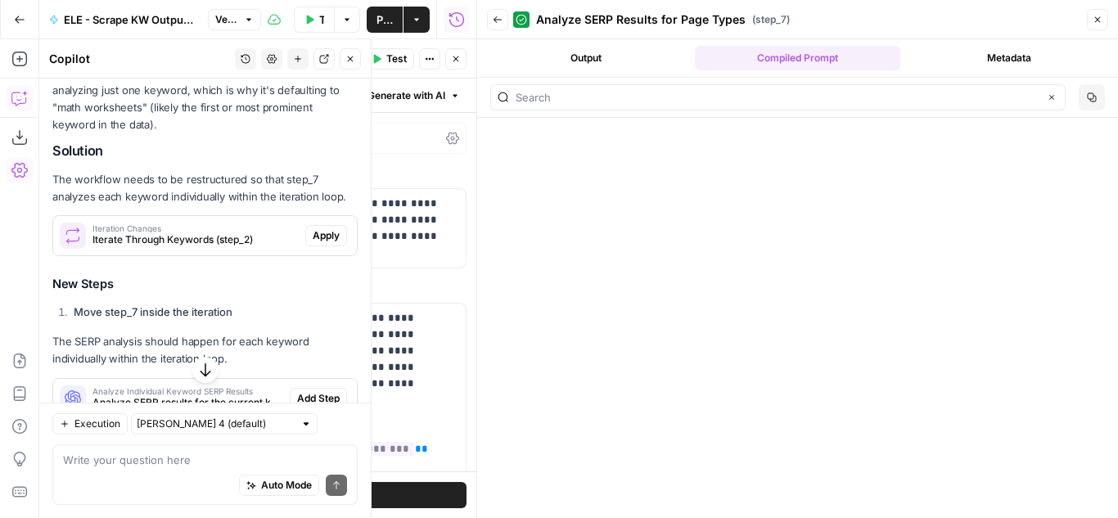
scroll to position [983, 0]
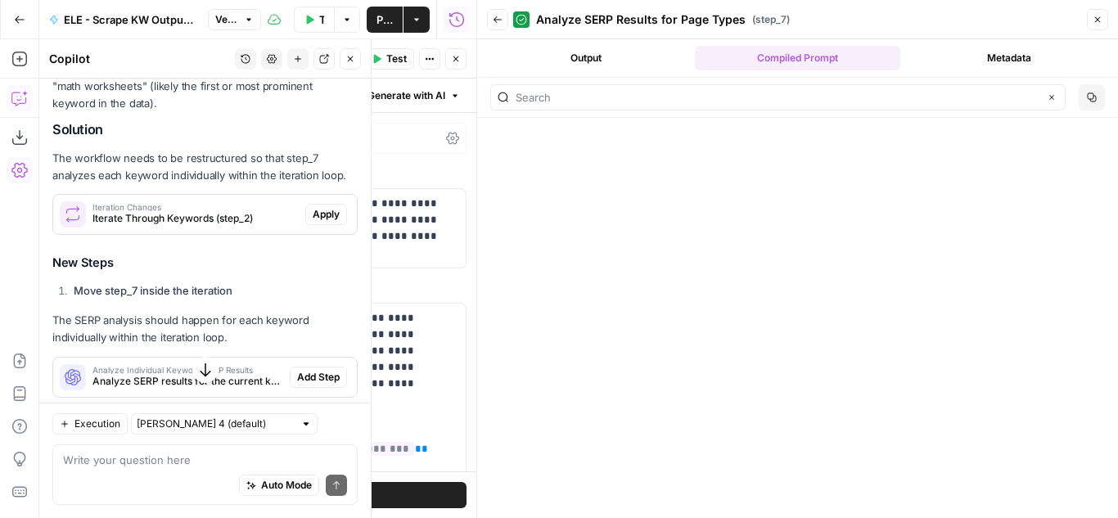
click at [313, 222] on span "Apply" at bounding box center [326, 214] width 27 height 15
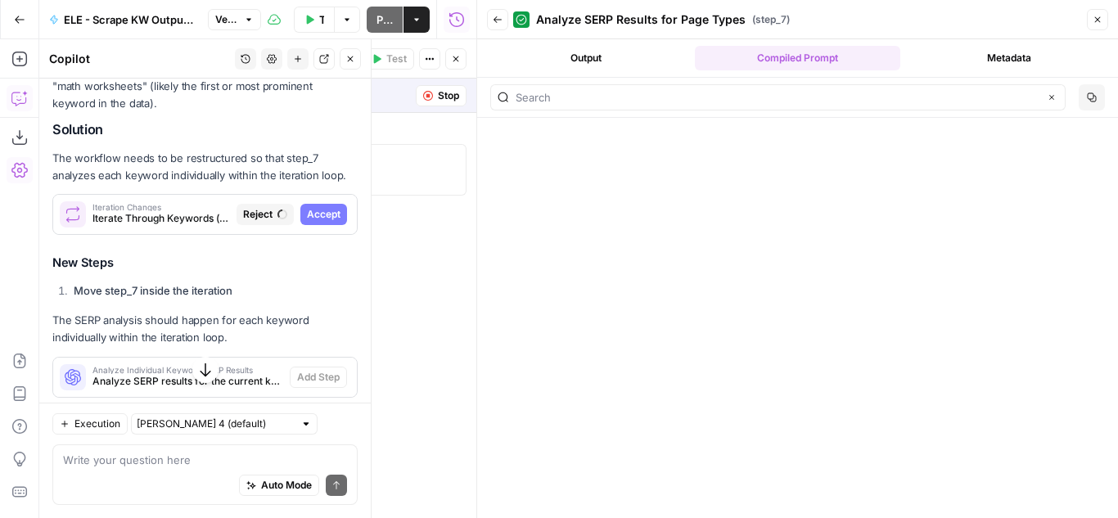
scroll to position [113996, 0]
click at [1097, 19] on icon "button" at bounding box center [1098, 20] width 6 height 6
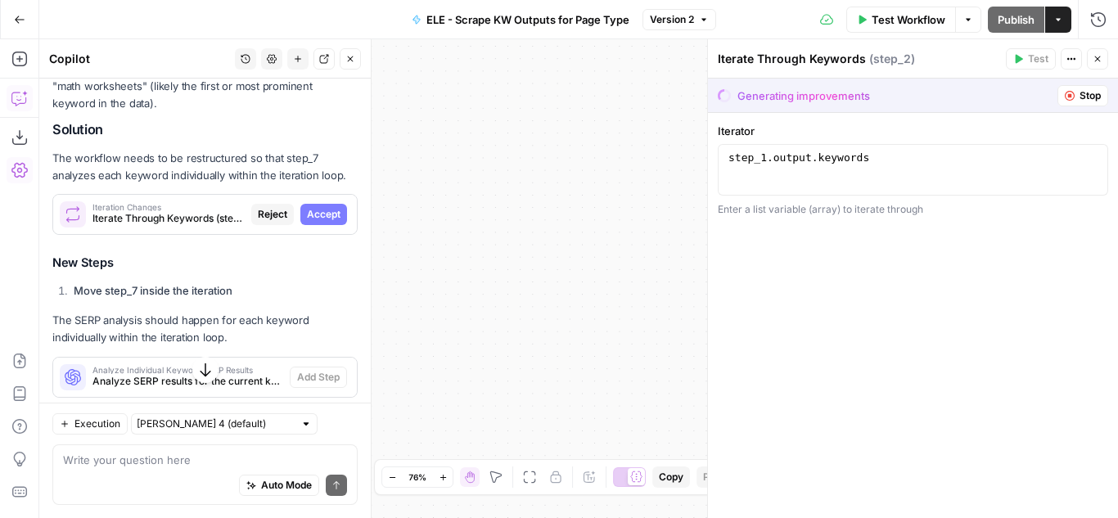
click at [317, 222] on span "Accept" at bounding box center [324, 214] width 34 height 15
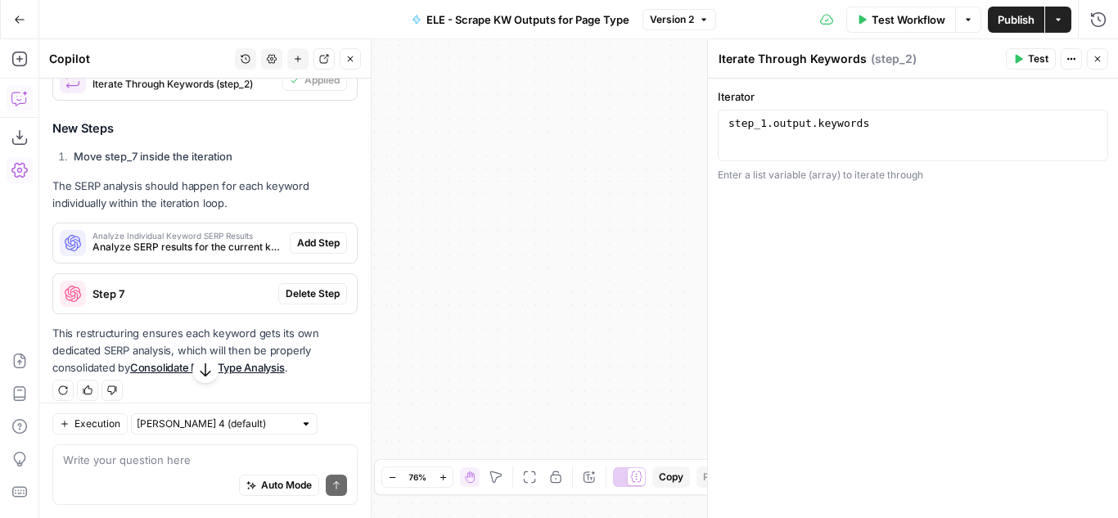
scroll to position [1147, 0]
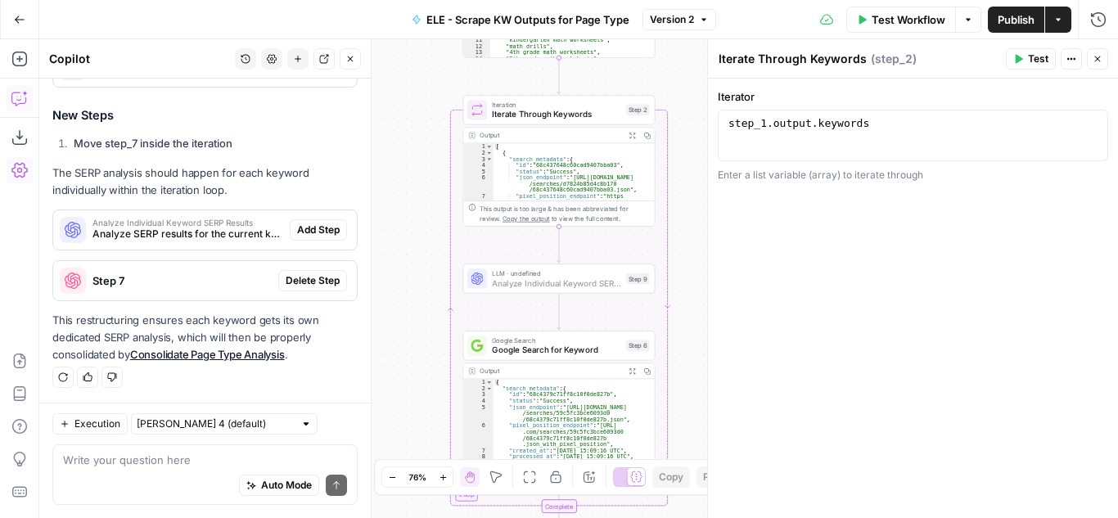
click at [302, 232] on span "Add Step" at bounding box center [318, 230] width 43 height 15
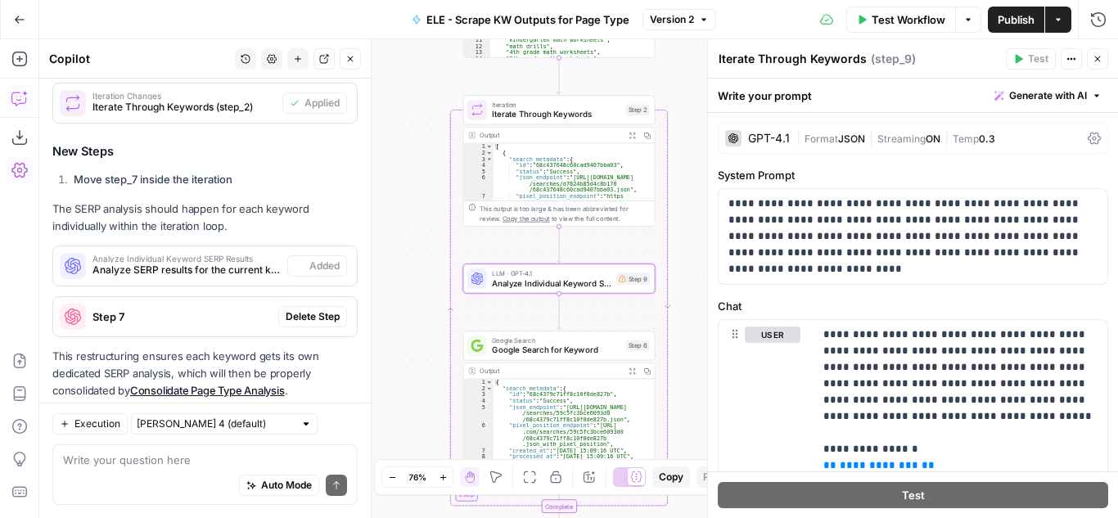
scroll to position [1199, 0]
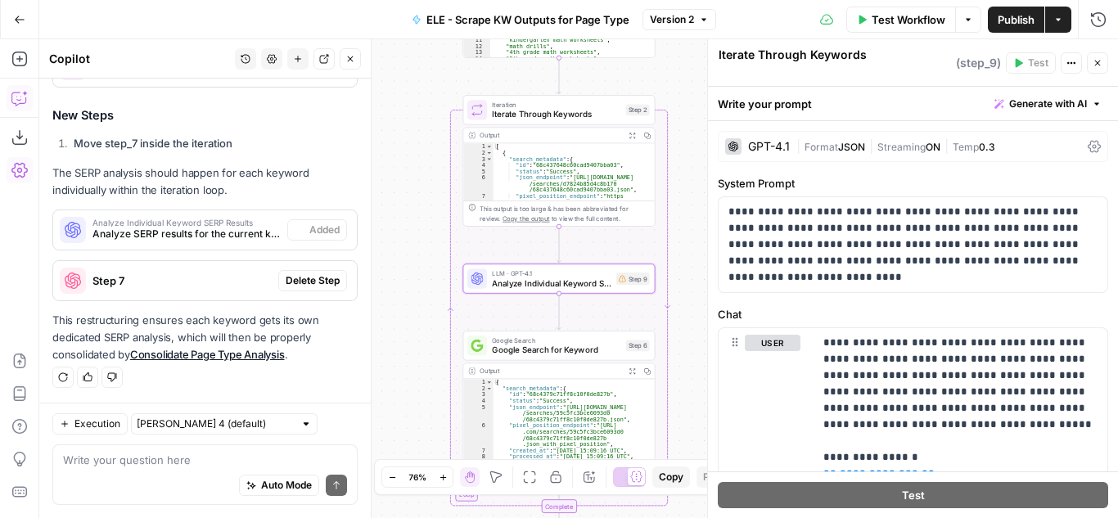
type textarea "Analyze Individual Keyword SERP Results"
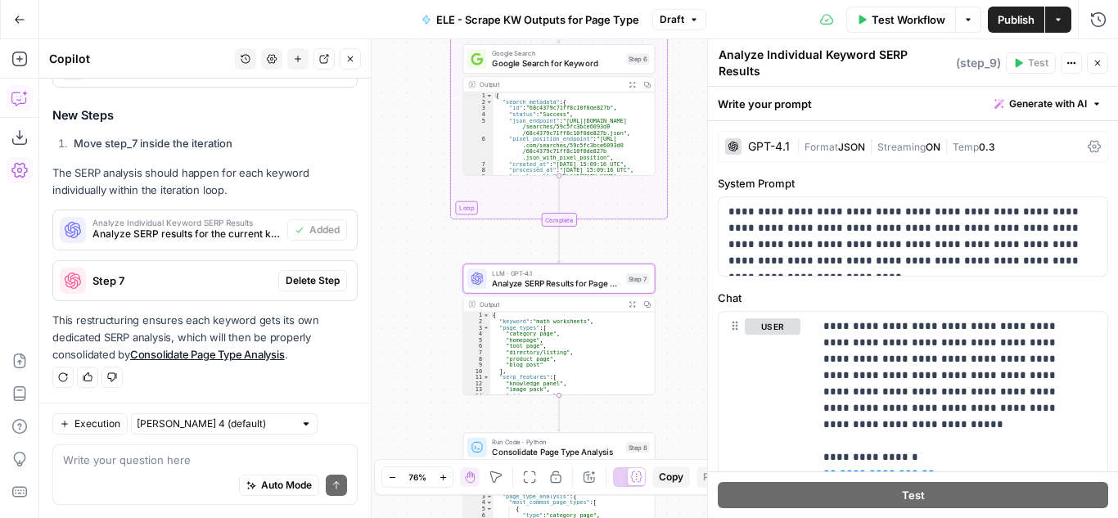
click at [300, 282] on span "Delete Step" at bounding box center [313, 280] width 54 height 15
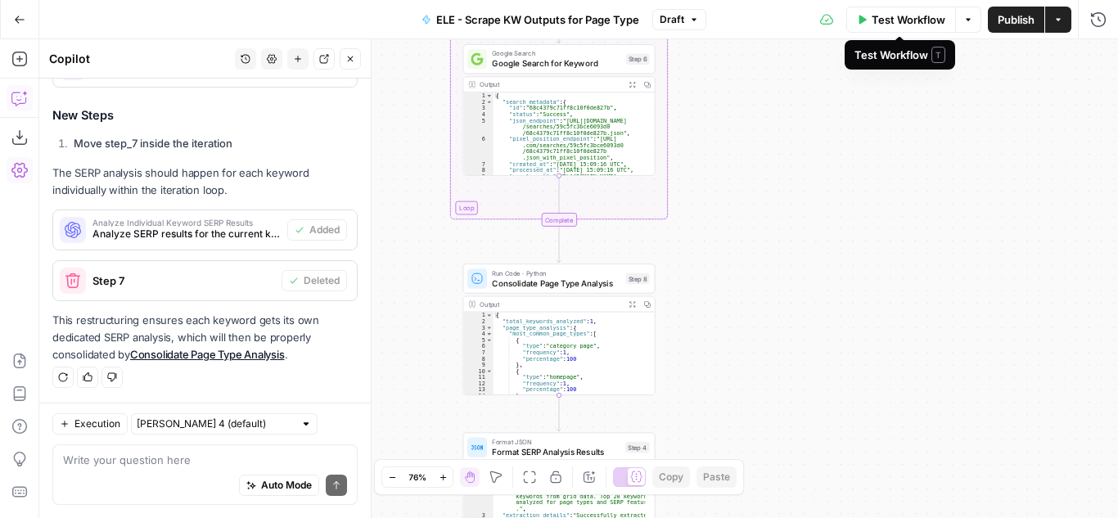
click at [874, 20] on span "Test Workflow" at bounding box center [909, 19] width 74 height 16
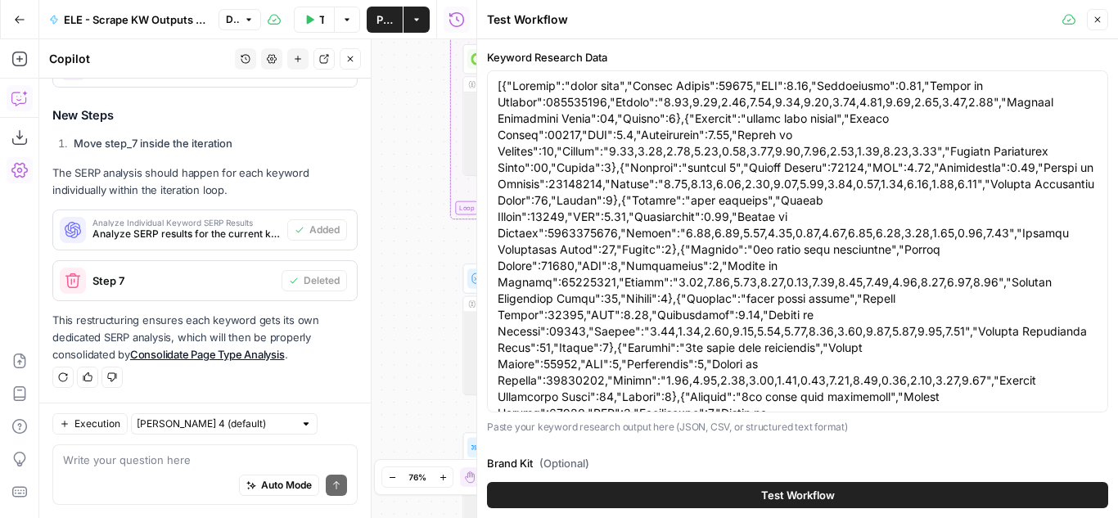
click at [738, 496] on button "Test Workflow" at bounding box center [797, 495] width 621 height 26
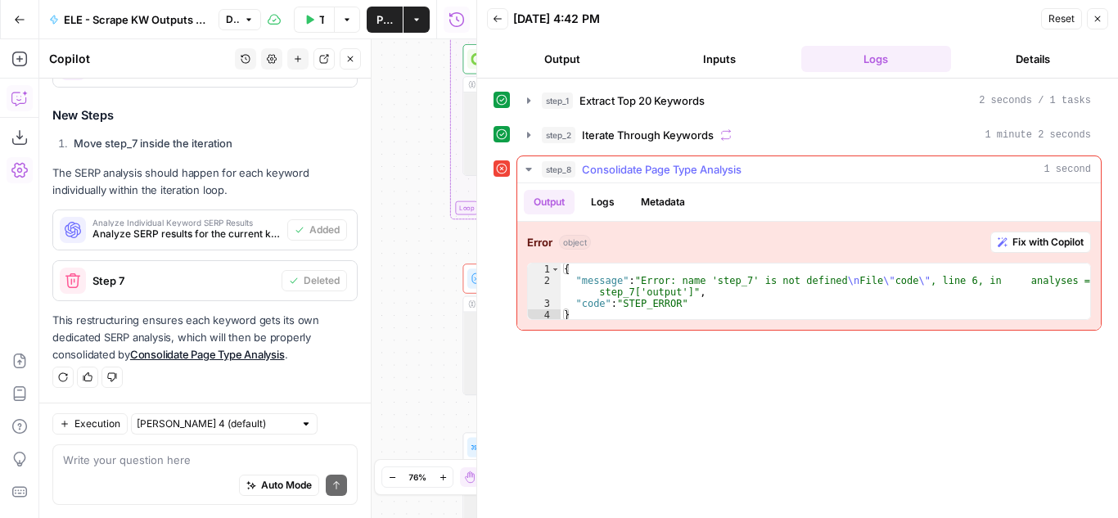
click at [1056, 240] on span "Fix with Copilot" at bounding box center [1048, 242] width 71 height 15
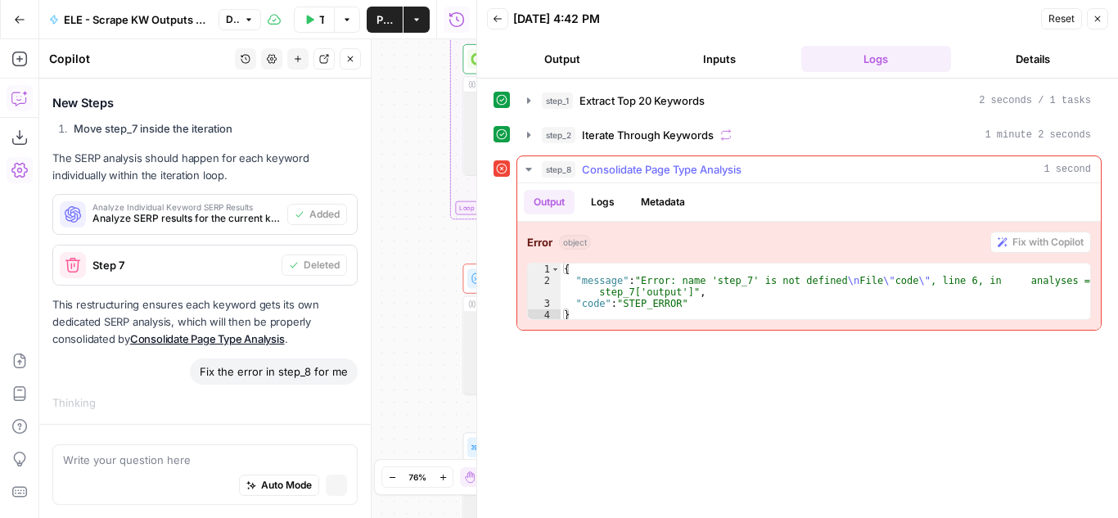
scroll to position [1156, 0]
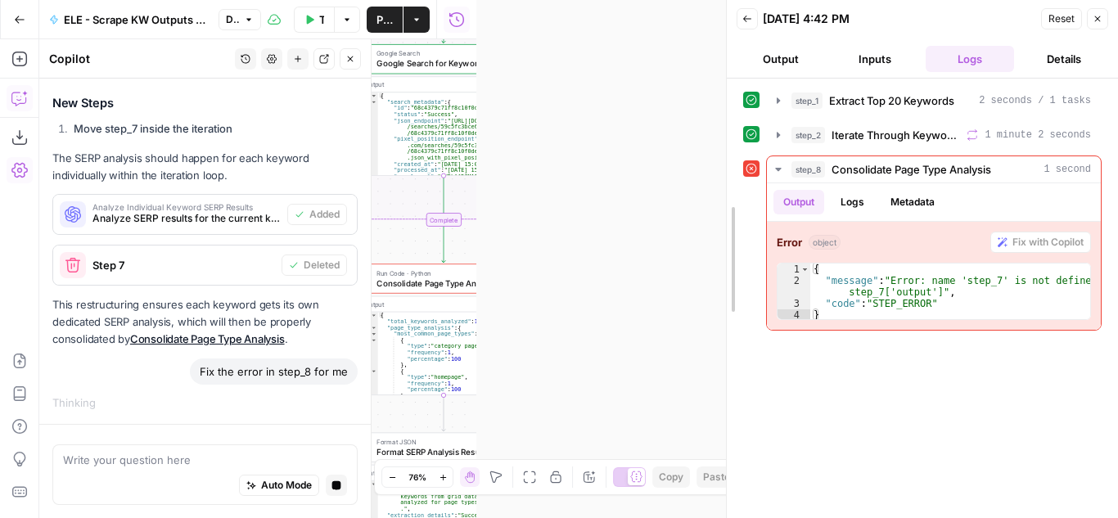
drag, startPoint x: 479, startPoint y: 191, endPoint x: 591, endPoint y: 253, distance: 128.3
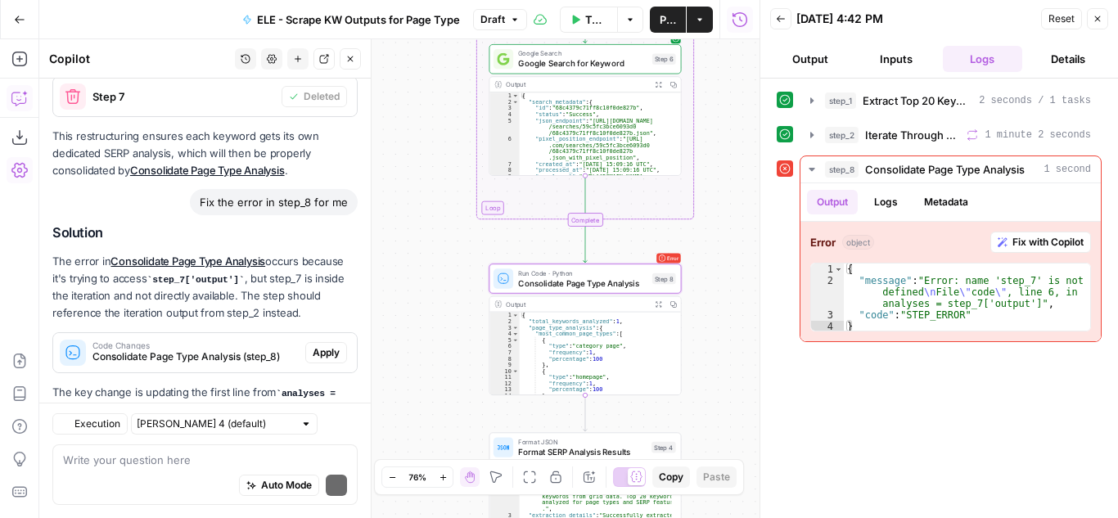
scroll to position [1474, 0]
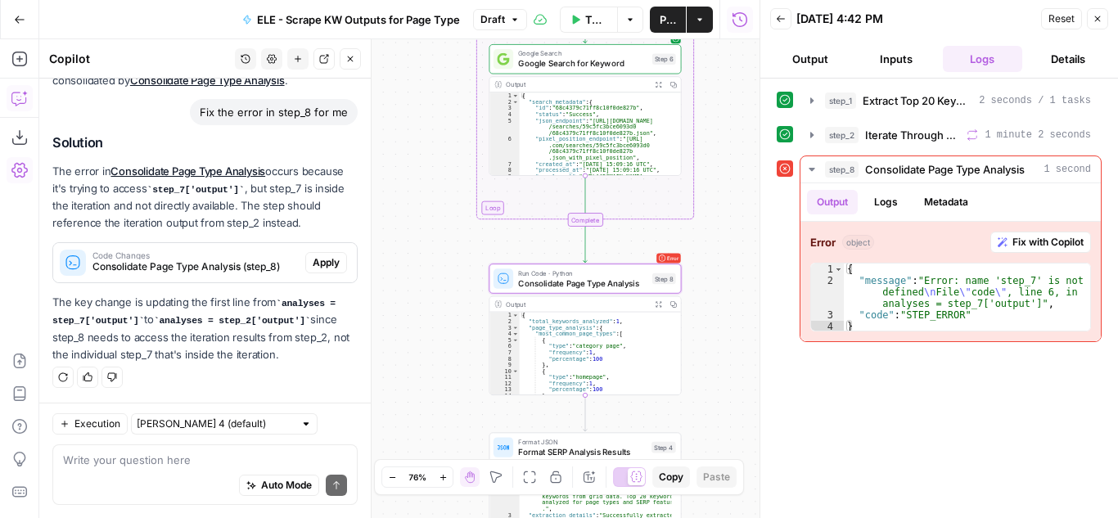
click at [313, 261] on span "Apply" at bounding box center [326, 262] width 27 height 15
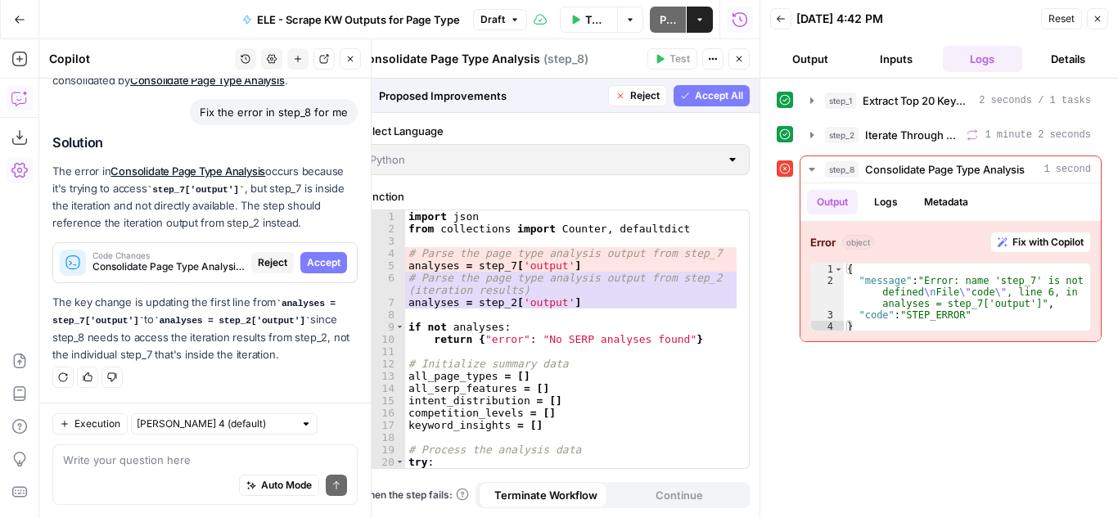
scroll to position [1421, 0]
click at [698, 99] on span "Accept All" at bounding box center [719, 95] width 48 height 15
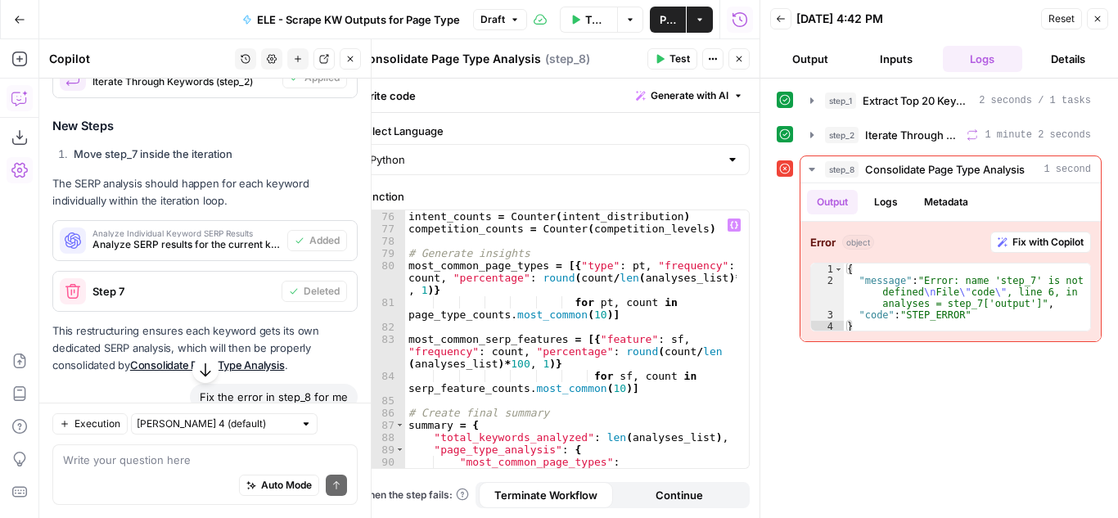
scroll to position [1695, 0]
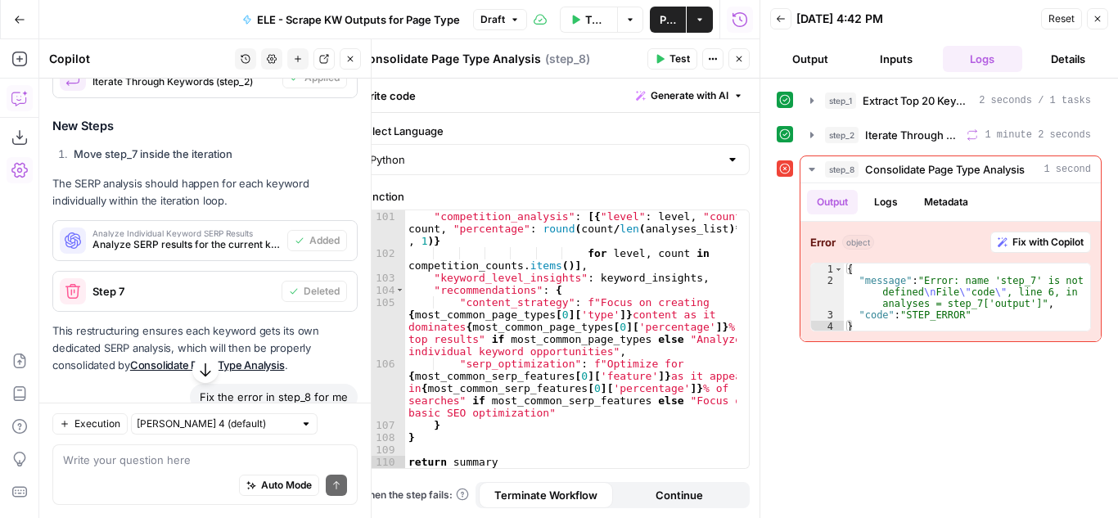
click at [669, 61] on button "Test" at bounding box center [673, 58] width 50 height 21
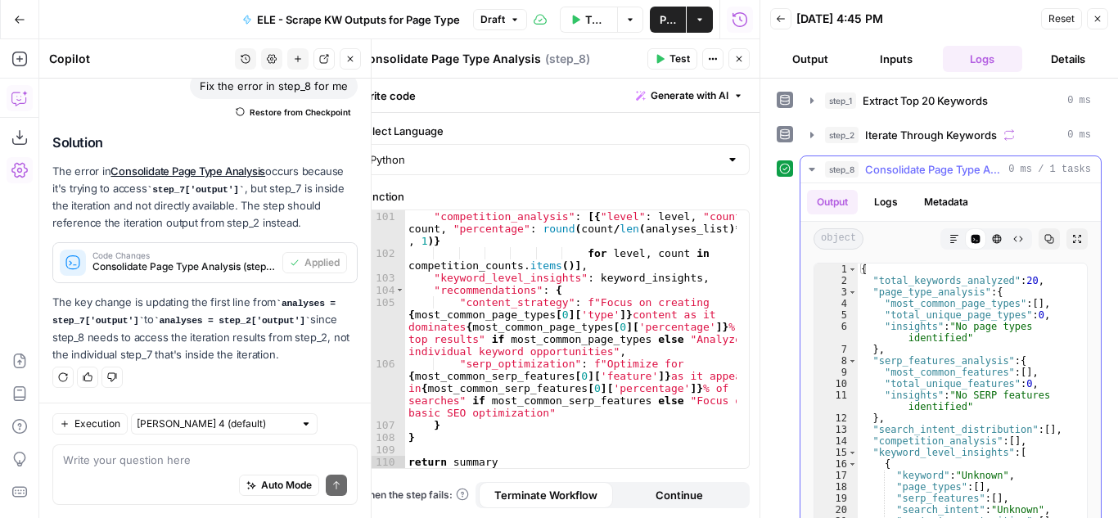
scroll to position [49, 0]
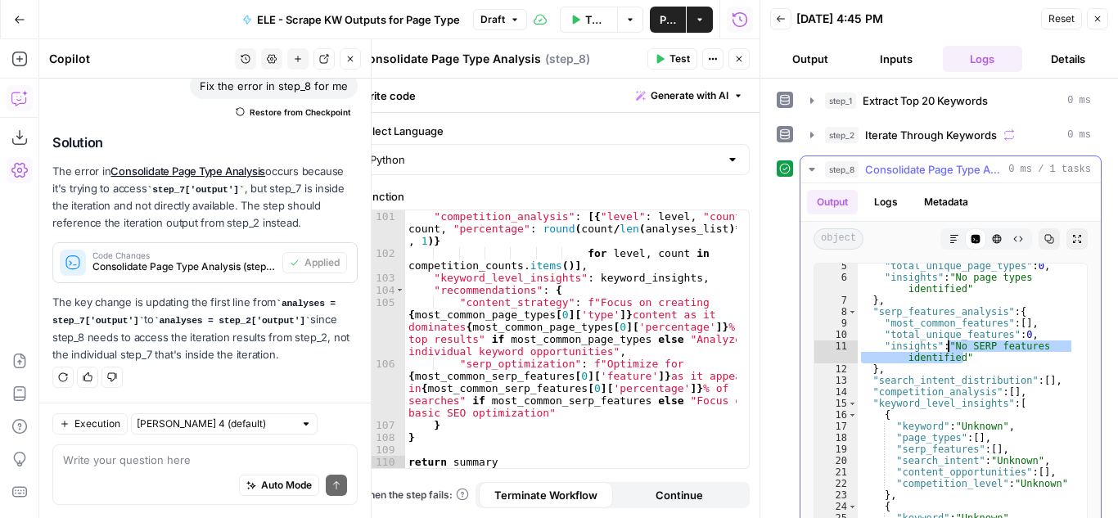
drag, startPoint x: 986, startPoint y: 357, endPoint x: 946, endPoint y: 343, distance: 42.5
click at [946, 343] on div ""total_unique_page_types" : 0 , "insights" : "No page types identified" } , "se…" at bounding box center [966, 432] width 217 height 345
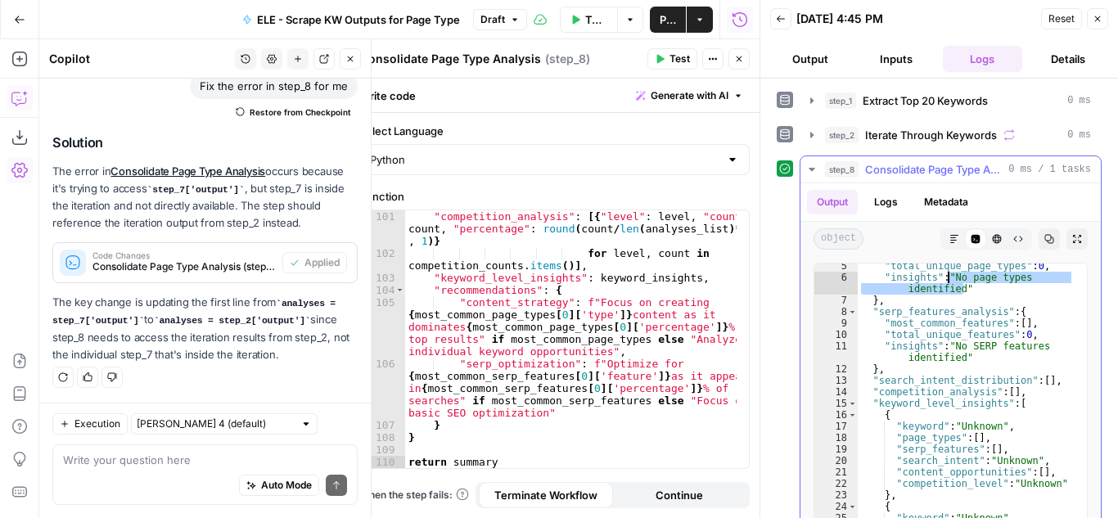
drag, startPoint x: 967, startPoint y: 284, endPoint x: 946, endPoint y: 275, distance: 22.4
click at [946, 275] on div ""total_unique_page_types" : 0 , "insights" : "No page types identified" } , "se…" at bounding box center [966, 432] width 217 height 345
type textarea "**********"
click at [183, 458] on textarea at bounding box center [205, 460] width 284 height 16
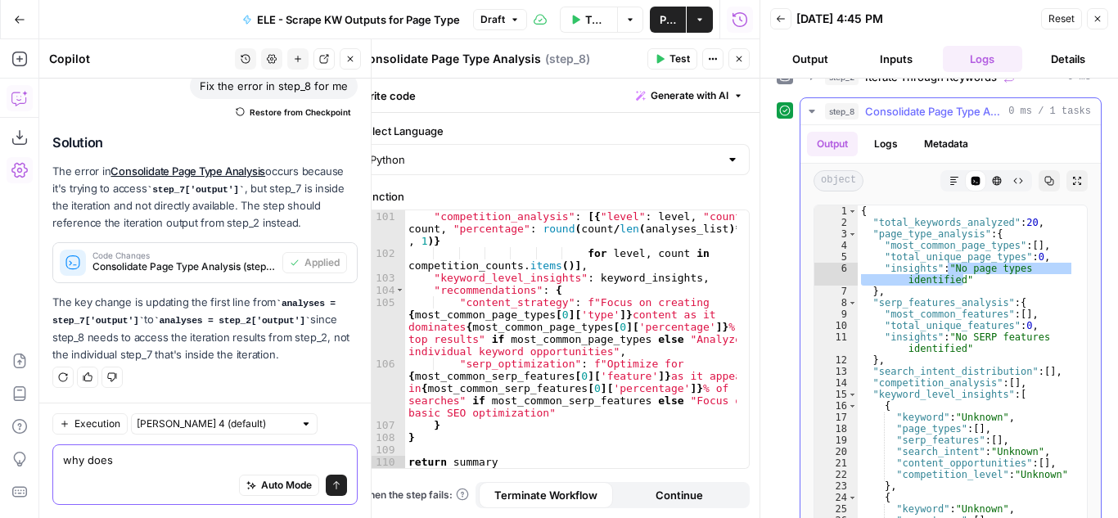
scroll to position [82, 0]
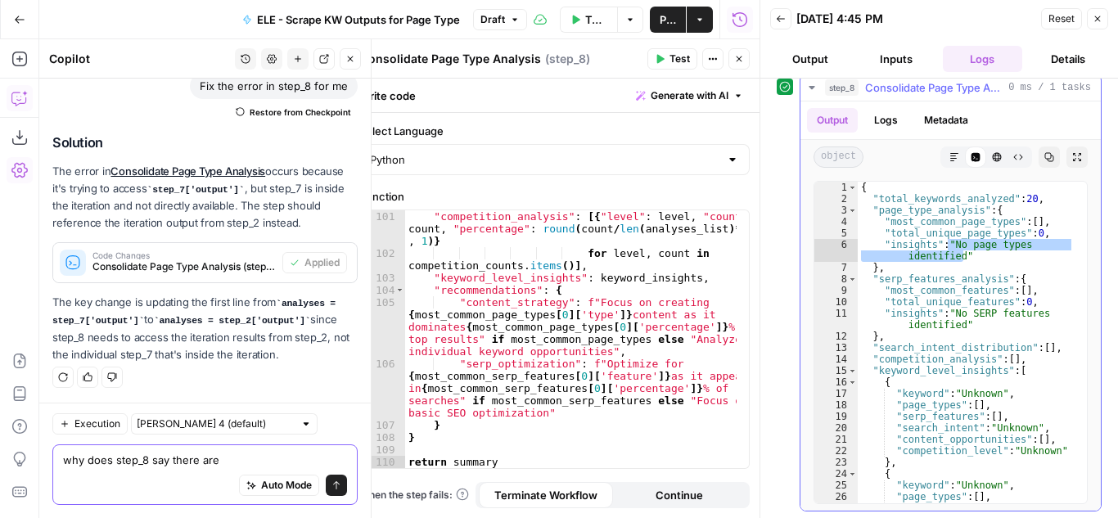
paste textarea ""No page types identified""
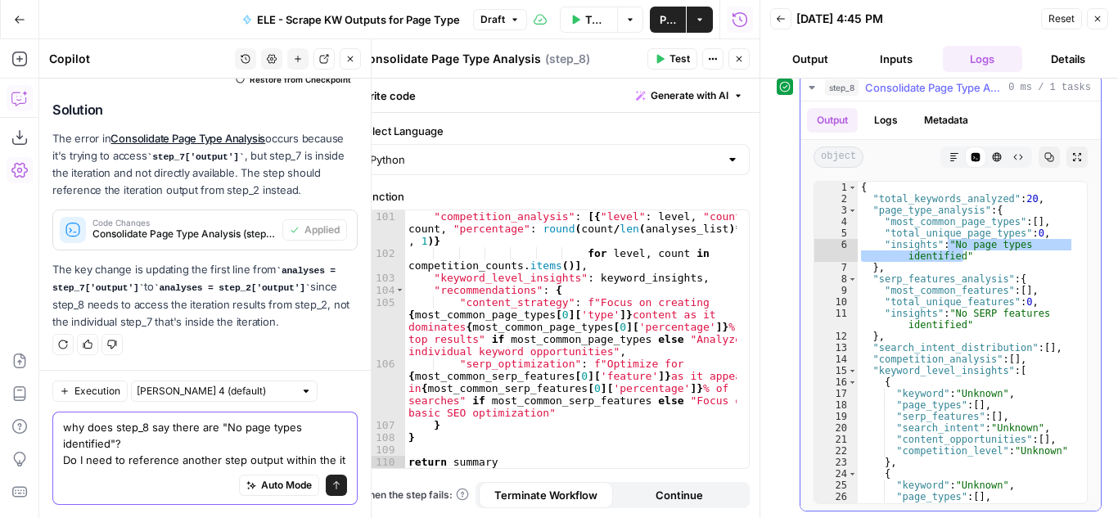
scroll to position [1549, 0]
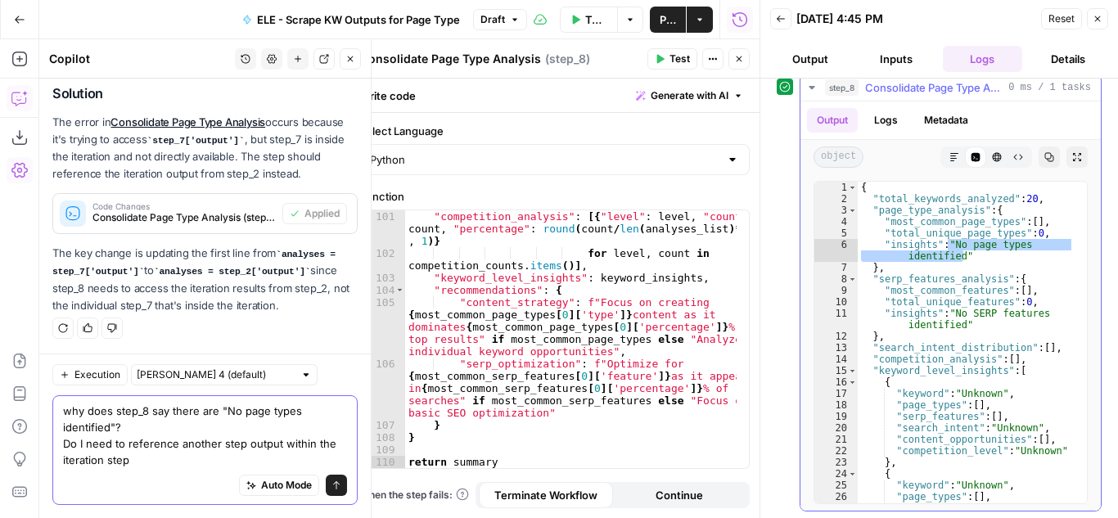
type textarea "why does step_8 say there are "No page types identified"? Do I need to referenc…"
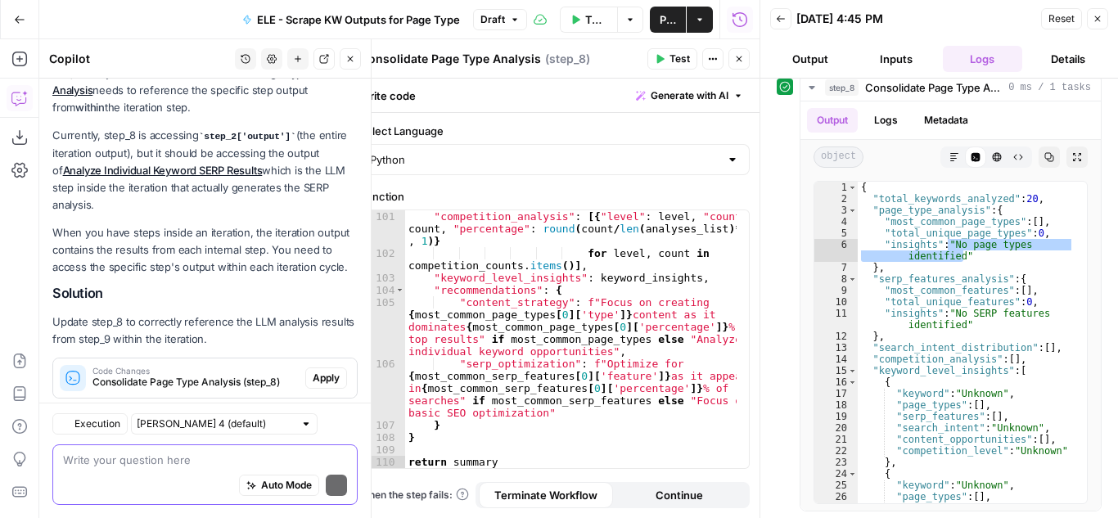
scroll to position [2009, 0]
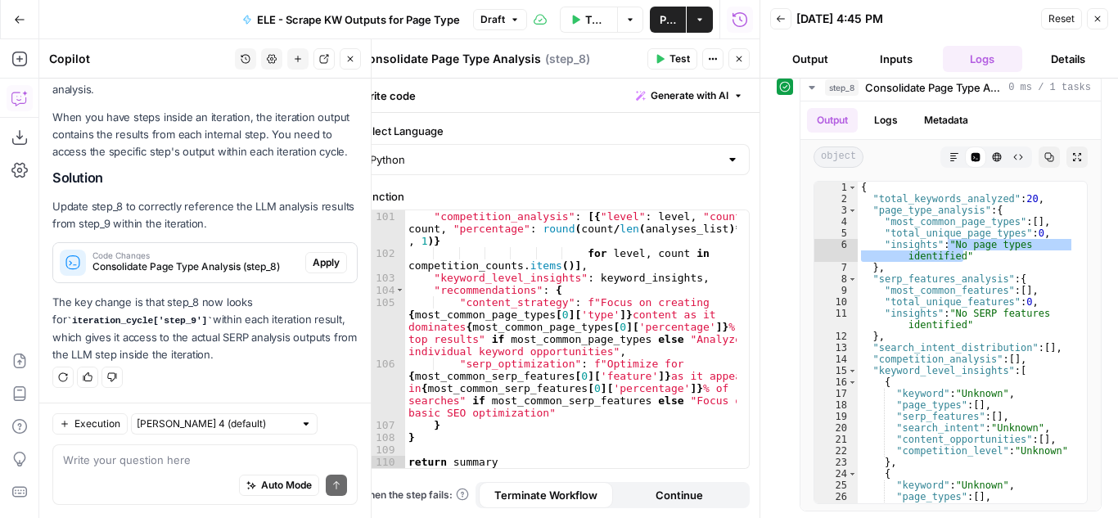
click at [313, 261] on span "Apply" at bounding box center [326, 262] width 27 height 15
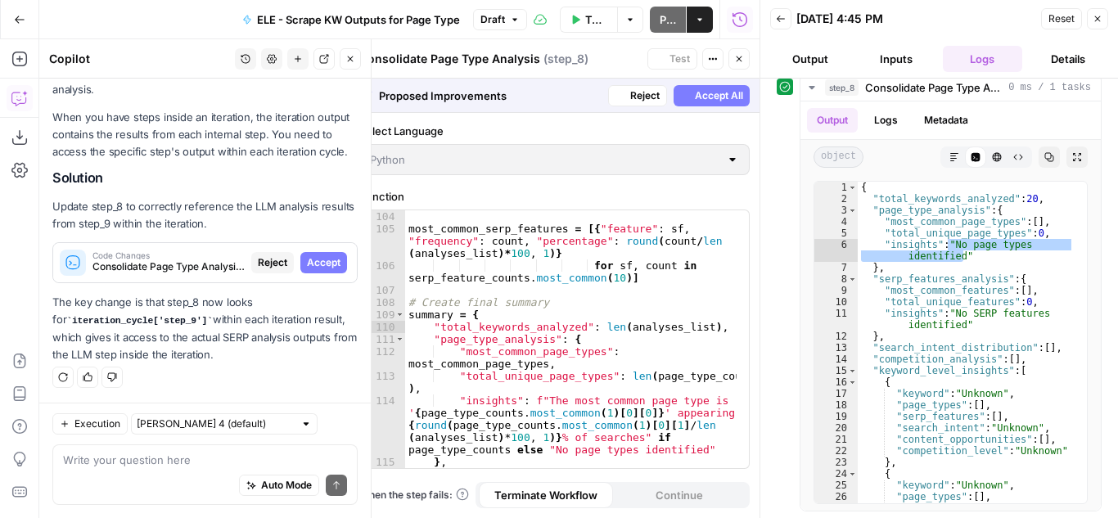
scroll to position [1596, 0]
click at [729, 93] on span "Accept All" at bounding box center [719, 95] width 48 height 15
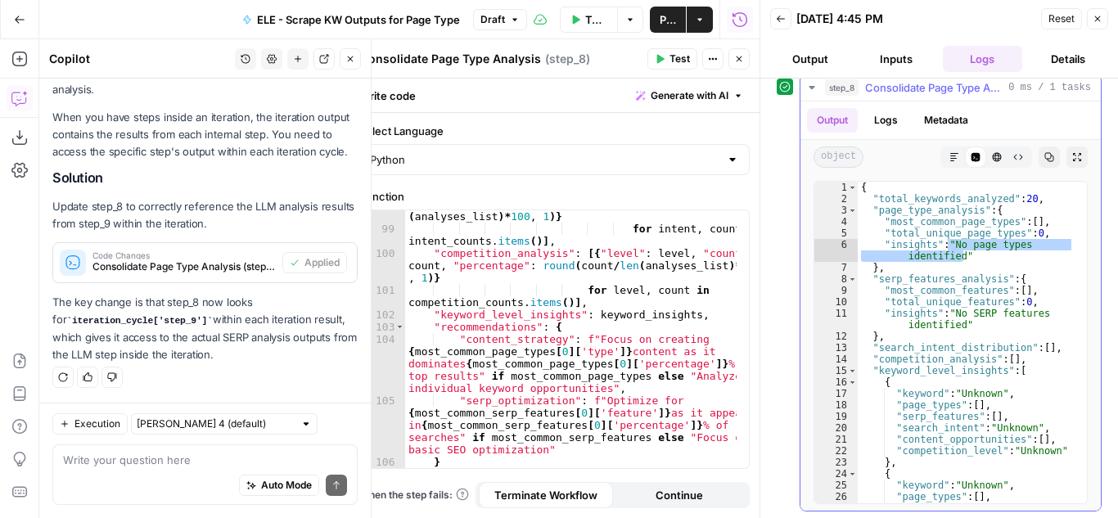
scroll to position [0, 0]
click at [677, 53] on span "Test" at bounding box center [680, 59] width 20 height 15
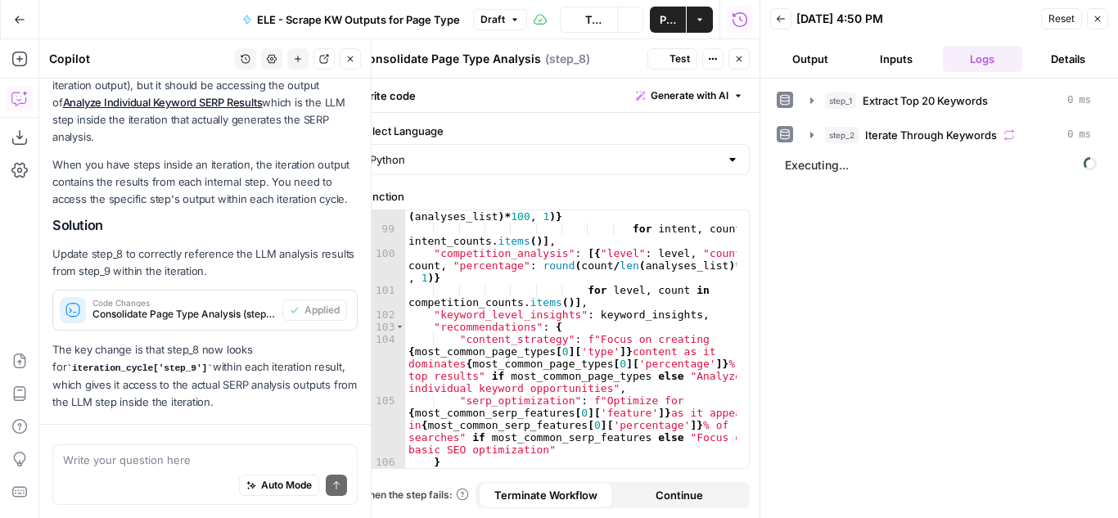
scroll to position [2035, 0]
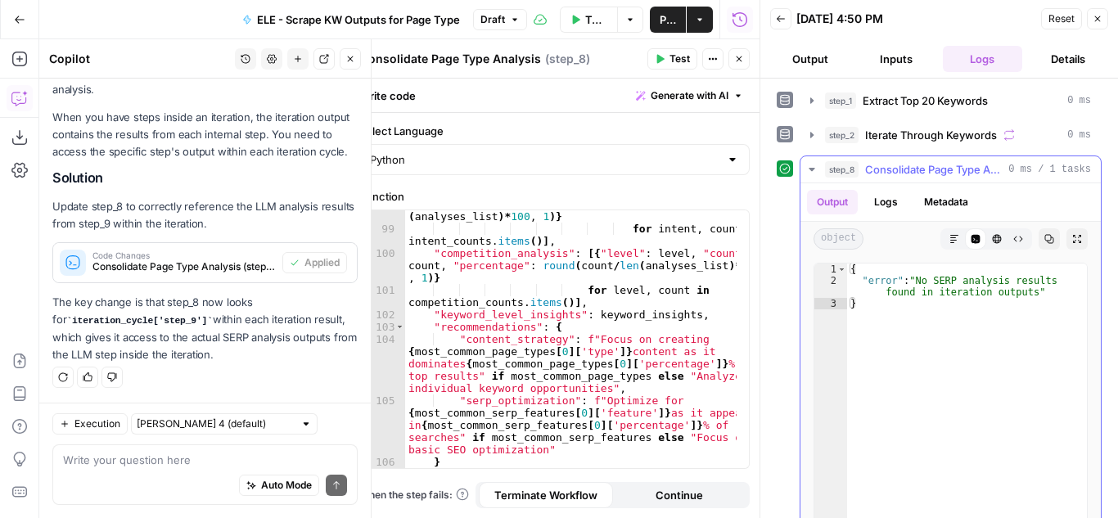
type textarea "*"
click at [951, 336] on div "{ "error" : "No SERP analysis results found in iteration outputs" }" at bounding box center [967, 436] width 240 height 345
click at [811, 163] on icon "button" at bounding box center [812, 169] width 13 height 13
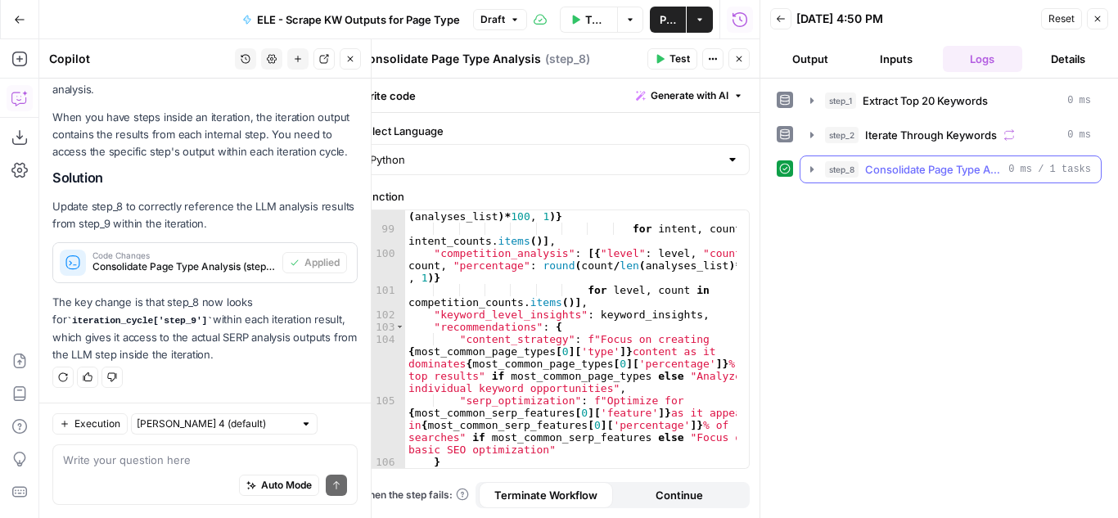
click at [811, 165] on icon "button" at bounding box center [812, 169] width 13 height 13
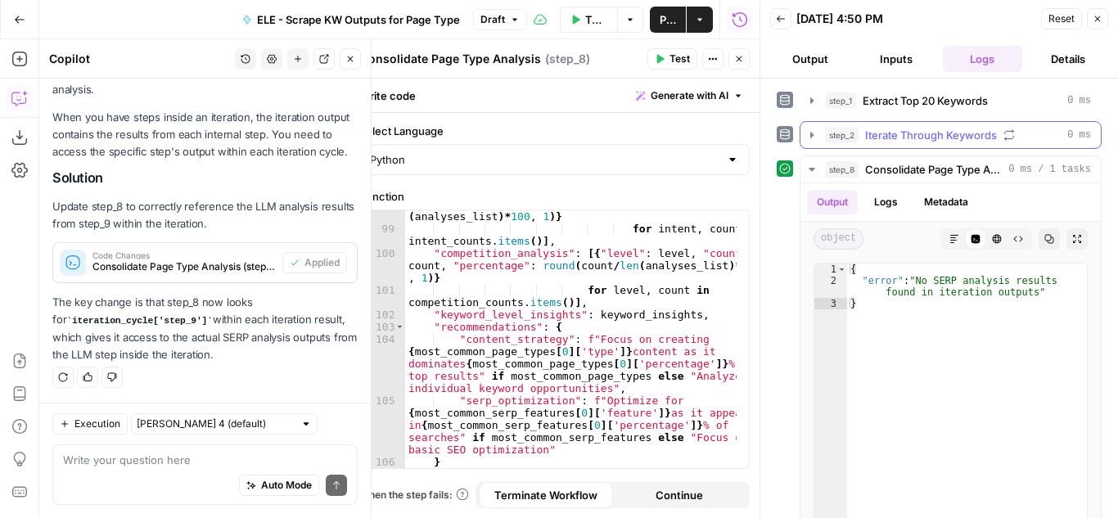
click at [809, 131] on icon "button" at bounding box center [812, 135] width 13 height 13
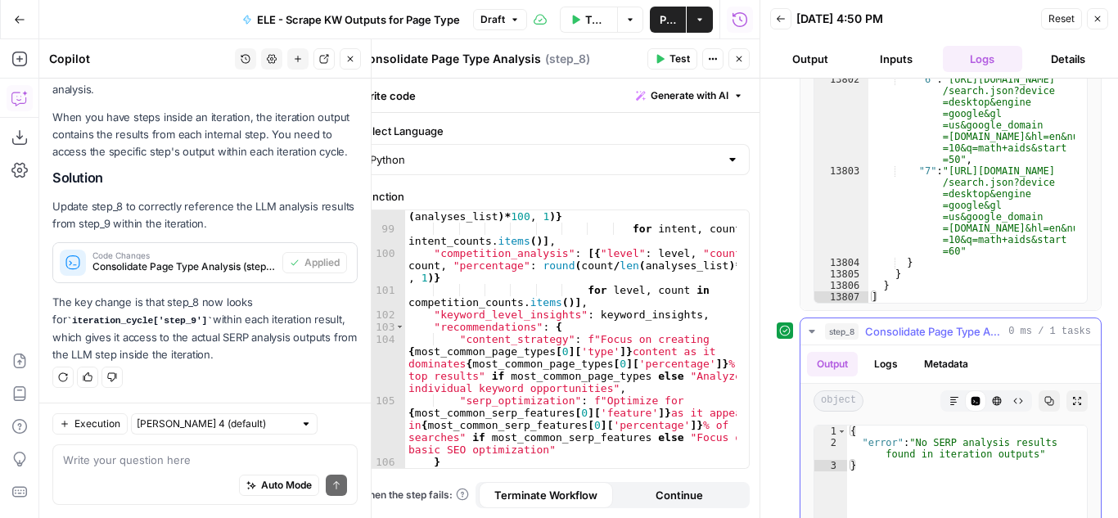
scroll to position [330, 0]
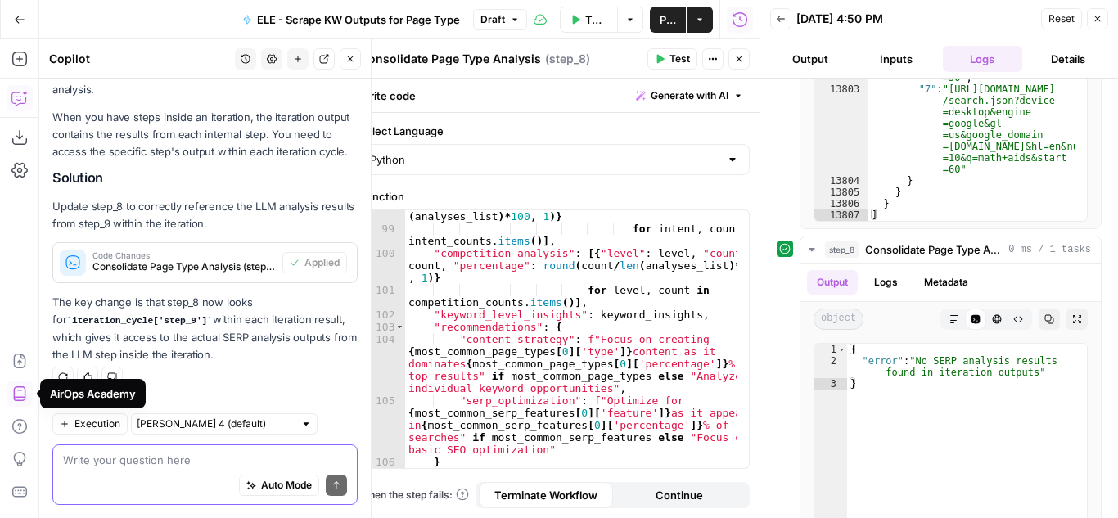
click at [251, 452] on textarea at bounding box center [205, 460] width 284 height 16
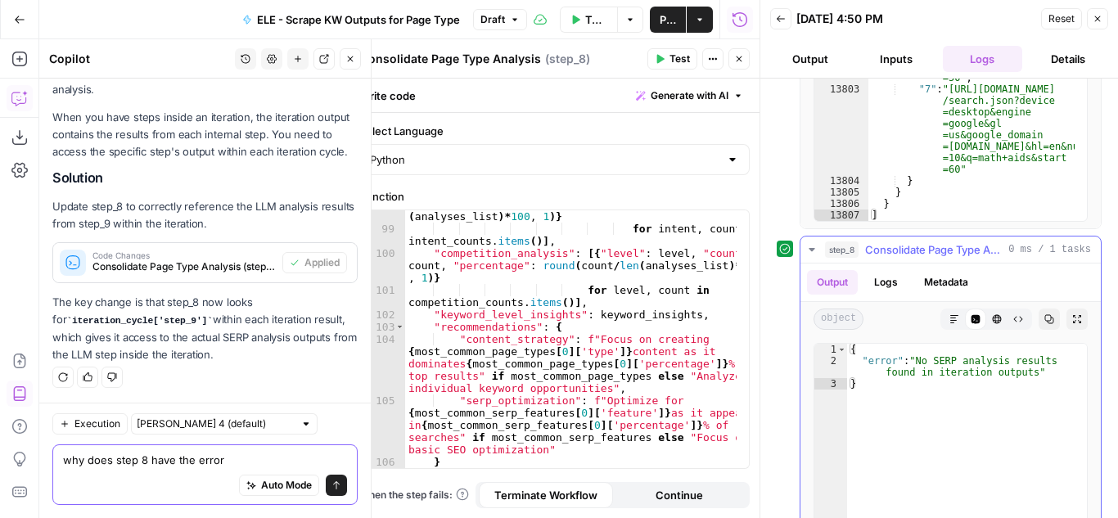
type textarea "why does step 8 have the error"
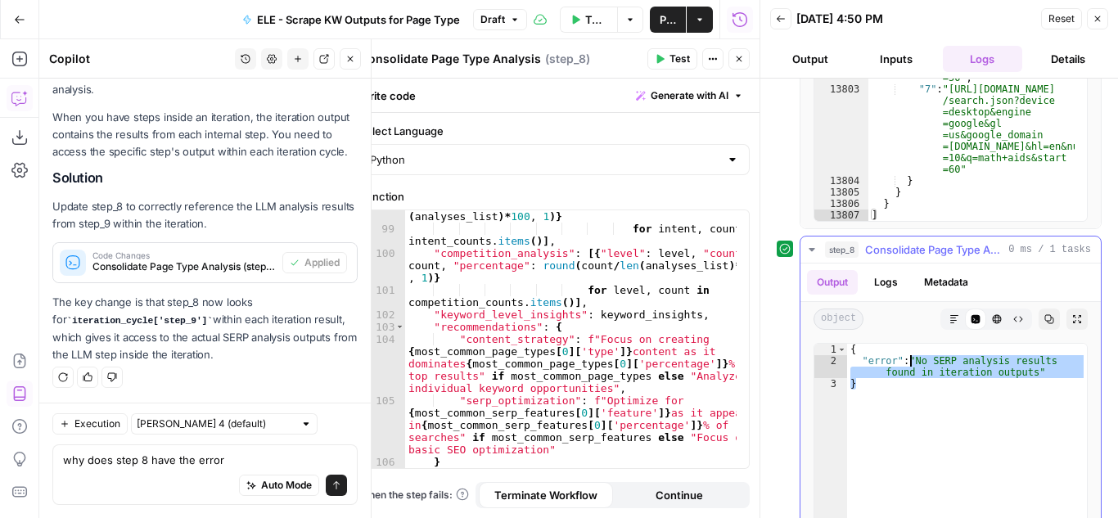
drag, startPoint x: 1033, startPoint y: 378, endPoint x: 910, endPoint y: 364, distance: 123.6
click at [910, 364] on div "{ "error" : "No SERP analysis results found in iteration outputs" }" at bounding box center [967, 516] width 240 height 345
type textarea "**********"
click at [232, 463] on textarea "why does step 8 have the error" at bounding box center [205, 460] width 284 height 16
paste textarea ""No SERP analysis results found in iteration outputs" }"
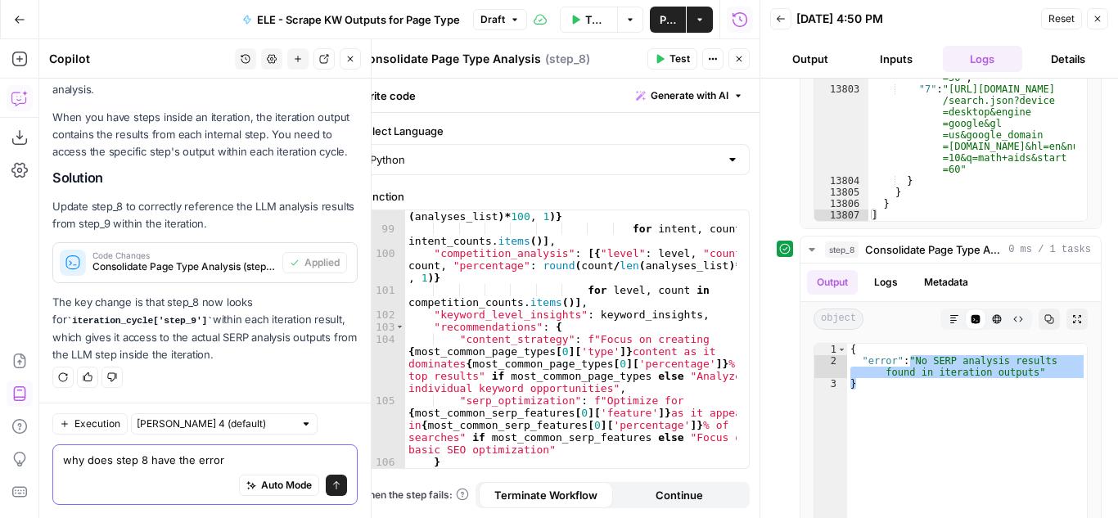
type textarea "why does step 8 have the error "No SERP analysis results found in iteration out…"
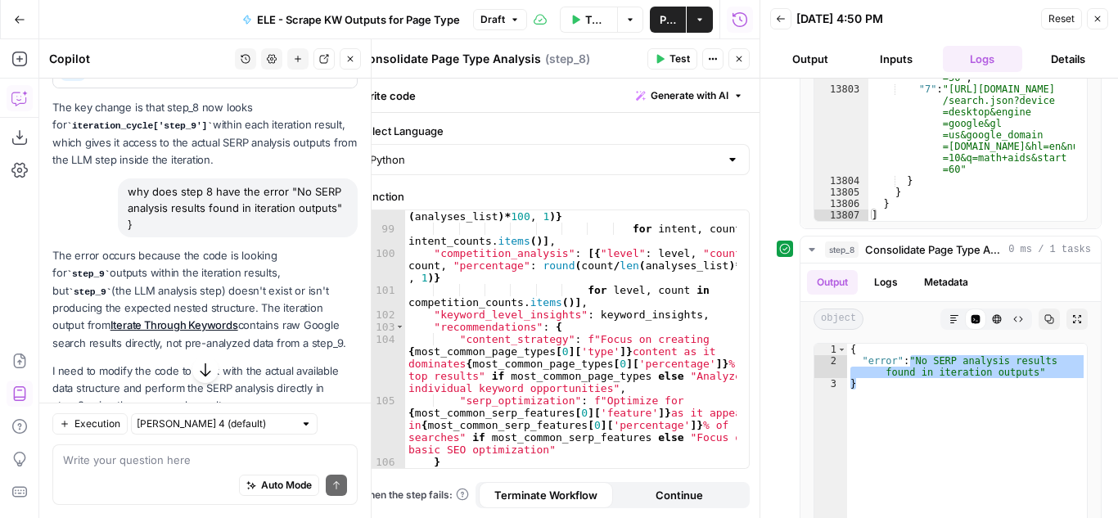
scroll to position [2348, 0]
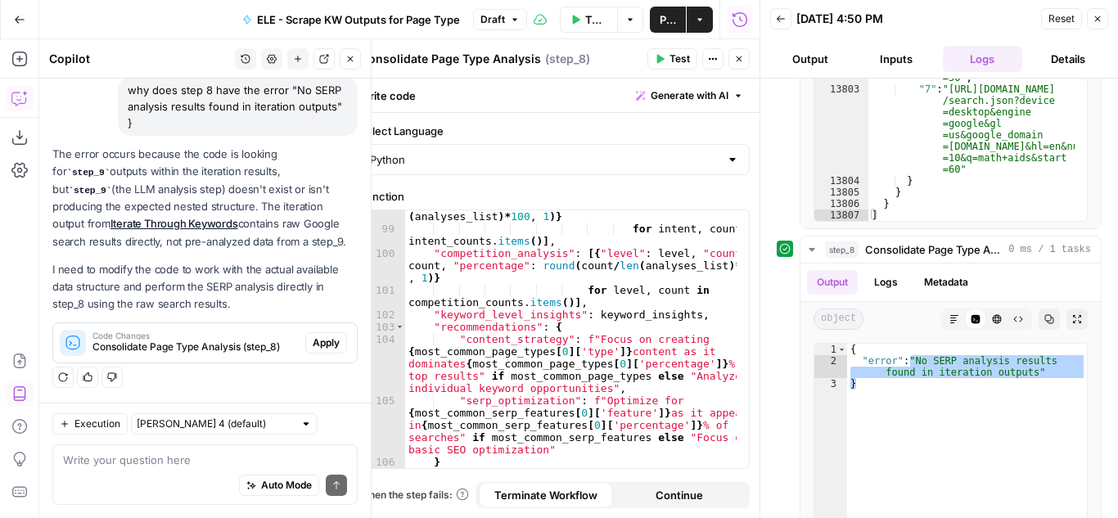
click at [315, 343] on span "Apply" at bounding box center [326, 343] width 27 height 15
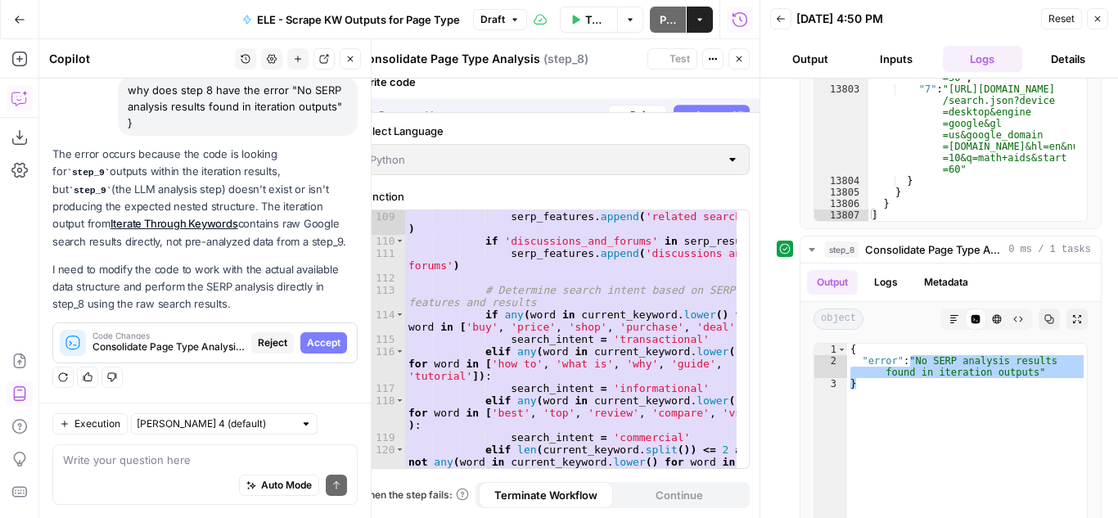
scroll to position [2243, 0]
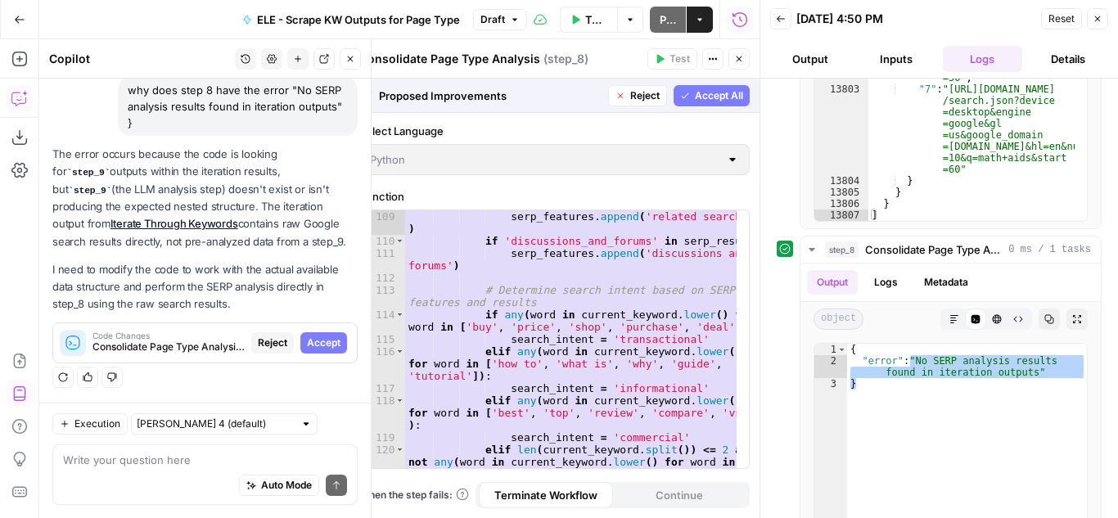
click at [719, 96] on span "Accept All" at bounding box center [719, 95] width 48 height 15
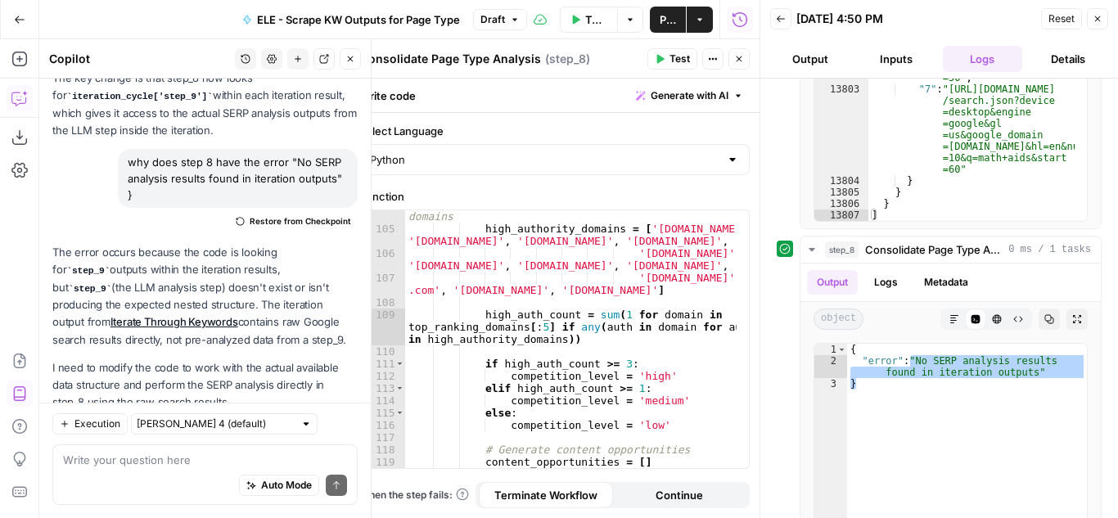
scroll to position [2374, 0]
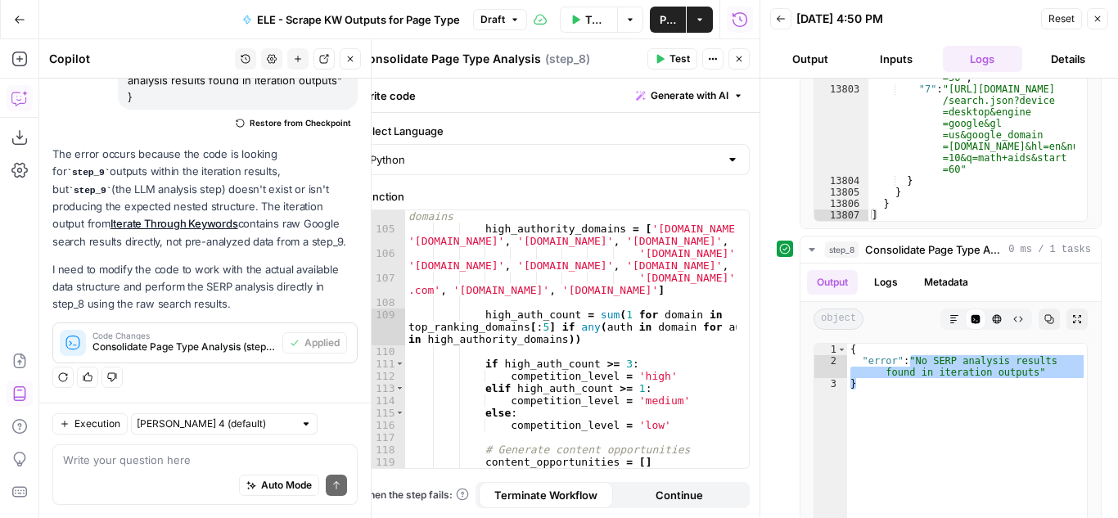
click at [672, 58] on span "Test" at bounding box center [680, 59] width 20 height 15
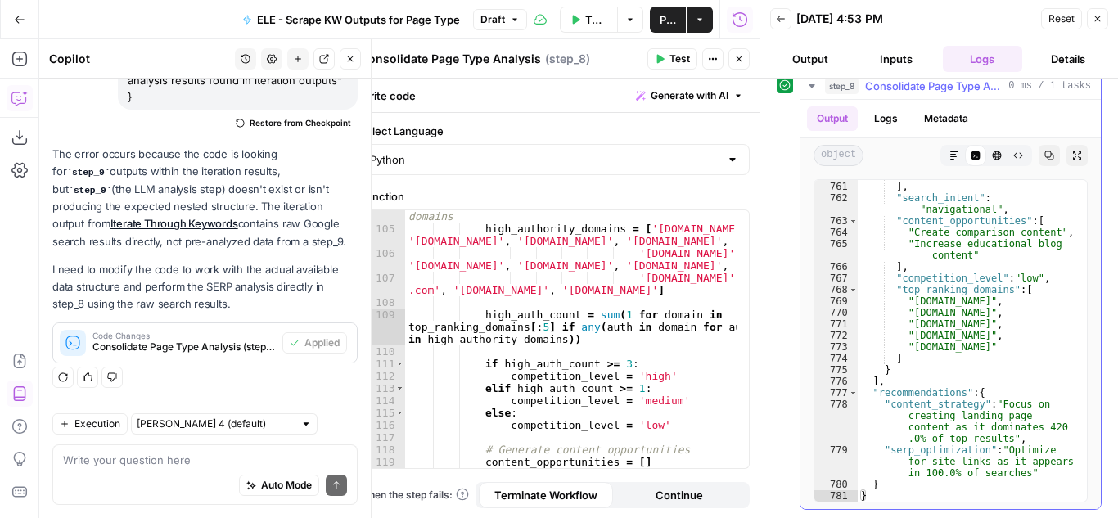
scroll to position [9601, 0]
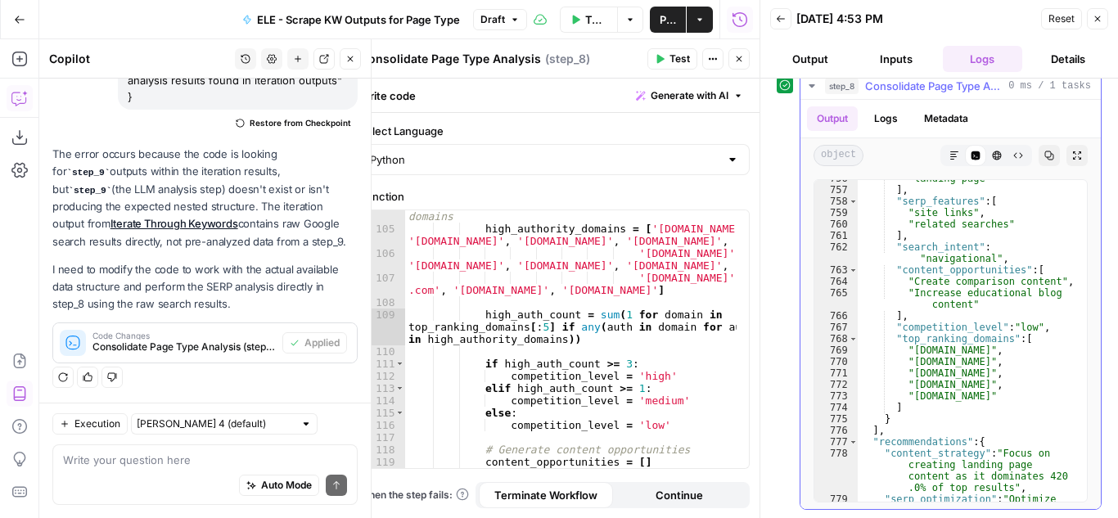
click at [814, 84] on icon "button" at bounding box center [812, 85] width 13 height 13
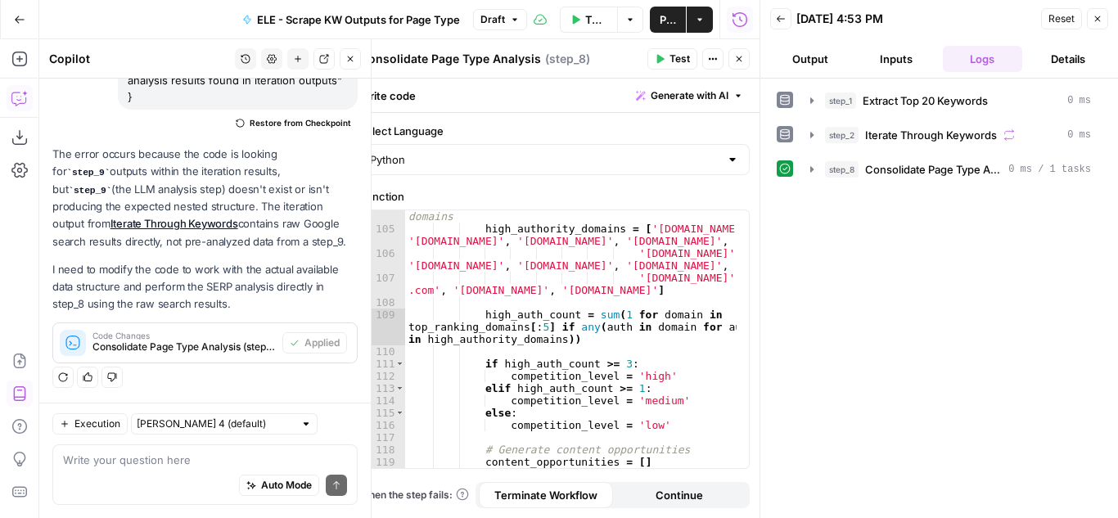
click at [1095, 16] on icon "button" at bounding box center [1098, 19] width 10 height 10
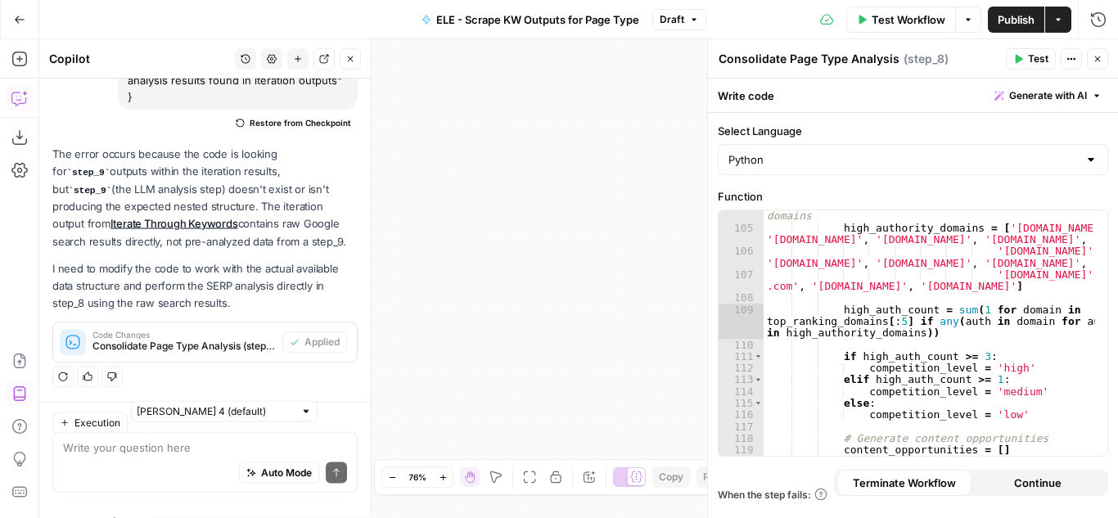
scroll to position [2374, 0]
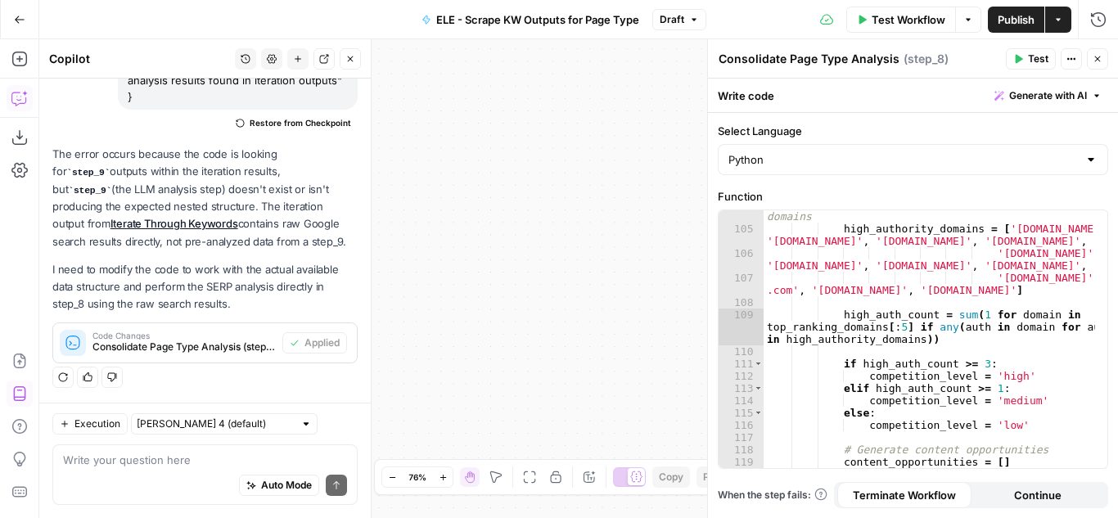
drag, startPoint x: 587, startPoint y: 265, endPoint x: 779, endPoint y: 89, distance: 260.2
click at [779, 89] on body "Cohort 5 New Home Browse Insights Opportunities Your Data Recent Grids H1 - HC …" at bounding box center [559, 259] width 1118 height 518
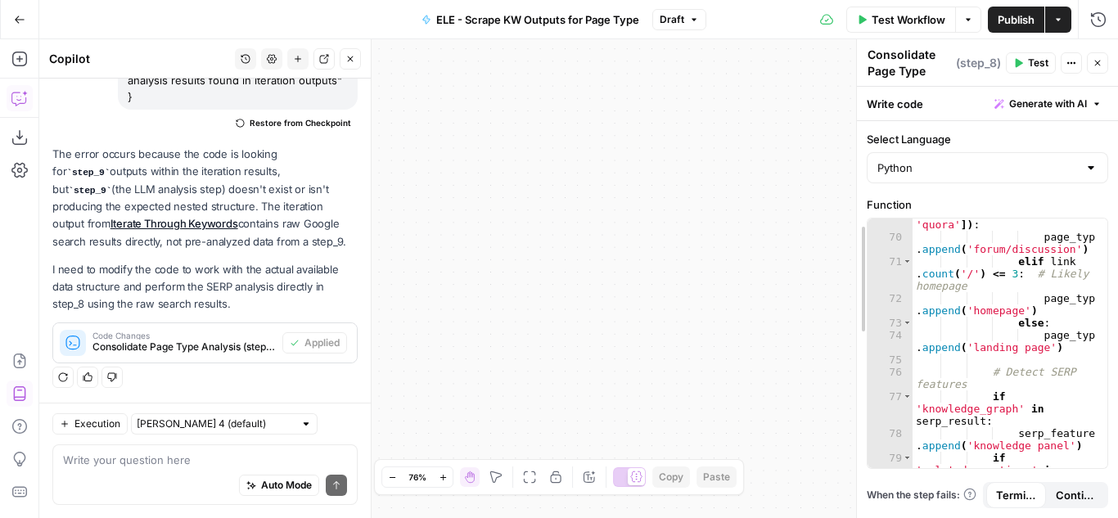
drag, startPoint x: 709, startPoint y: 160, endPoint x: 940, endPoint y: 132, distance: 232.5
click at [347, 61] on icon "button" at bounding box center [350, 59] width 10 height 10
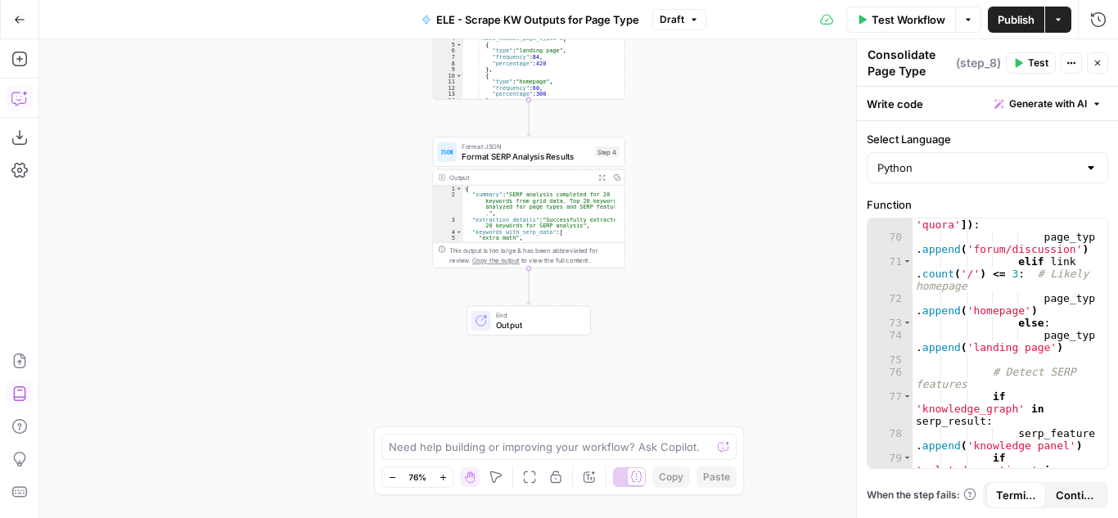
drag, startPoint x: 476, startPoint y: 318, endPoint x: 734, endPoint y: 227, distance: 273.4
click at [734, 227] on div "Workflow Set Inputs Inputs Run Code · Python Extract Top 20 Keywords Step 1 Out…" at bounding box center [578, 278] width 1079 height 479
click at [926, 18] on span "Test Workflow" at bounding box center [909, 19] width 74 height 16
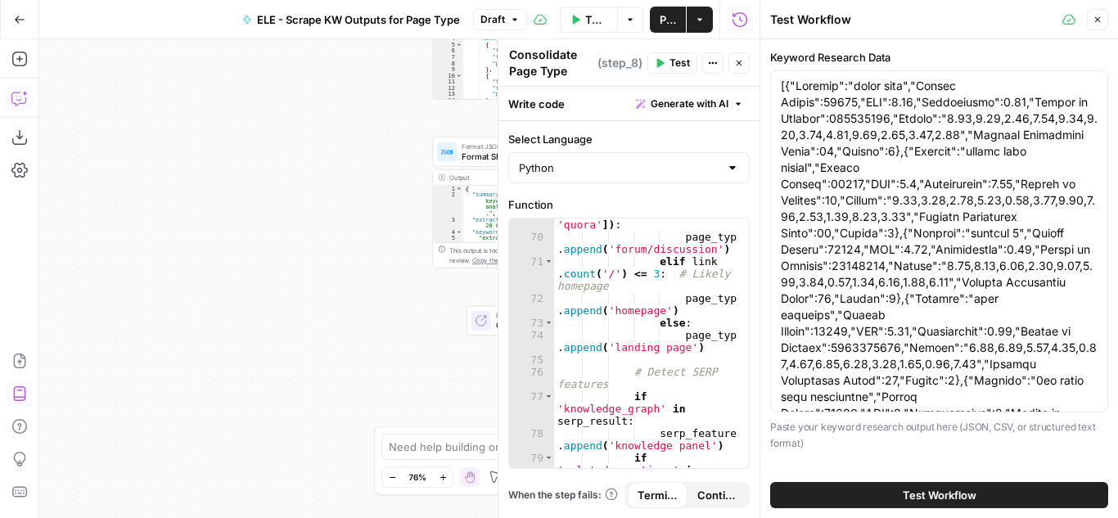
click at [903, 492] on span "Test Workflow" at bounding box center [940, 495] width 74 height 16
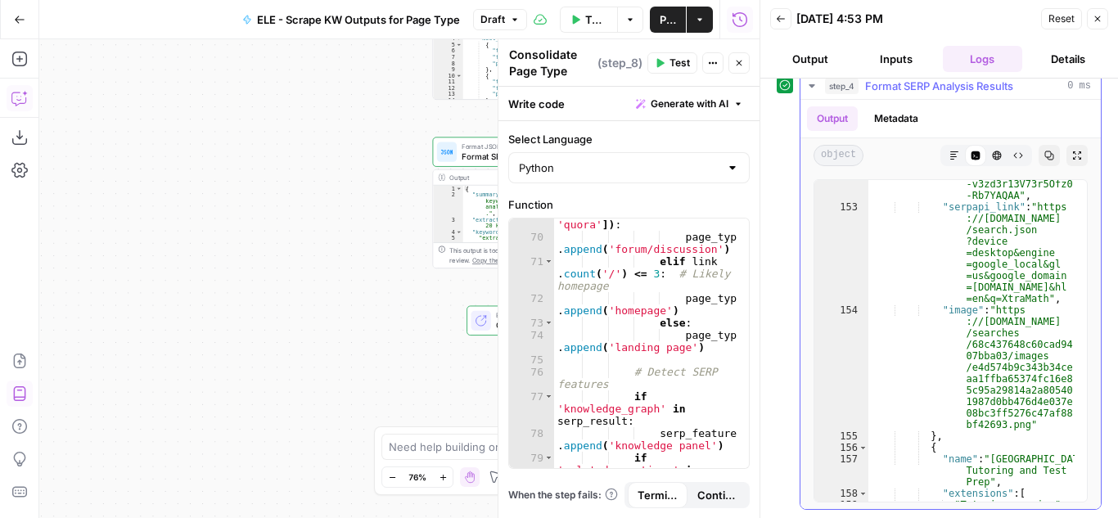
scroll to position [204, 0]
click at [1098, 10] on button "Close" at bounding box center [1097, 18] width 21 height 21
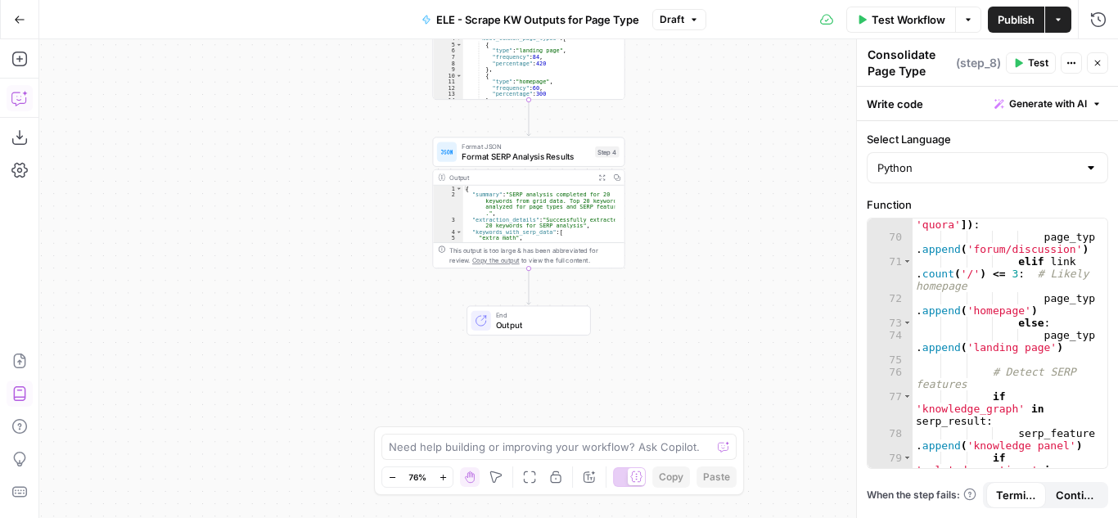
click at [508, 317] on span "End" at bounding box center [538, 315] width 84 height 10
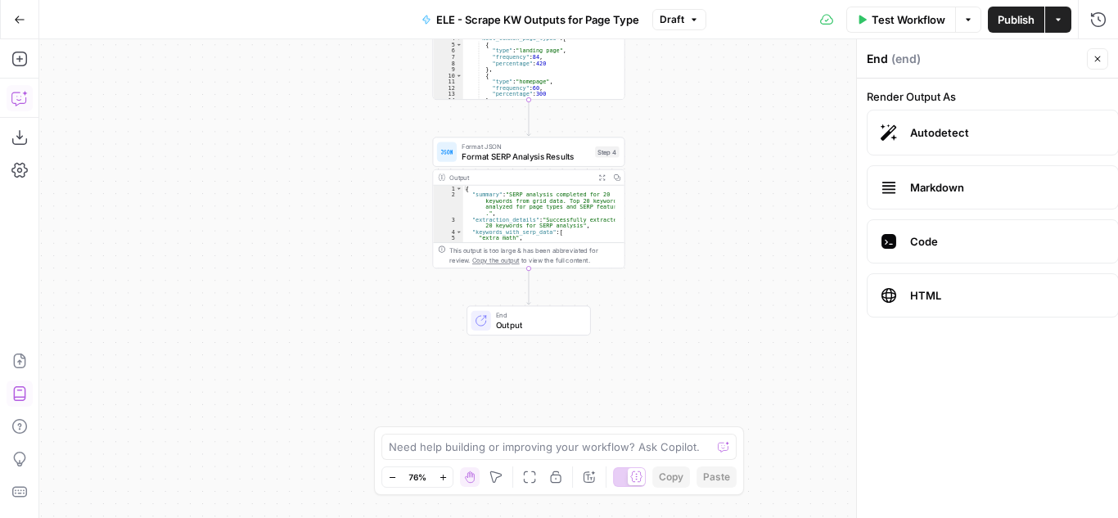
type textarea "**********"
click at [519, 221] on div "{ "summary" : "SERP analysis completed for 20 keywords from grid data. Top 20 k…" at bounding box center [539, 221] width 152 height 70
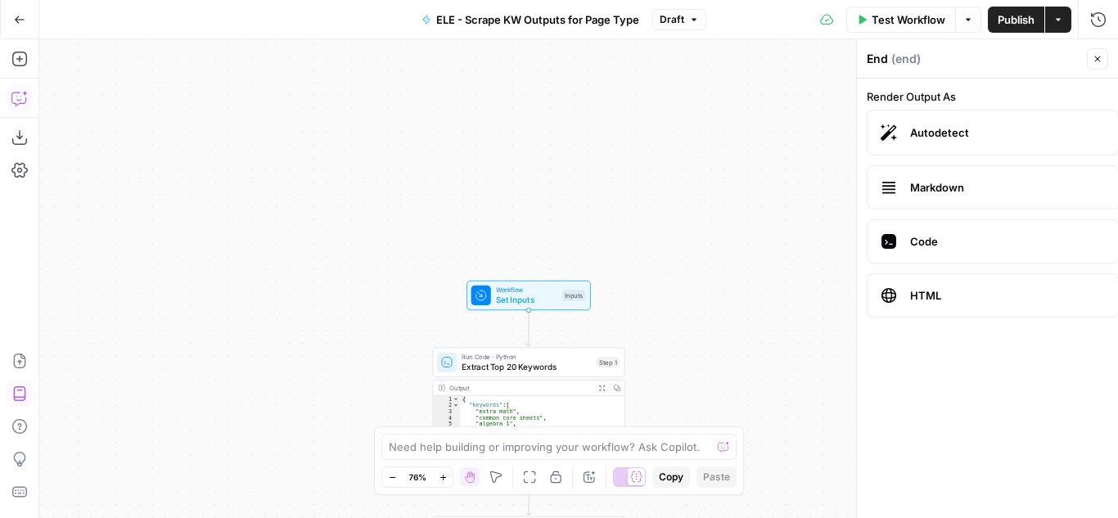
click at [1098, 55] on icon "button" at bounding box center [1098, 59] width 10 height 10
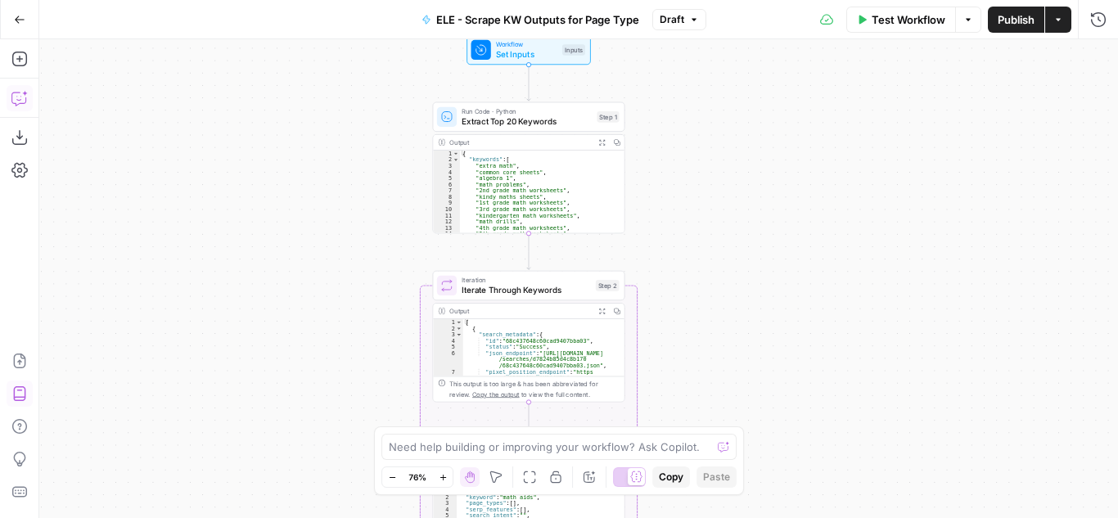
click at [1004, 17] on span "Publish" at bounding box center [1016, 19] width 37 height 16
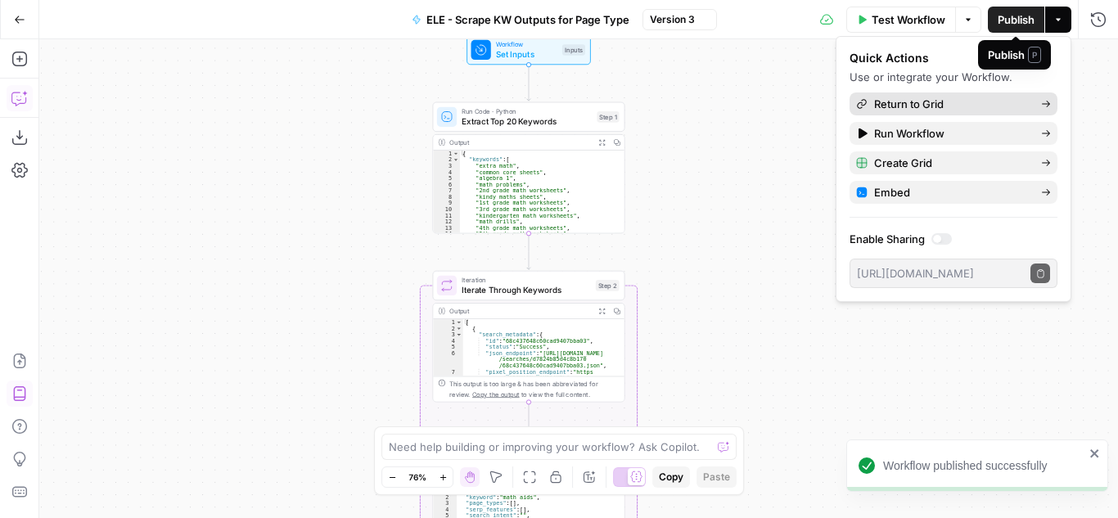
click at [976, 100] on span "Return to Grid" at bounding box center [951, 104] width 154 height 16
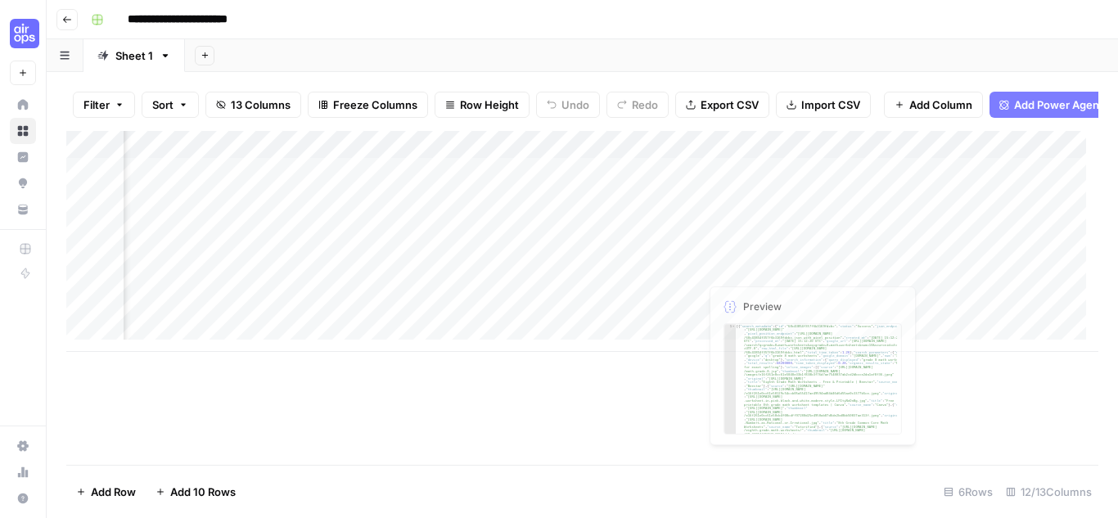
scroll to position [0, 674]
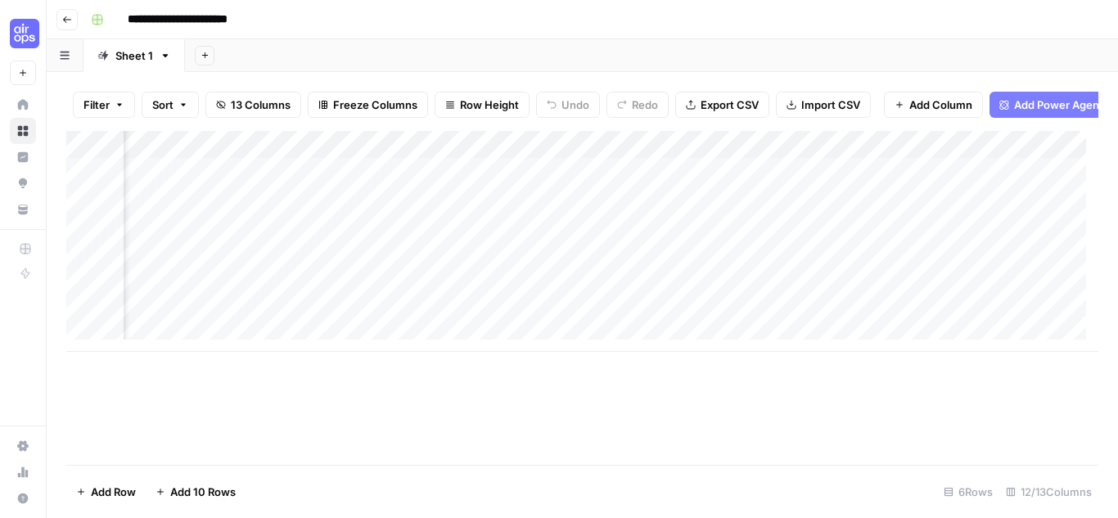
click at [794, 153] on div "Add Column" at bounding box center [582, 241] width 1032 height 221
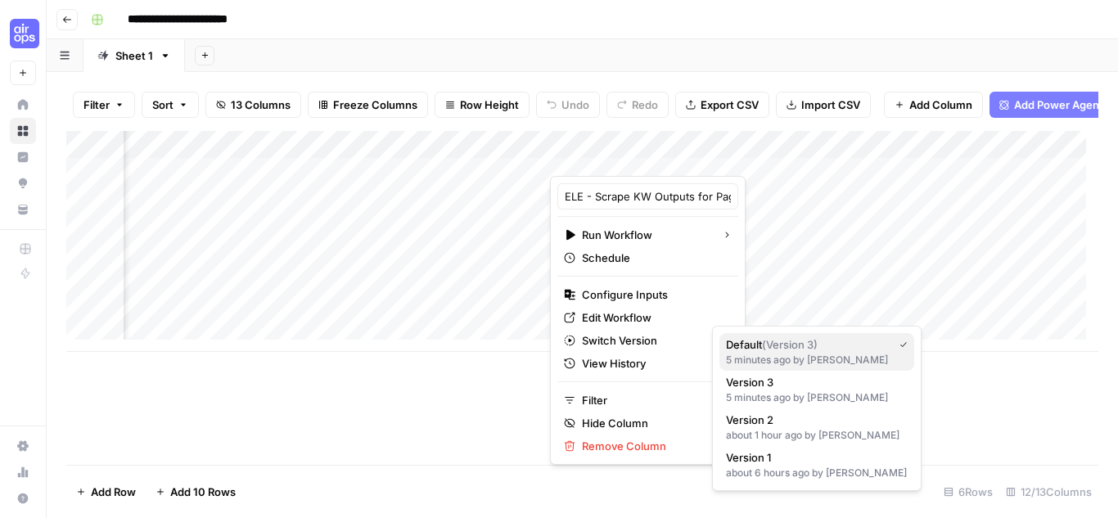
click at [776, 341] on span "( Version 3 )" at bounding box center [790, 344] width 56 height 13
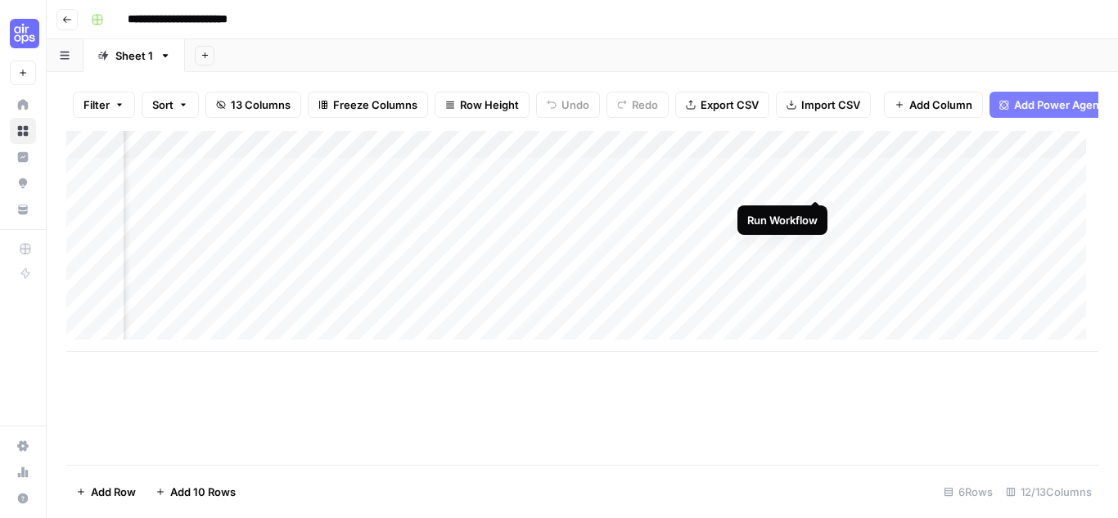
click at [813, 182] on div "Add Column" at bounding box center [582, 241] width 1032 height 221
click at [816, 209] on div "Add Column" at bounding box center [582, 241] width 1032 height 221
click at [816, 269] on div "Add Column" at bounding box center [582, 241] width 1032 height 221
click at [812, 318] on div "Add Column" at bounding box center [582, 241] width 1032 height 221
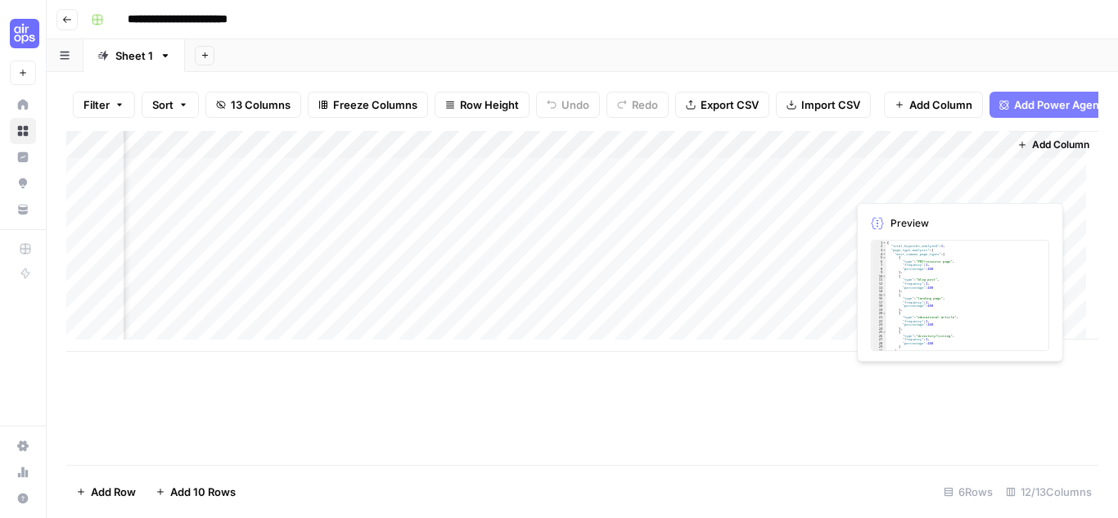
click at [911, 178] on div "Add Column" at bounding box center [582, 241] width 1032 height 221
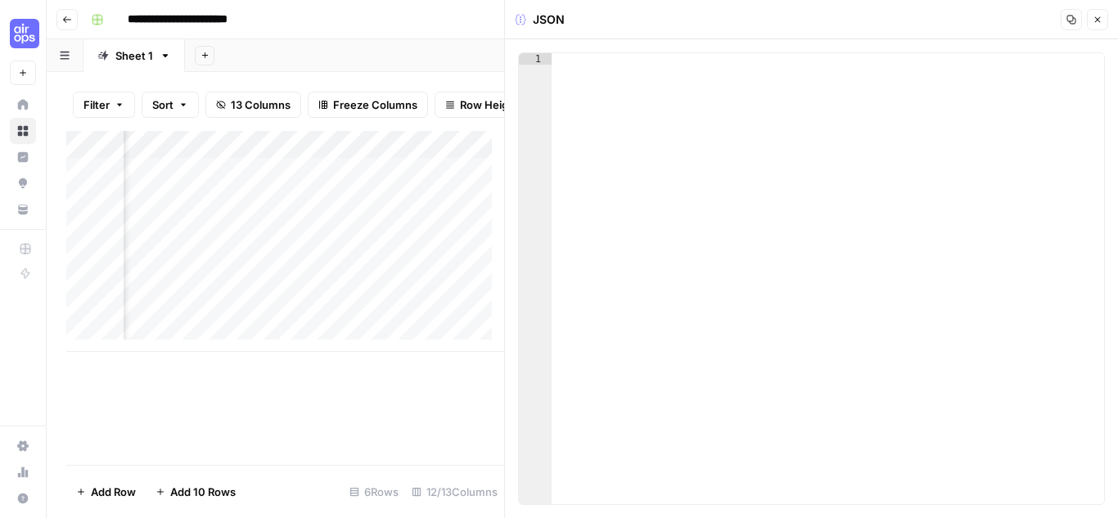
click at [1097, 17] on icon "button" at bounding box center [1098, 20] width 10 height 10
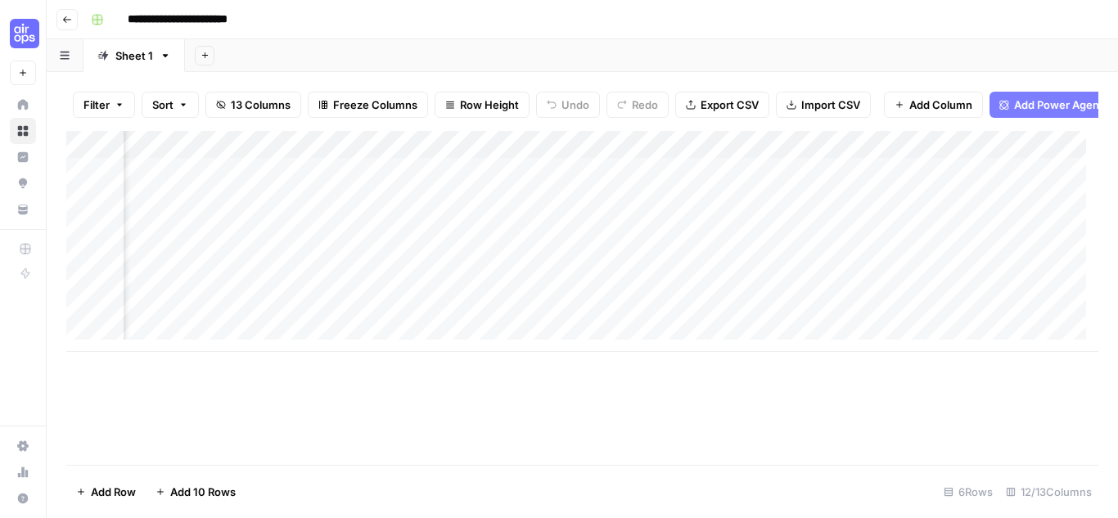
scroll to position [0, 572]
click at [916, 181] on div "Add Column" at bounding box center [582, 241] width 1032 height 221
click at [918, 209] on div "Add Column" at bounding box center [582, 241] width 1032 height 221
